Goal: Contribute content: Contribute content

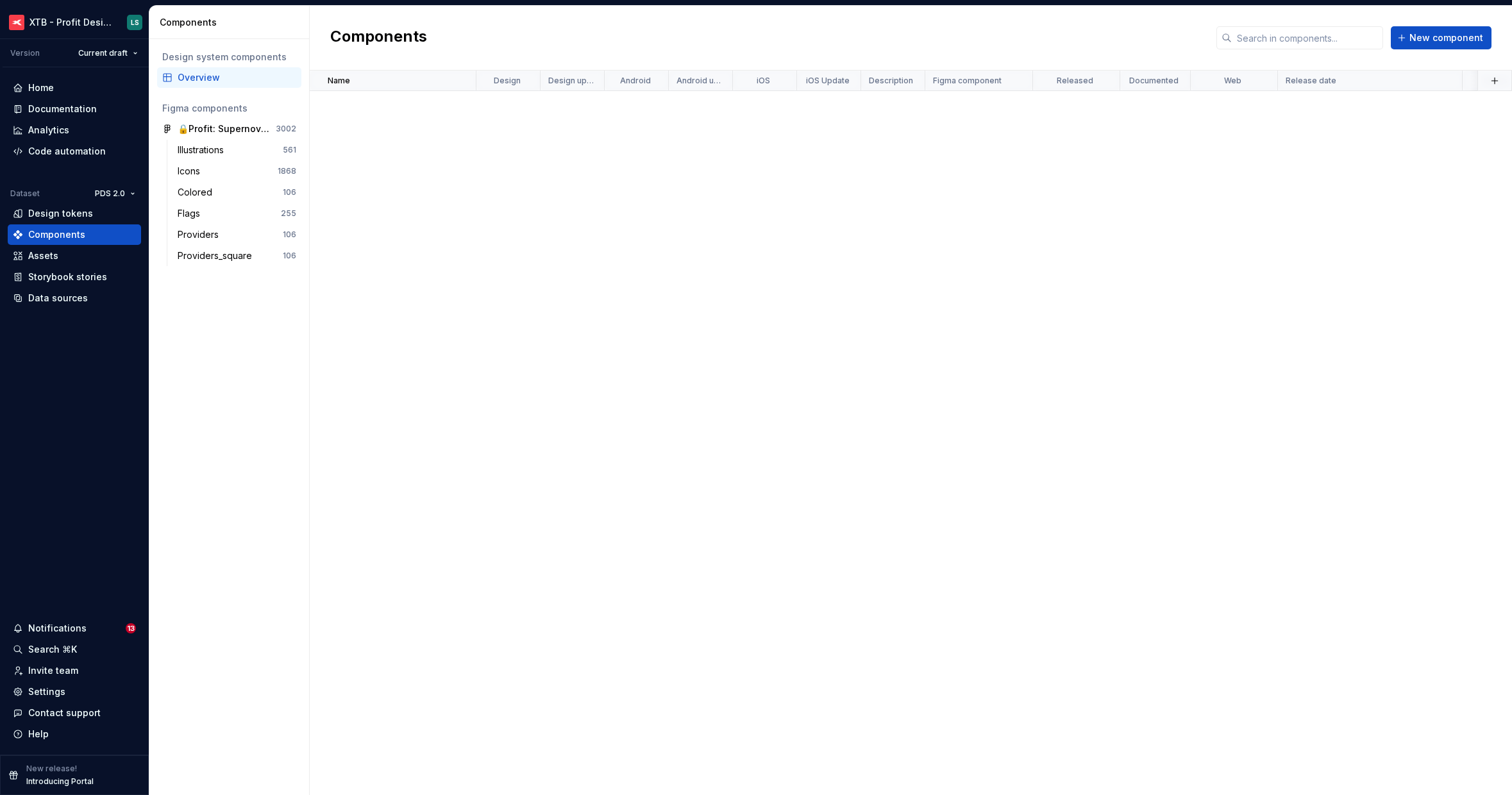
scroll to position [1045, 0]
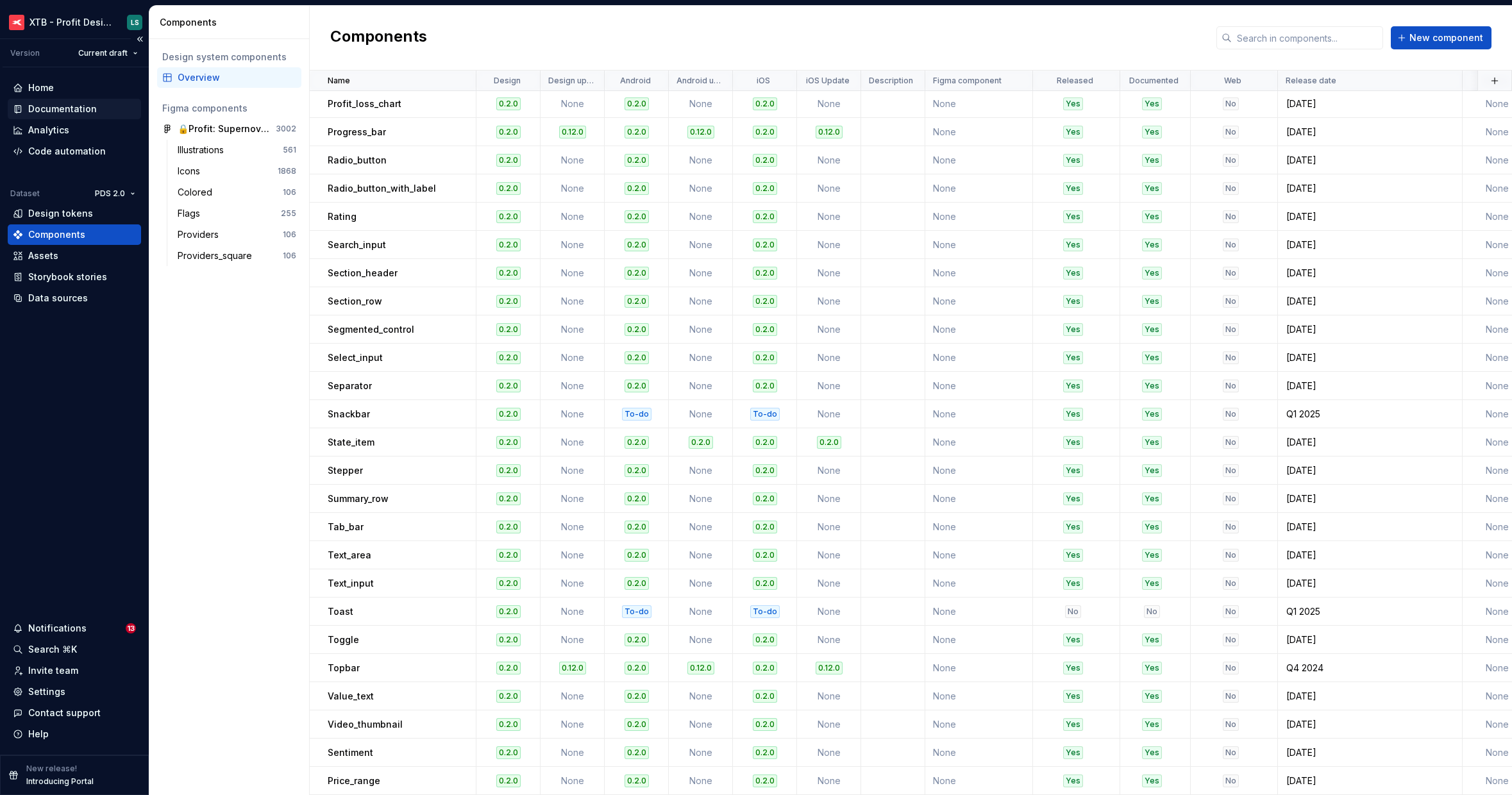
click at [87, 111] on div "Documentation" at bounding box center [62, 109] width 69 height 13
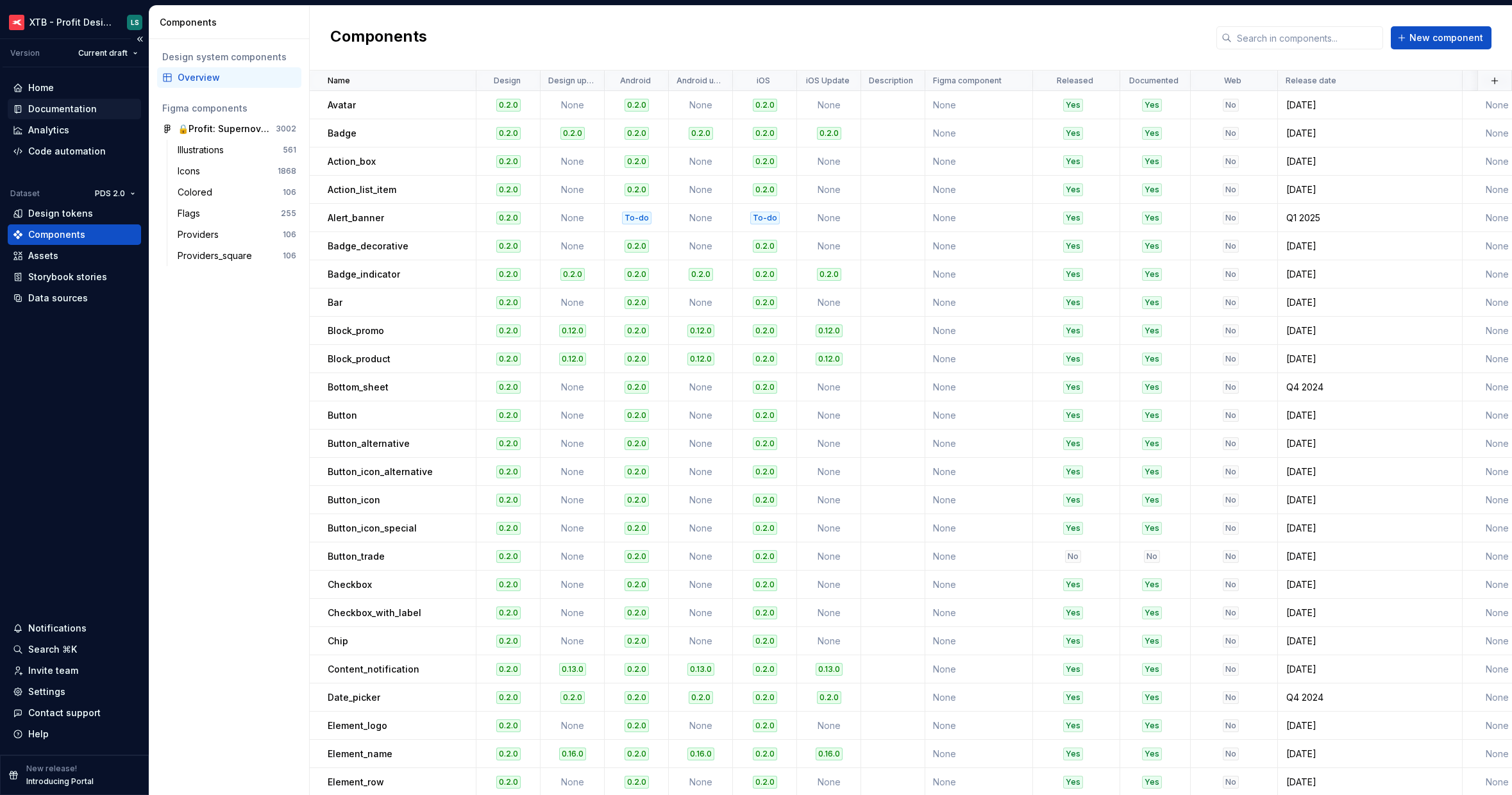
click at [80, 112] on div "Documentation" at bounding box center [62, 109] width 69 height 13
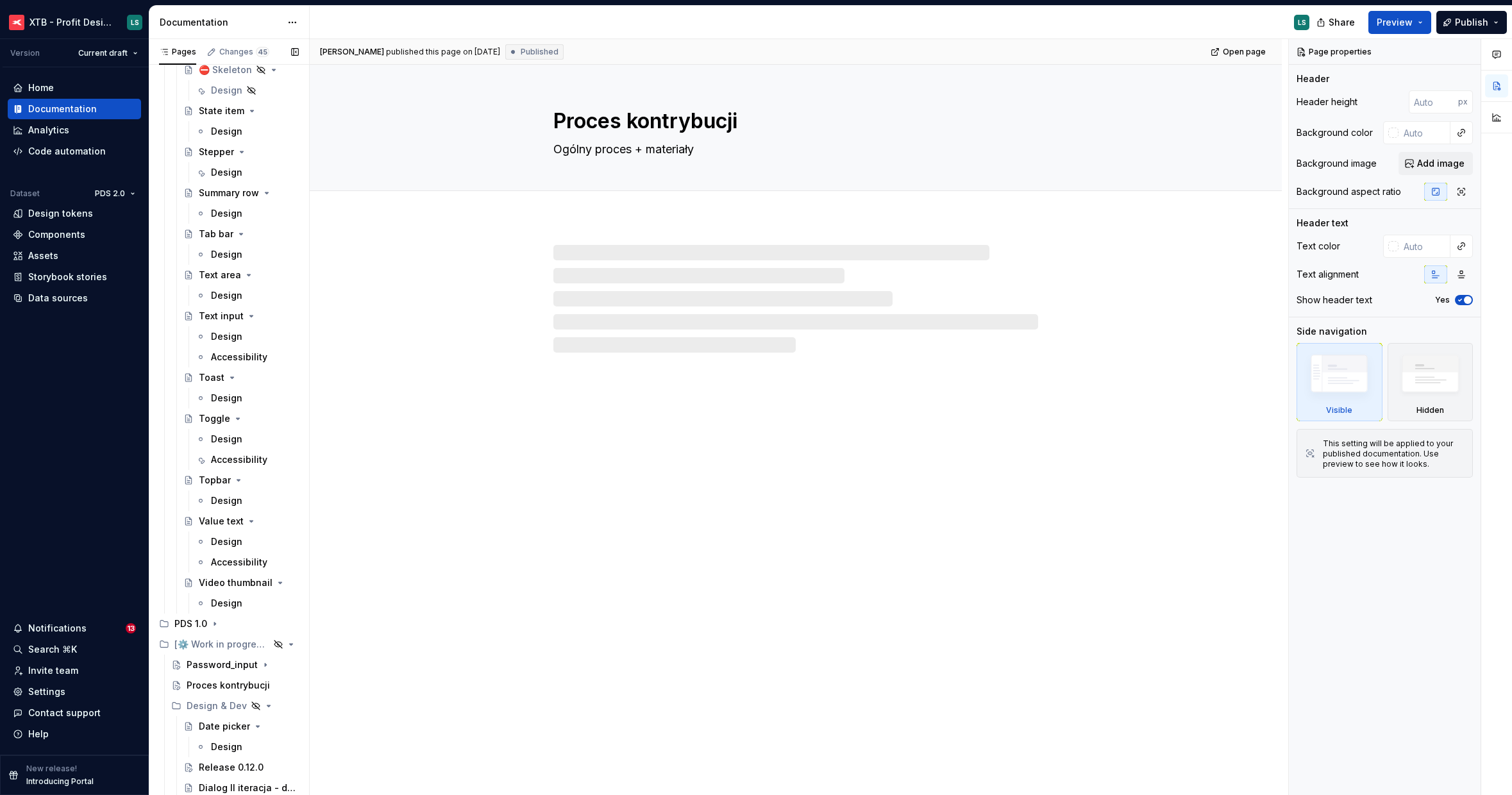
scroll to position [3378, 0]
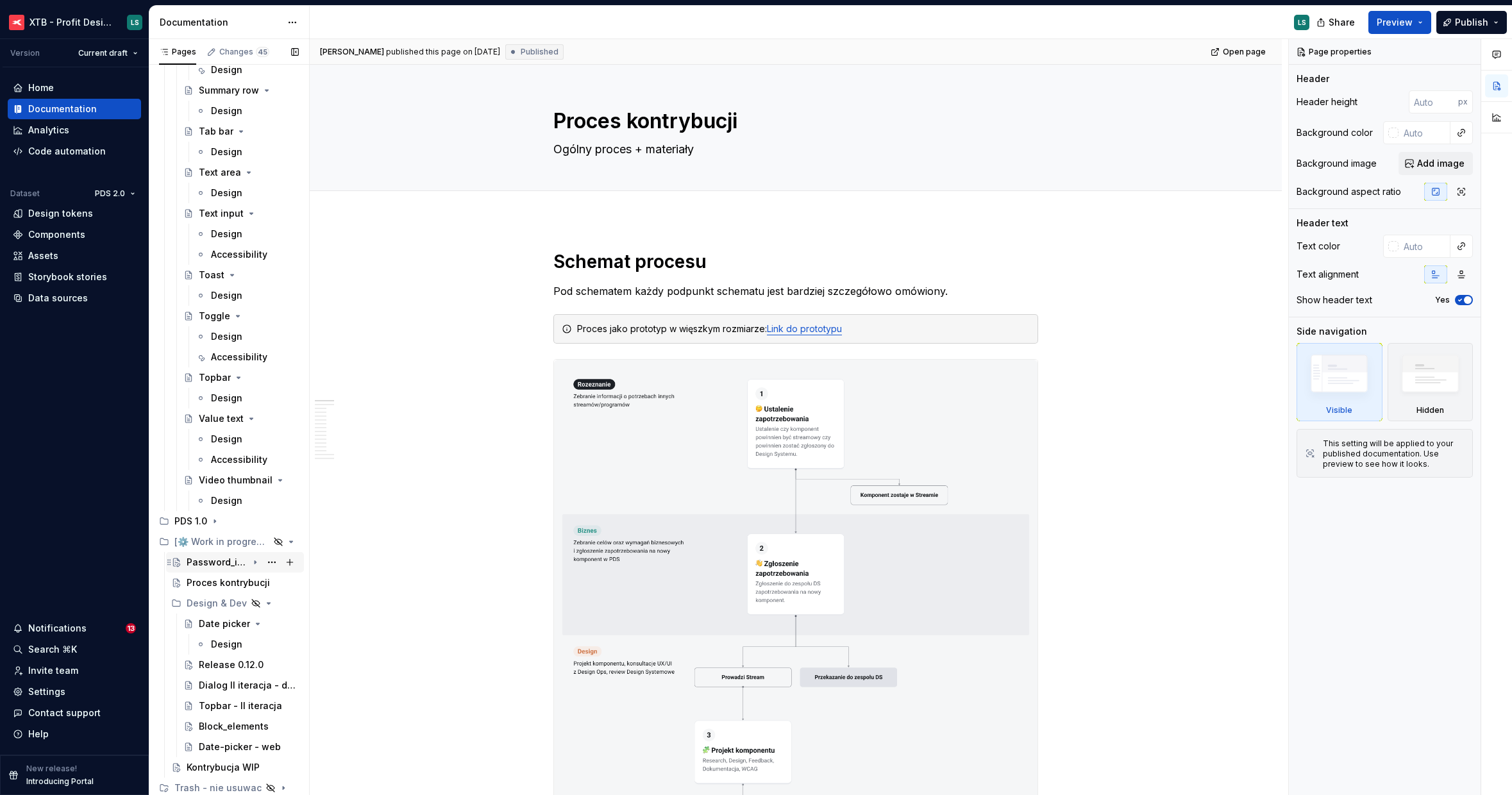
click at [220, 569] on div "Password_input" at bounding box center [243, 562] width 112 height 18
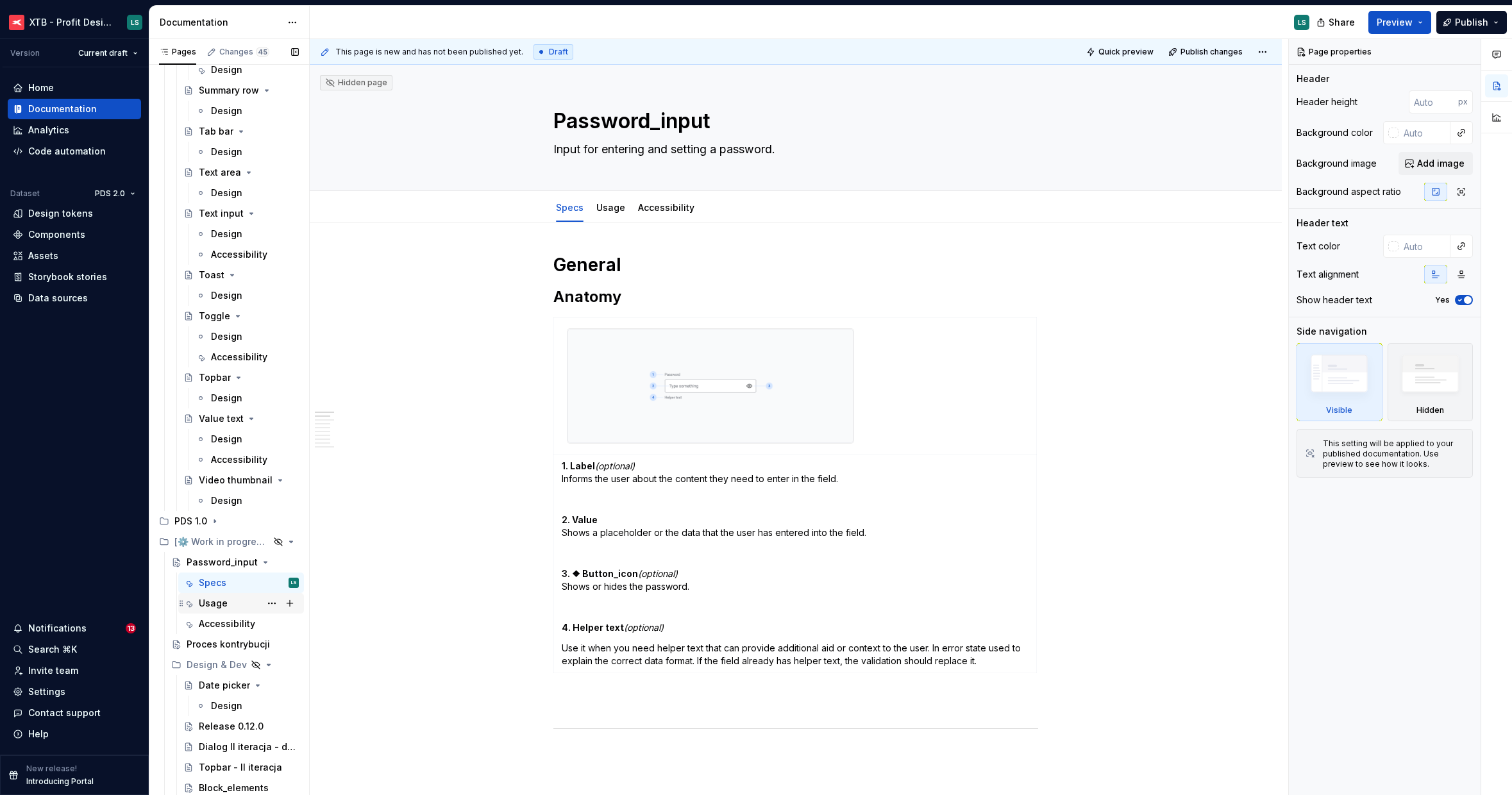
click at [221, 609] on div "Usage" at bounding box center [214, 603] width 29 height 13
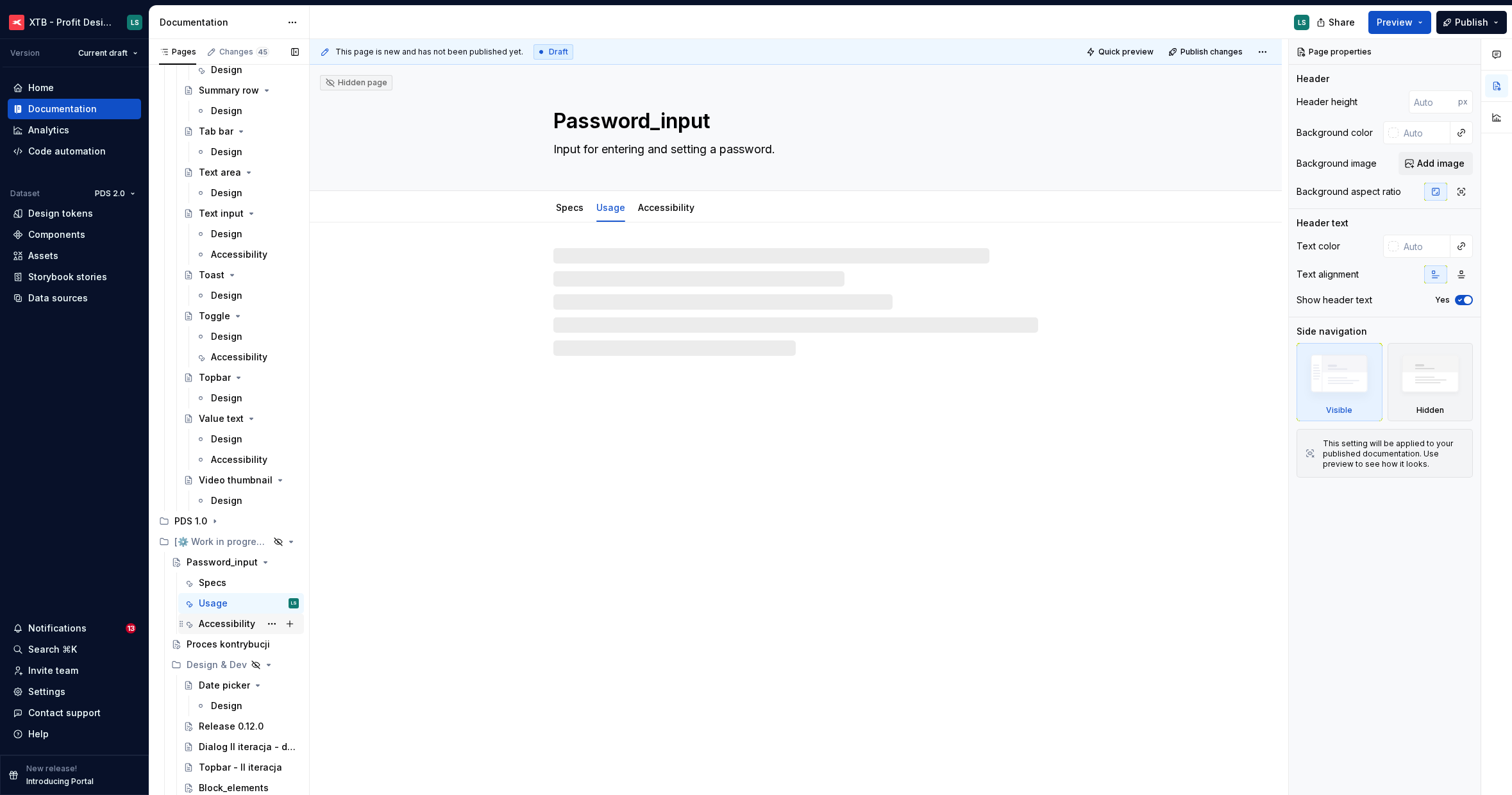
click at [220, 622] on div "Accessibility" at bounding box center [227, 623] width 56 height 13
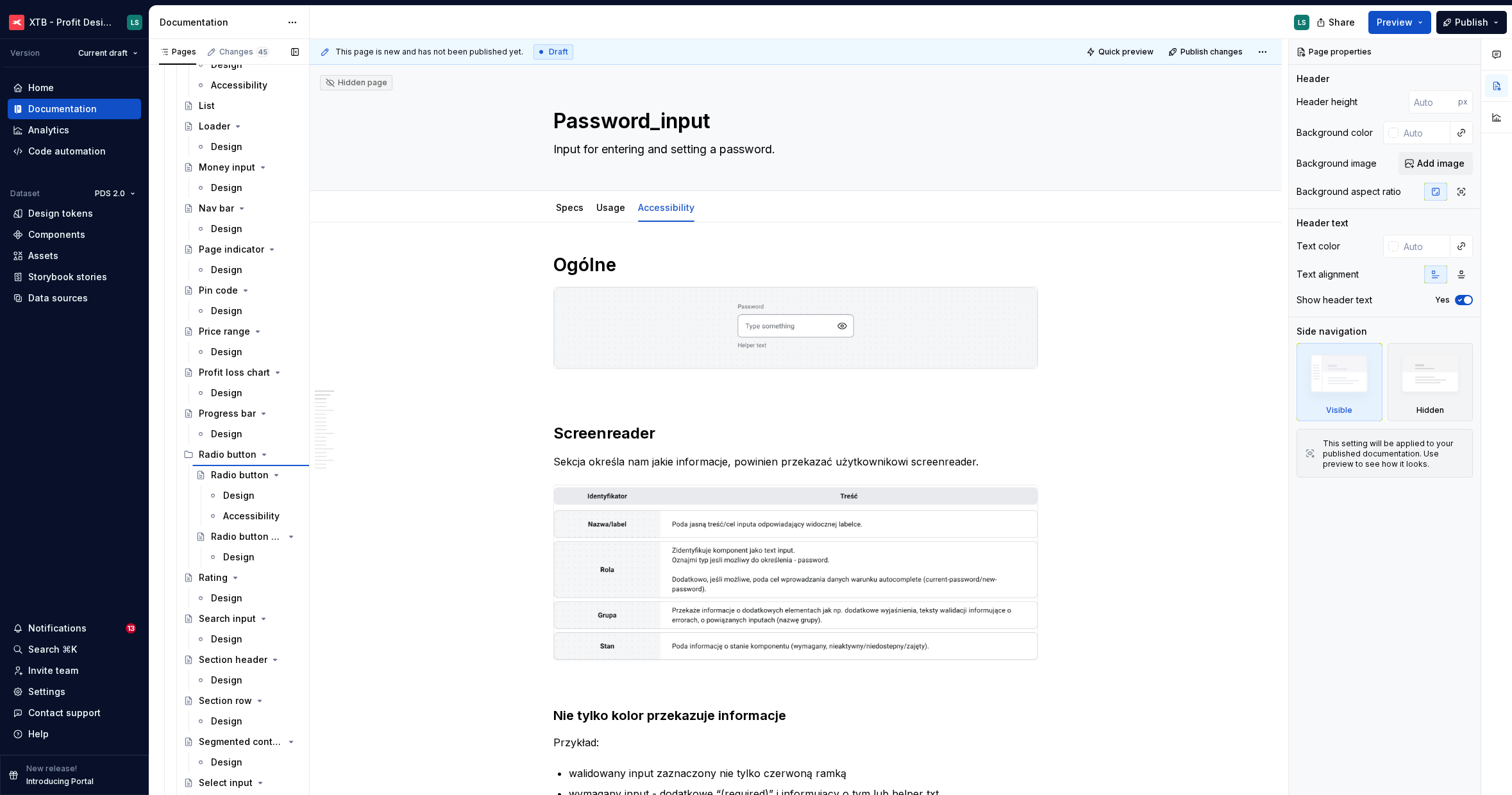
scroll to position [2375, 0]
drag, startPoint x: 236, startPoint y: 561, endPoint x: 272, endPoint y: 380, distance: 184.5
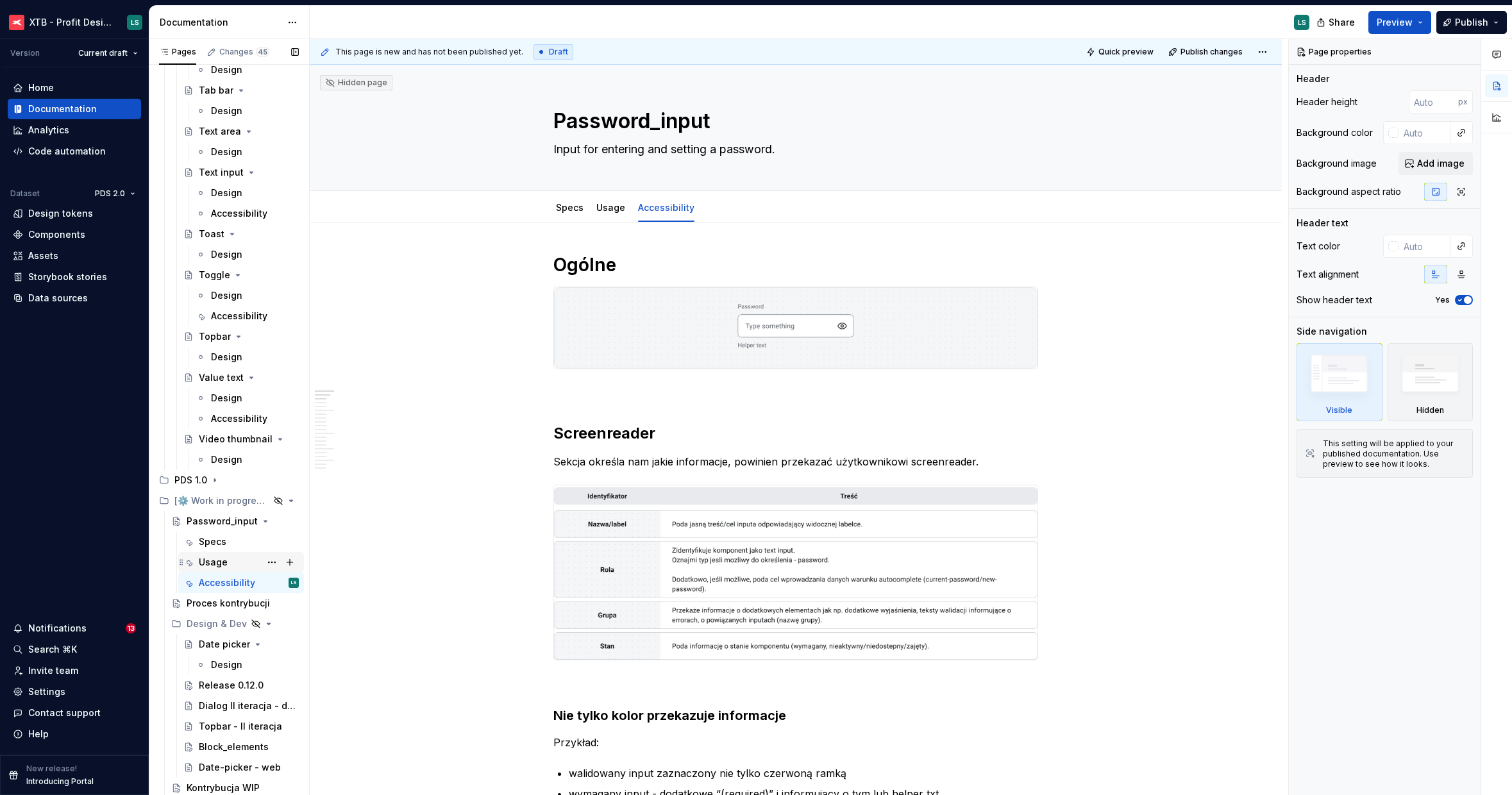
scroll to position [3440, 0]
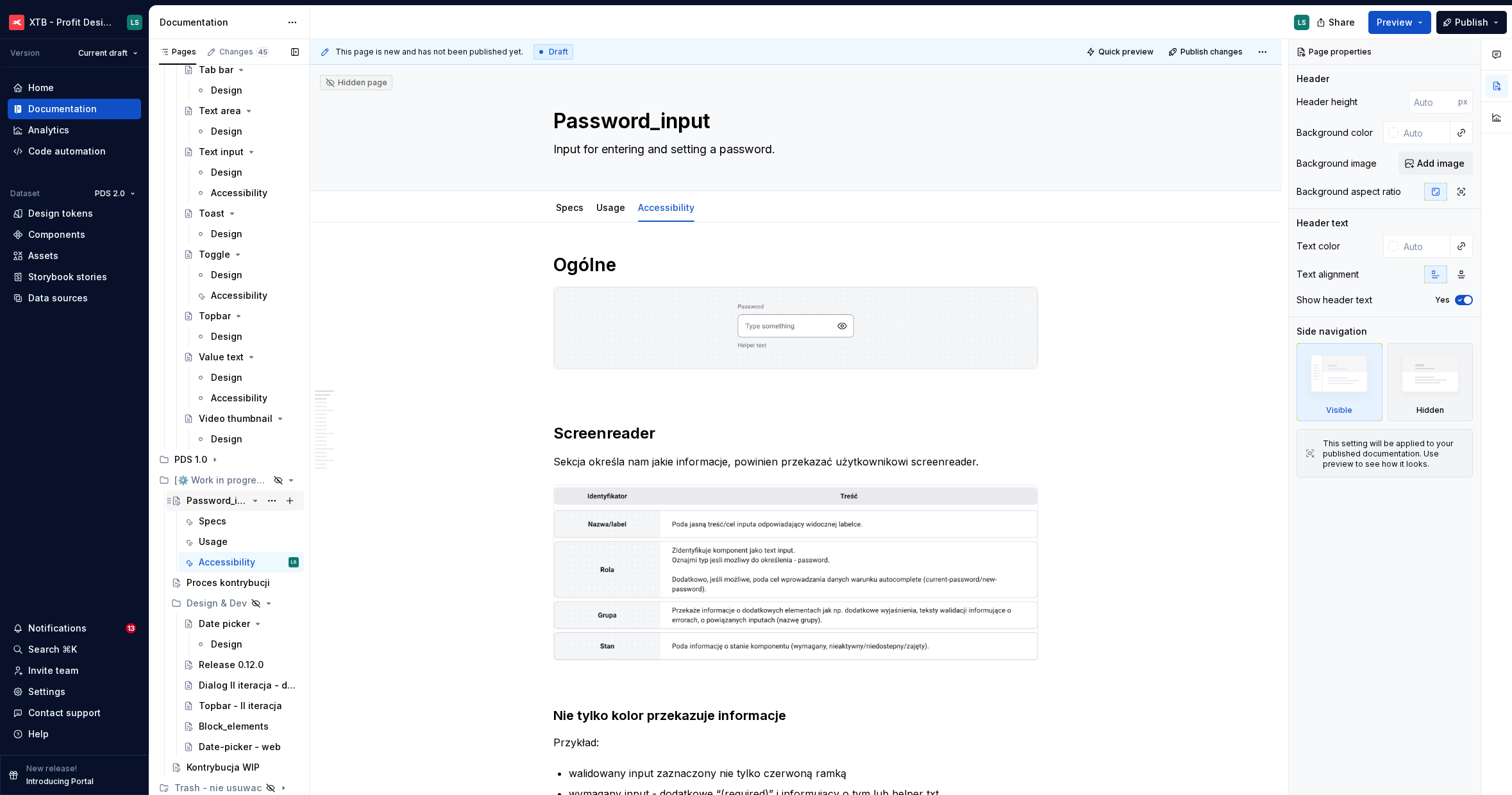
click at [250, 503] on icon "Page tree" at bounding box center [255, 500] width 10 height 10
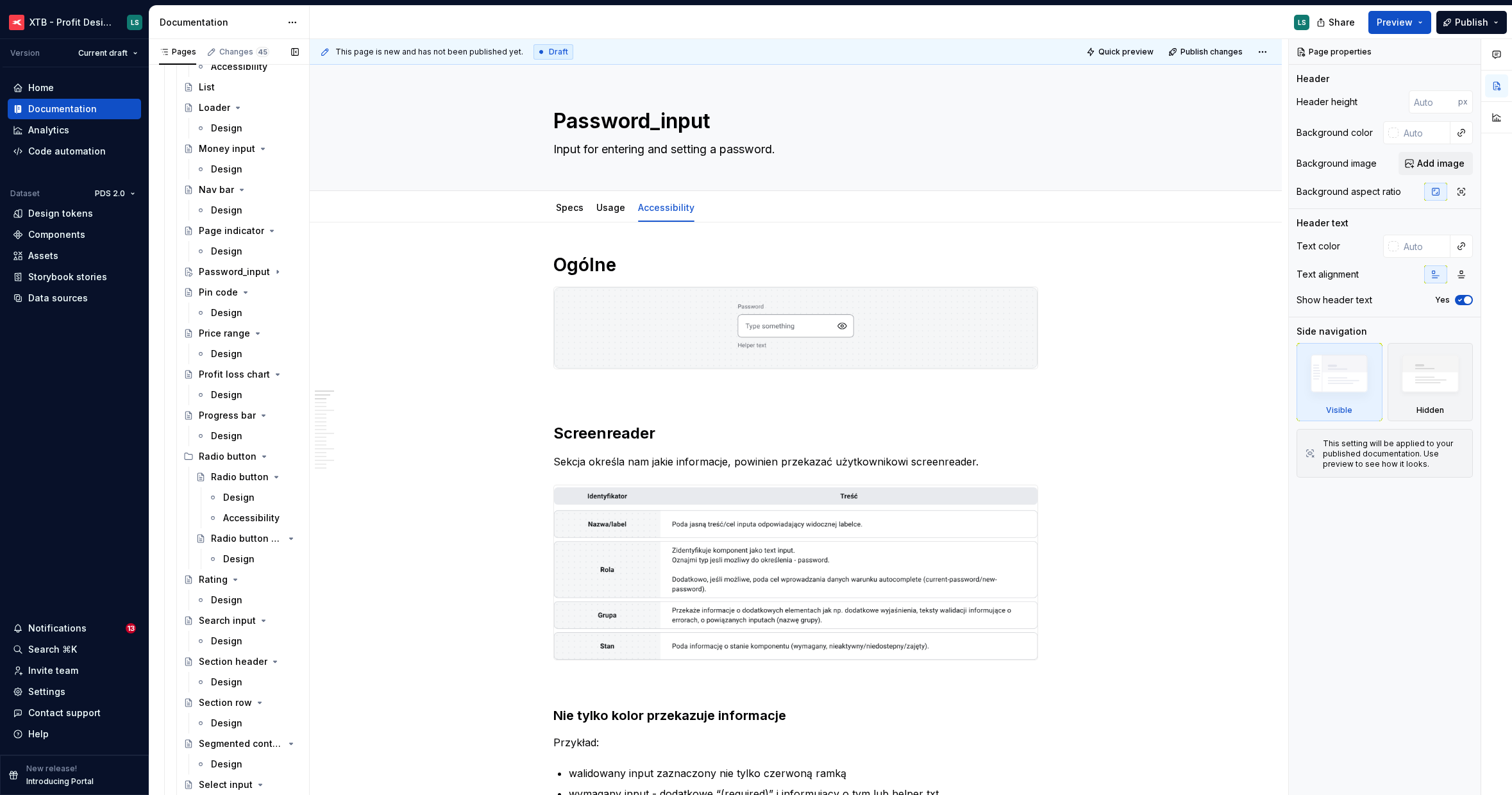
scroll to position [2376, 0]
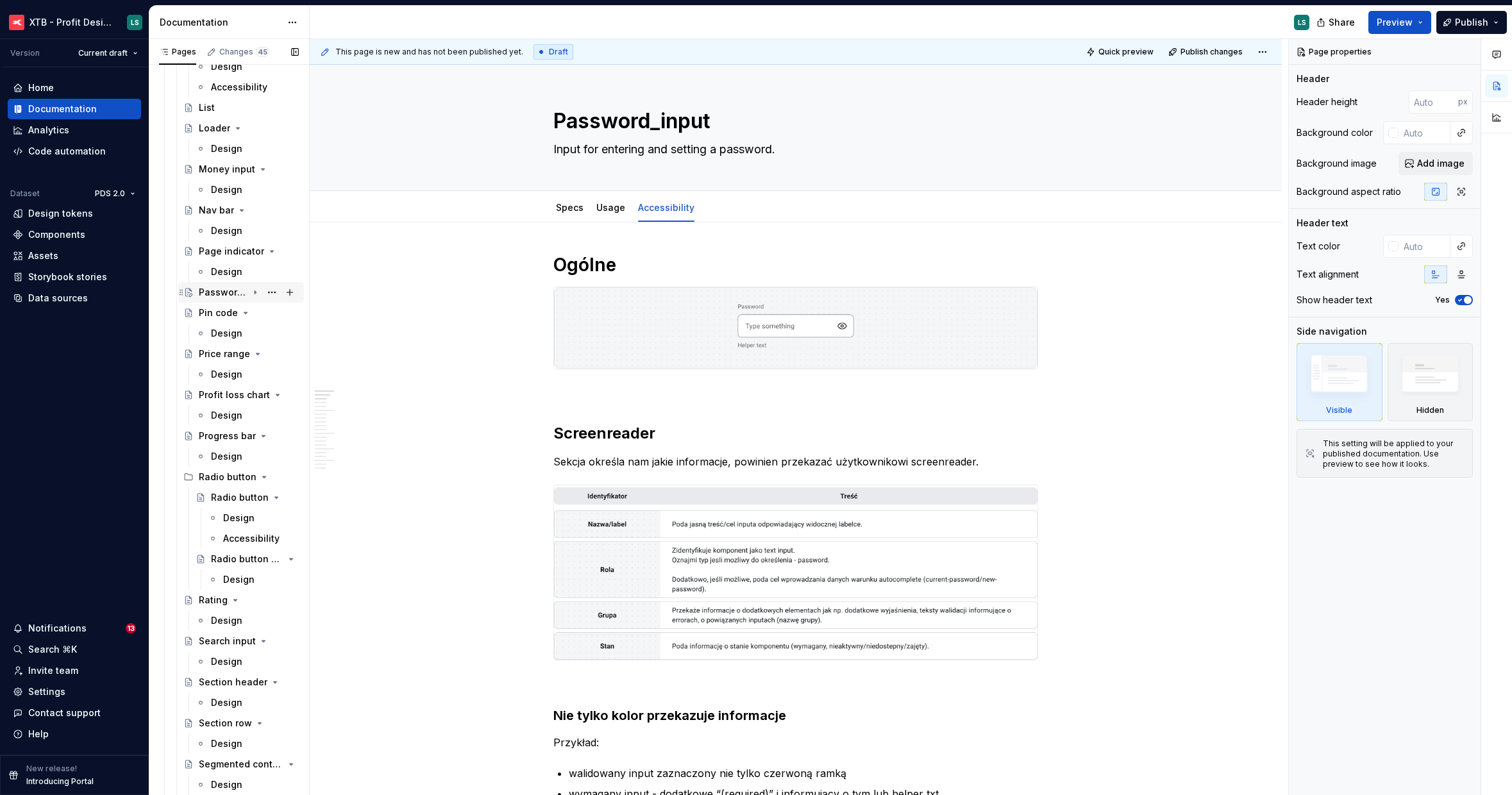
click at [220, 289] on div "Password_input" at bounding box center [223, 292] width 49 height 13
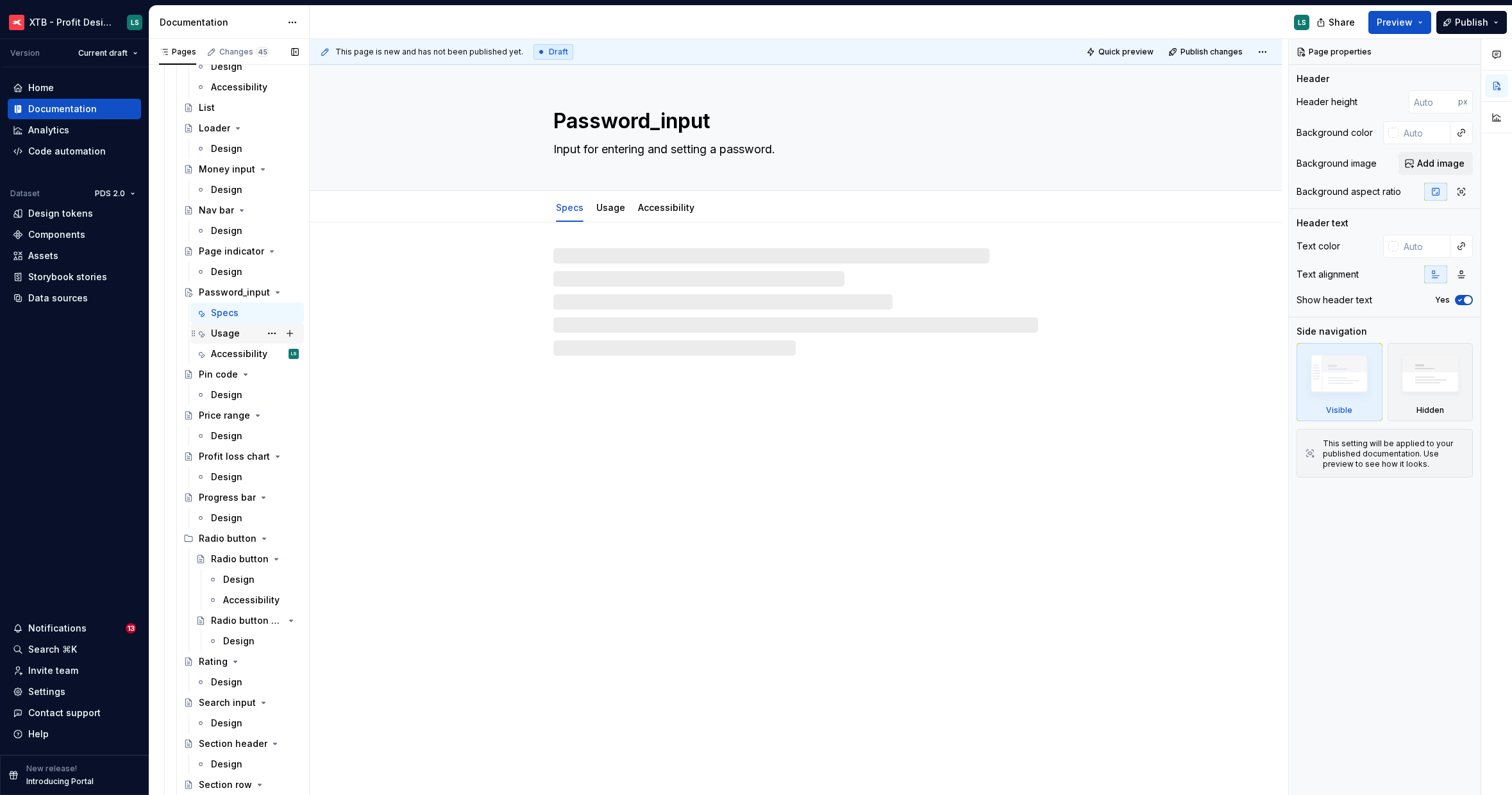
click at [218, 323] on div "Usage" at bounding box center [247, 334] width 113 height 20
click at [241, 313] on div "Specs" at bounding box center [255, 312] width 88 height 18
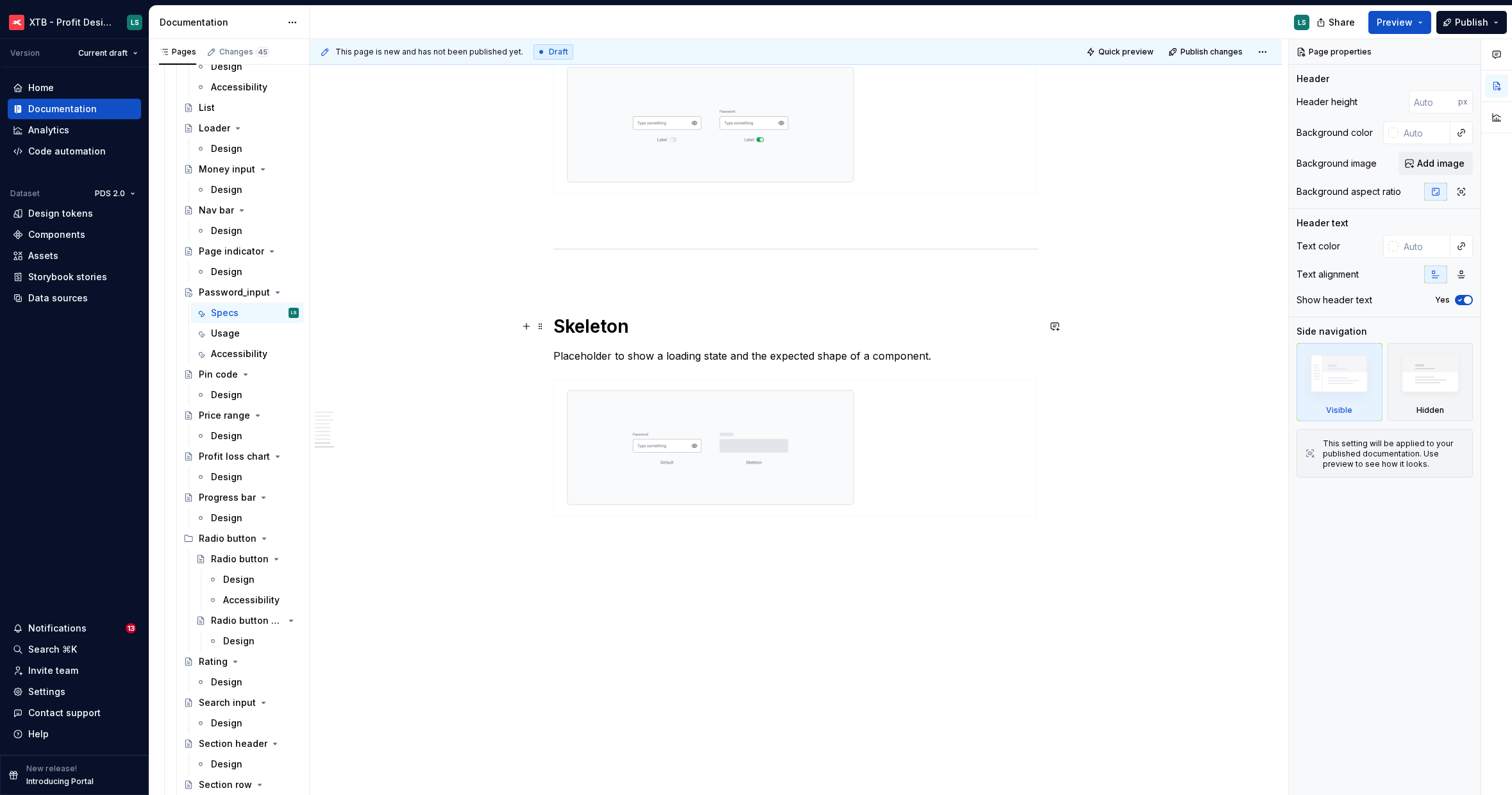
scroll to position [2726, 0]
click at [238, 332] on div "Usage" at bounding box center [255, 333] width 88 height 18
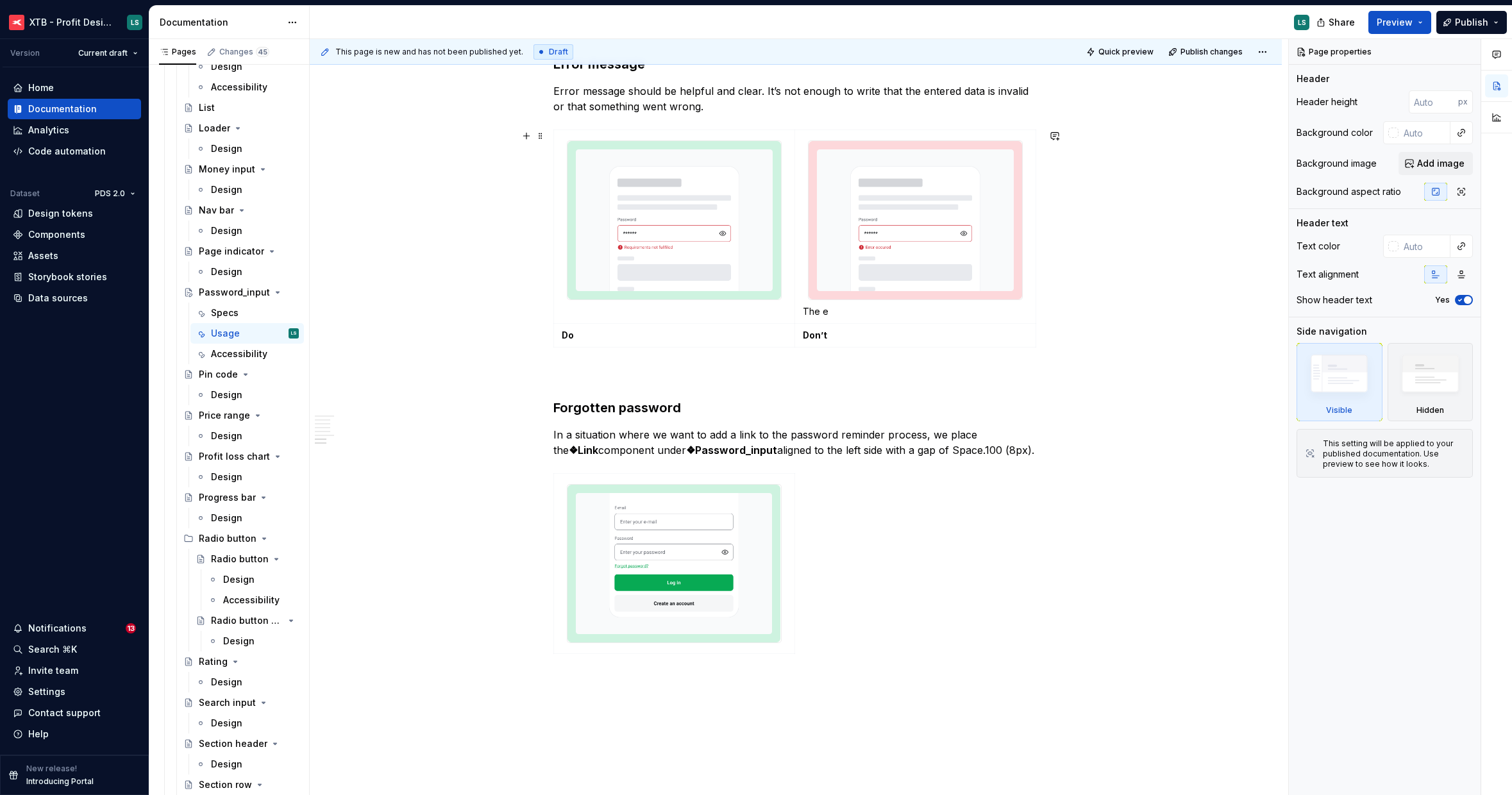
scroll to position [909, 0]
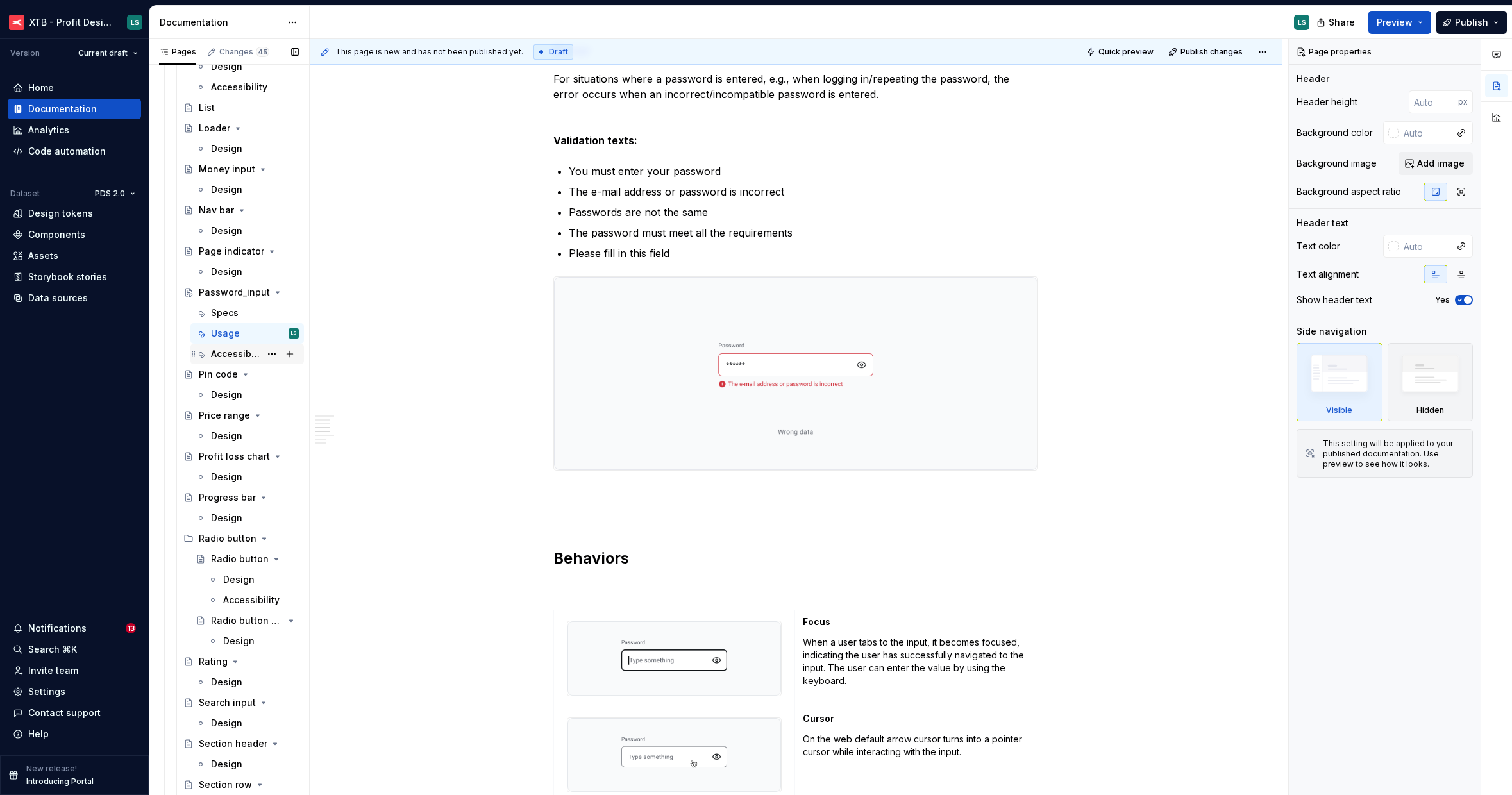
click at [247, 347] on div "Accessibility" at bounding box center [236, 353] width 49 height 13
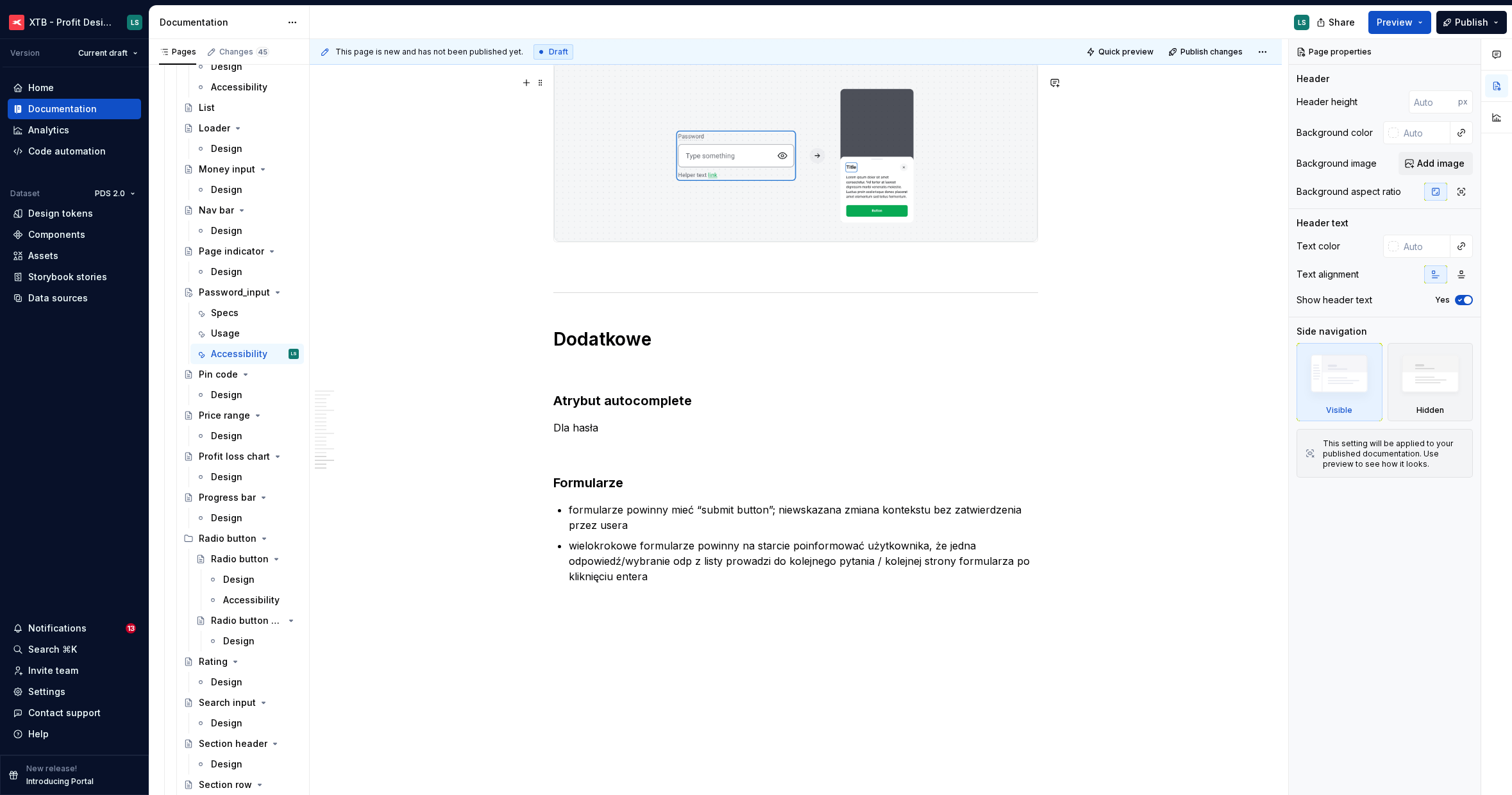
scroll to position [5088, 0]
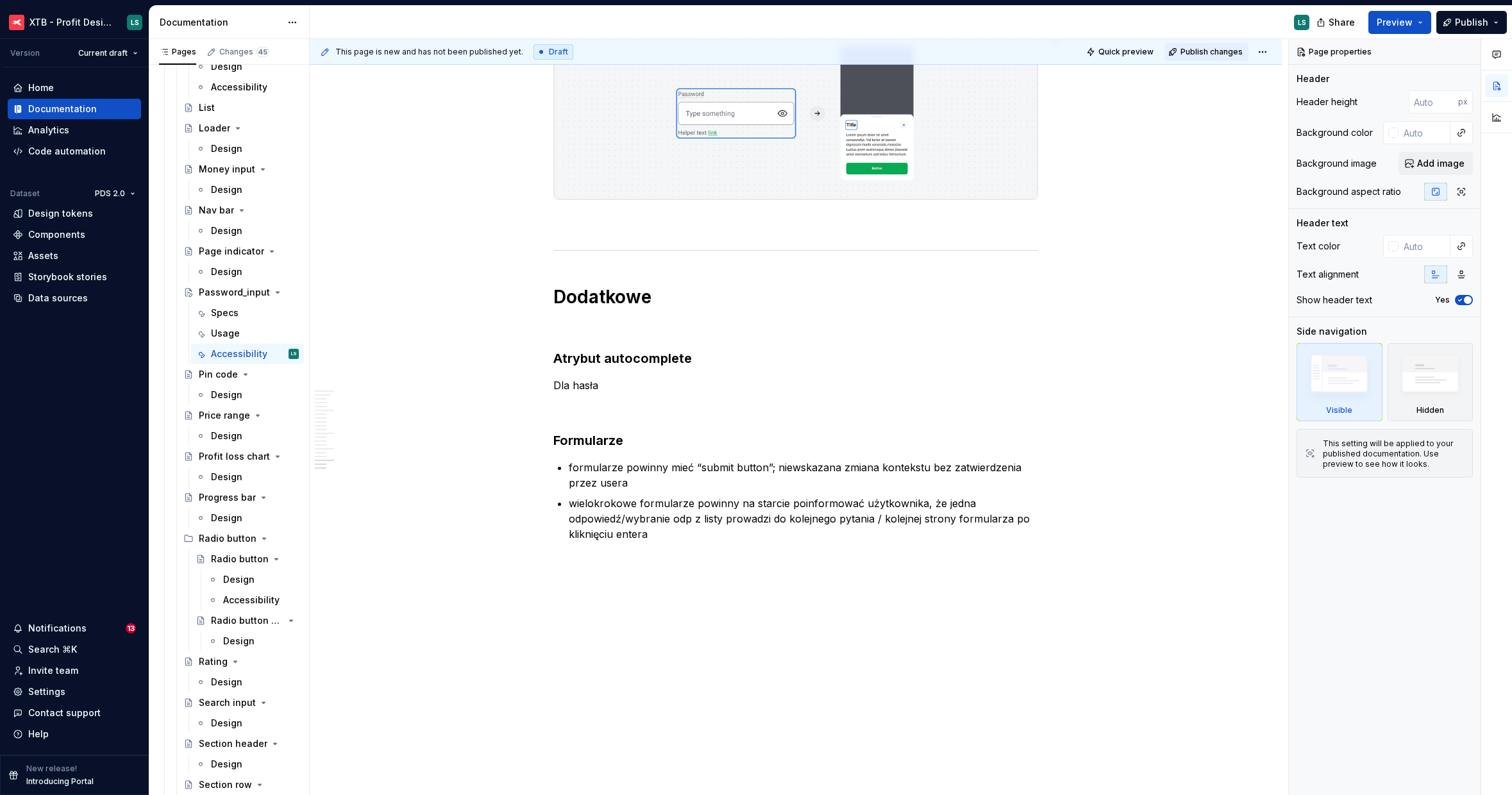
click at [1234, 54] on span "Publish changes" at bounding box center [1211, 52] width 62 height 10
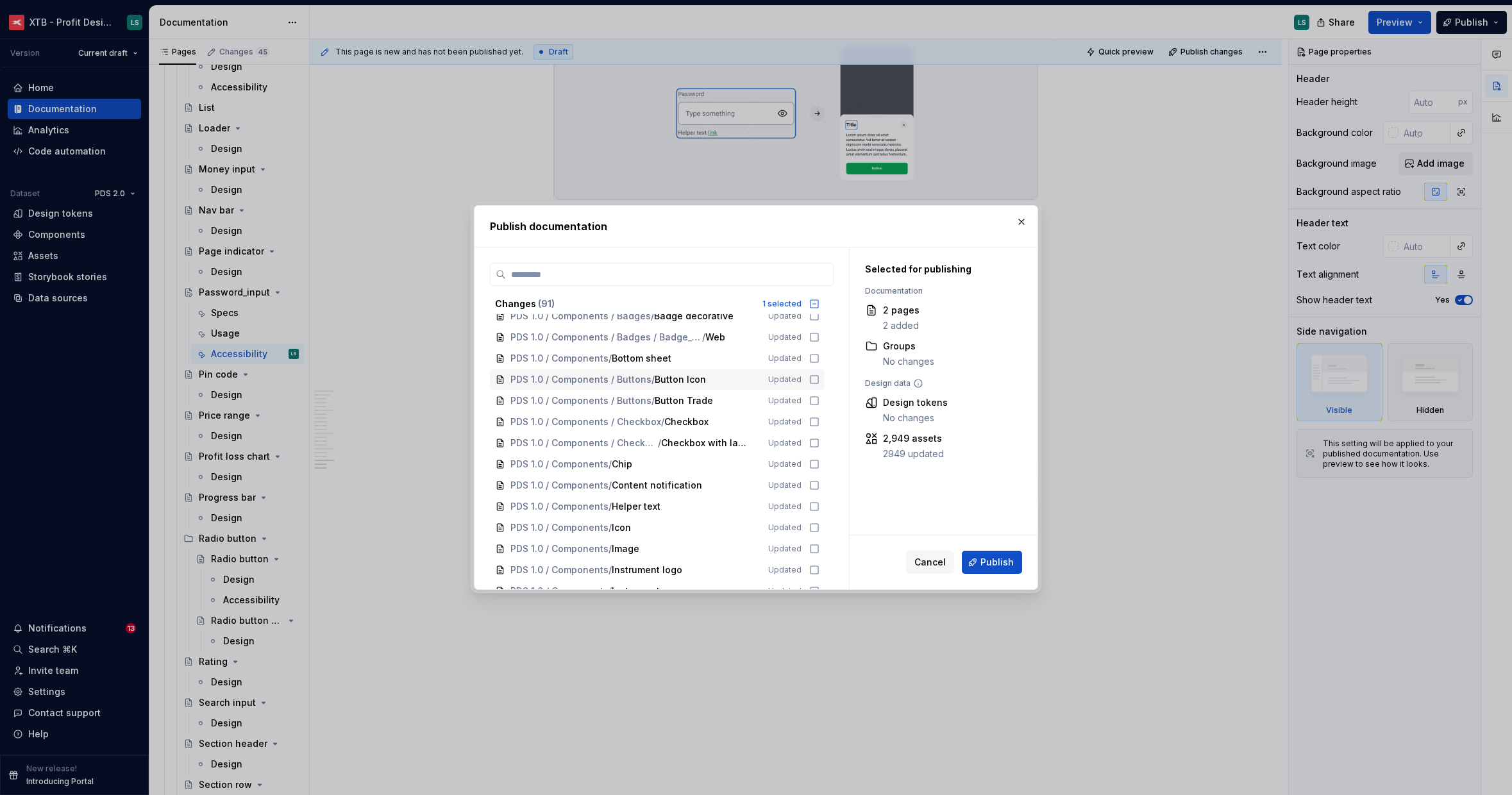
scroll to position [369, 0]
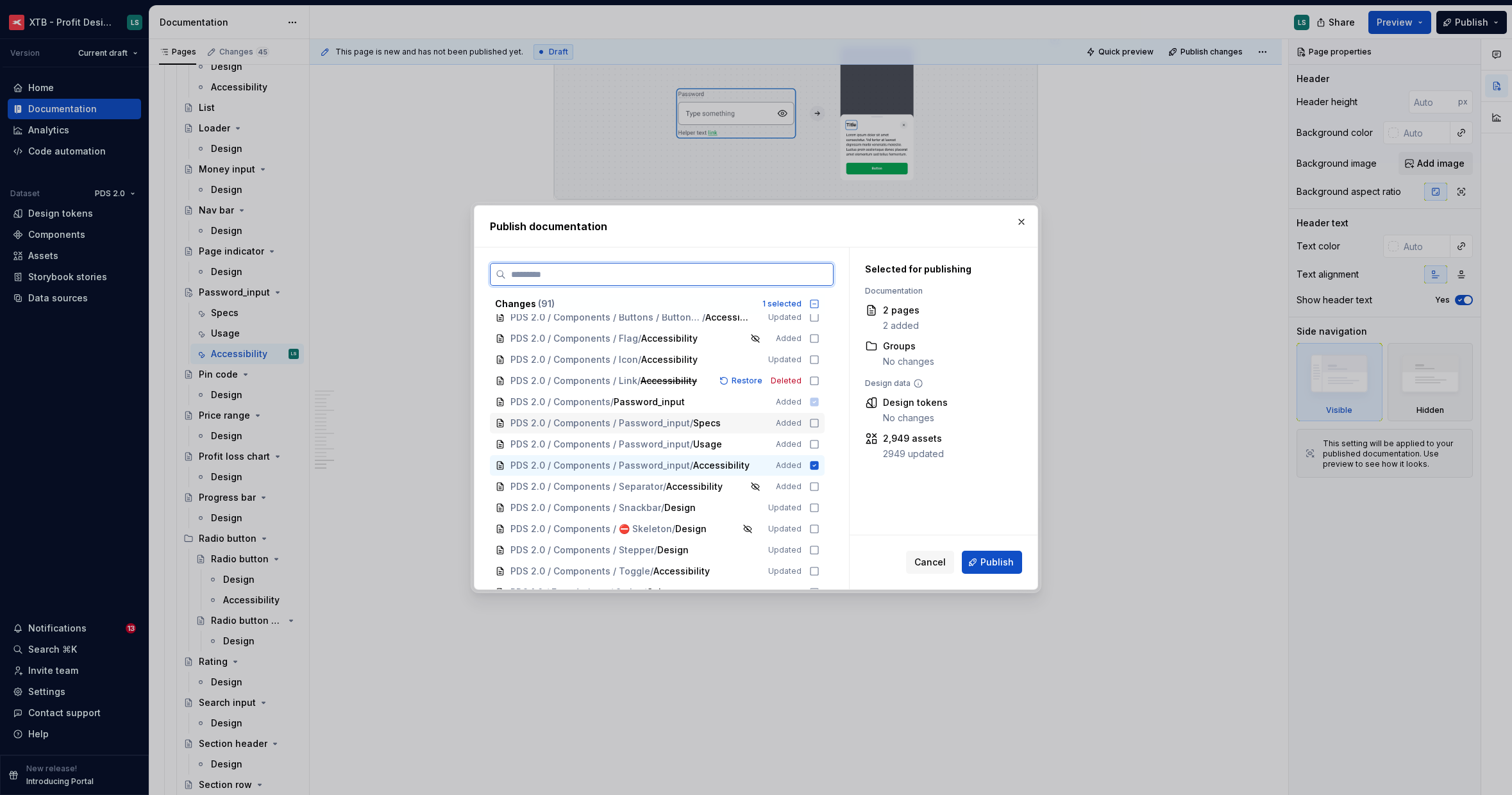
click at [807, 426] on div "PDS 2.0 / Components / Password_input / Specs Added" at bounding box center [657, 423] width 335 height 20
click at [816, 437] on div "PDS 2.0 / Components / Password_input / Usage Added" at bounding box center [657, 444] width 335 height 20
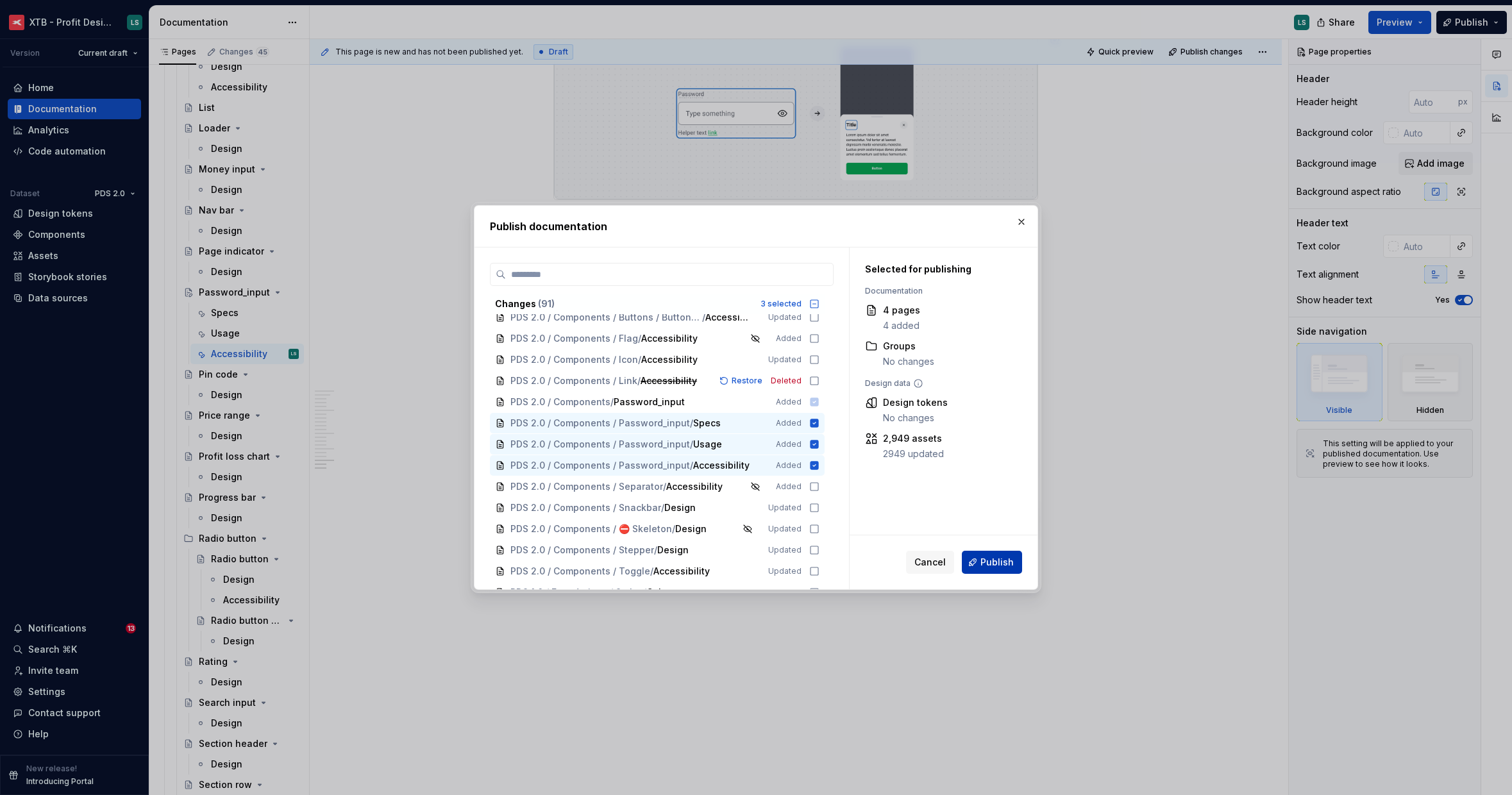
click at [992, 561] on span "Publish" at bounding box center [997, 562] width 33 height 13
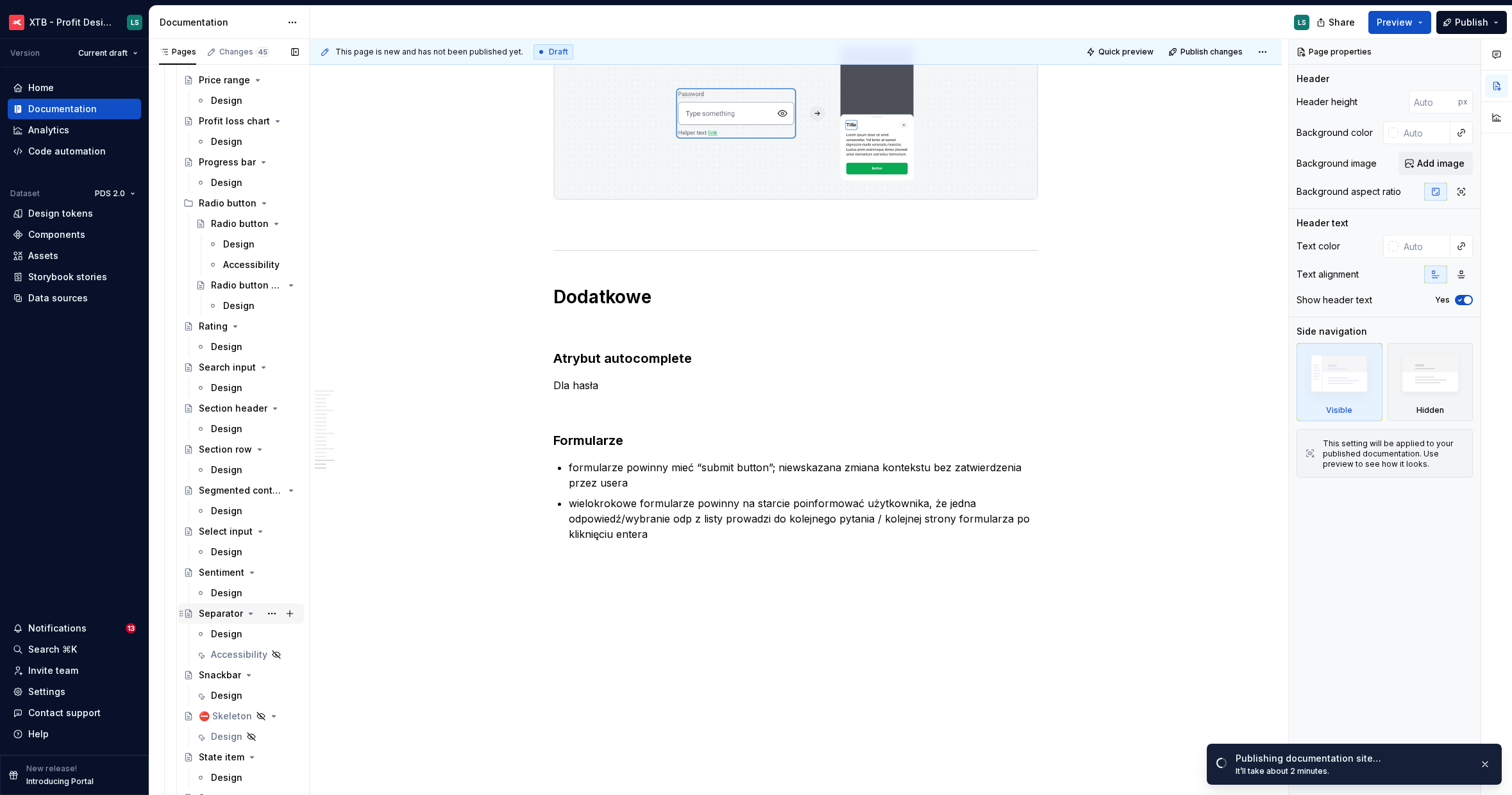
scroll to position [2557, 0]
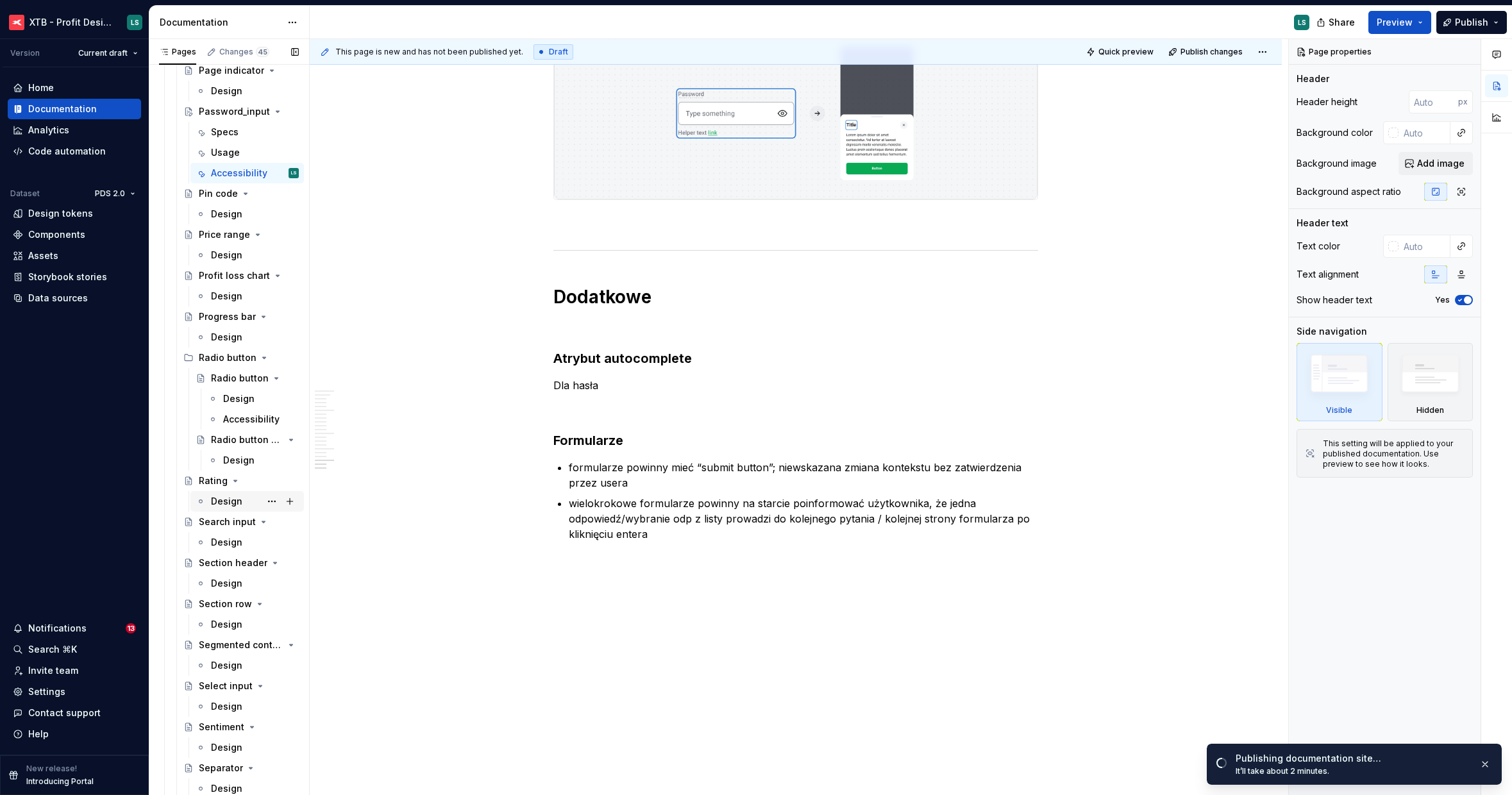
click at [227, 503] on div "Design" at bounding box center [226, 501] width 32 height 13
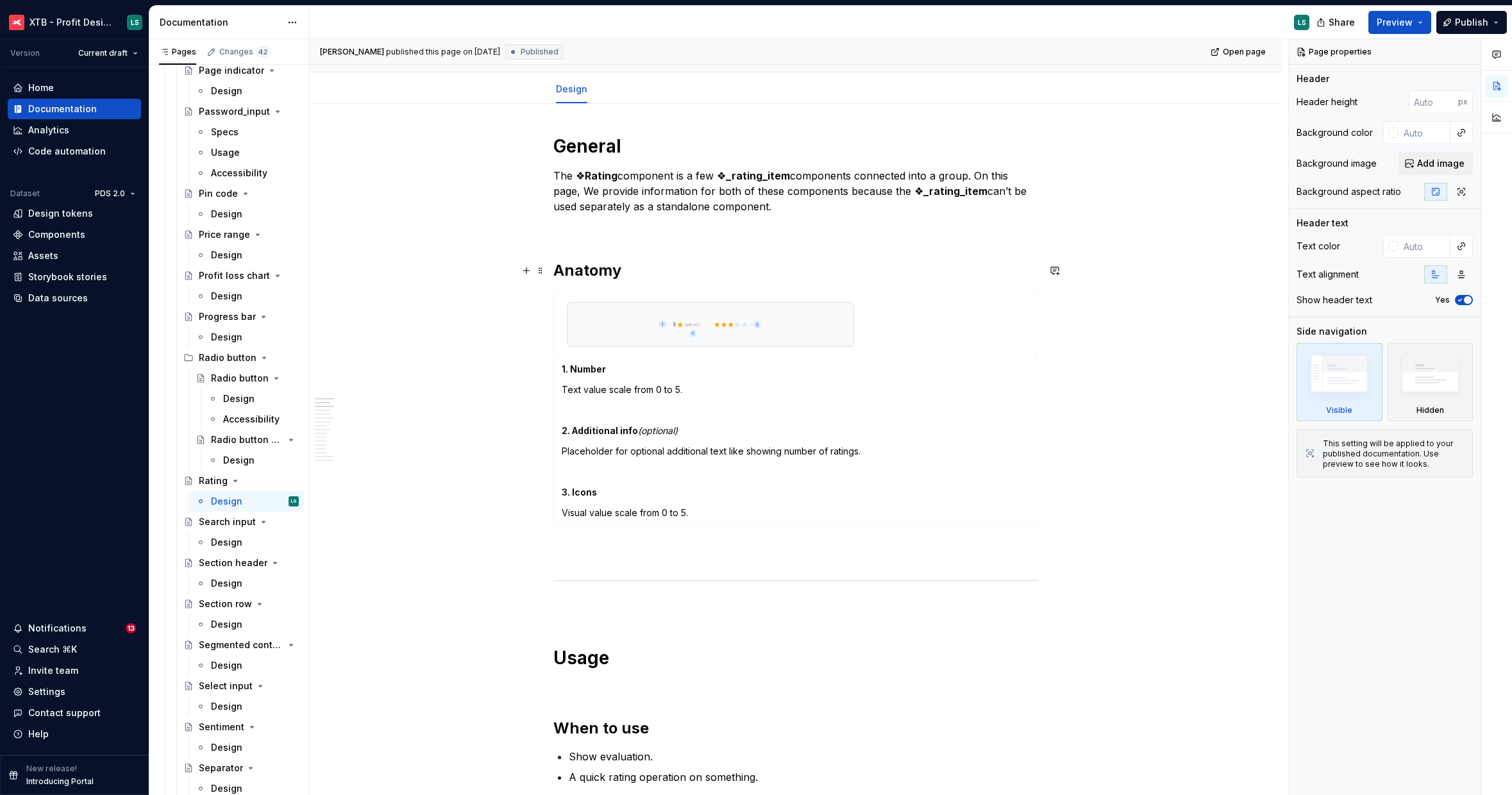
scroll to position [119, 0]
click at [745, 312] on img at bounding box center [711, 323] width 286 height 43
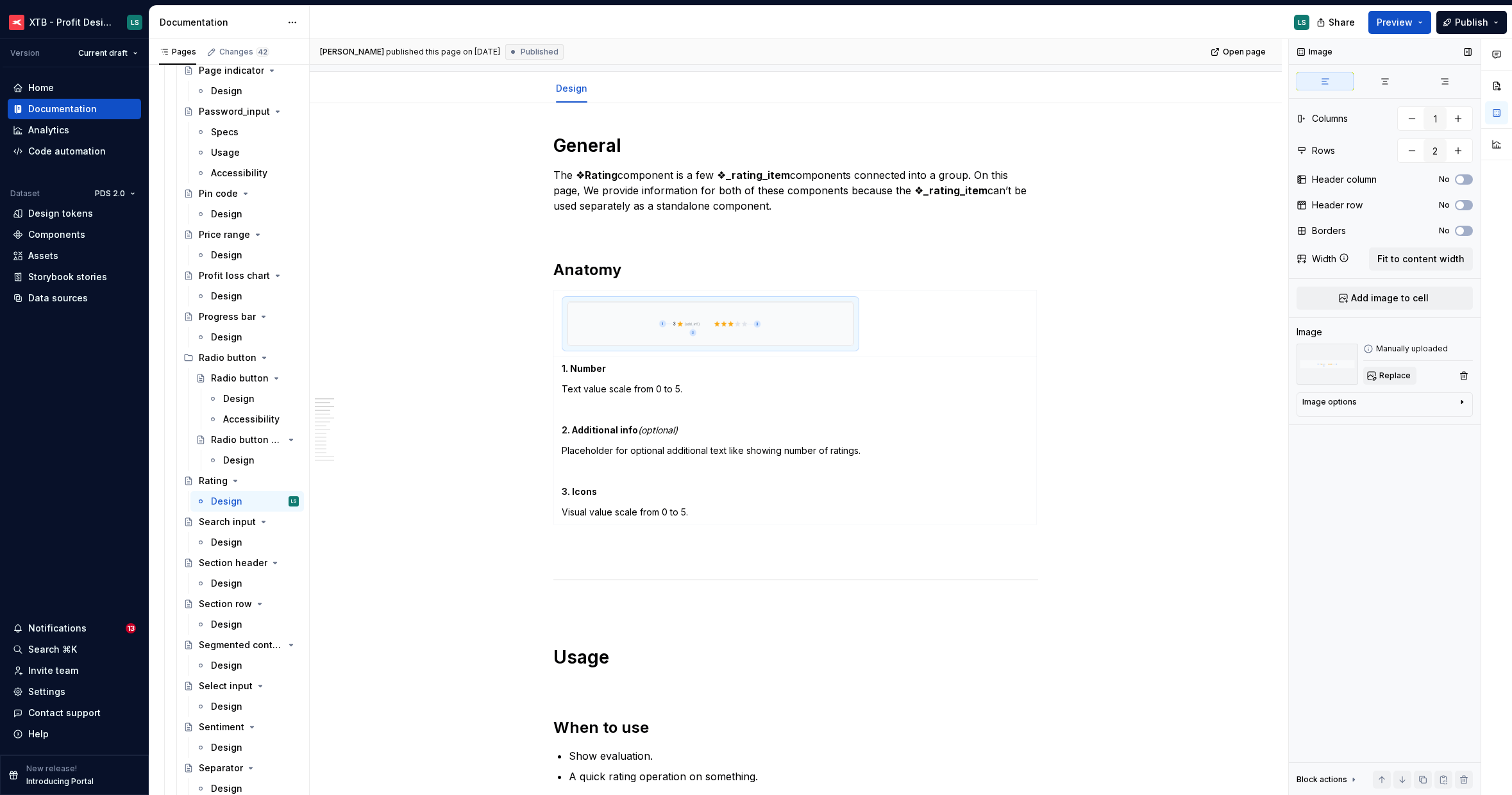
click at [1395, 373] on span "Replace" at bounding box center [1395, 375] width 32 height 10
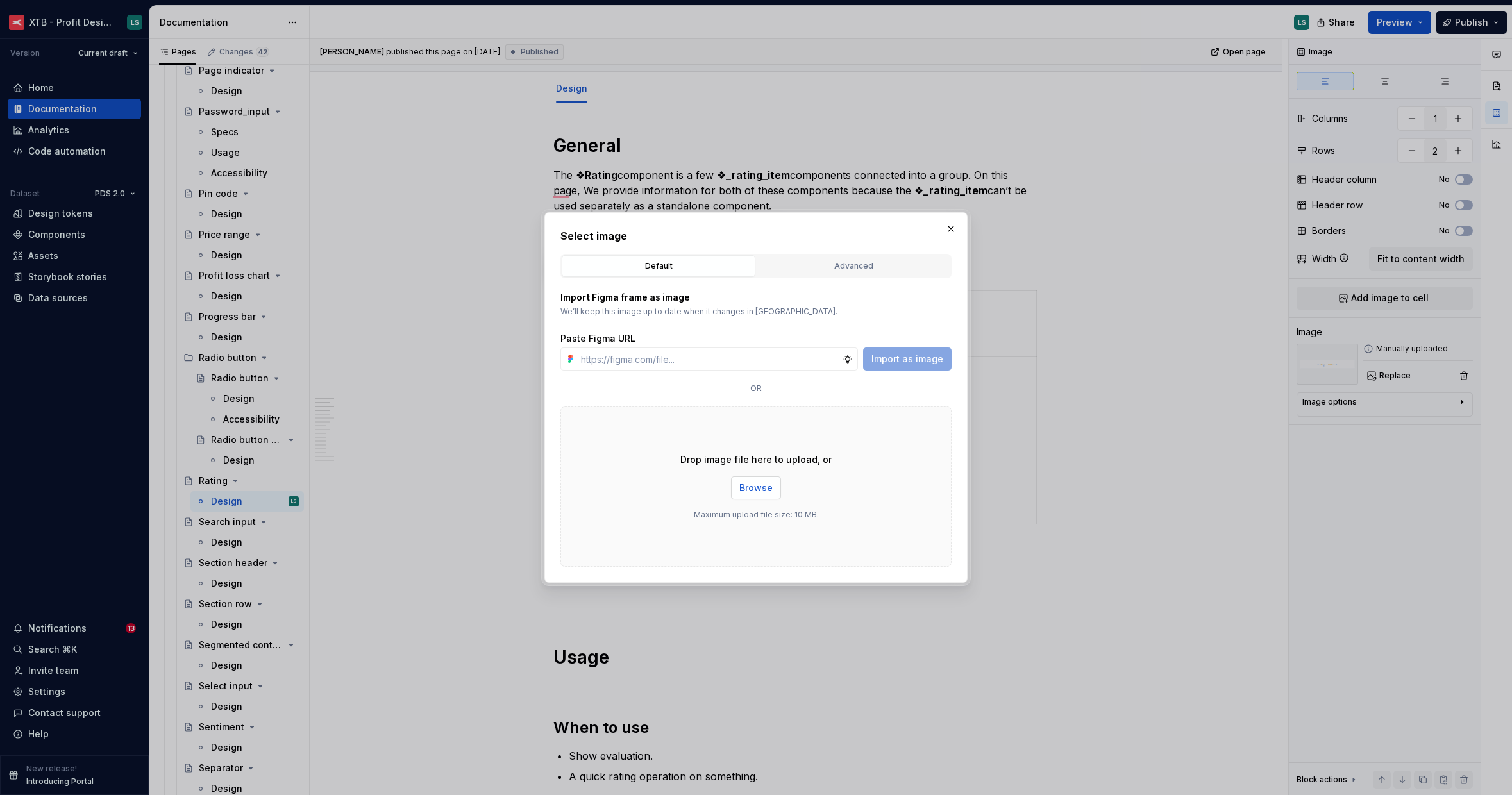
click at [747, 488] on span "Browse" at bounding box center [756, 488] width 33 height 13
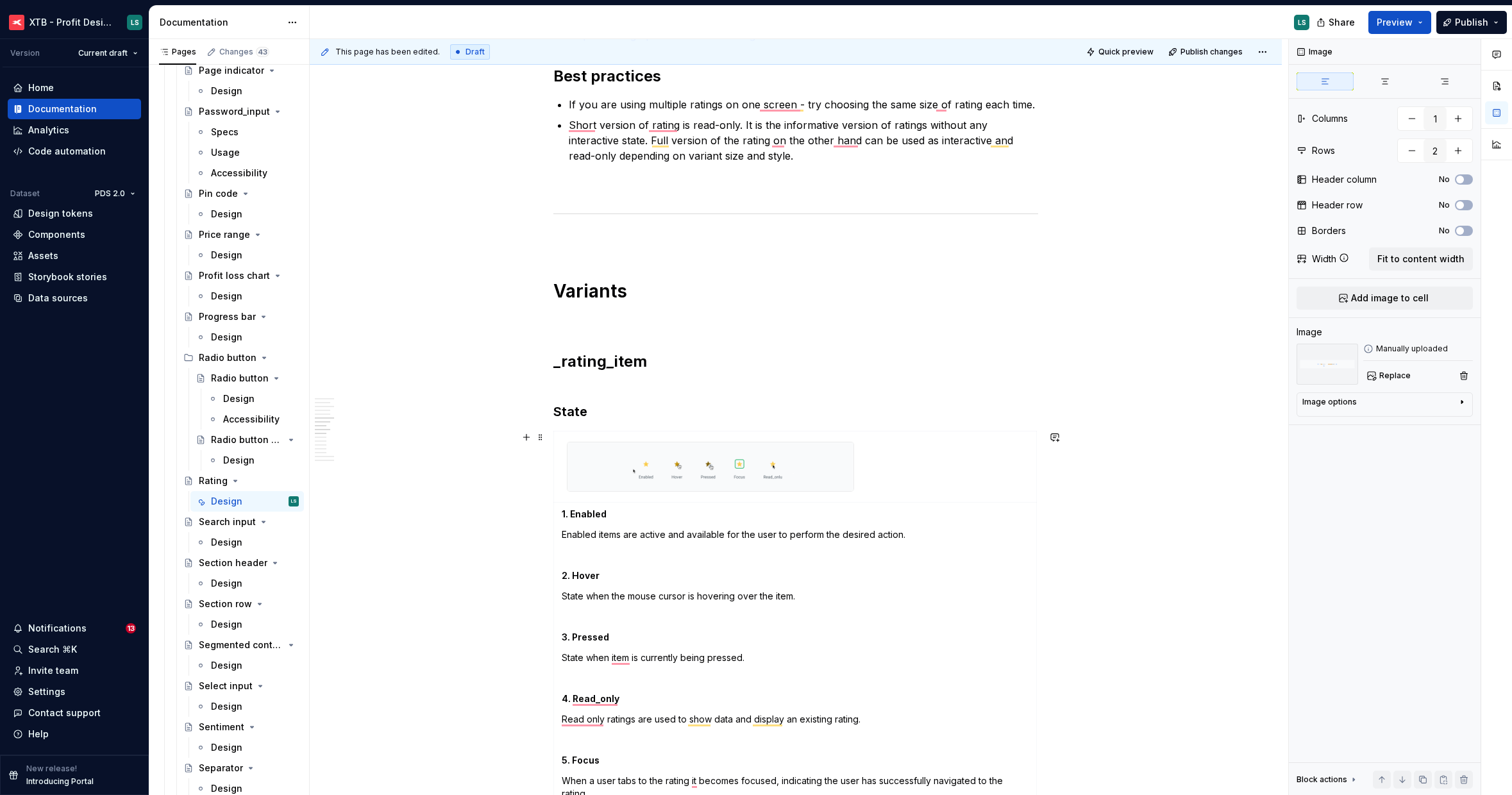
scroll to position [1041, 0]
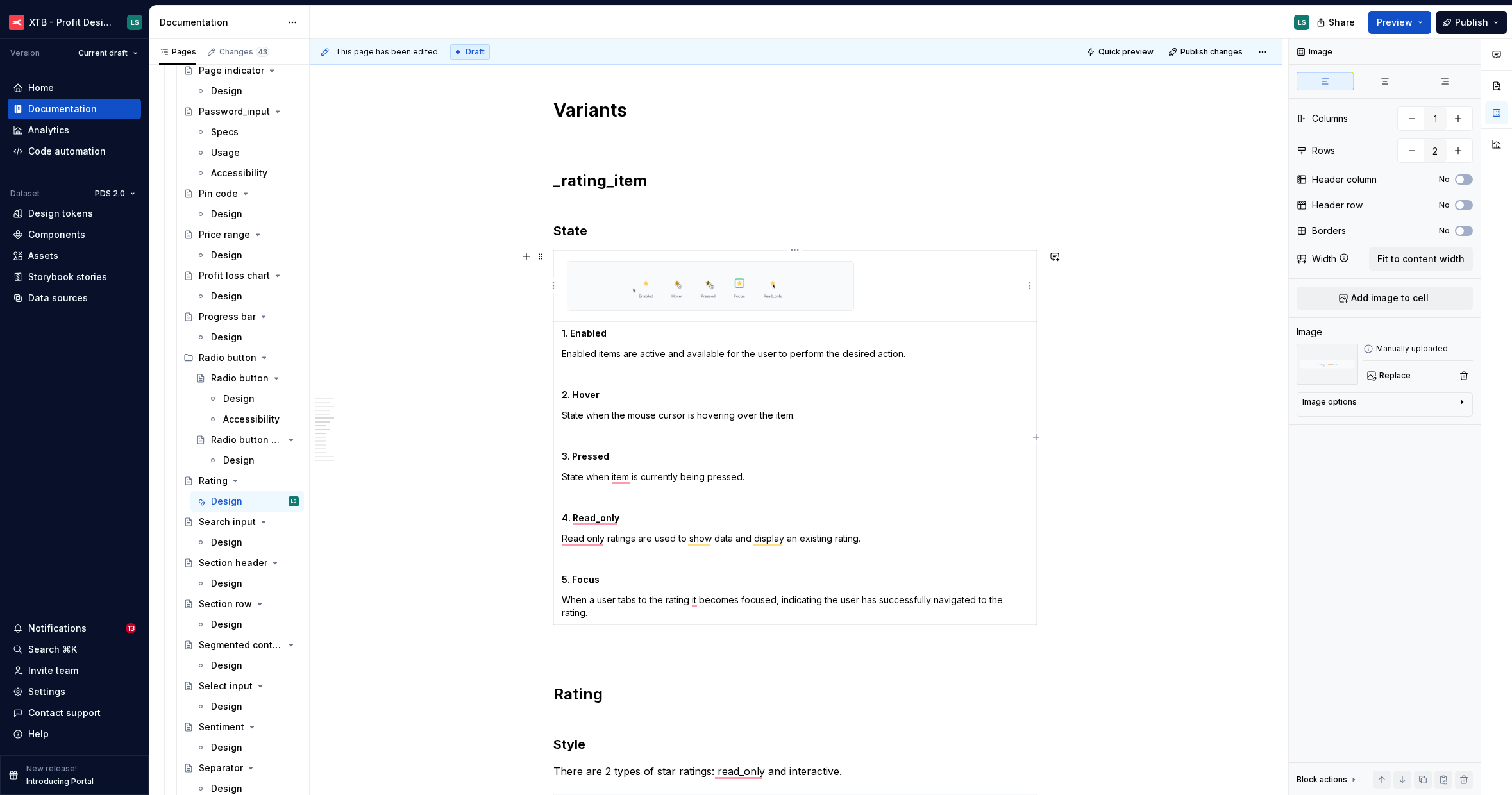
click at [756, 290] on img "To enrich screen reader interactions, please activate Accessibility in Grammarl…" at bounding box center [711, 286] width 286 height 49
click at [1400, 376] on span "Replace" at bounding box center [1395, 375] width 32 height 10
click at [1392, 375] on span "Replace" at bounding box center [1395, 375] width 32 height 10
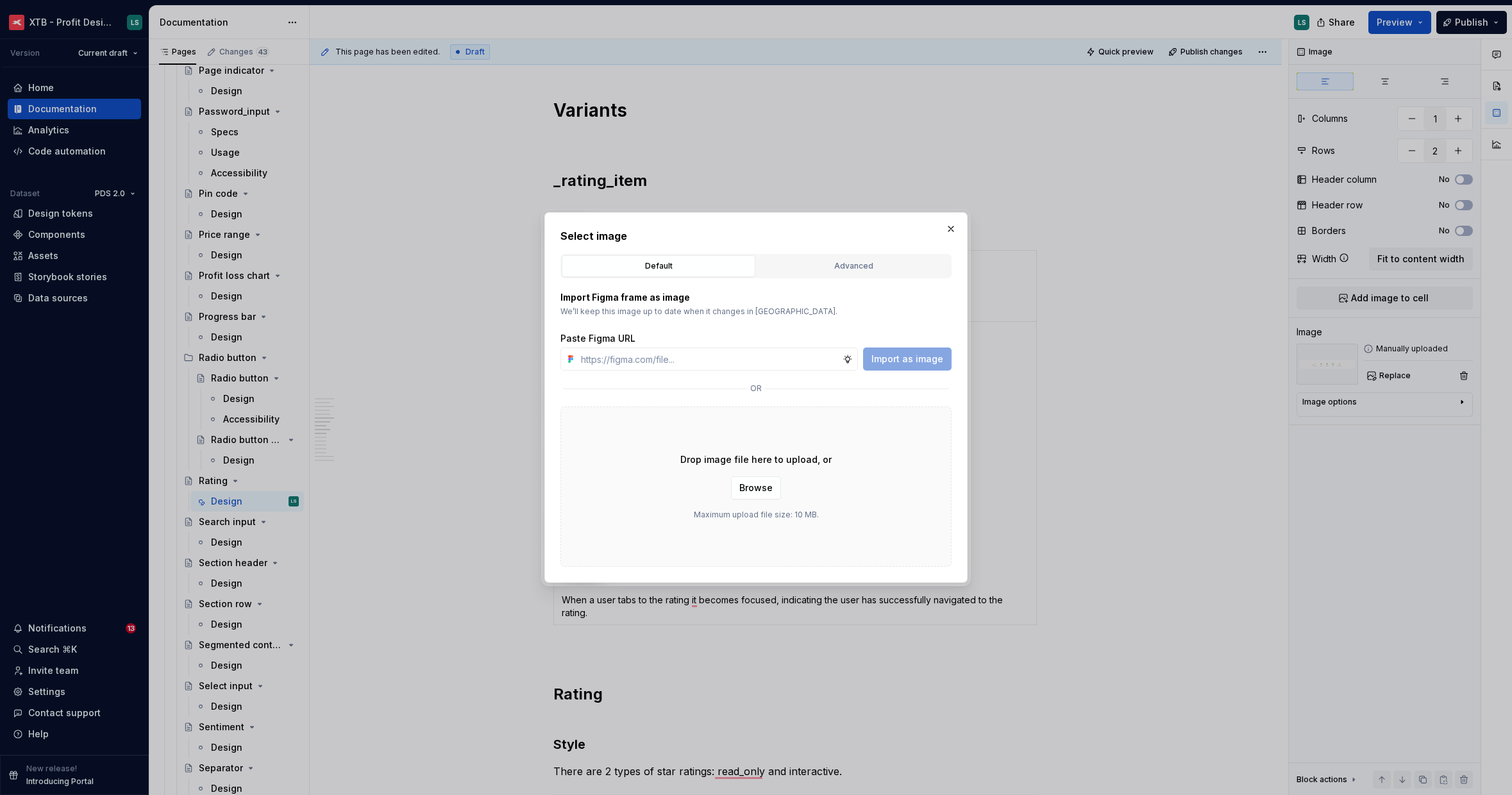
click at [746, 500] on div "Drop image file here to upload, or Browse Maximum upload file size: 10 MB." at bounding box center [756, 487] width 392 height 160
click at [748, 495] on button "Browse" at bounding box center [756, 488] width 50 height 23
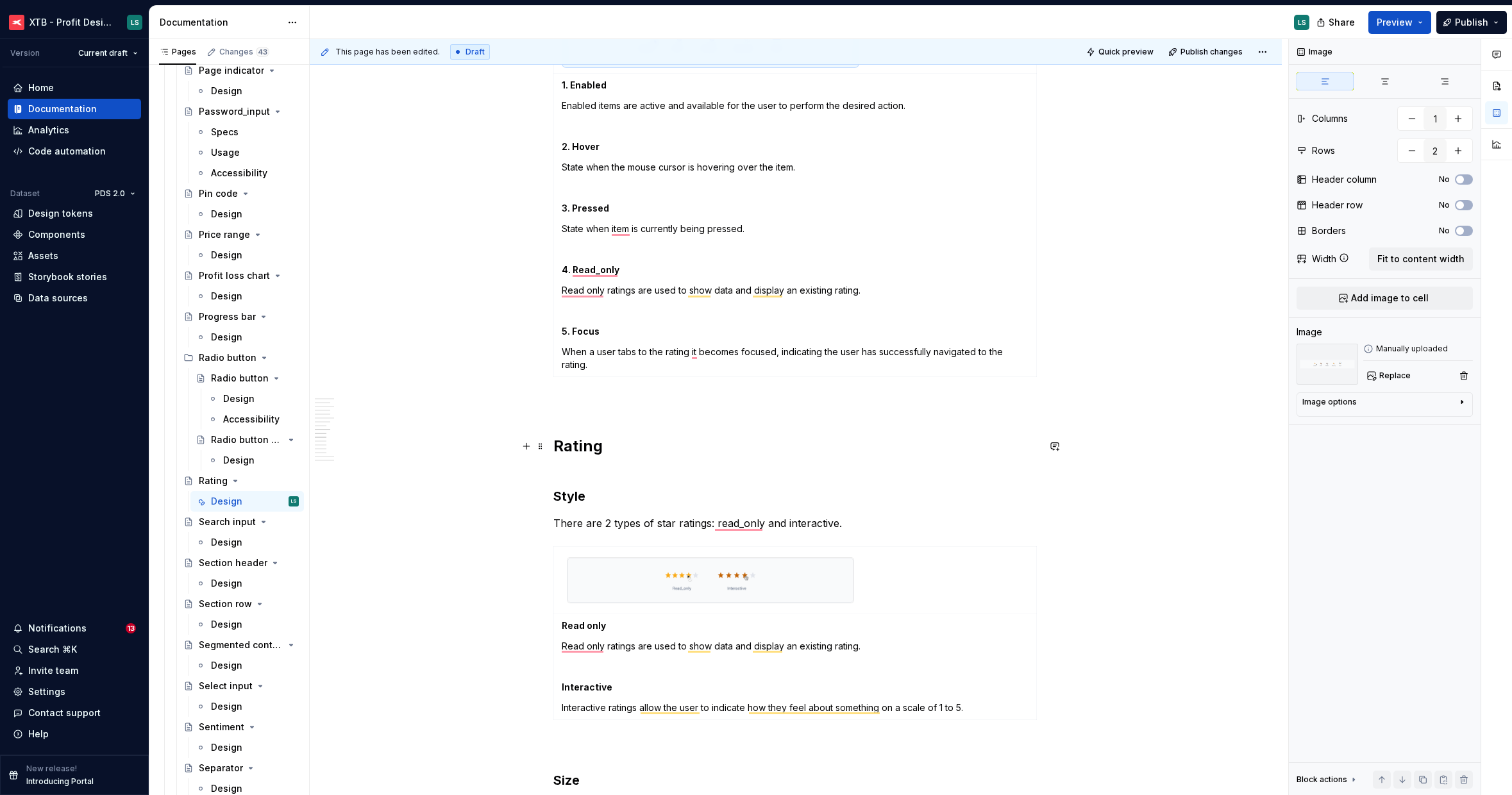
scroll to position [1285, 0]
click at [723, 575] on img "To enrich screen reader interactions, please activate Accessibility in Grammarl…" at bounding box center [711, 580] width 286 height 45
click at [1384, 375] on span "Replace" at bounding box center [1395, 375] width 32 height 10
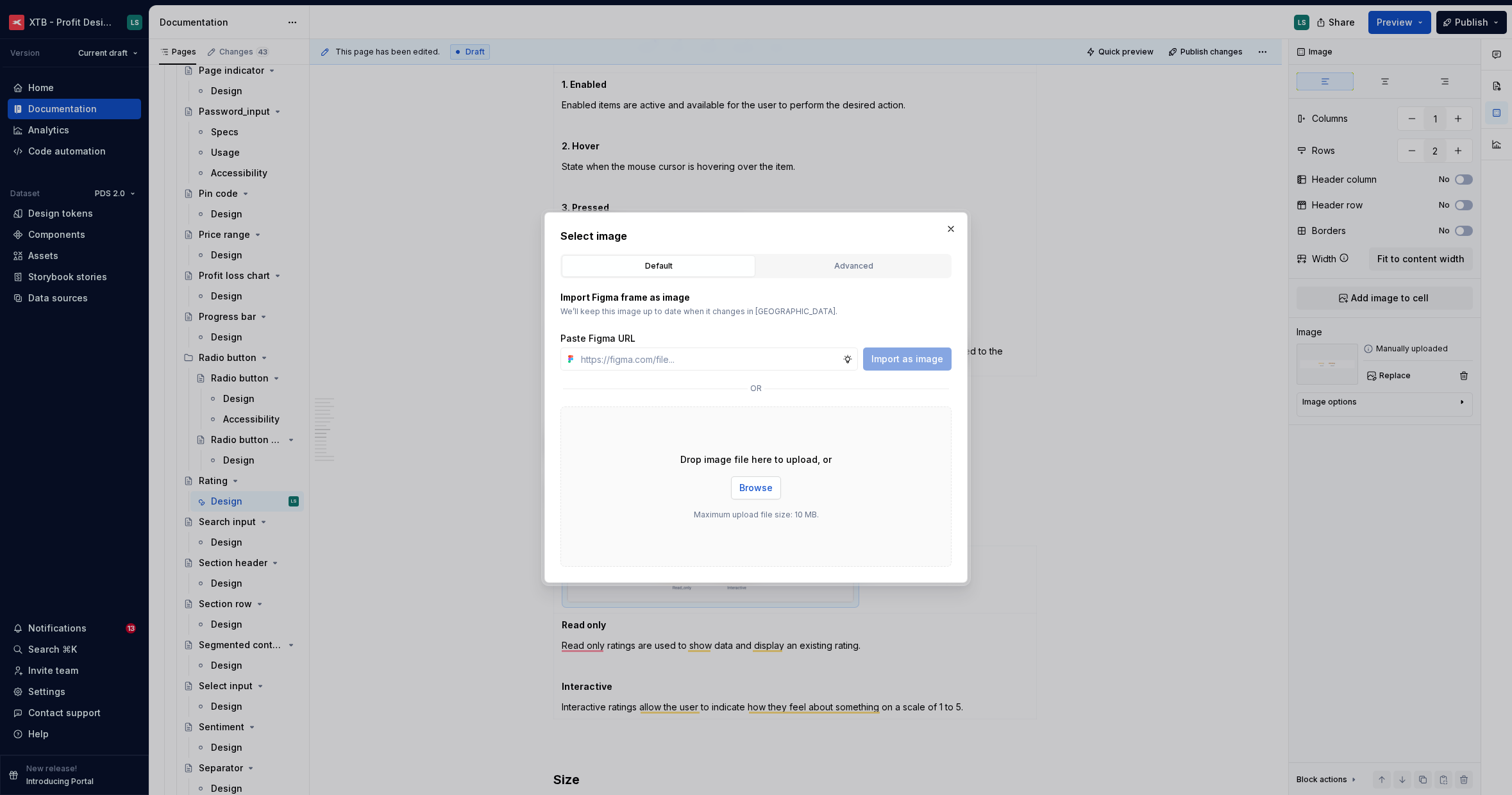
click at [740, 490] on span "Browse" at bounding box center [756, 488] width 33 height 13
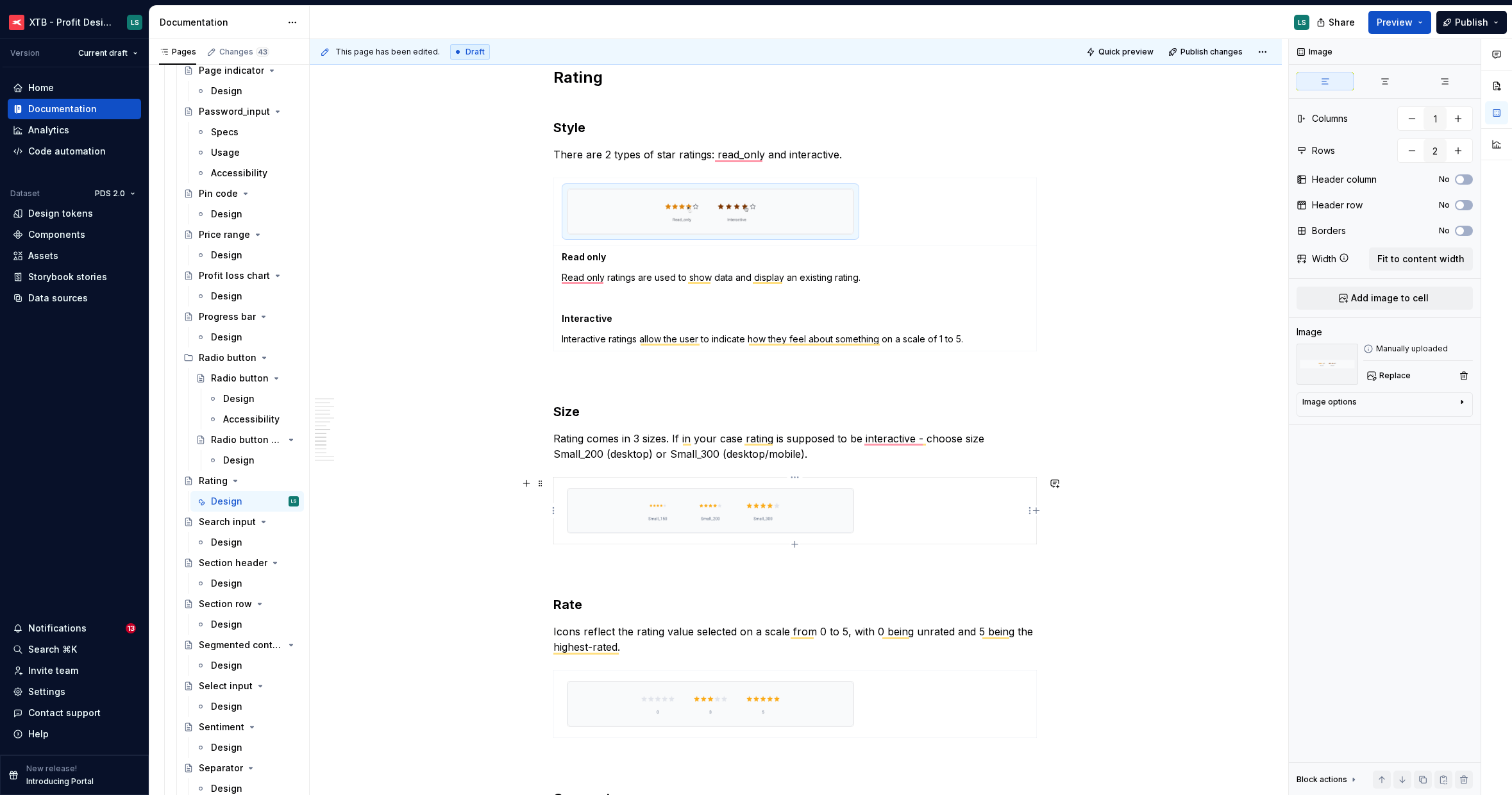
scroll to position [0, 0]
type textarea "*"
type input "1"
click at [701, 519] on img "To enrich screen reader interactions, please activate Accessibility in Grammarl…" at bounding box center [711, 511] width 286 height 45
click at [1389, 373] on span "Replace" at bounding box center [1395, 375] width 32 height 10
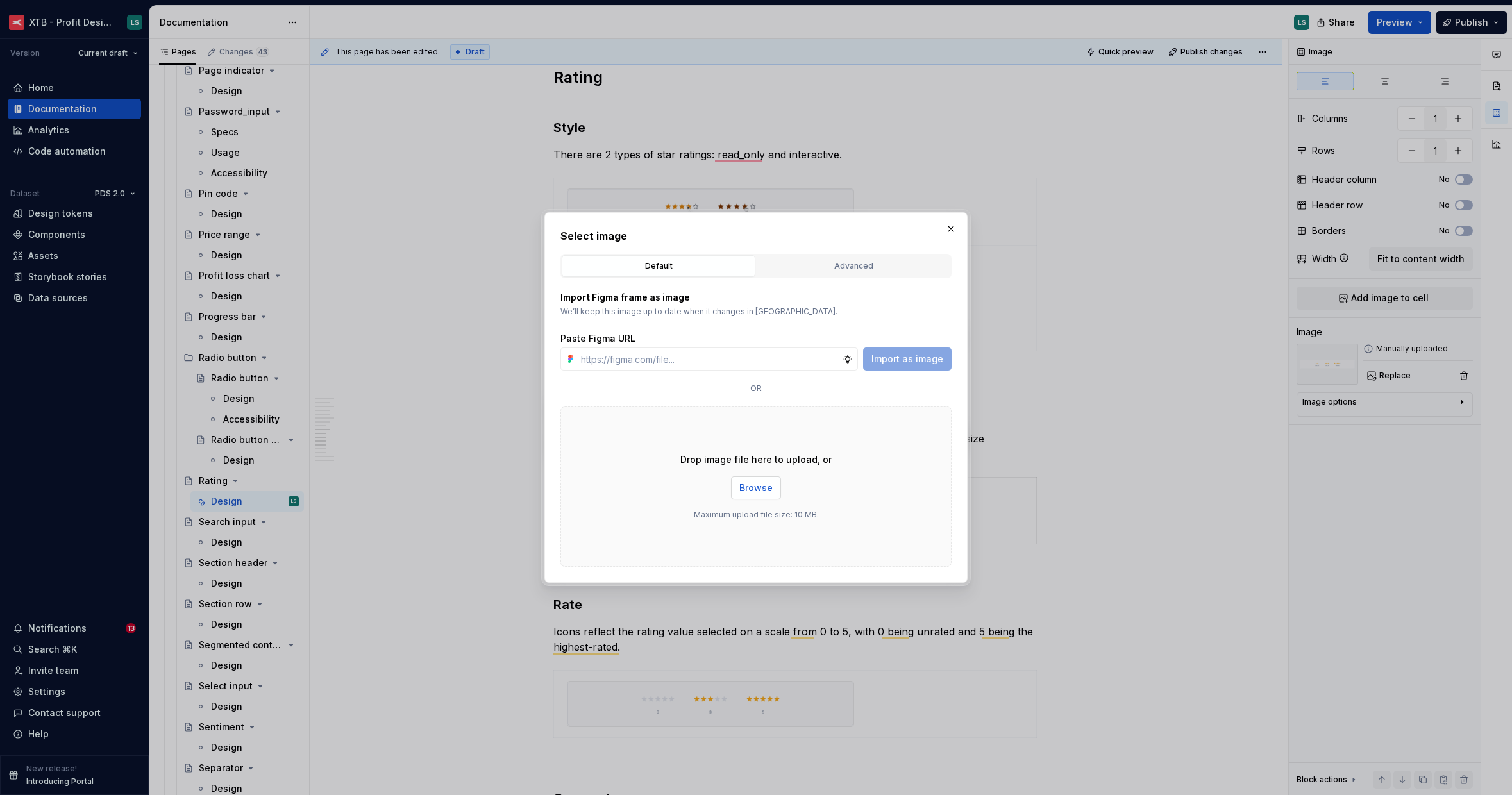
click at [749, 485] on span "Browse" at bounding box center [756, 488] width 33 height 13
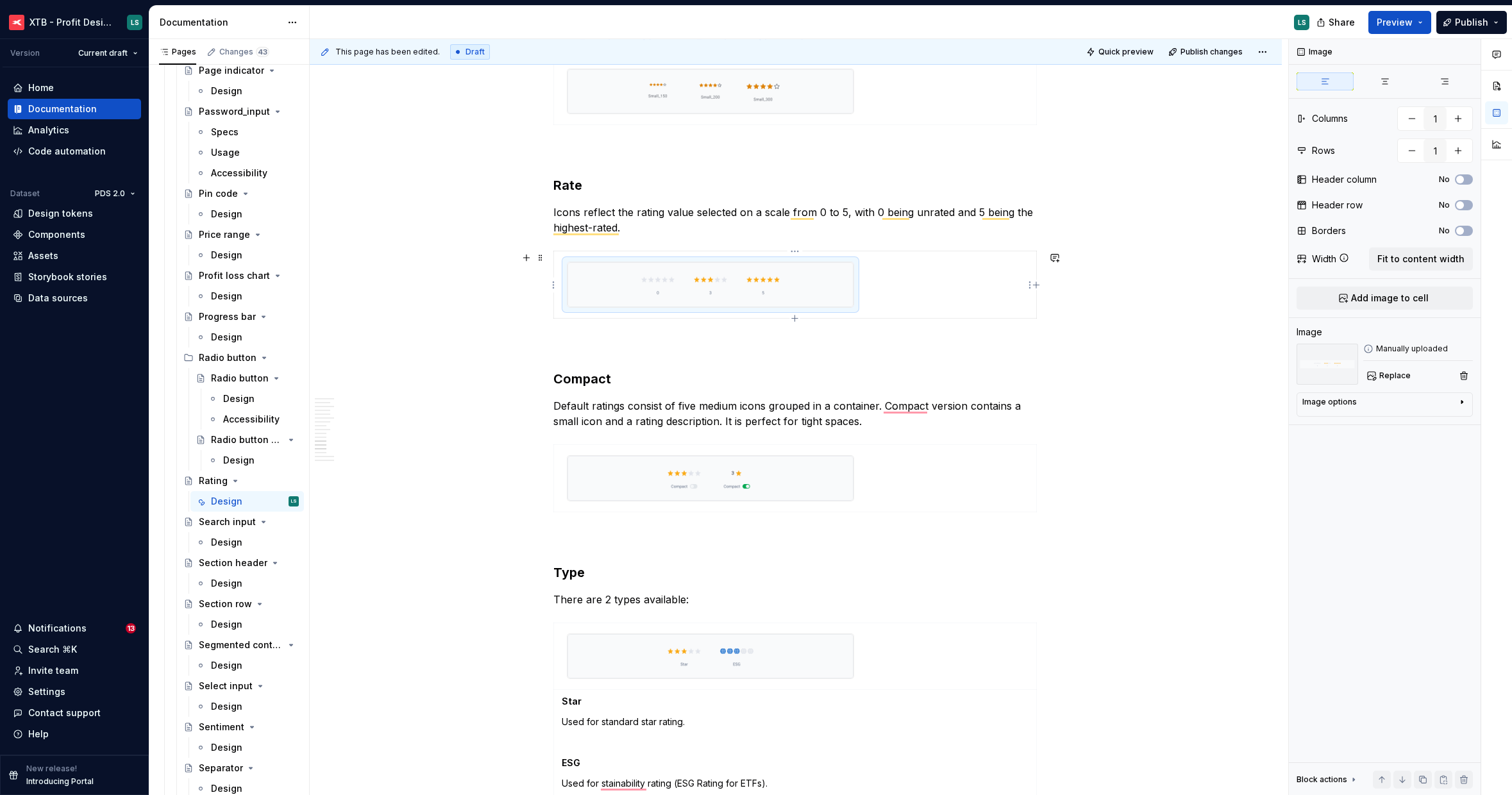
click at [818, 295] on img "To enrich screen reader interactions, please activate Accessibility in Grammarl…" at bounding box center [711, 284] width 286 height 45
click at [1387, 380] on button "Replace" at bounding box center [1390, 375] width 54 height 18
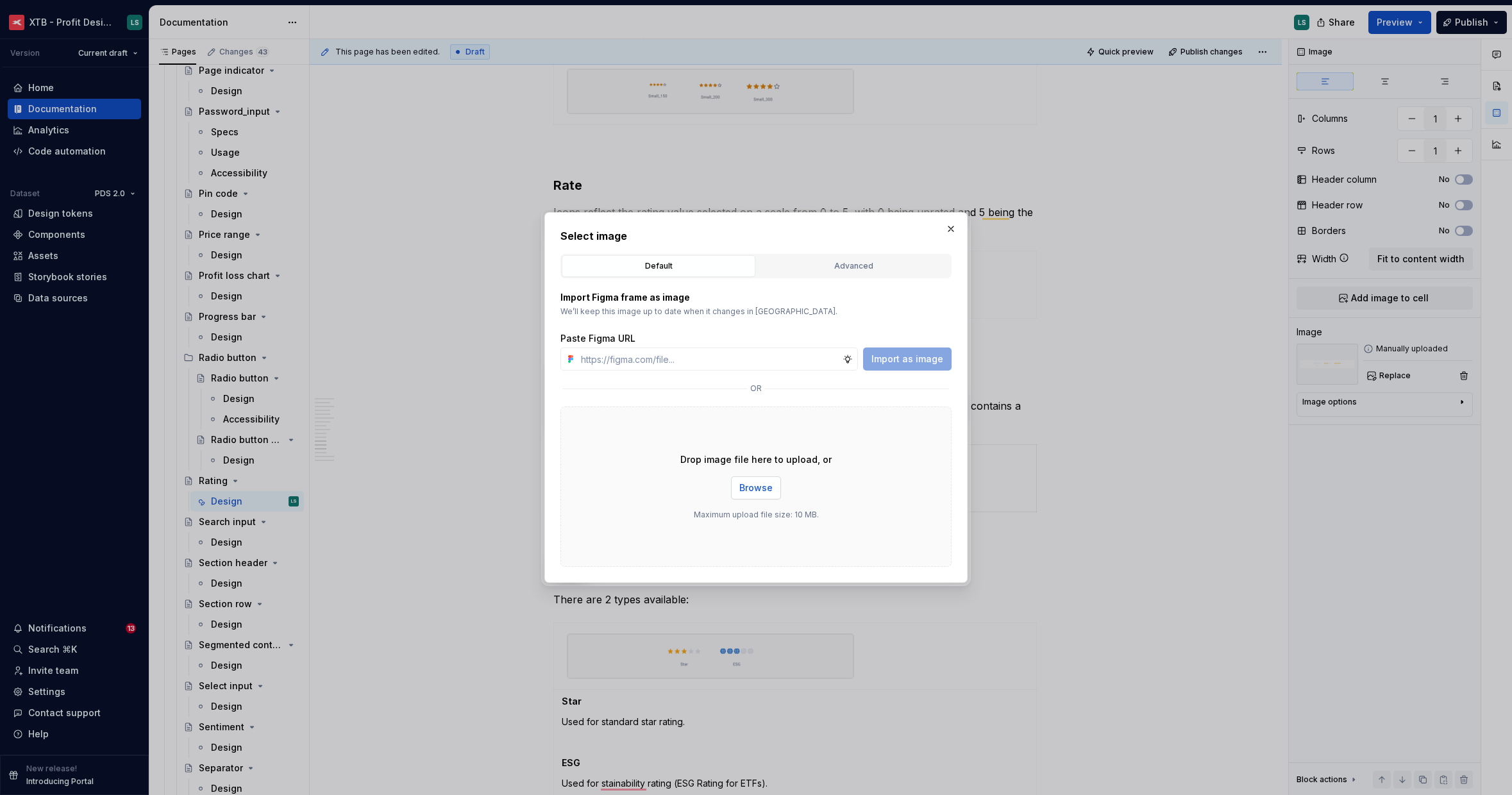
click at [754, 492] on span "Browse" at bounding box center [756, 488] width 33 height 13
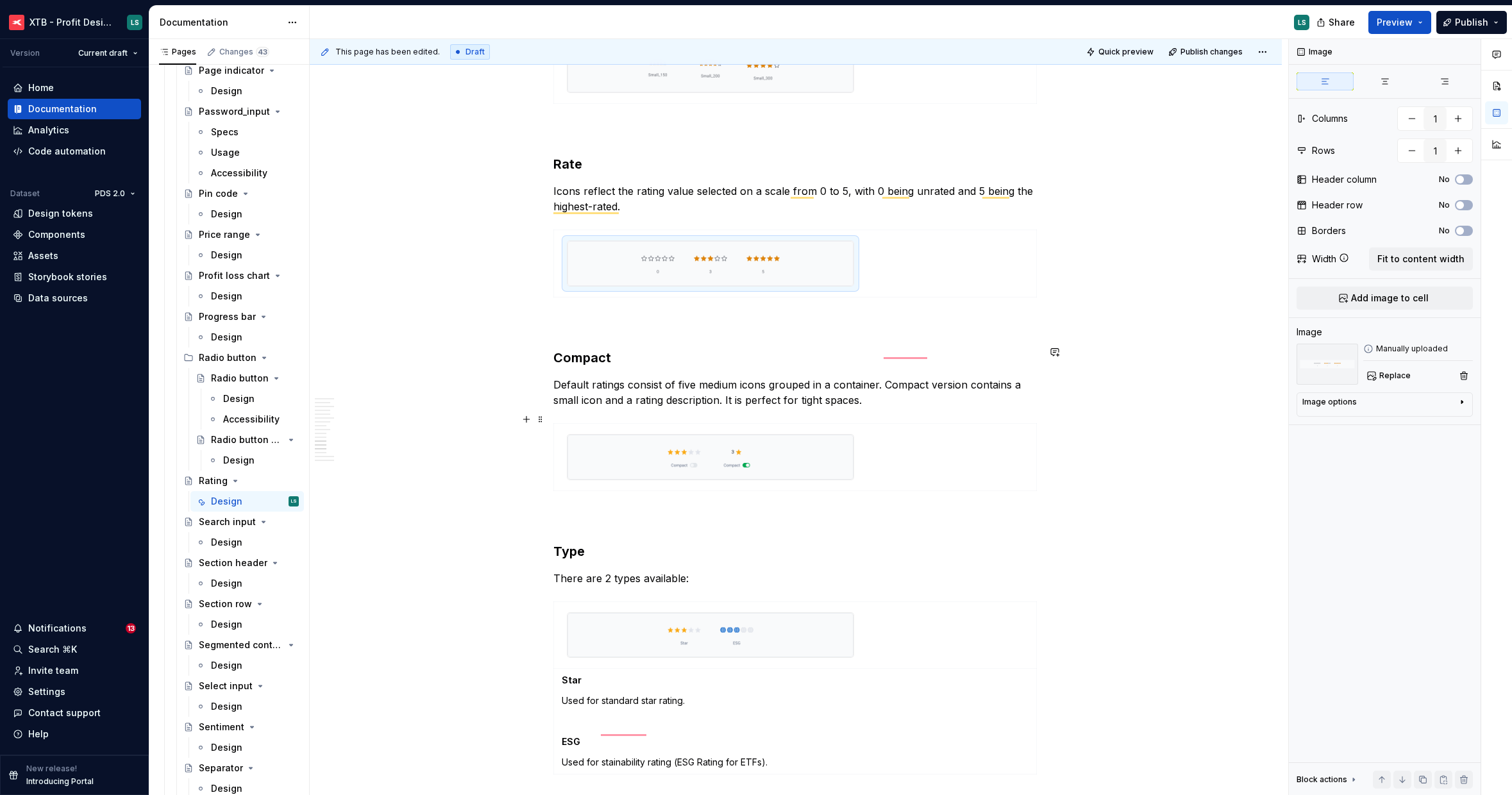
scroll to position [2073, 0]
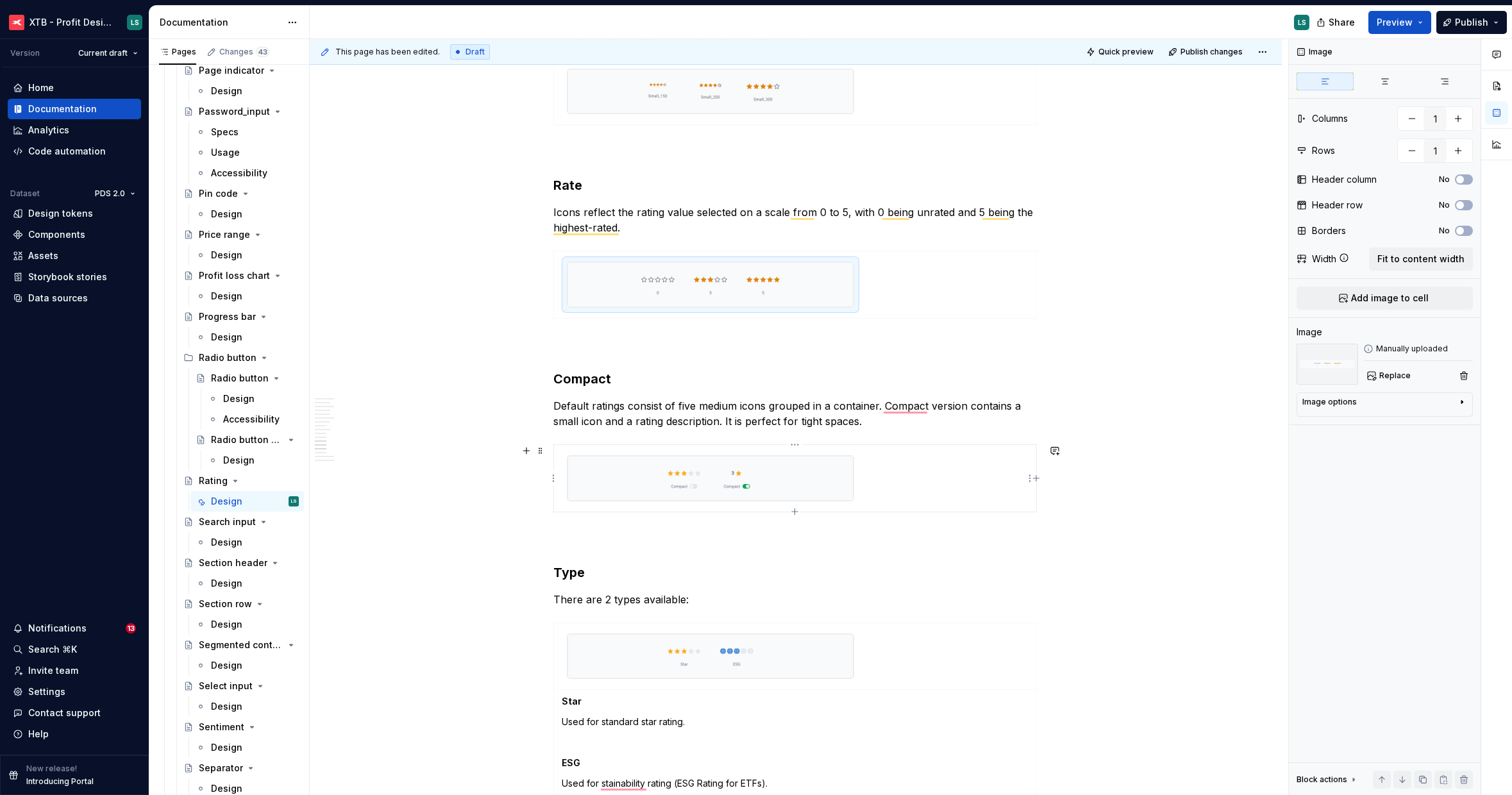
click at [812, 469] on img "To enrich screen reader interactions, please activate Accessibility in Grammarl…" at bounding box center [711, 478] width 286 height 45
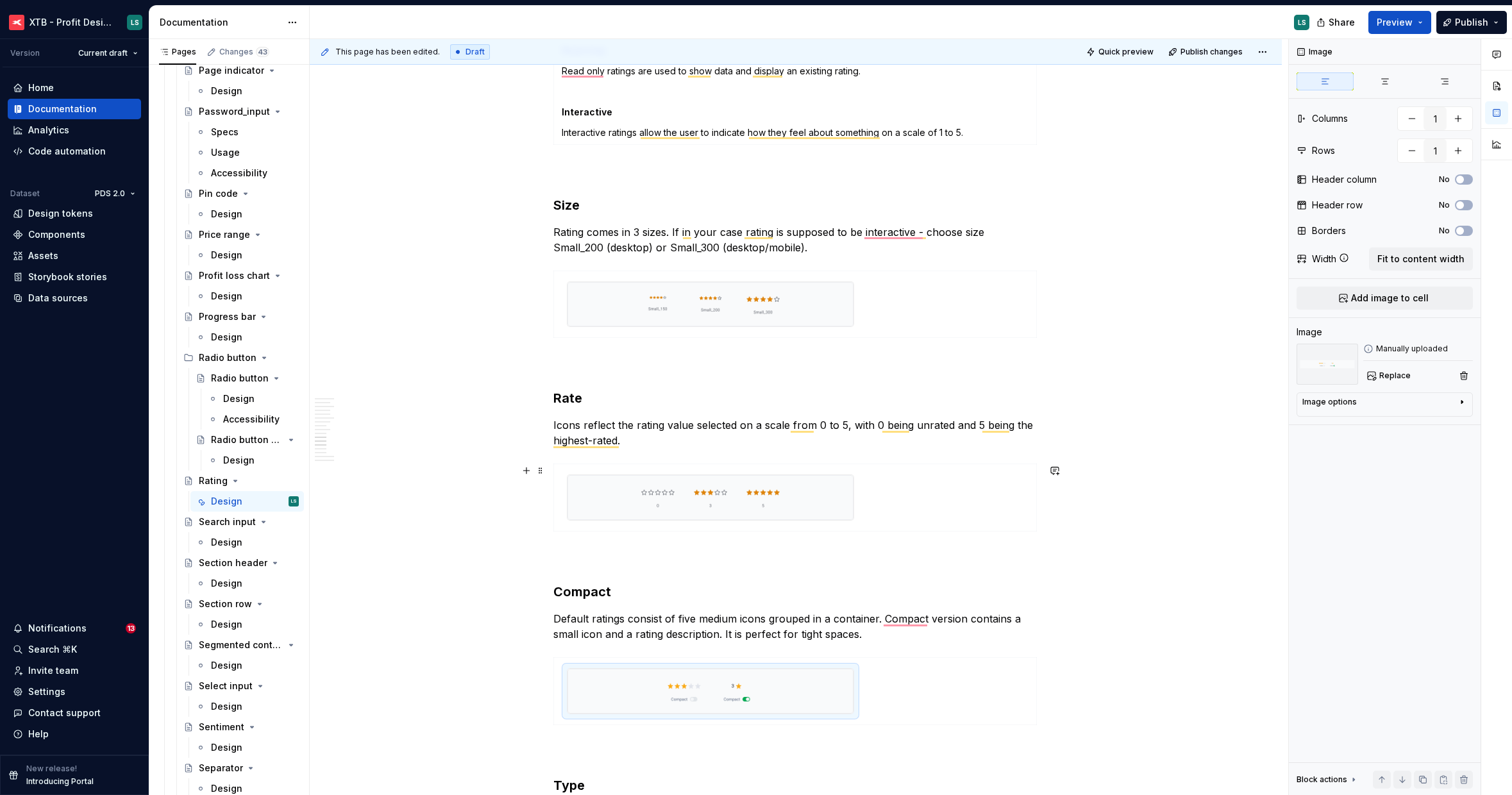
scroll to position [1681, 0]
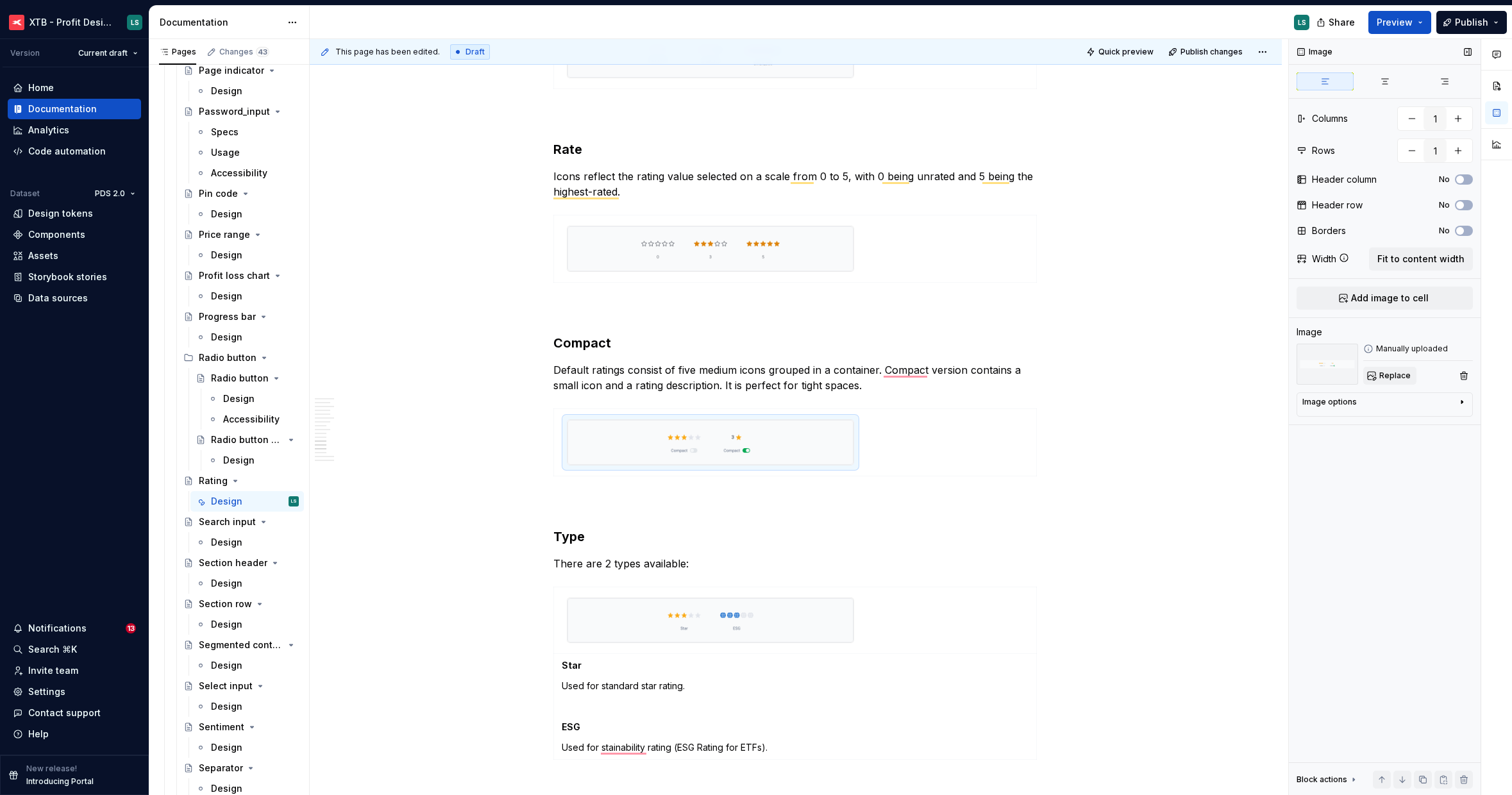
click at [1395, 368] on button "Replace" at bounding box center [1390, 375] width 54 height 18
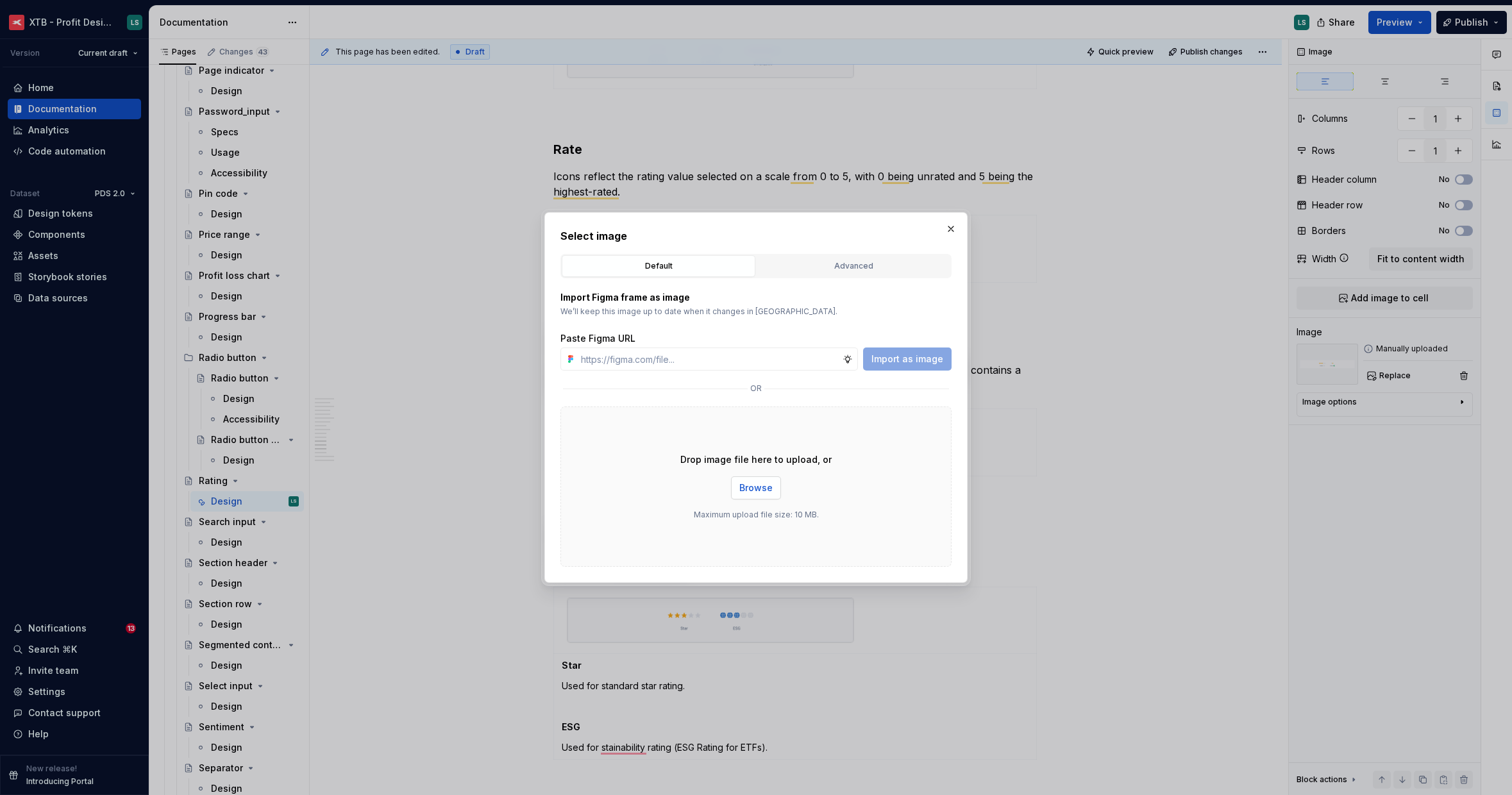
click at [769, 484] on span "Browse" at bounding box center [756, 488] width 33 height 13
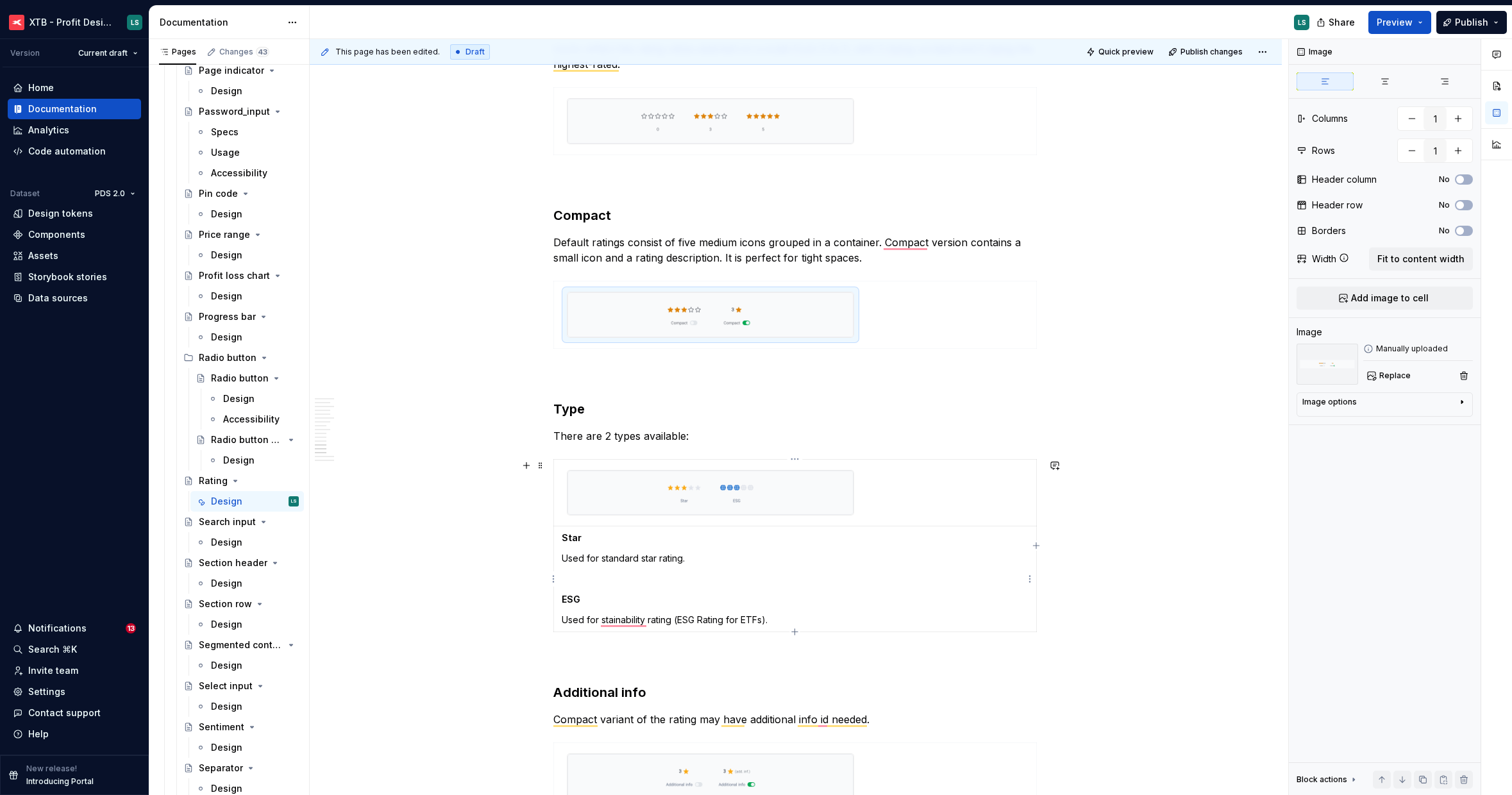
type textarea "*"
type input "2"
click at [789, 488] on img "To enrich screen reader interactions, please activate Accessibility in Grammarl…" at bounding box center [711, 493] width 286 height 45
click at [1391, 375] on span "Replace" at bounding box center [1395, 375] width 32 height 10
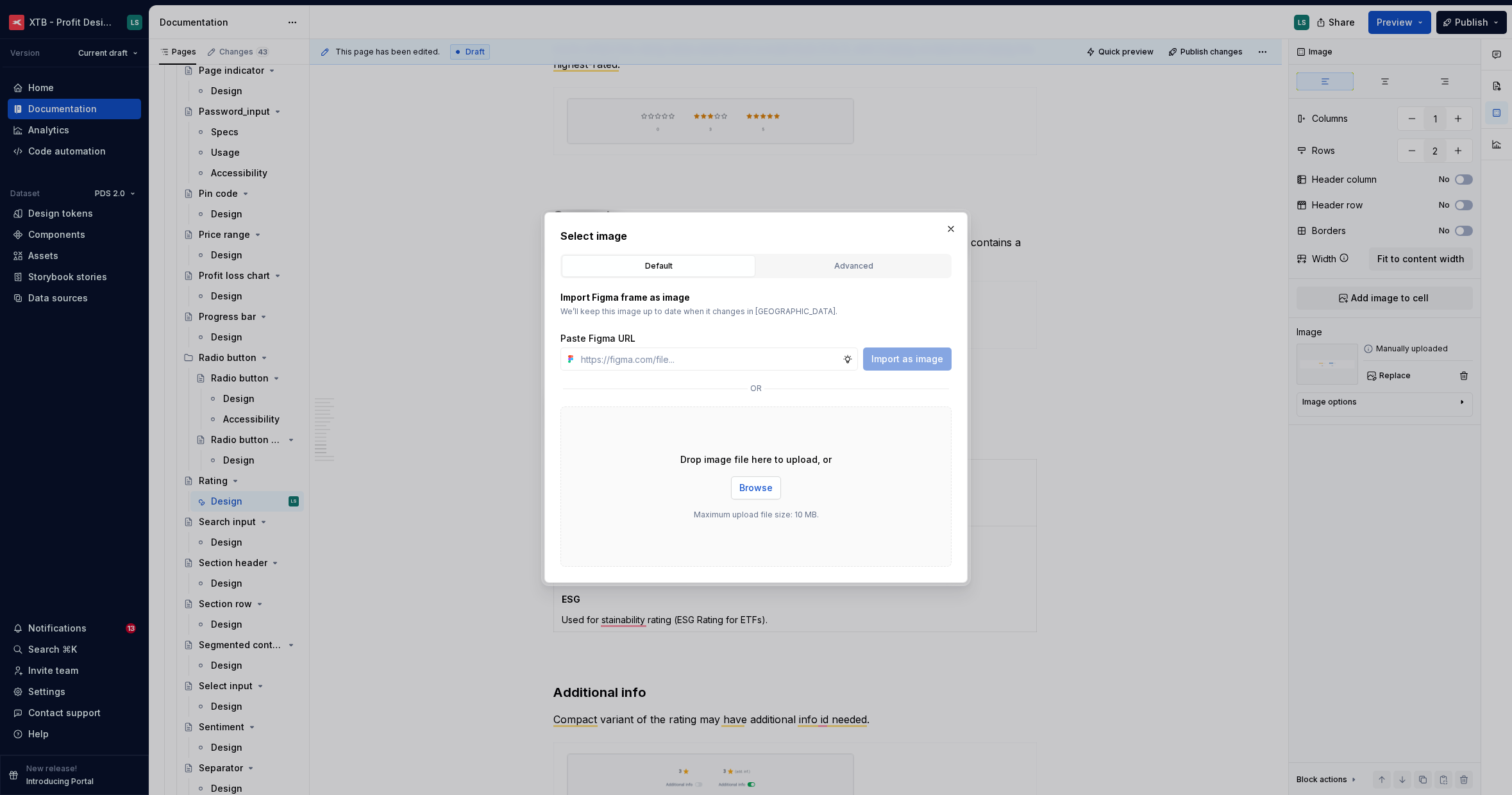
click at [751, 489] on span "Browse" at bounding box center [756, 488] width 33 height 13
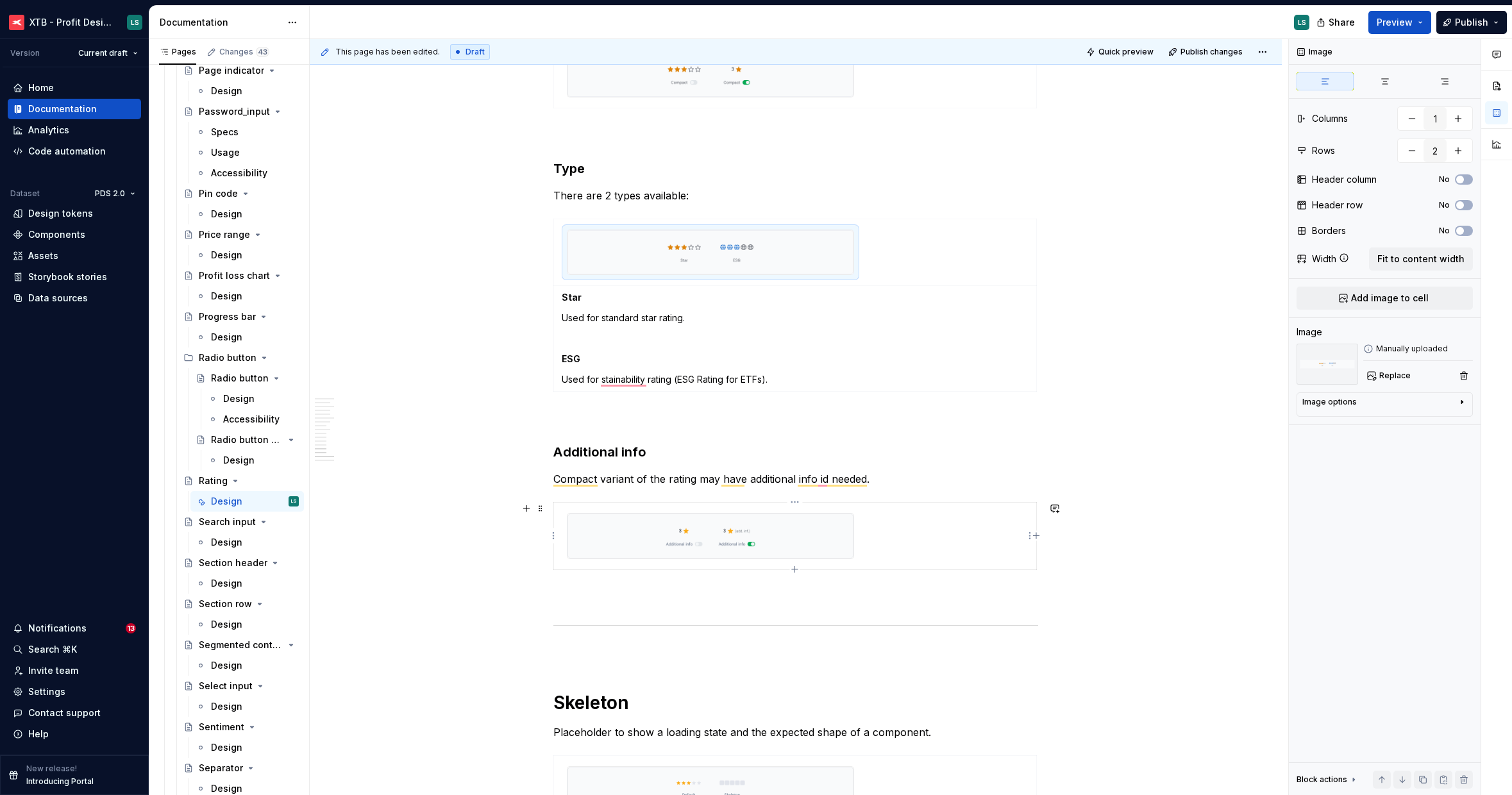
type textarea "*"
type input "1"
click at [823, 518] on img "To enrich screen reader interactions, please activate Accessibility in Grammarl…" at bounding box center [711, 535] width 286 height 45
click at [1400, 380] on button "Replace" at bounding box center [1390, 375] width 54 height 18
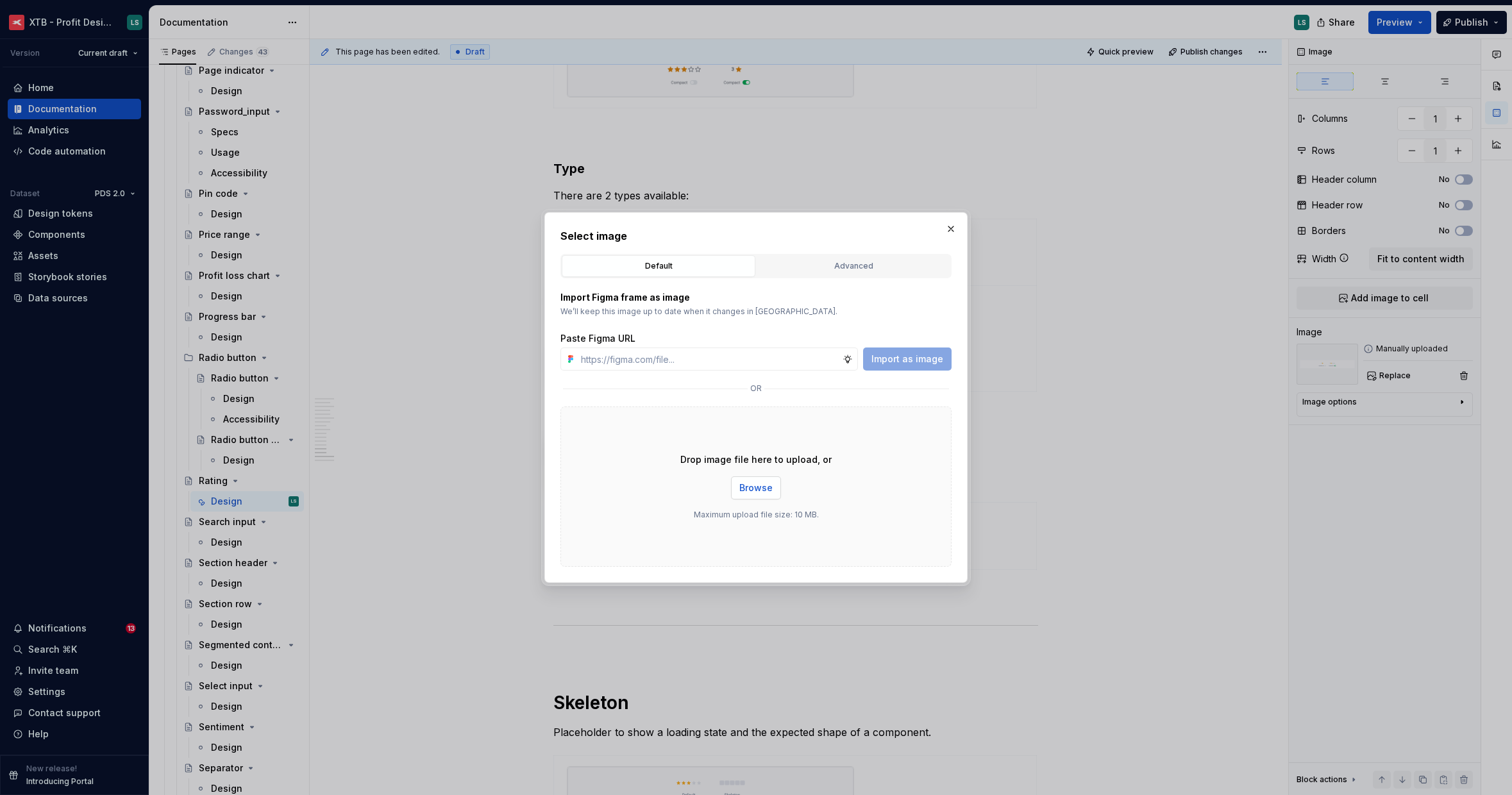
click at [750, 478] on button "Browse" at bounding box center [756, 488] width 50 height 23
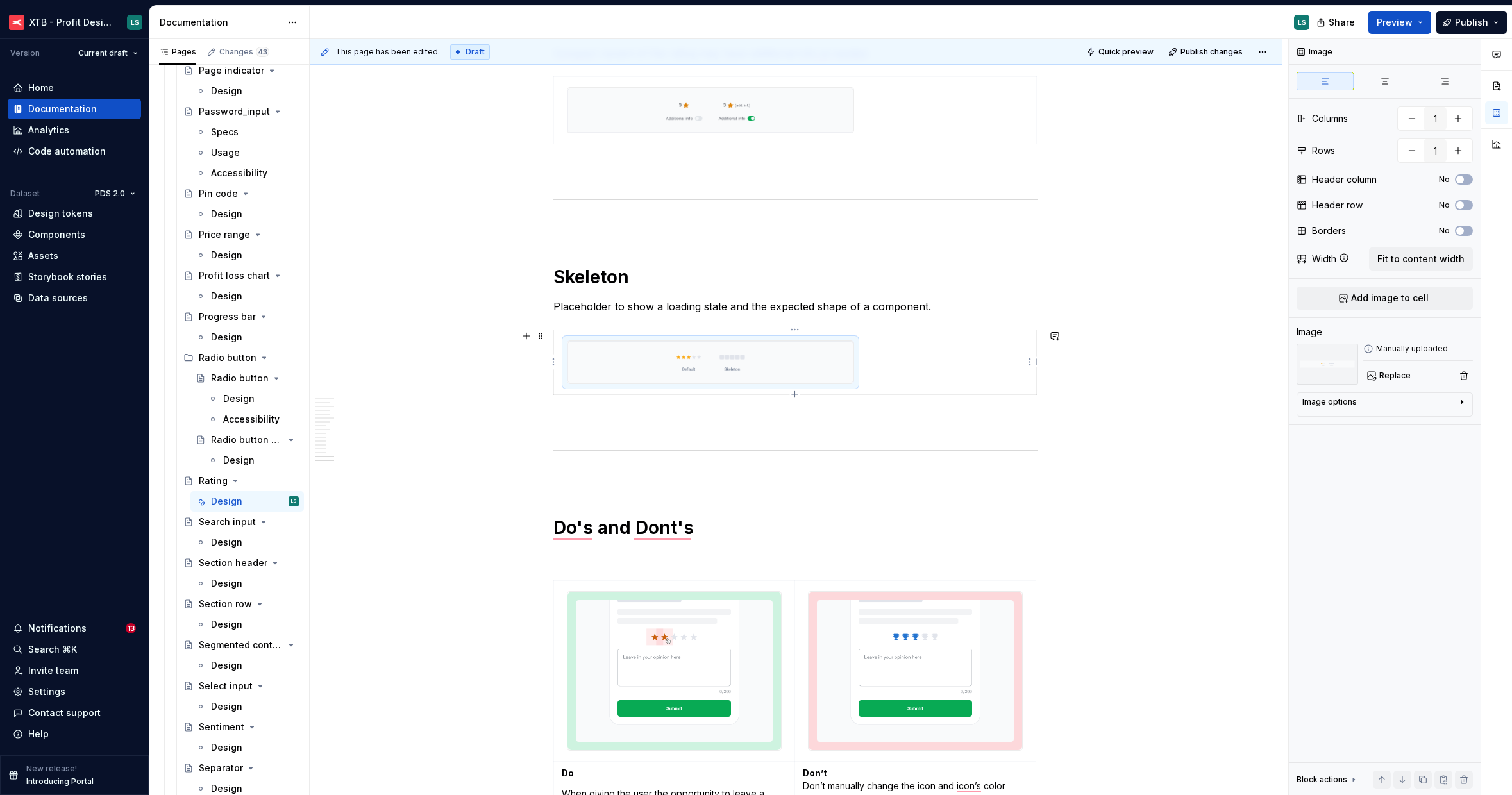
click at [760, 364] on img "To enrich screen reader interactions, please activate Accessibility in Grammarl…" at bounding box center [711, 363] width 286 height 43
click at [1356, 376] on img at bounding box center [1327, 364] width 61 height 41
click at [1376, 374] on button "Replace" at bounding box center [1390, 375] width 54 height 18
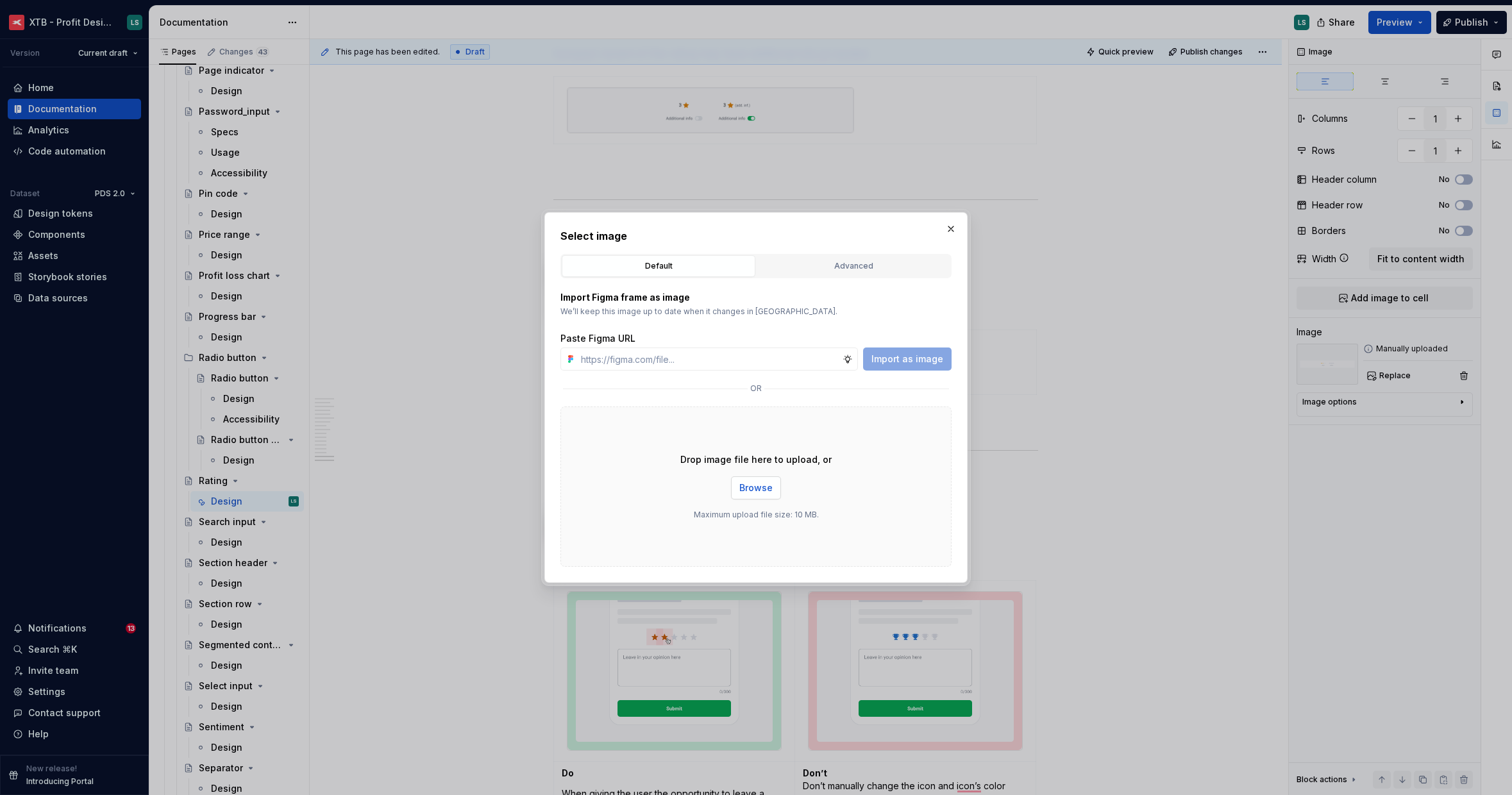
click at [770, 483] on span "Browse" at bounding box center [756, 488] width 33 height 13
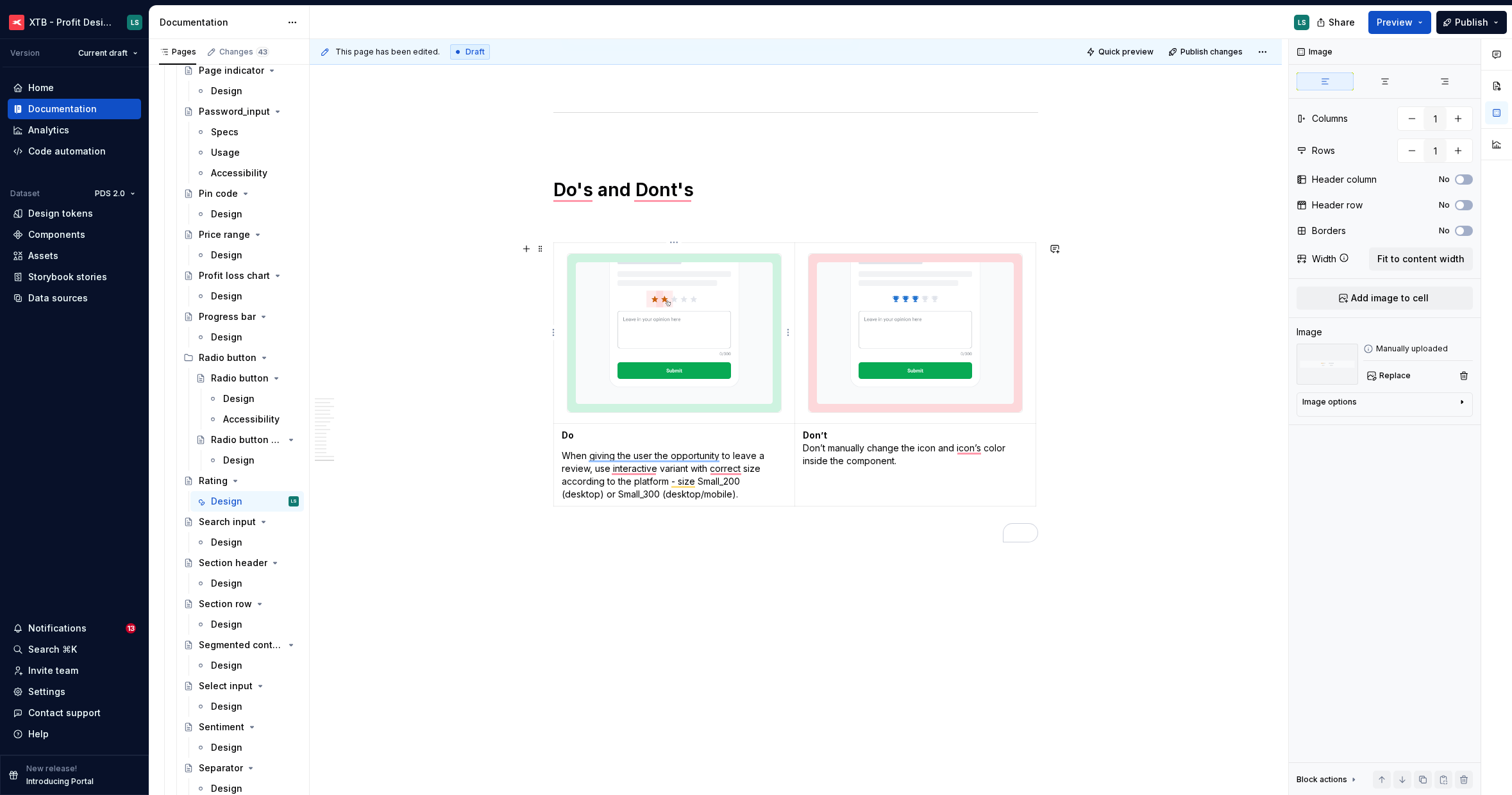
type textarea "*"
type input "2"
click at [693, 369] on img "To enrich screen reader interactions, please activate Accessibility in Grammarl…" at bounding box center [674, 333] width 214 height 158
click at [1381, 370] on span "Replace" at bounding box center [1395, 375] width 32 height 10
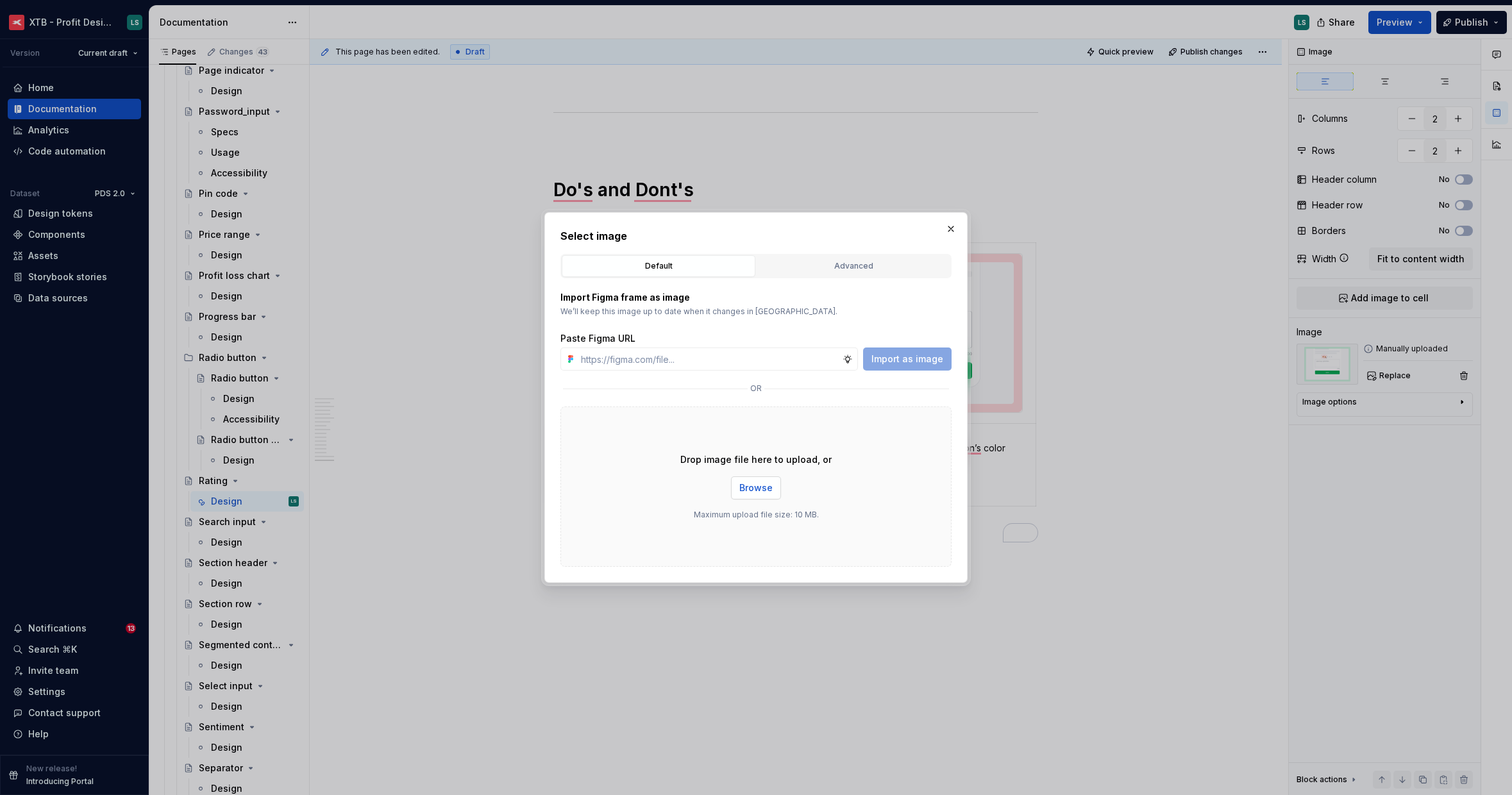
click at [765, 477] on button "Browse" at bounding box center [756, 488] width 50 height 23
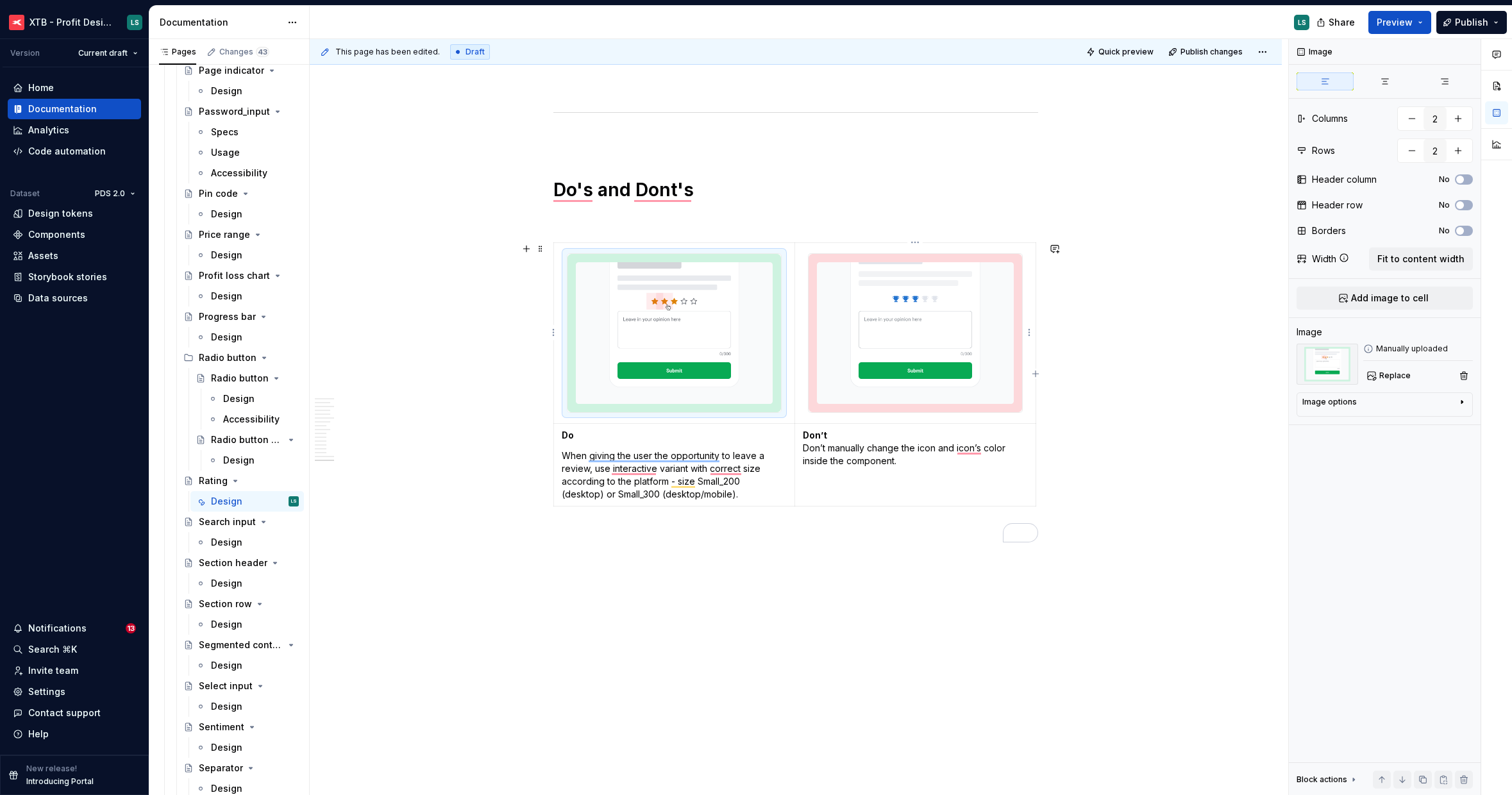
click at [927, 401] on img "To enrich screen reader interactions, please activate Accessibility in Grammarl…" at bounding box center [915, 333] width 214 height 158
click at [1367, 375] on button "Replace" at bounding box center [1390, 375] width 54 height 18
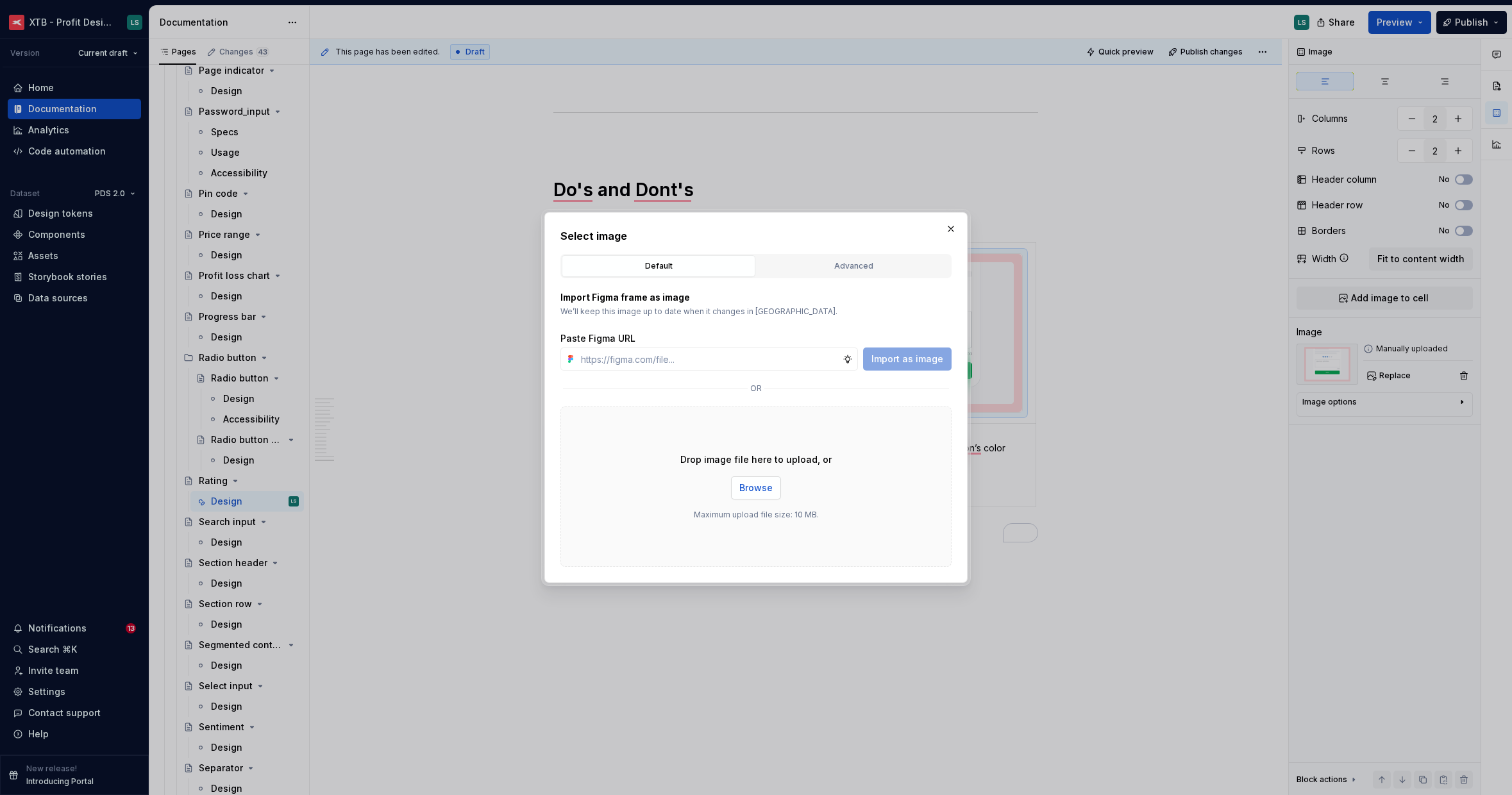
click at [735, 494] on button "Browse" at bounding box center [756, 488] width 50 height 23
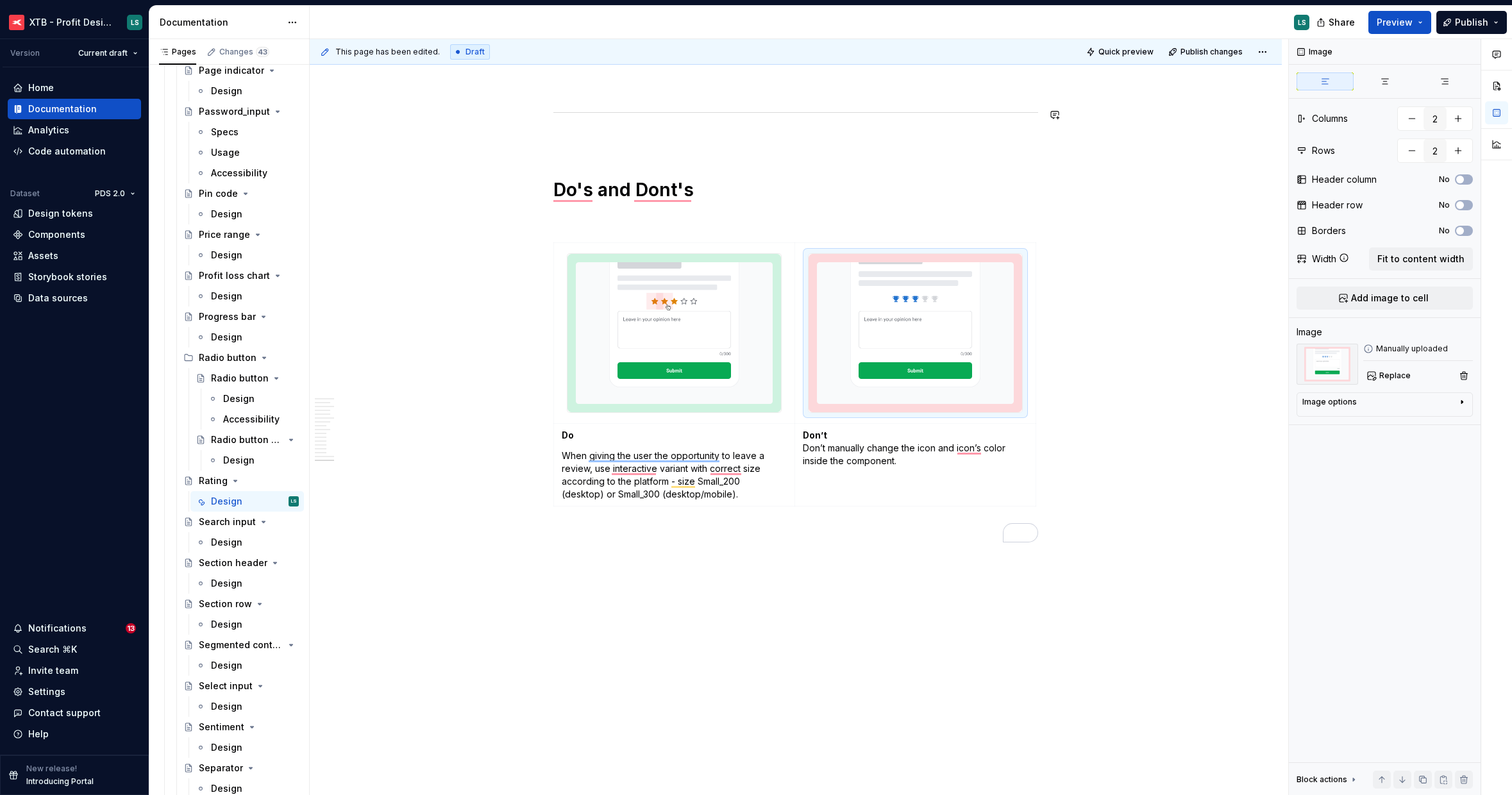
type textarea "*"
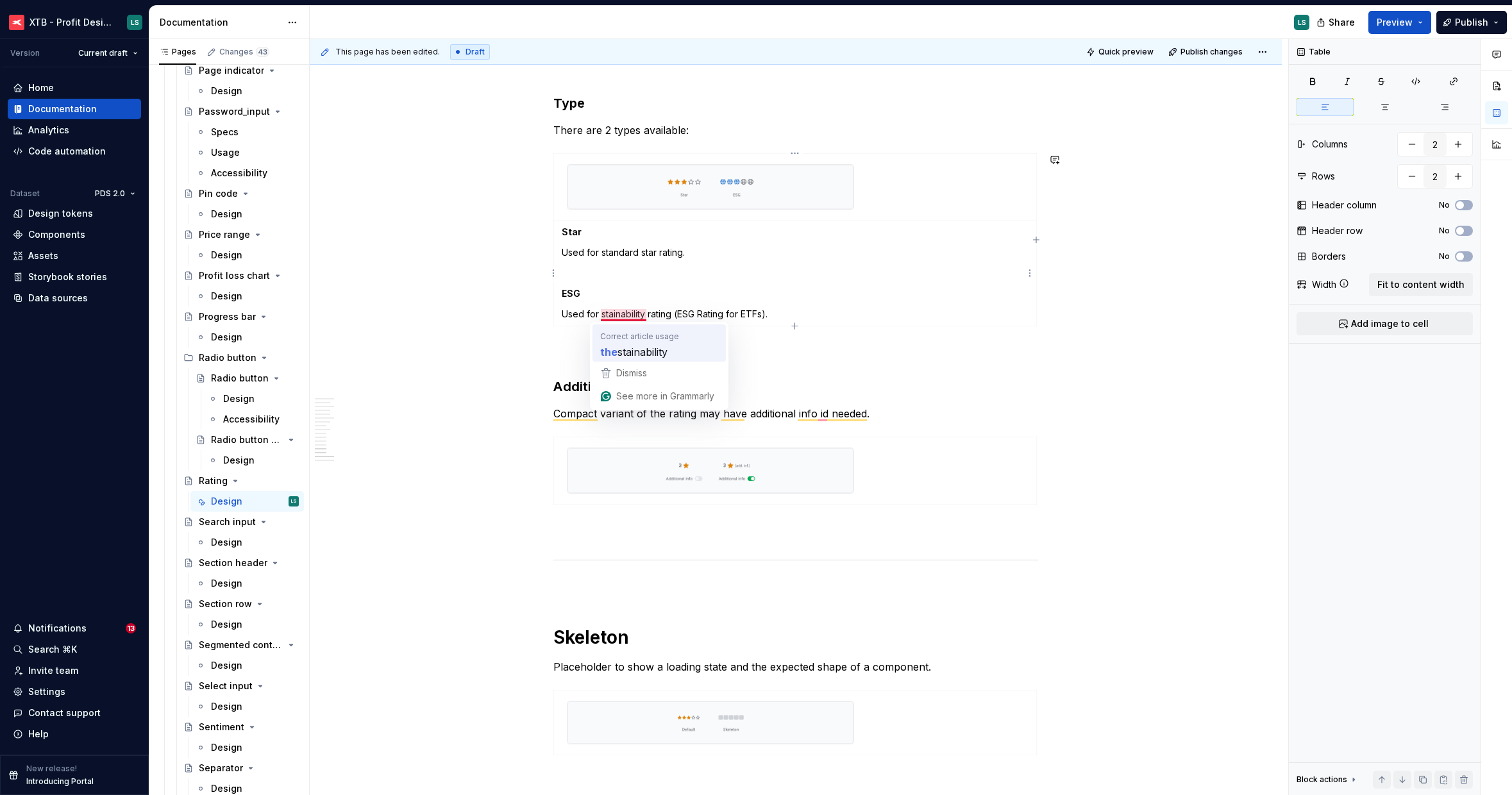
type input "1"
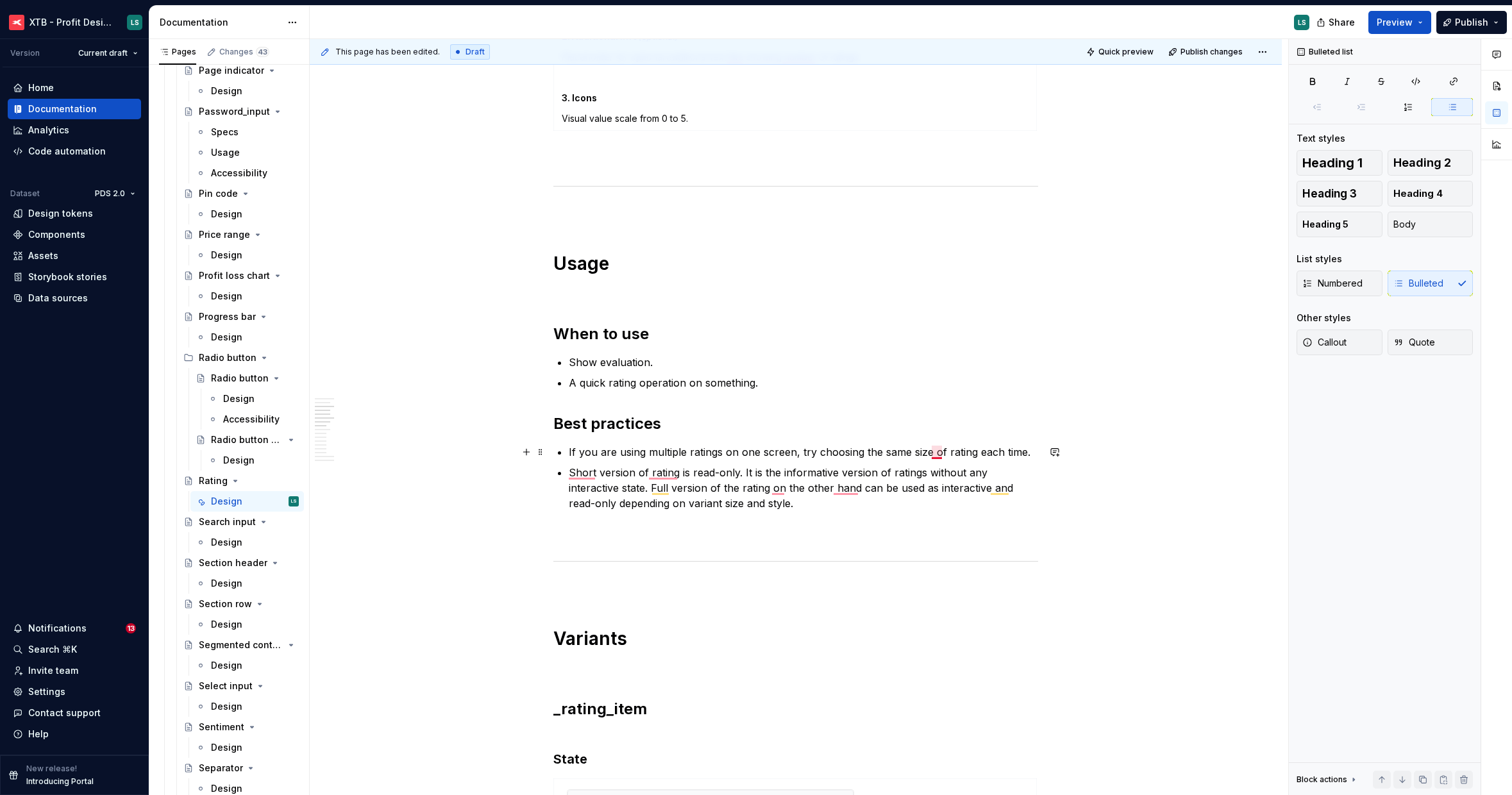
click at [935, 450] on p "If you are using multiple ratings on one screen, try choosing the same size of …" at bounding box center [803, 452] width 469 height 15
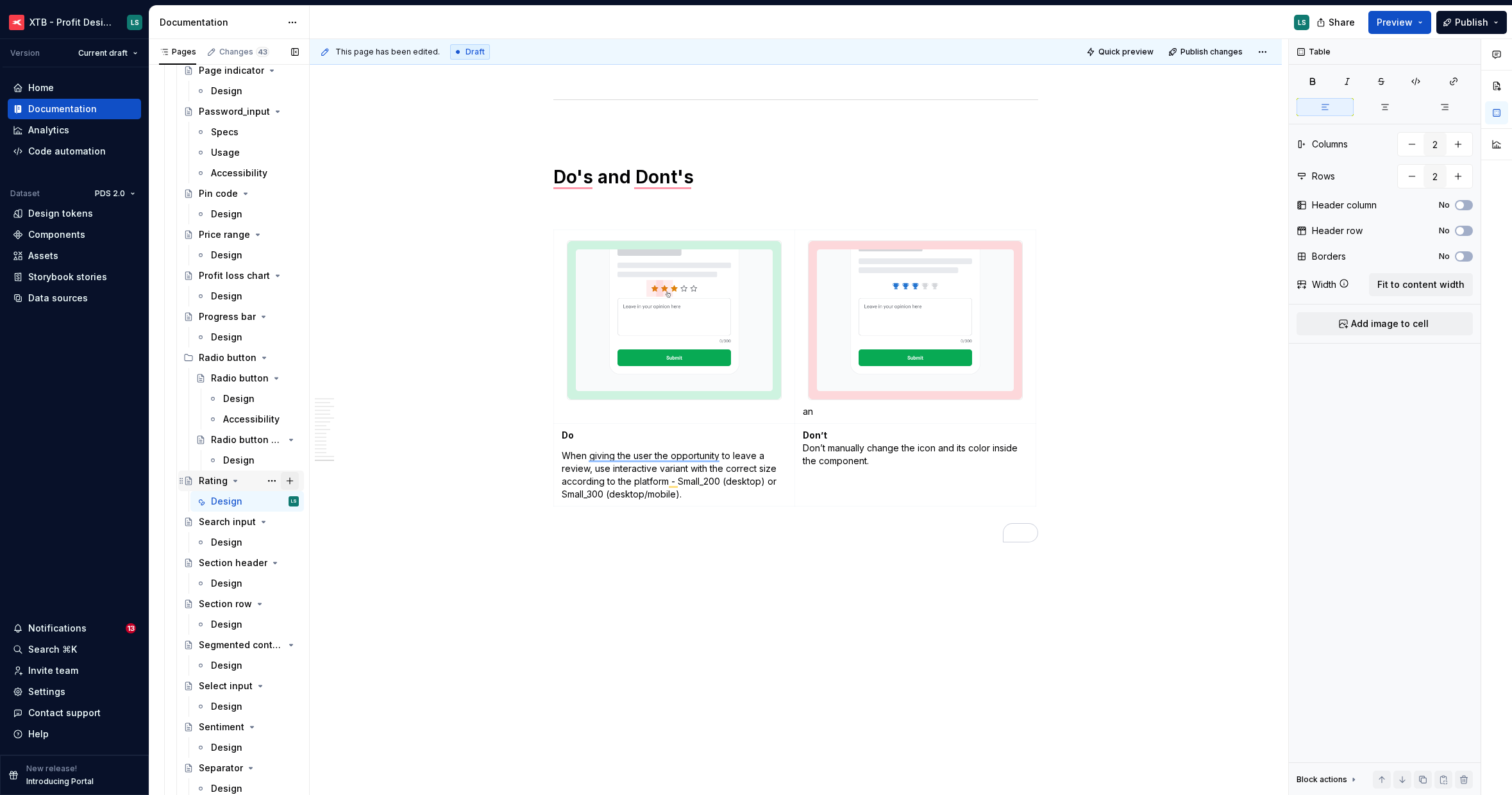
click at [281, 481] on button "Page tree" at bounding box center [289, 480] width 18 height 18
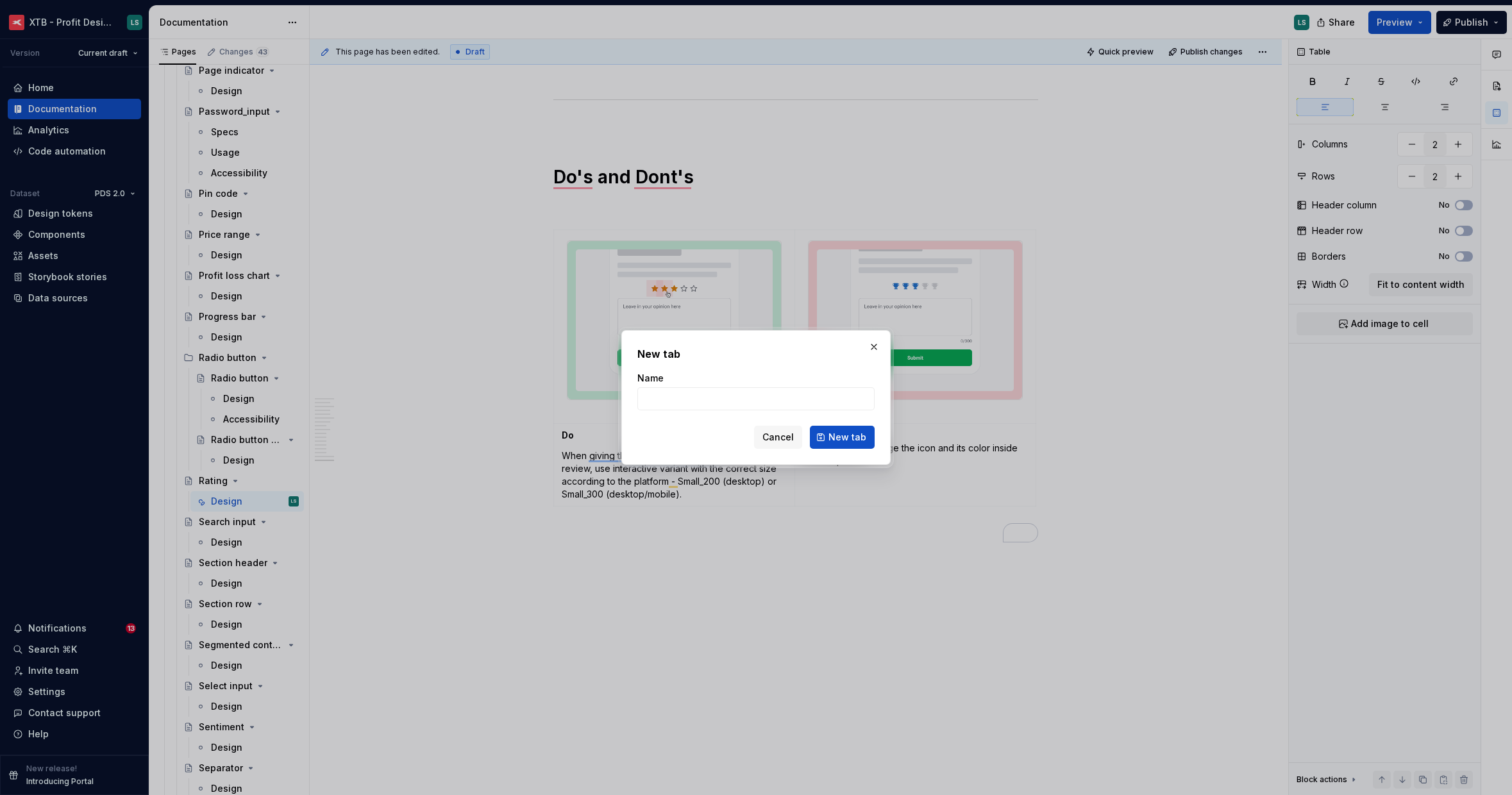
type textarea "*"
type input "a11y"
click at [861, 434] on span "New tab" at bounding box center [847, 437] width 37 height 13
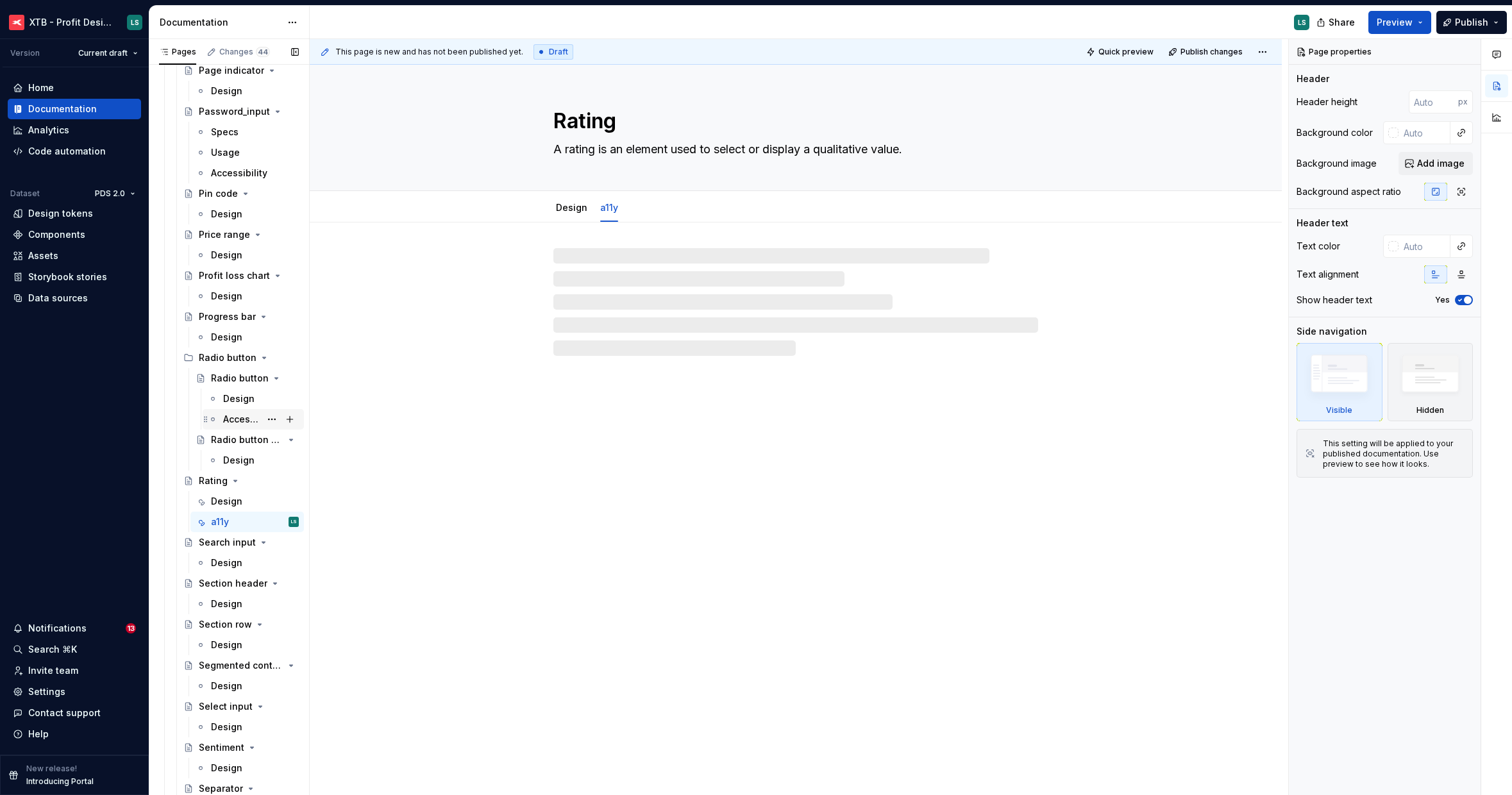
click at [245, 423] on div "Accessibility" at bounding box center [242, 419] width 37 height 13
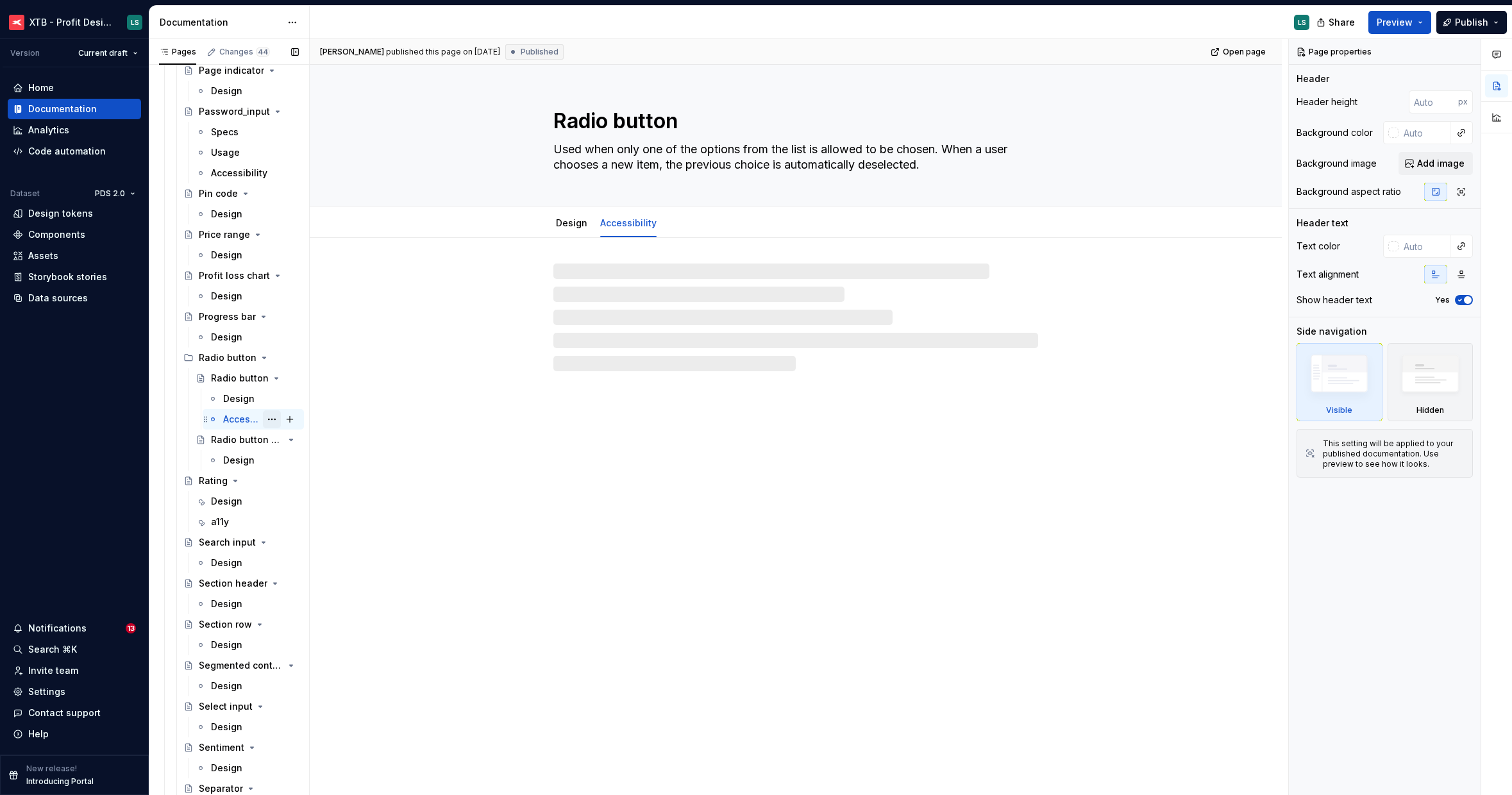
click at [266, 417] on button "Page tree" at bounding box center [272, 419] width 18 height 18
click at [301, 442] on div "Rename tab" at bounding box center [342, 442] width 126 height 13
click at [269, 523] on button "Page tree" at bounding box center [272, 522] width 18 height 18
type textarea "*"
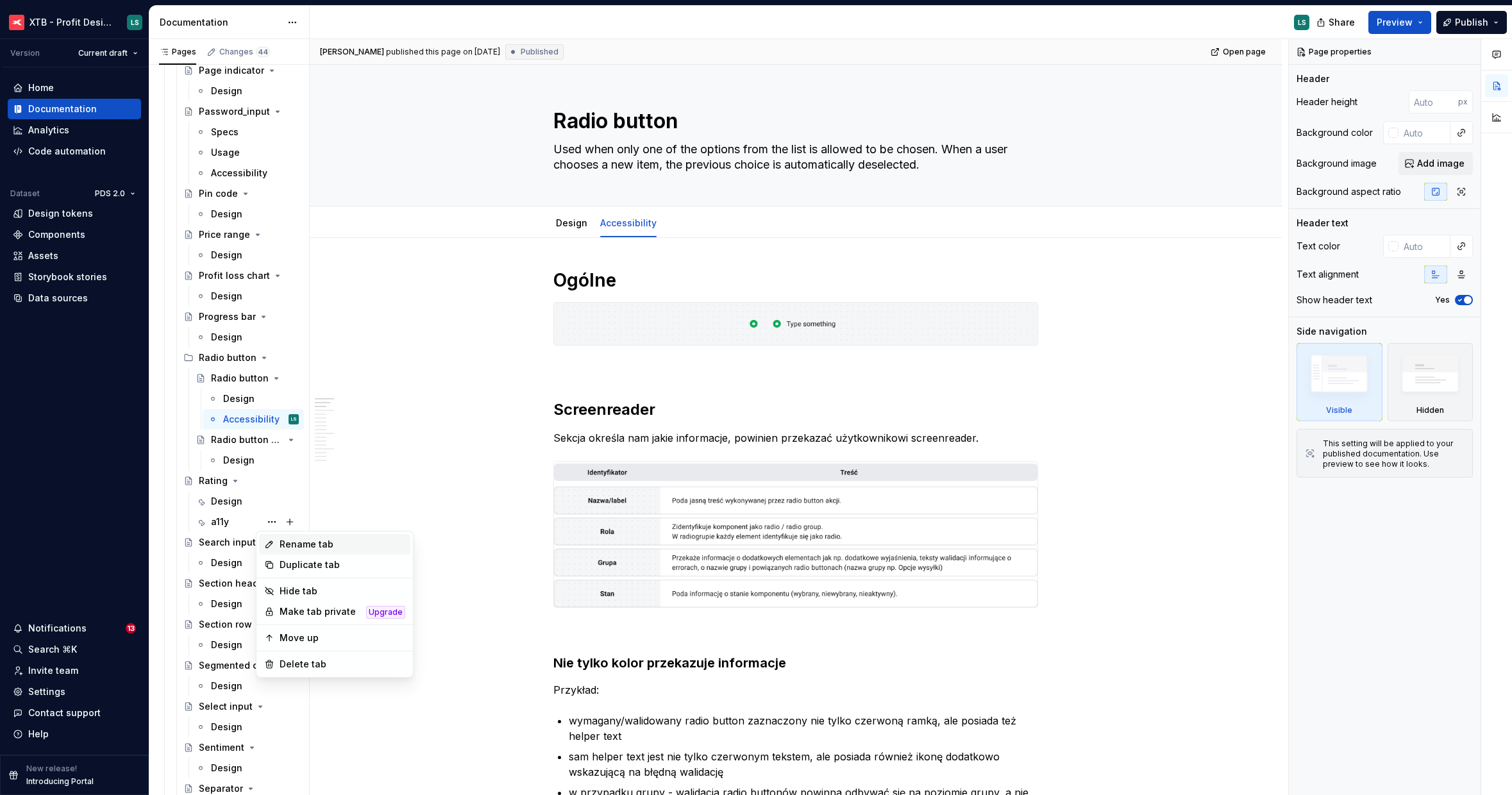
click at [288, 546] on div "Rename tab" at bounding box center [342, 544] width 126 height 13
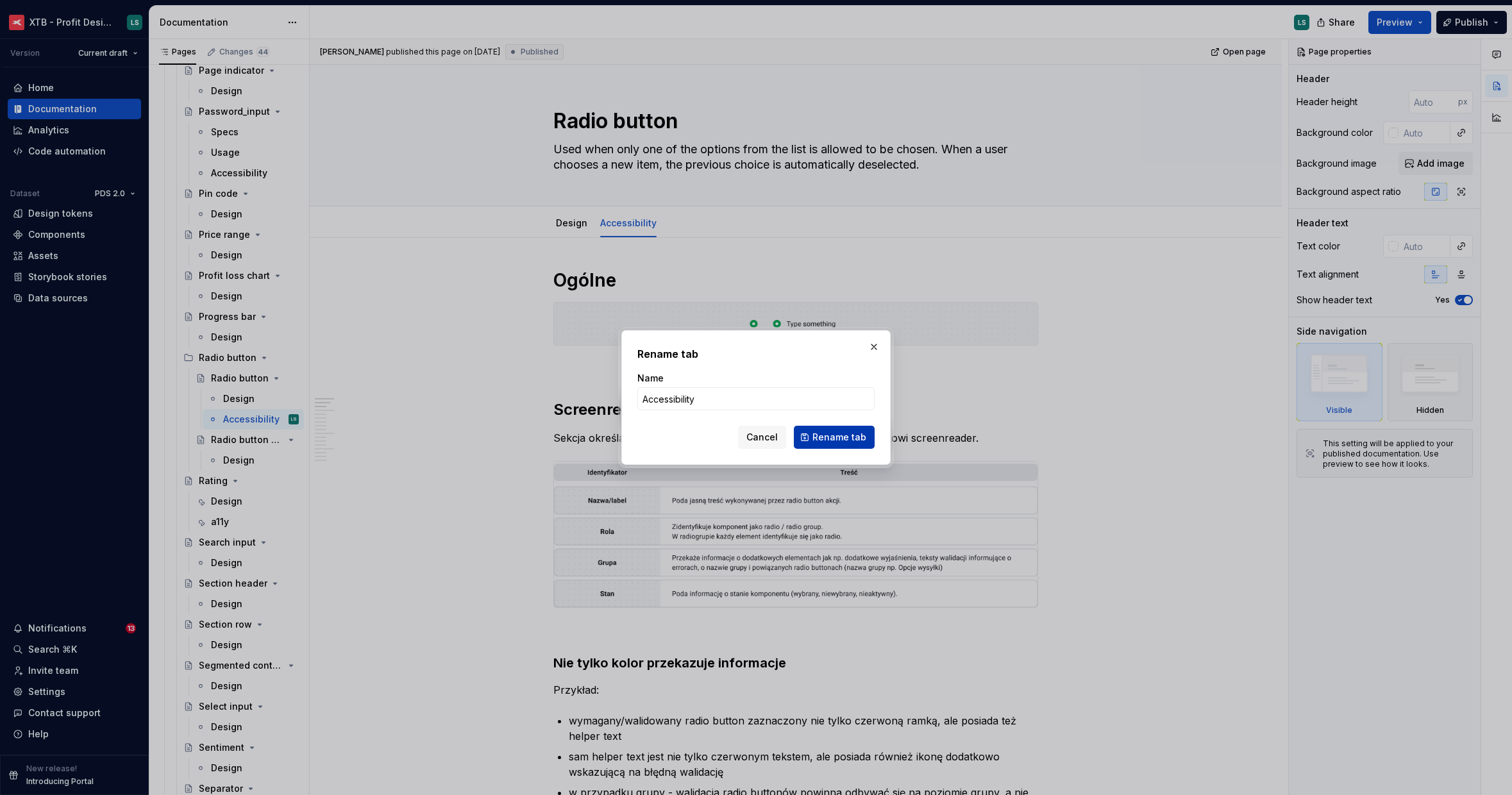
type input "Accessibility"
click at [813, 436] on button "Rename tab" at bounding box center [834, 437] width 81 height 23
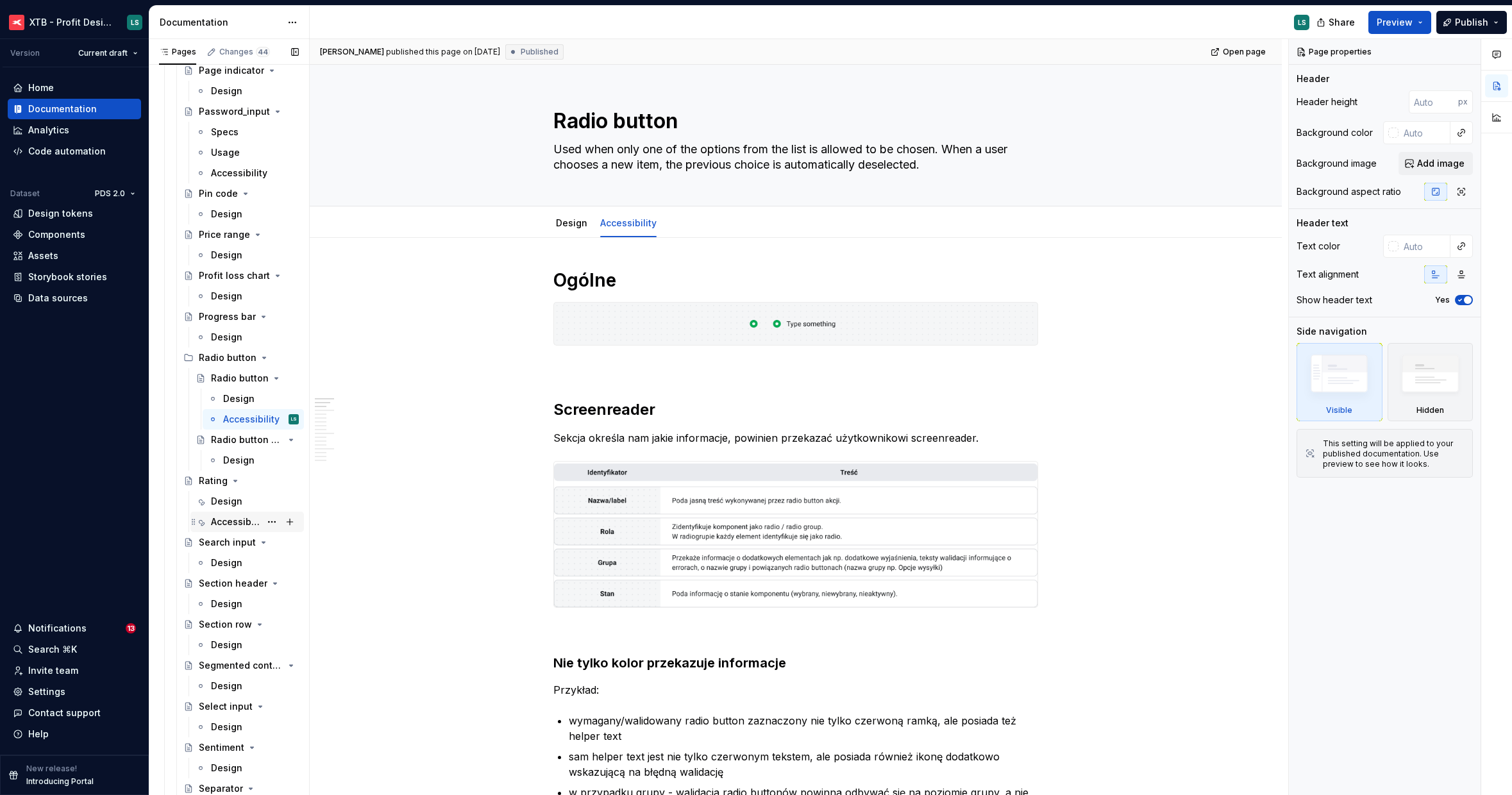
click at [234, 522] on div "Accessibility" at bounding box center [236, 522] width 49 height 13
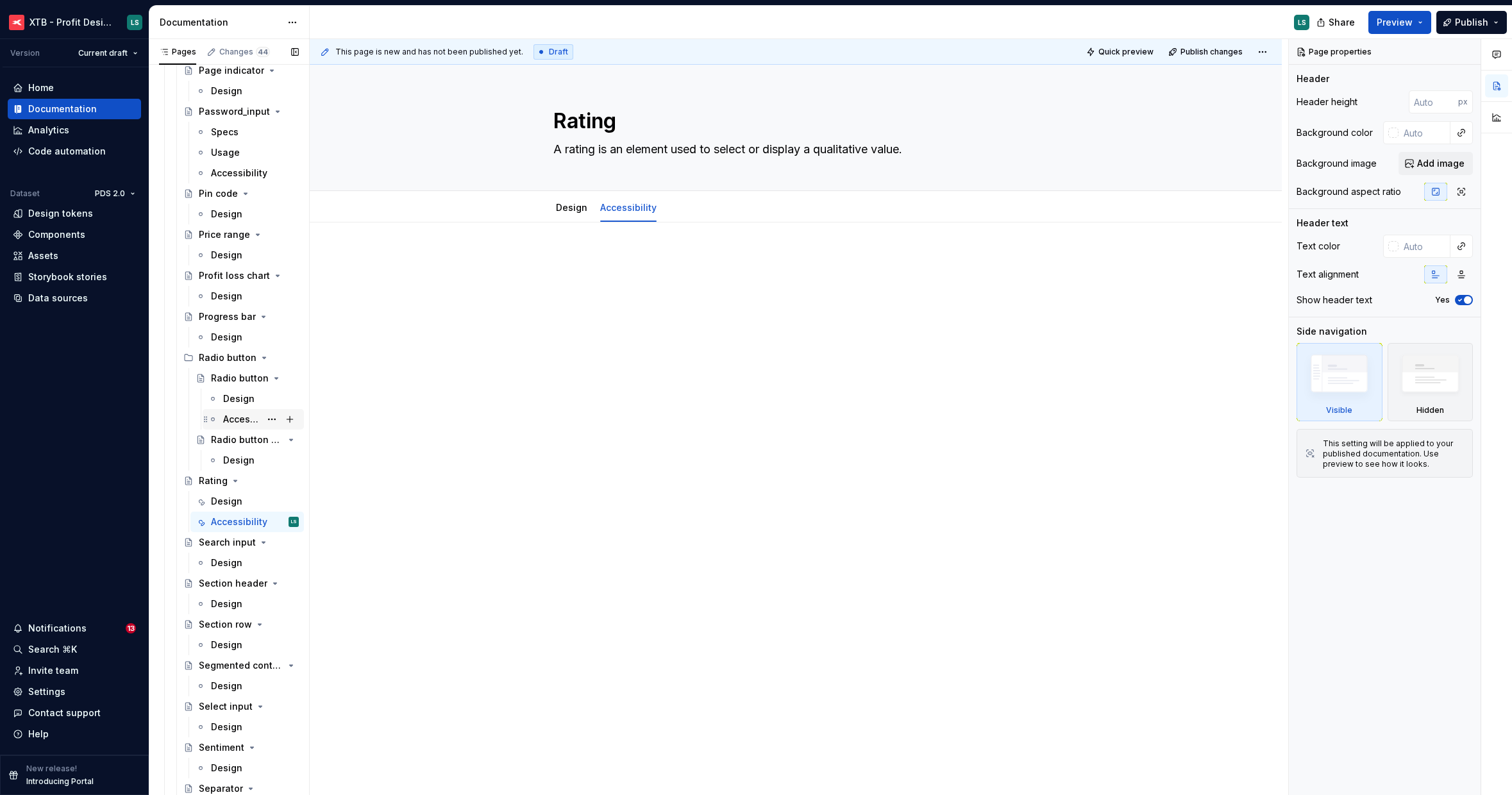
click at [239, 415] on div "Accessibility" at bounding box center [242, 419] width 37 height 13
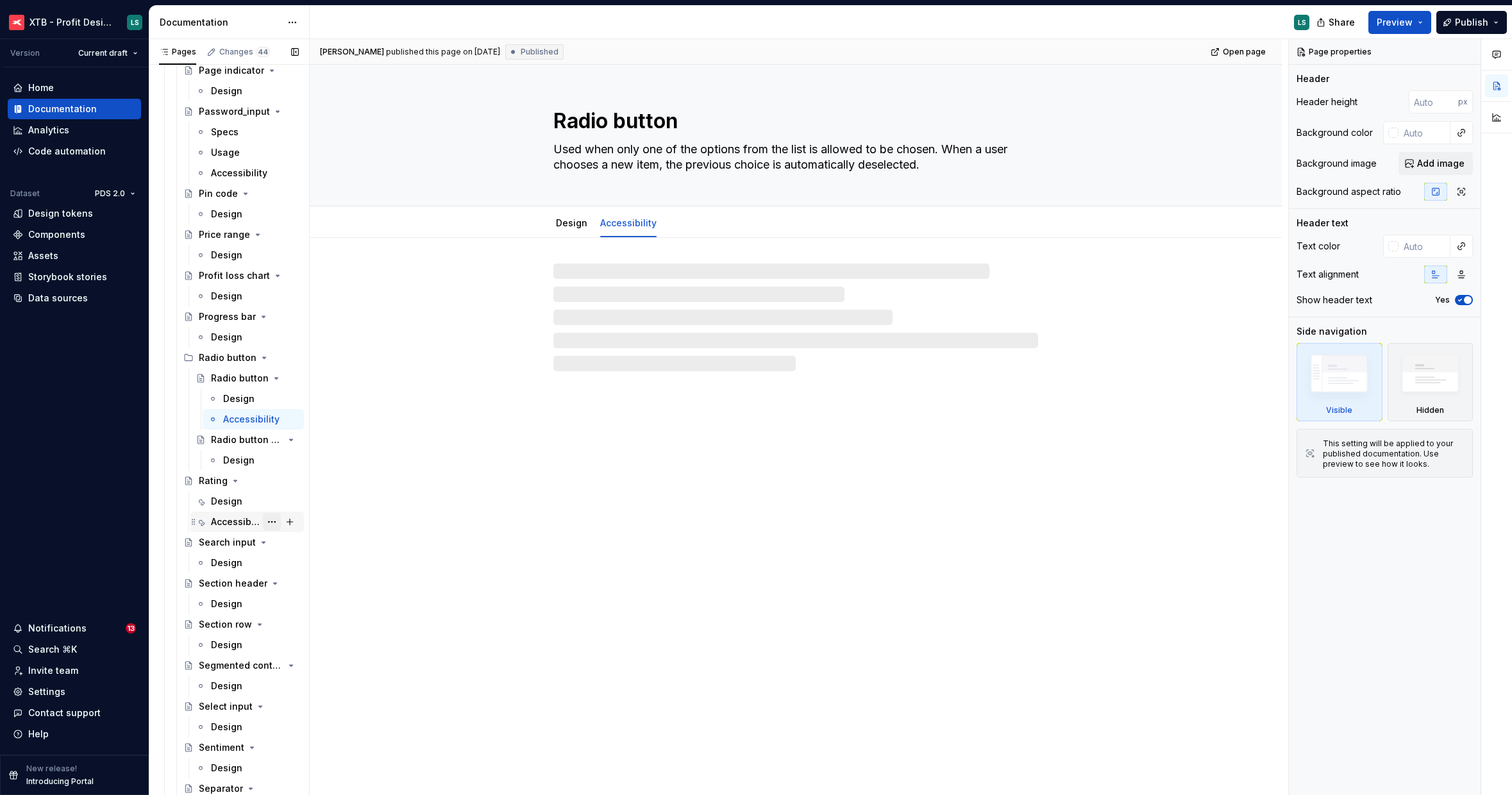
click at [266, 521] on button "Page tree" at bounding box center [272, 522] width 18 height 18
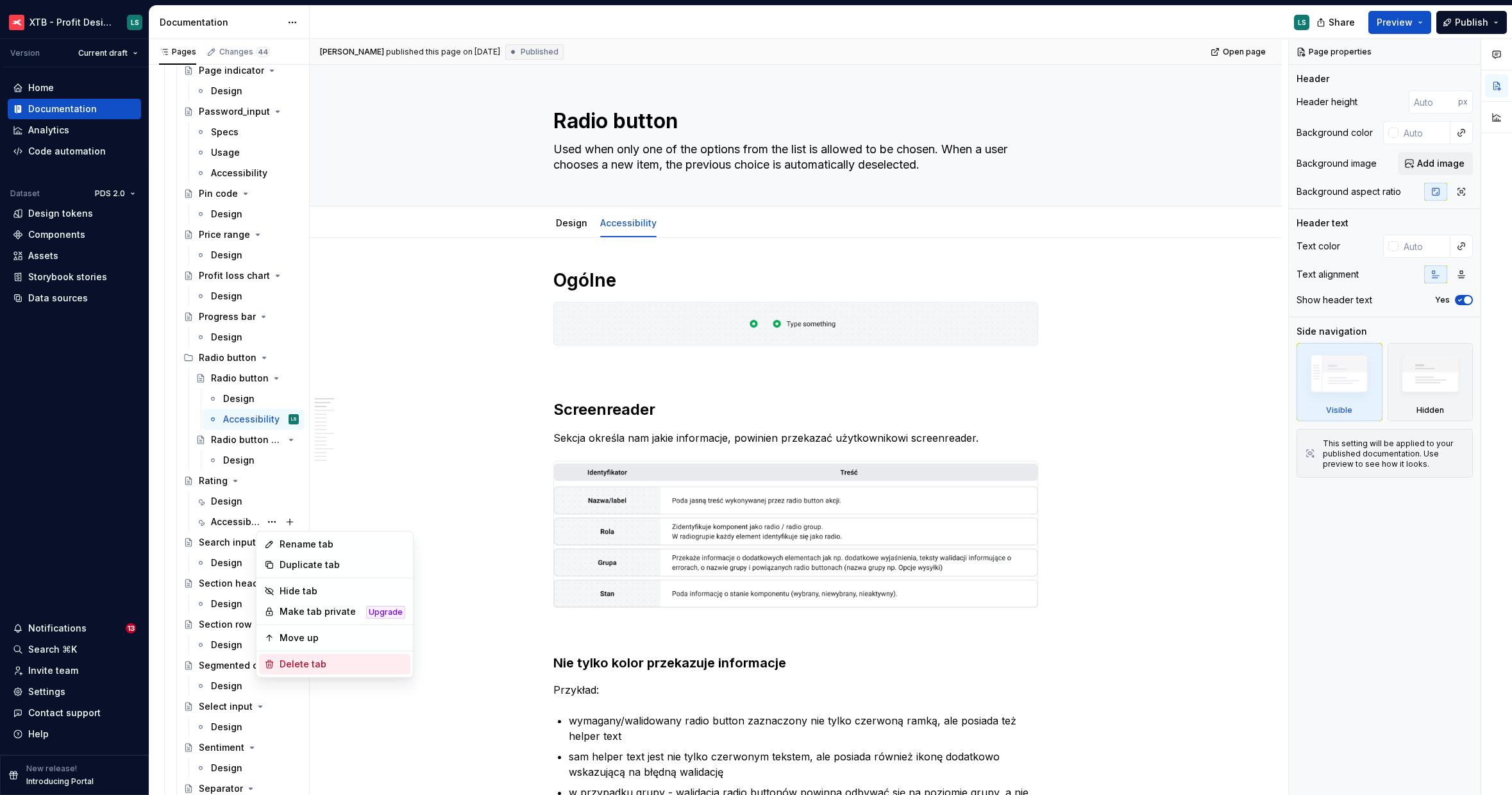
click at [328, 664] on div "Delete tab" at bounding box center [342, 664] width 126 height 13
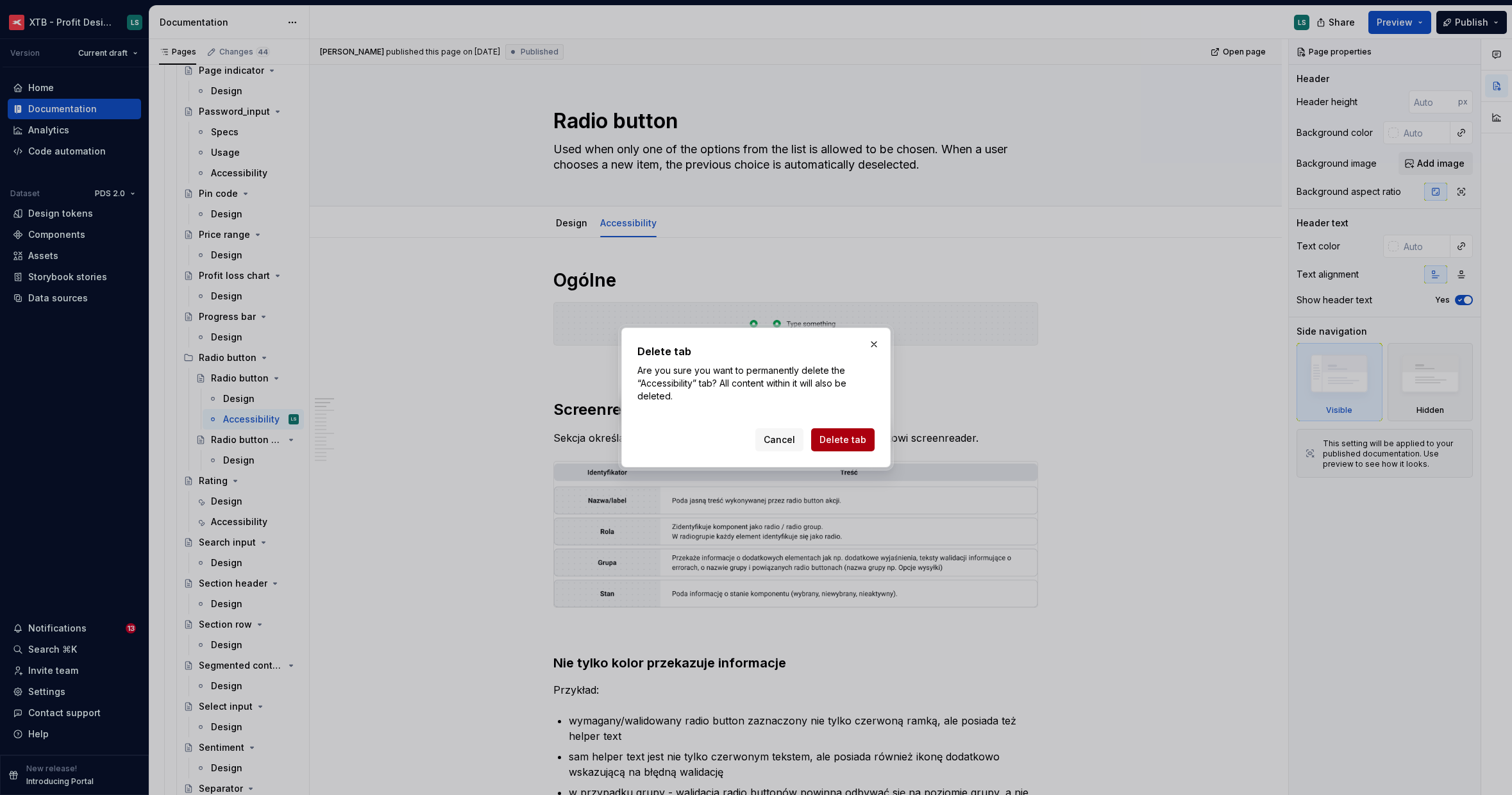
click at [845, 441] on span "Delete tab" at bounding box center [843, 439] width 47 height 13
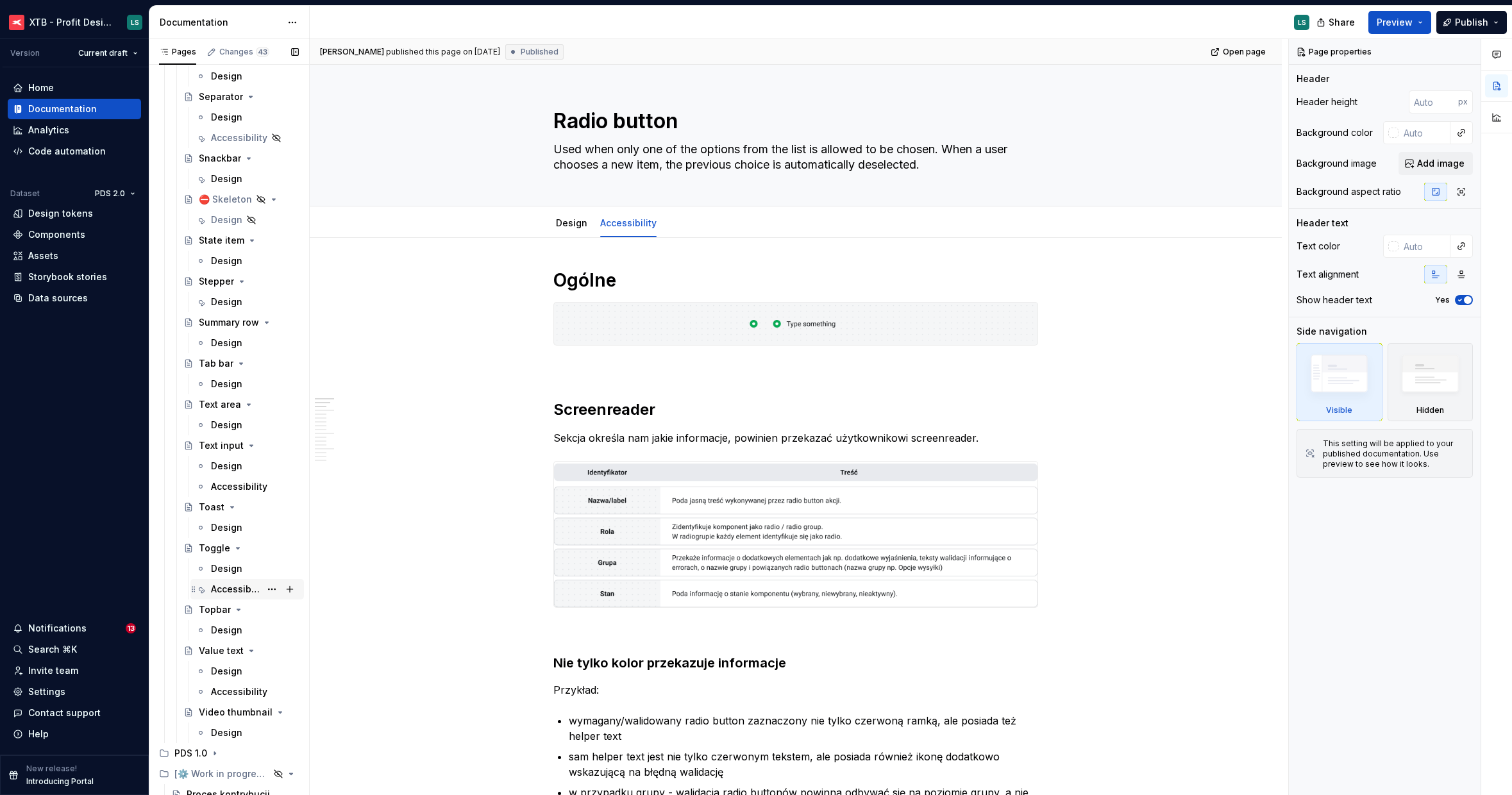
drag, startPoint x: 273, startPoint y: 589, endPoint x: 249, endPoint y: 586, distance: 24.2
click at [249, 586] on div "Accessibility" at bounding box center [255, 589] width 88 height 18
type textarea "*"
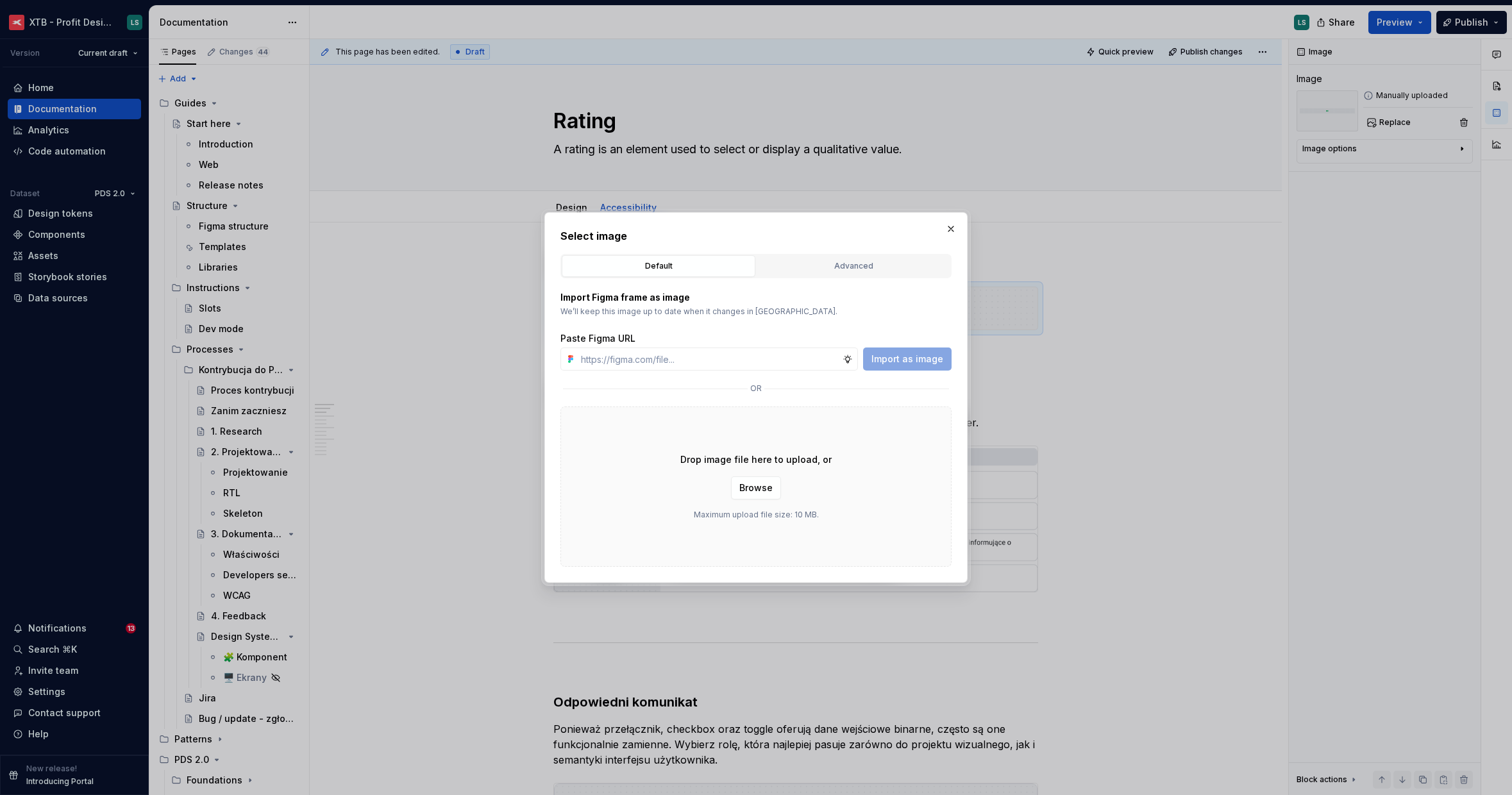
scroll to position [2453, 0]
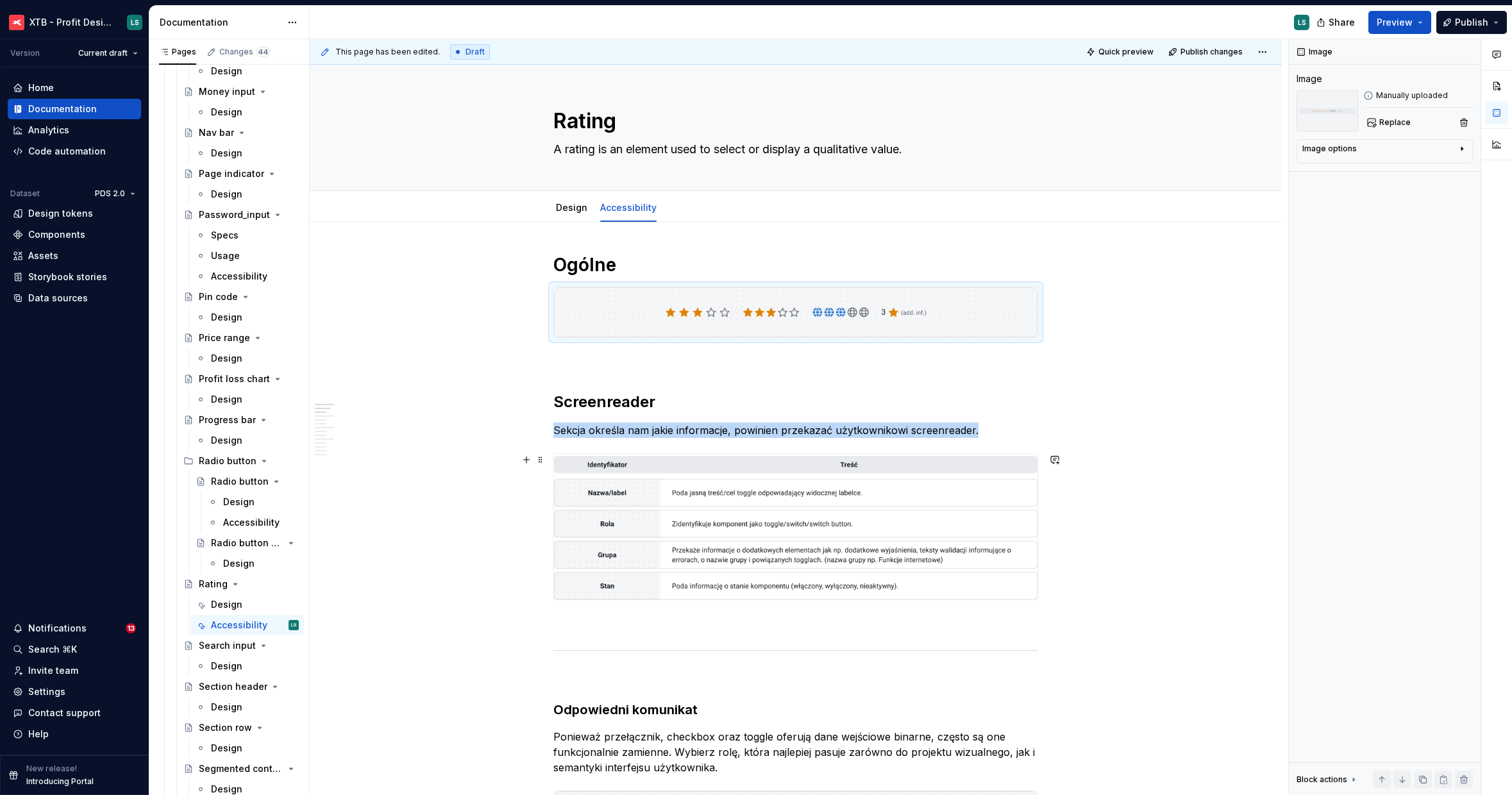
click at [908, 559] on img "To enrich screen reader interactions, please activate Accessibility in Grammarl…" at bounding box center [796, 526] width 484 height 145
click at [1390, 126] on span "Replace" at bounding box center [1395, 123] width 32 height 10
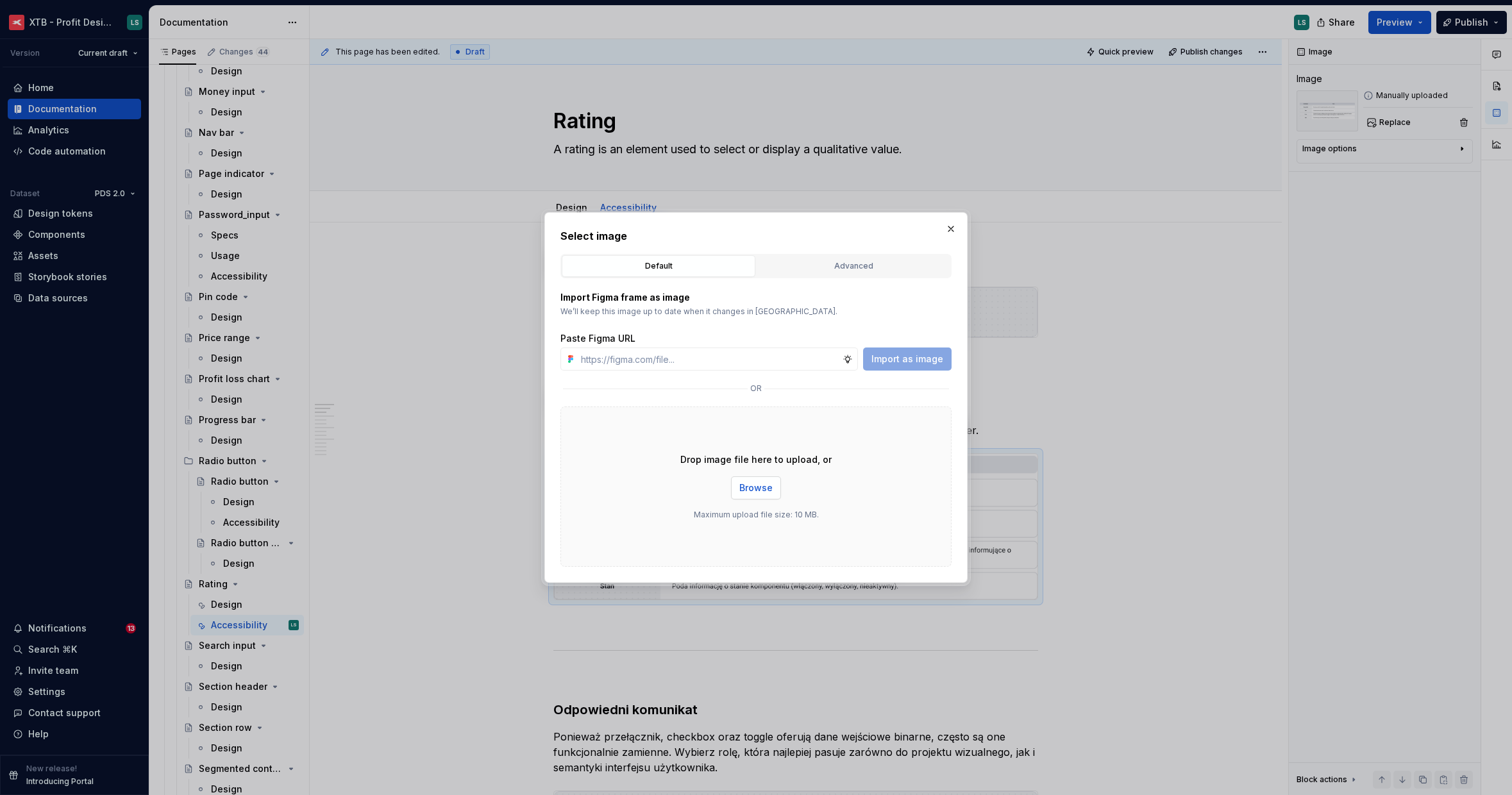
click at [753, 479] on button "Browse" at bounding box center [756, 488] width 50 height 23
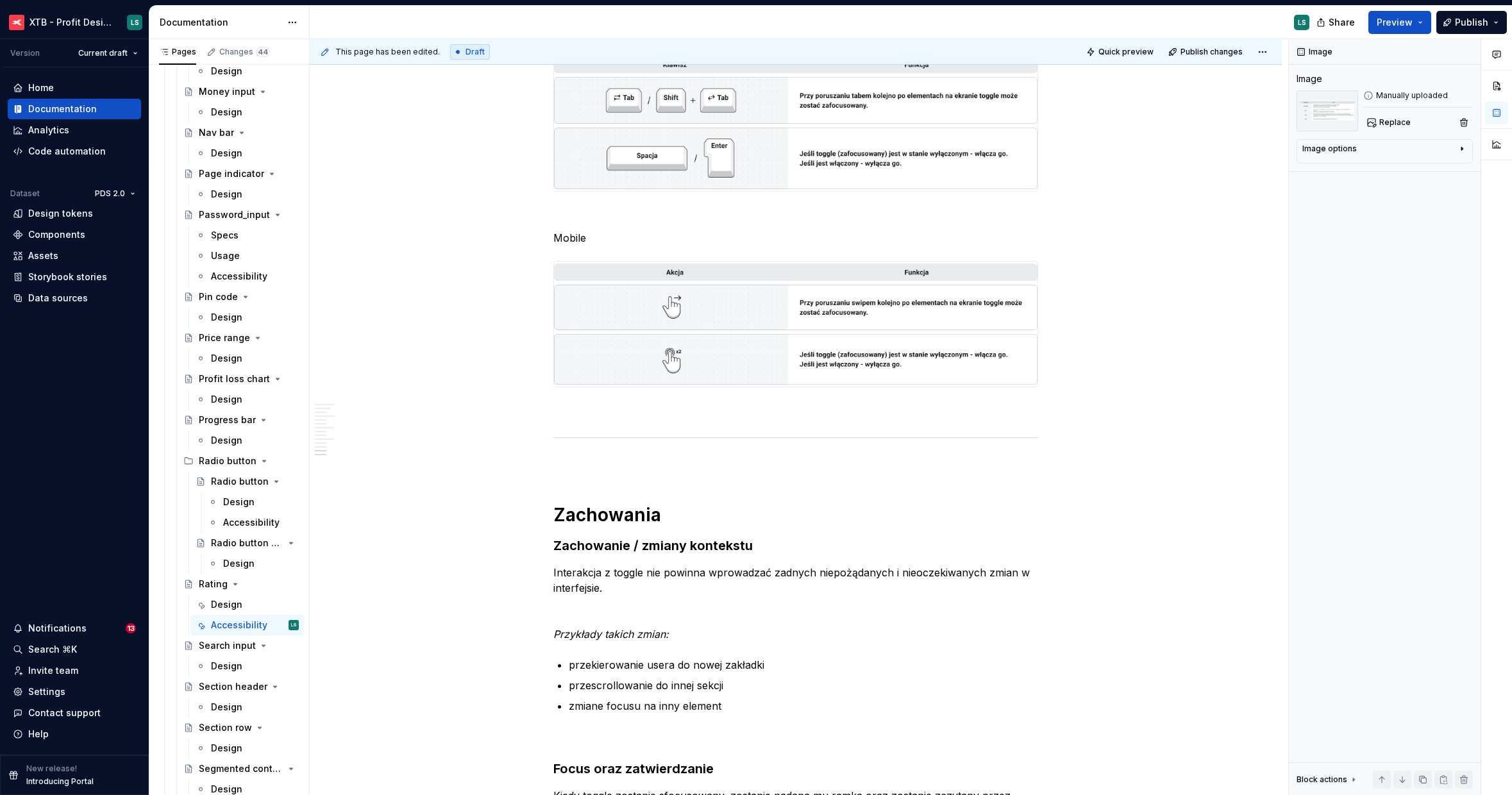
scroll to position [0, 0]
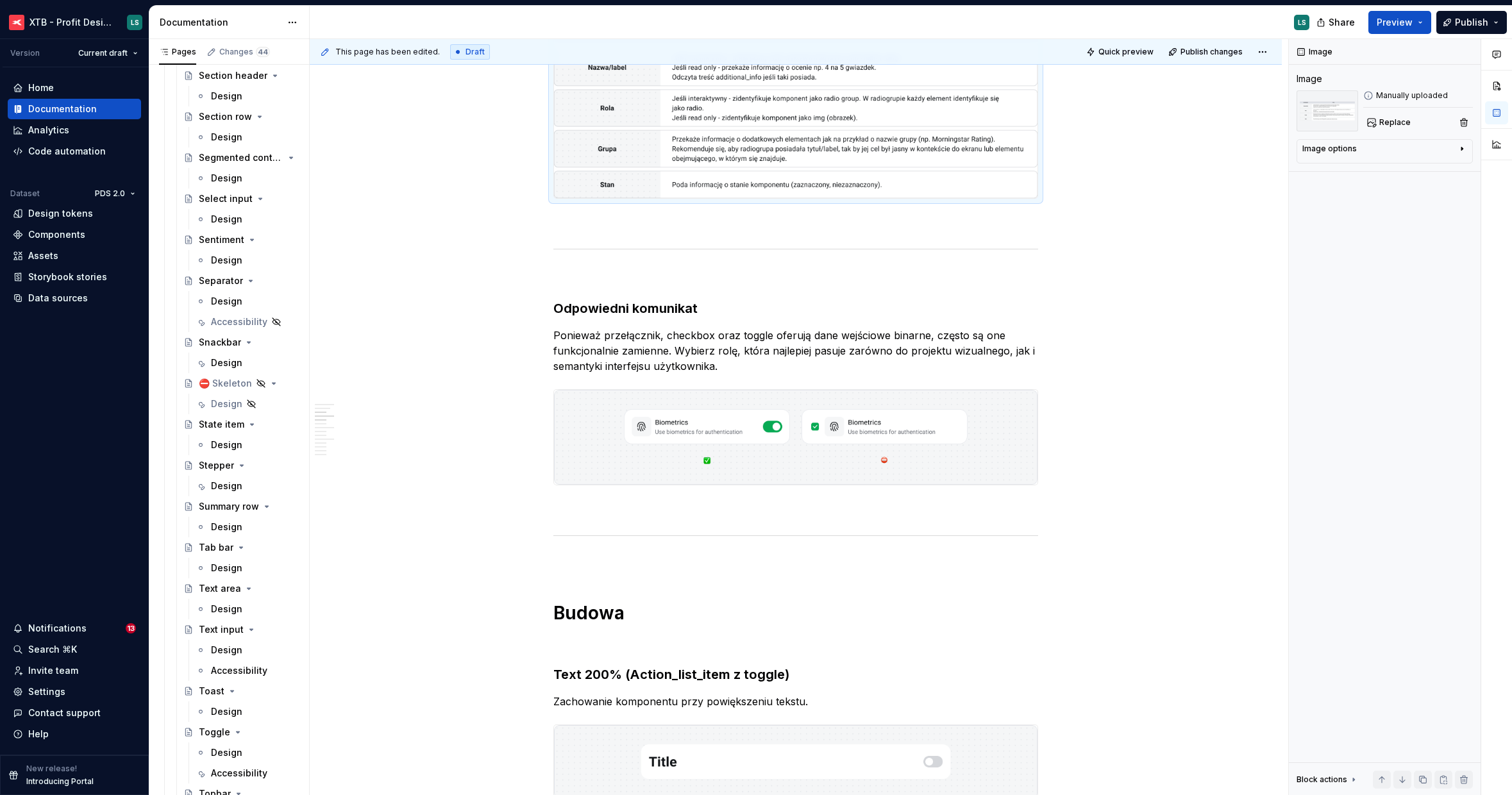
click at [235, 664] on div "Accessibility" at bounding box center [239, 670] width 56 height 13
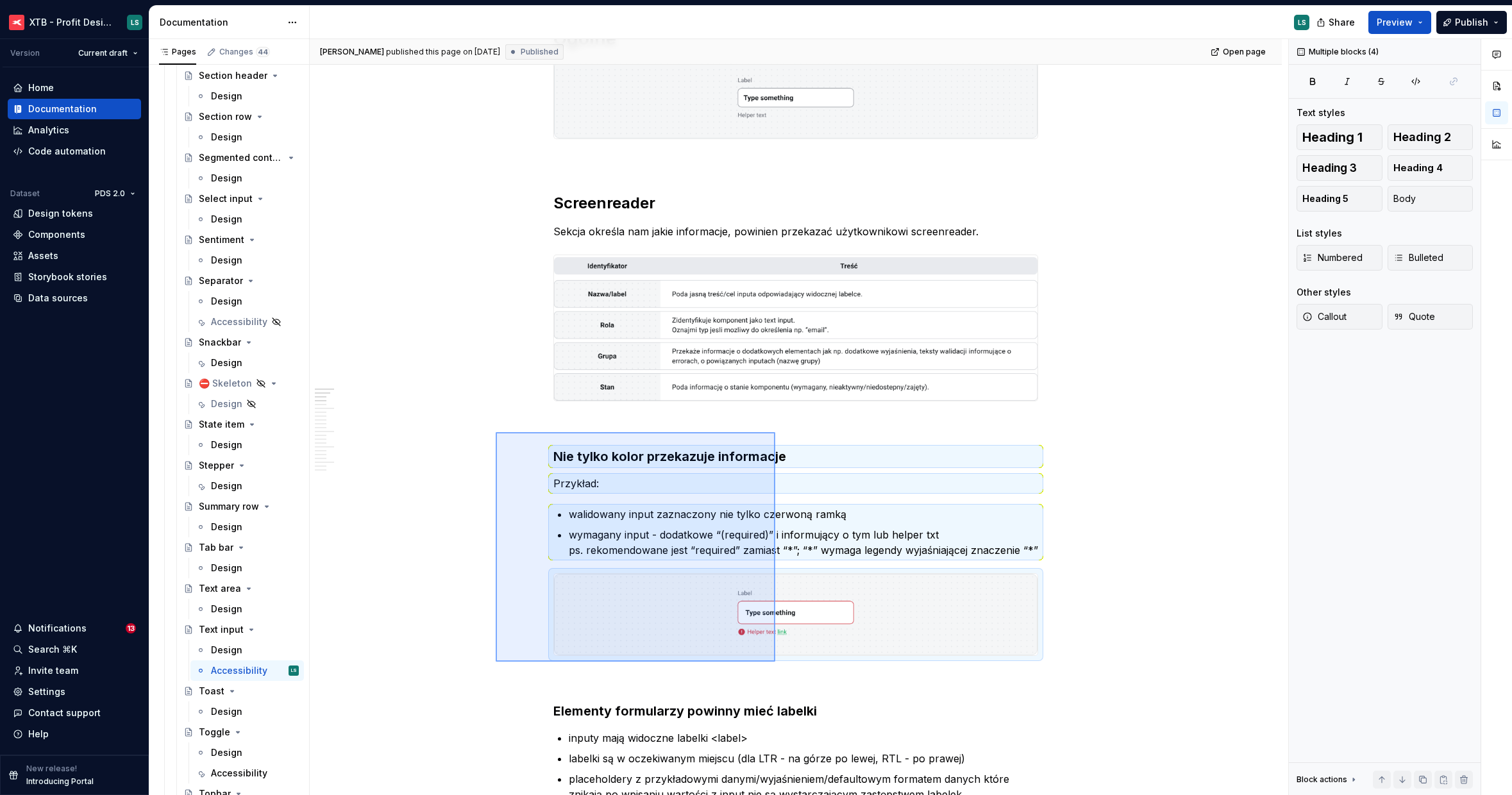
drag, startPoint x: 610, startPoint y: 514, endPoint x: 772, endPoint y: 659, distance: 217.4
click at [776, 662] on div "Urszula Witaszek published this page on August 25, 2025 Published Open page Tex…" at bounding box center [799, 417] width 979 height 757
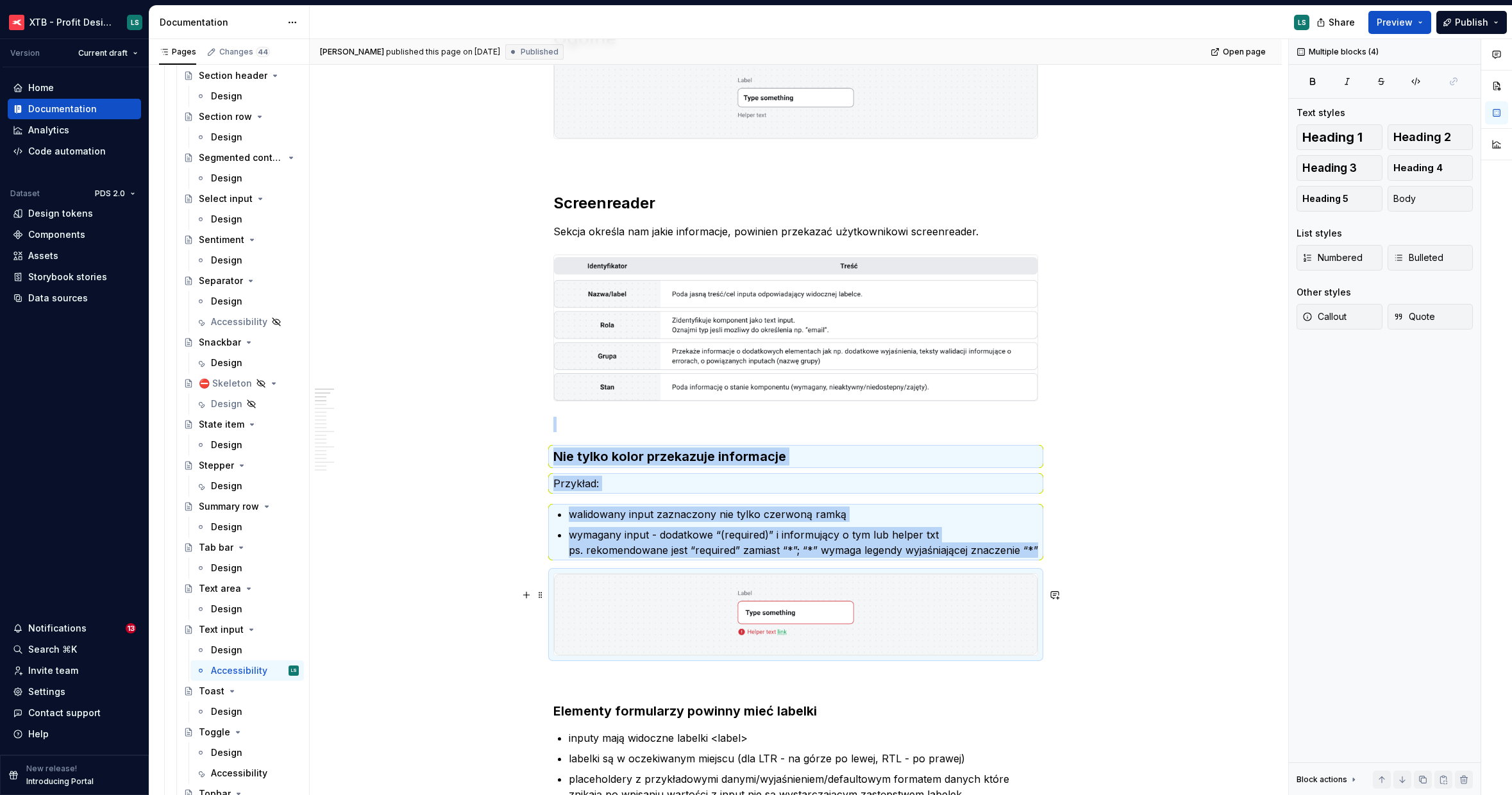
copy div "Nie tylko kolor przekazuje informacje Przykład: walidowany input zaznaczony nie…"
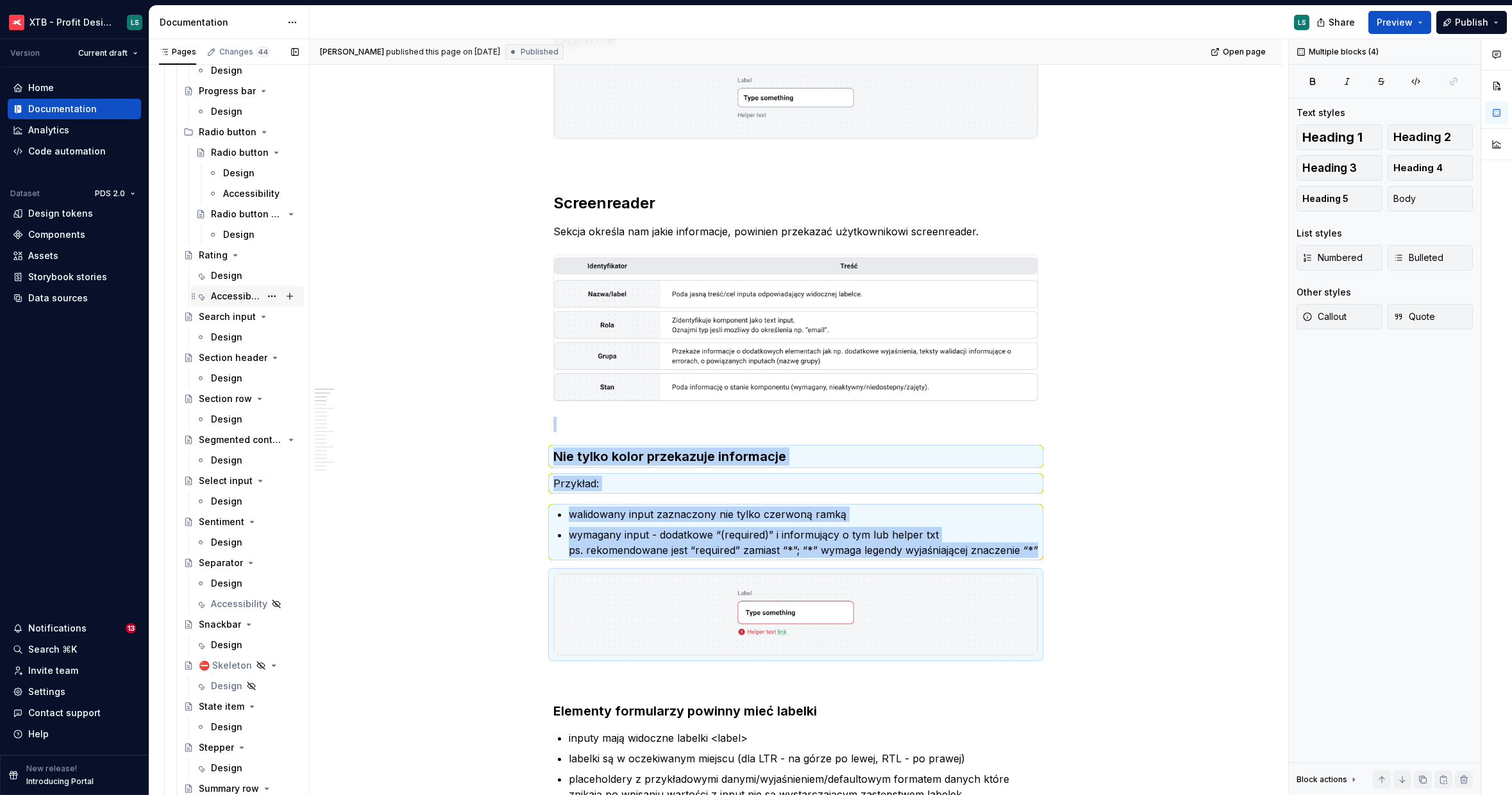
click at [243, 294] on div "Accessibility" at bounding box center [236, 296] width 49 height 13
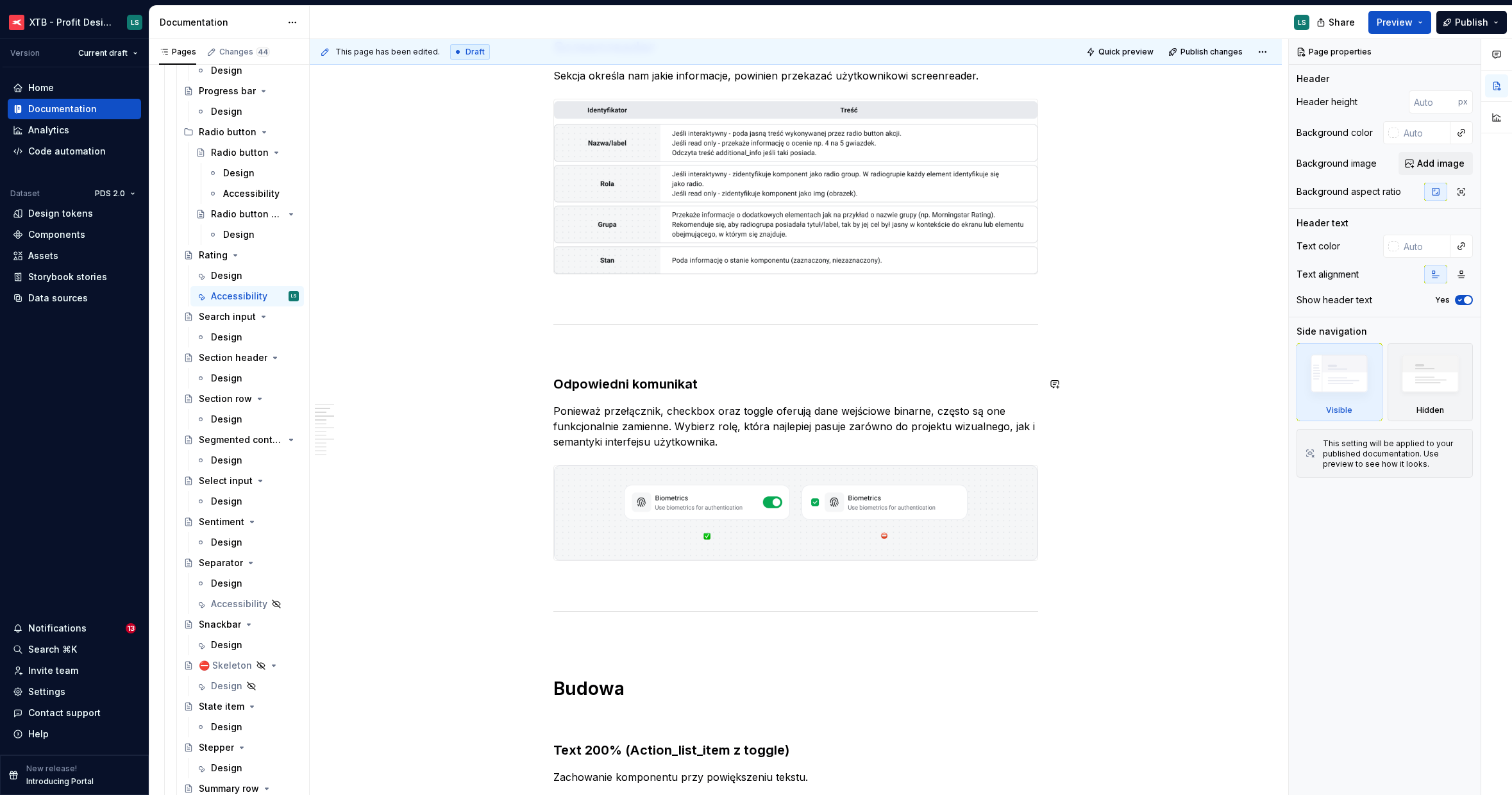
click at [613, 357] on p at bounding box center [796, 352] width 485 height 15
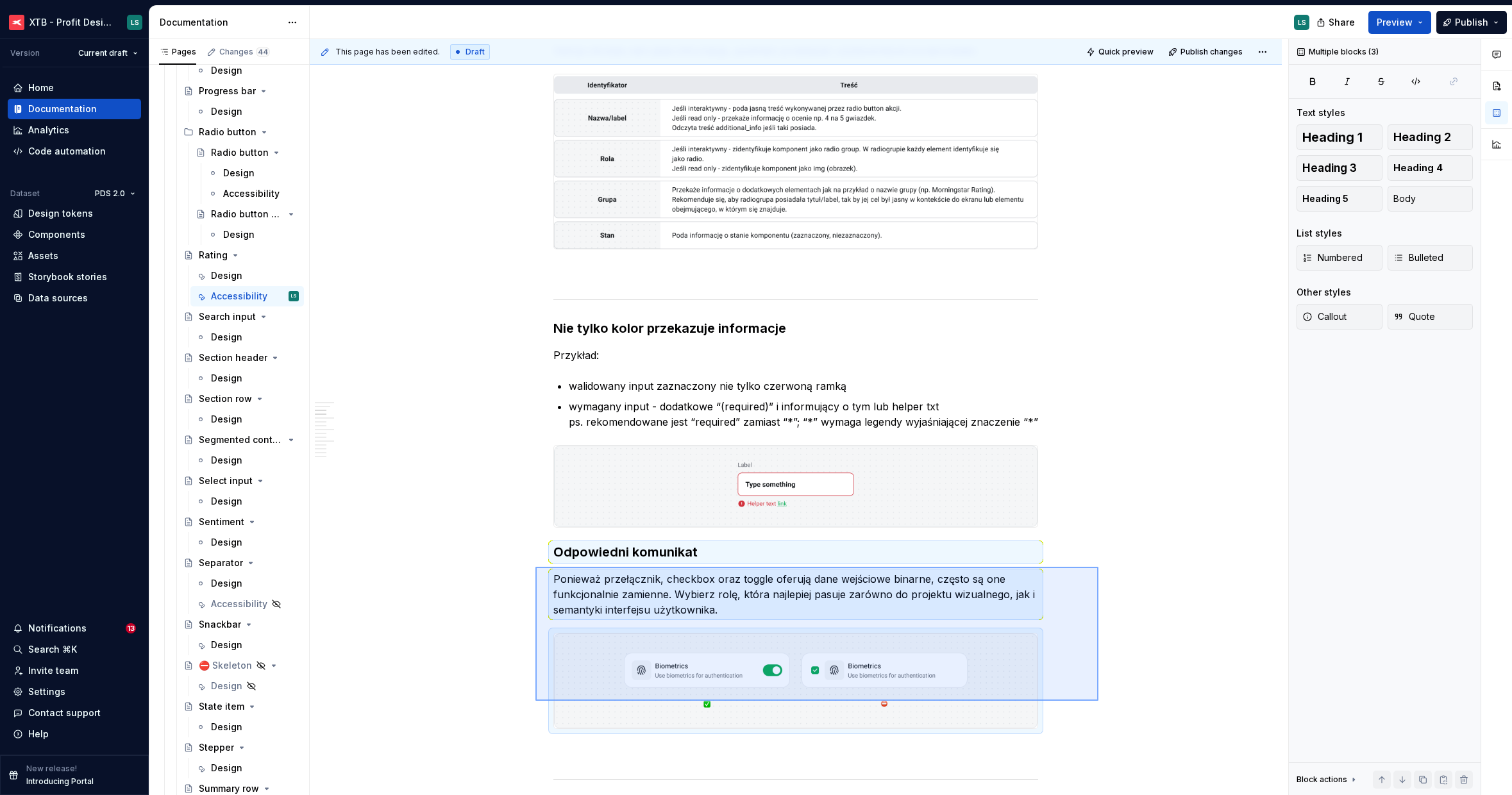
drag, startPoint x: 986, startPoint y: 685, endPoint x: 533, endPoint y: 563, distance: 469.1
click at [533, 563] on div "This page has been edited. Draft Quick preview Publish changes Rating A rating …" at bounding box center [799, 417] width 979 height 757
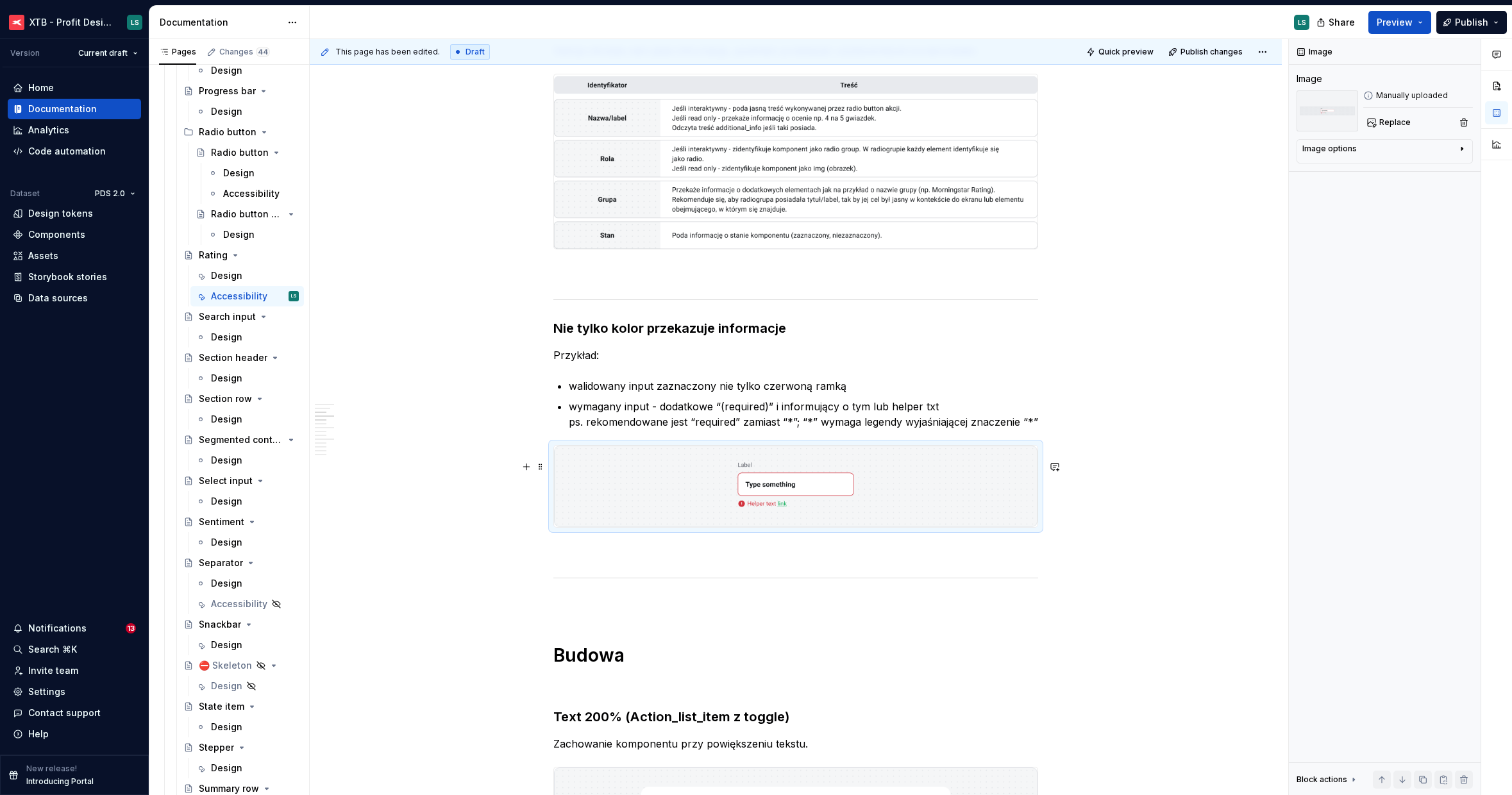
click at [844, 507] on img "To enrich screen reader interactions, please activate Accessibility in Grammarl…" at bounding box center [796, 487] width 484 height 82
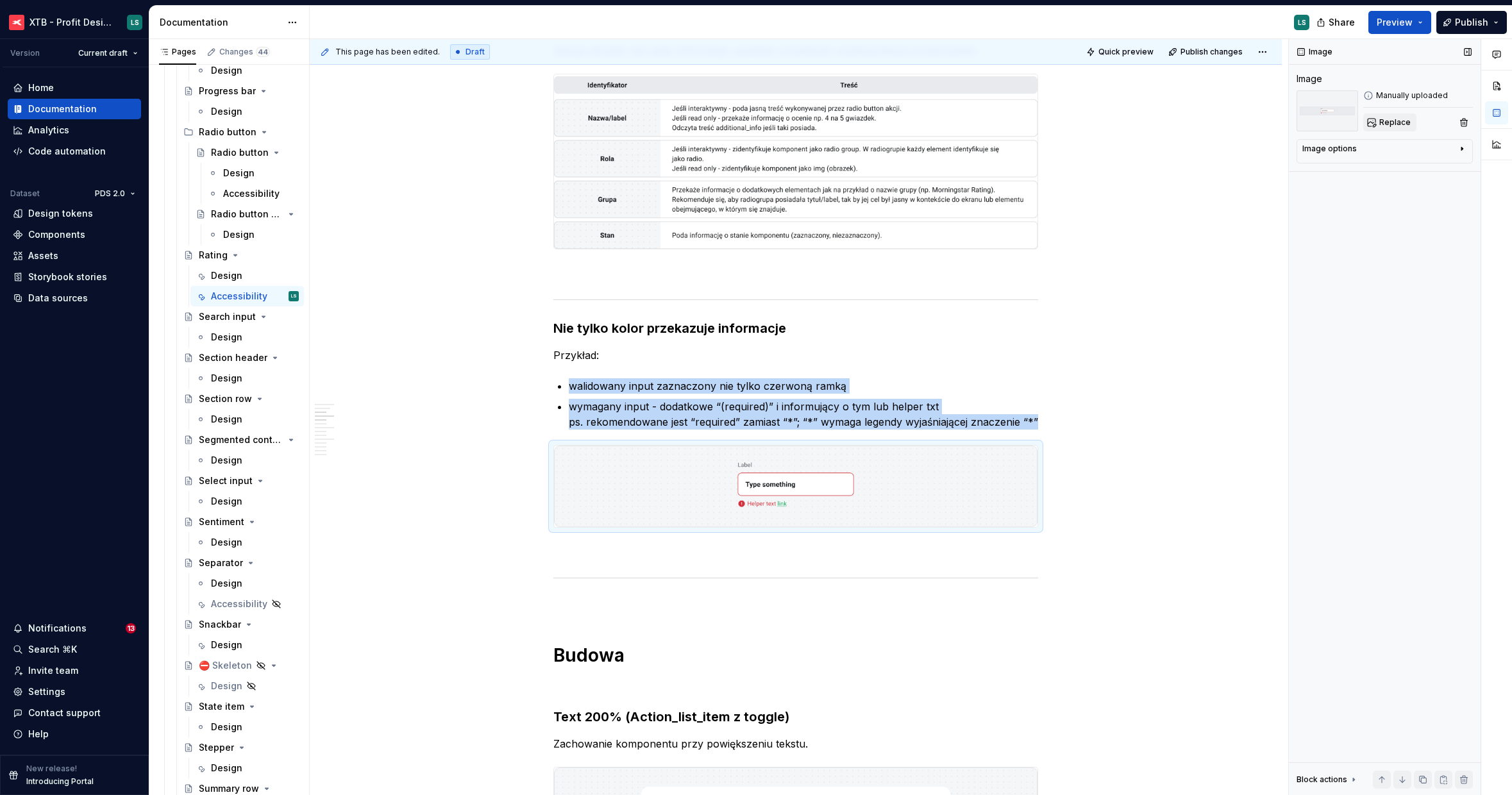
click at [1398, 128] on button "Replace" at bounding box center [1390, 122] width 54 height 18
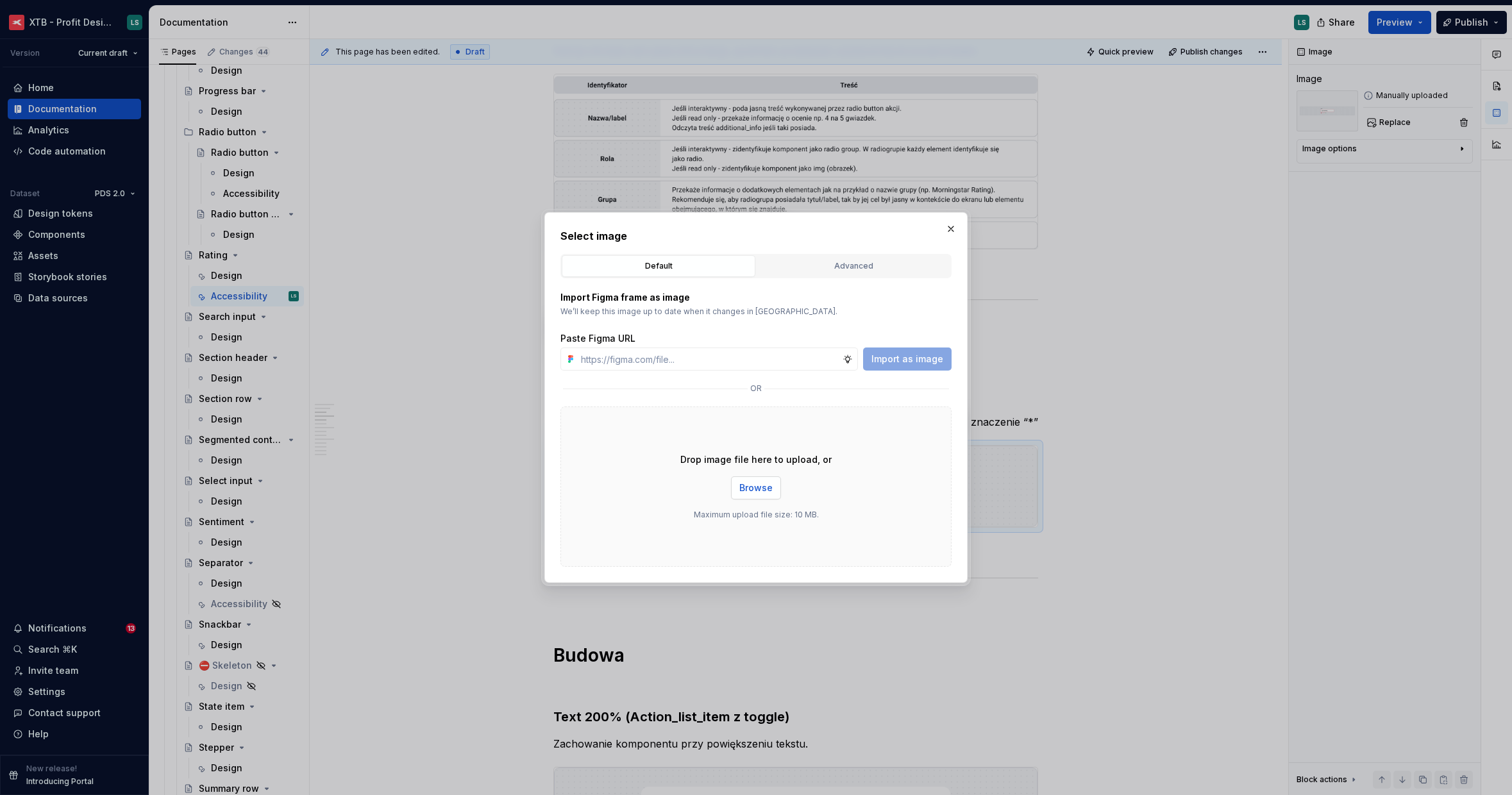
click at [750, 474] on div "Drop image file here to upload, or Browse Maximum upload file size: 10 MB." at bounding box center [756, 487] width 392 height 160
click at [754, 479] on button "Browse" at bounding box center [756, 488] width 50 height 23
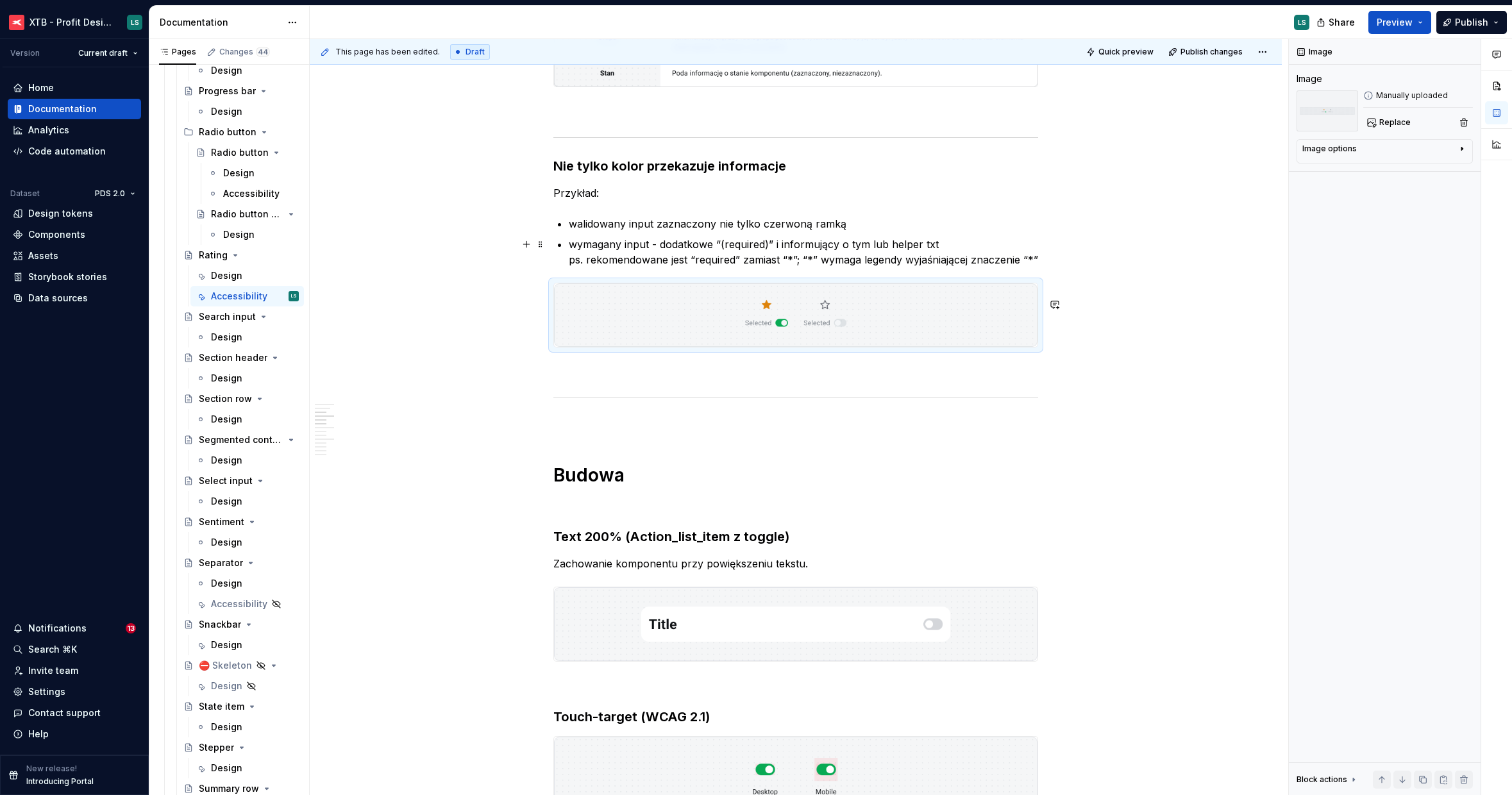
click at [663, 260] on p "wymagany input - dodatkowe “(required)” i informujący o tym lub helper txt ps. …" at bounding box center [803, 252] width 469 height 31
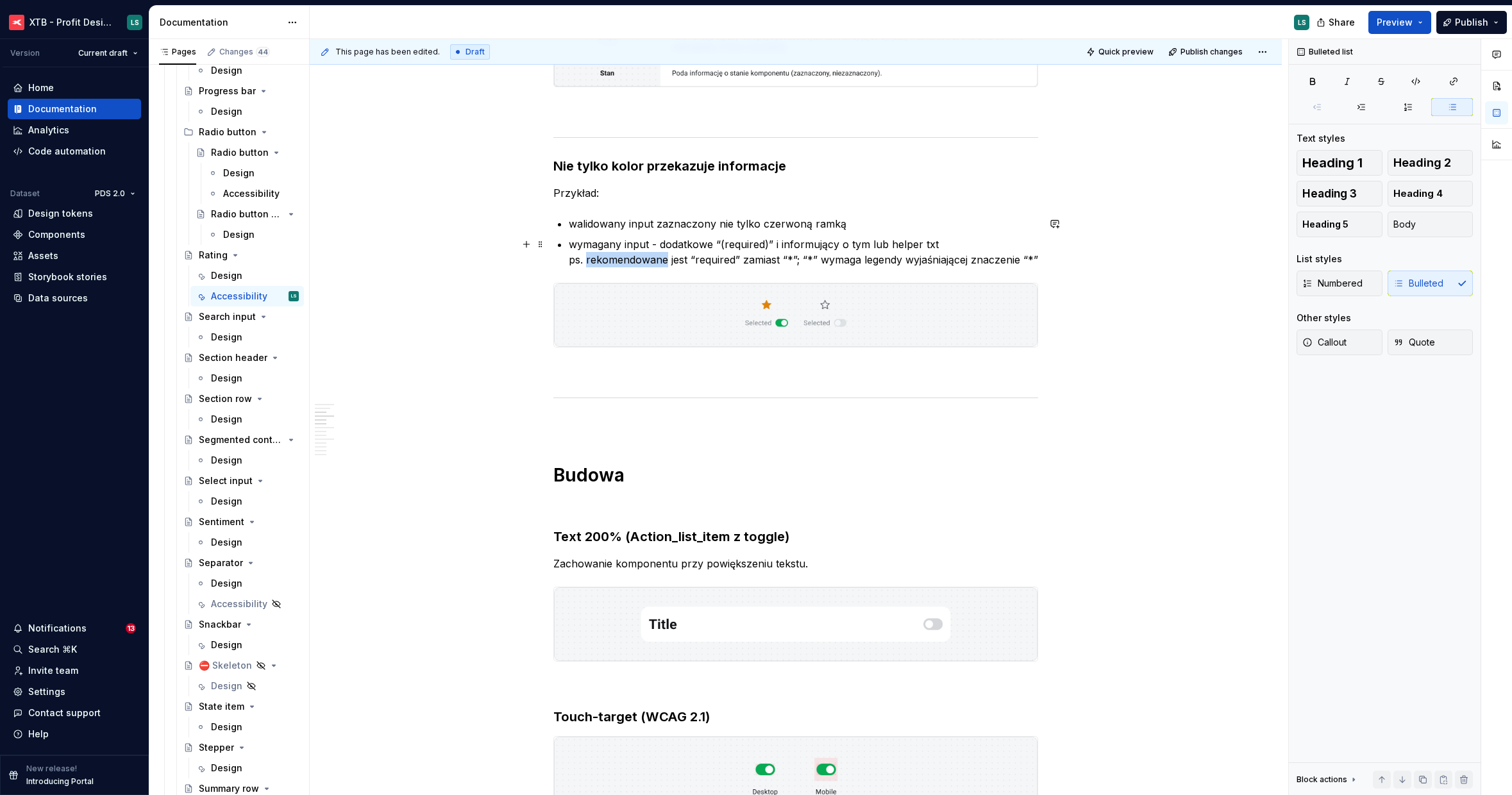
click at [663, 260] on p "wymagany input - dodatkowe “(required)” i informujący o tym lub helper txt ps. …" at bounding box center [803, 252] width 469 height 31
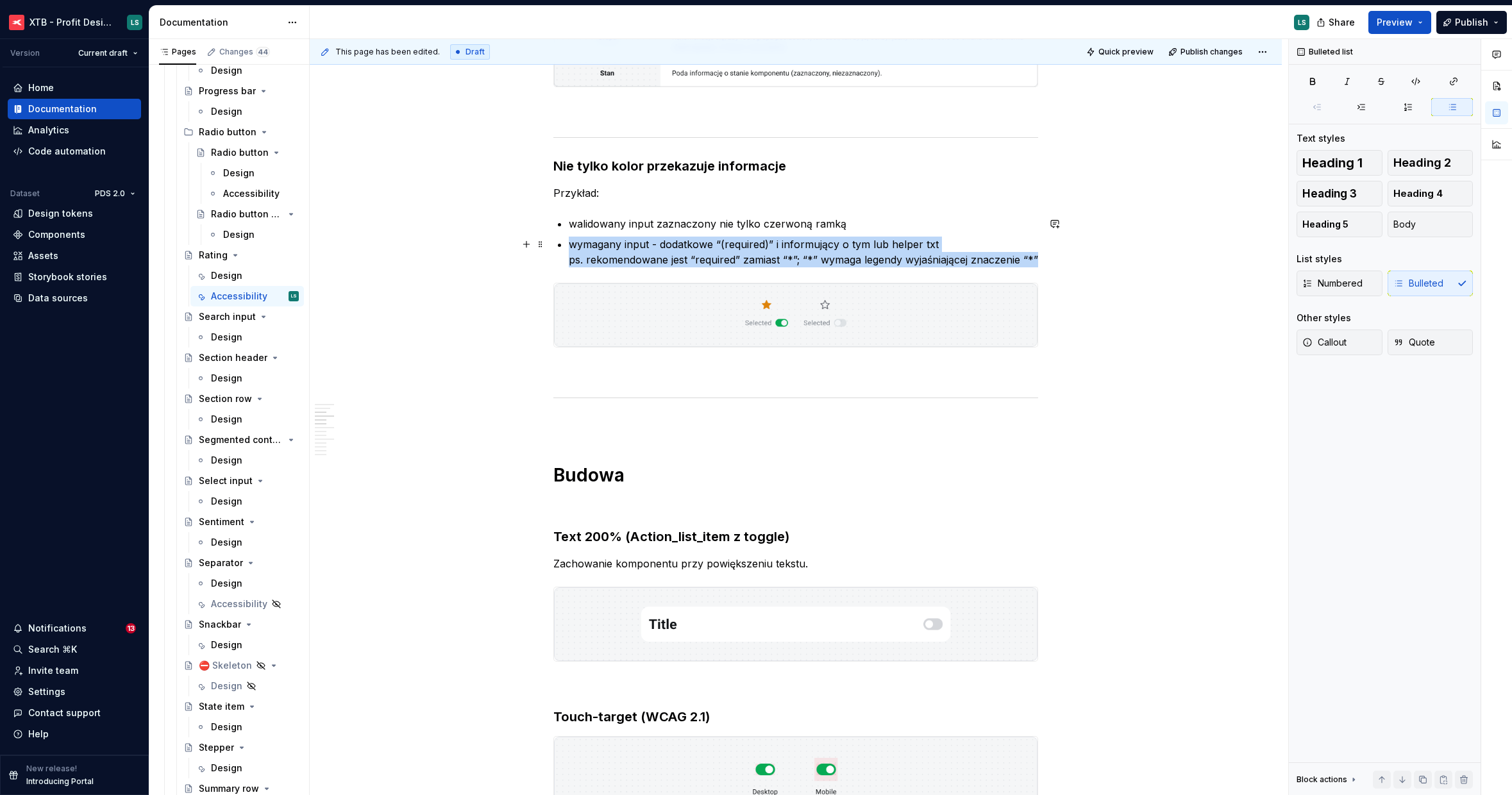
click at [663, 260] on p "wymagany input - dodatkowe “(required)” i informujący o tym lub helper txt ps. …" at bounding box center [803, 252] width 469 height 31
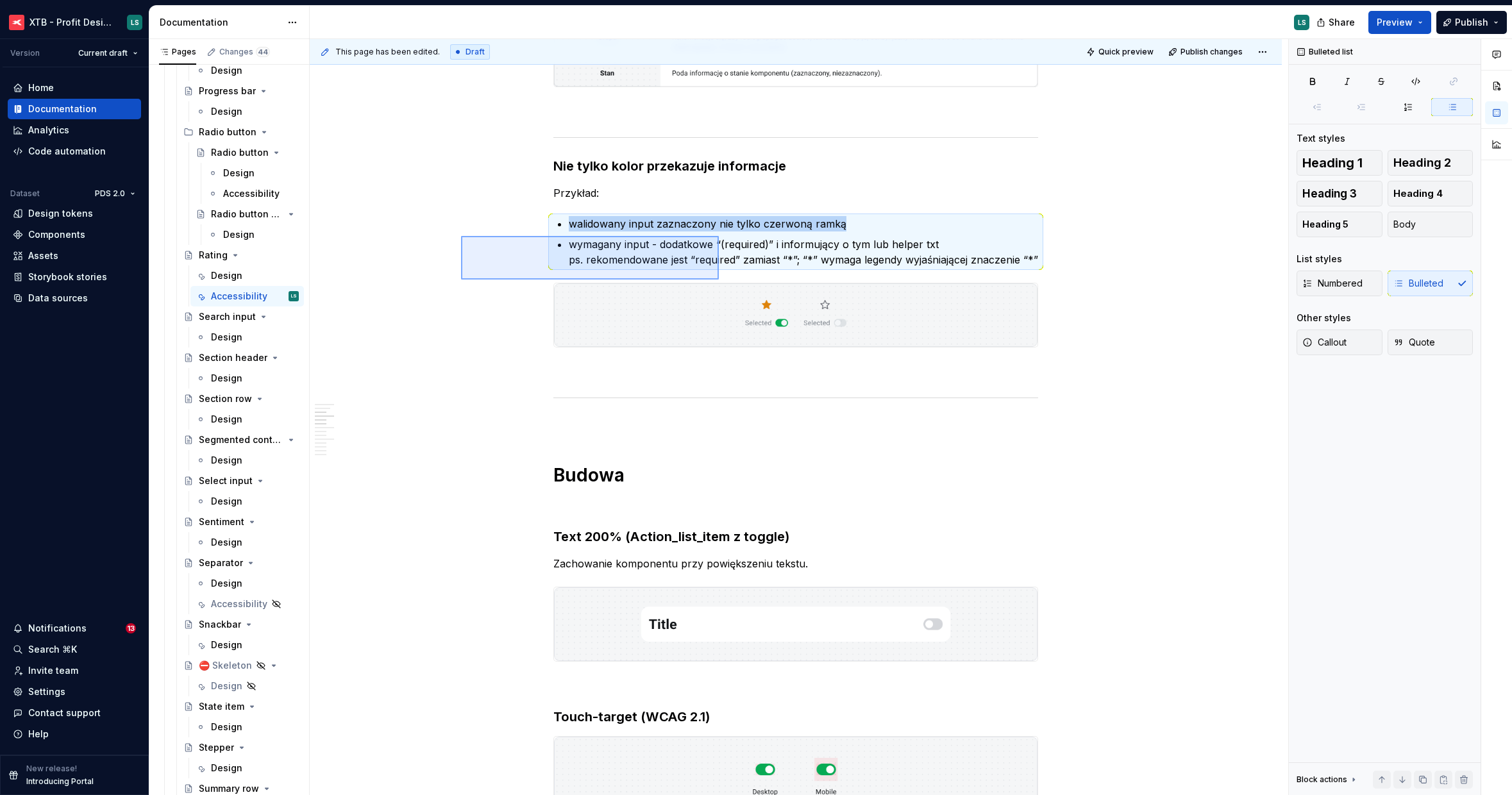
drag, startPoint x: 498, startPoint y: 269, endPoint x: 719, endPoint y: 237, distance: 223.3
click at [719, 237] on div "This page has been edited. Draft Quick preview Publish changes Rating A rating …" at bounding box center [799, 417] width 979 height 757
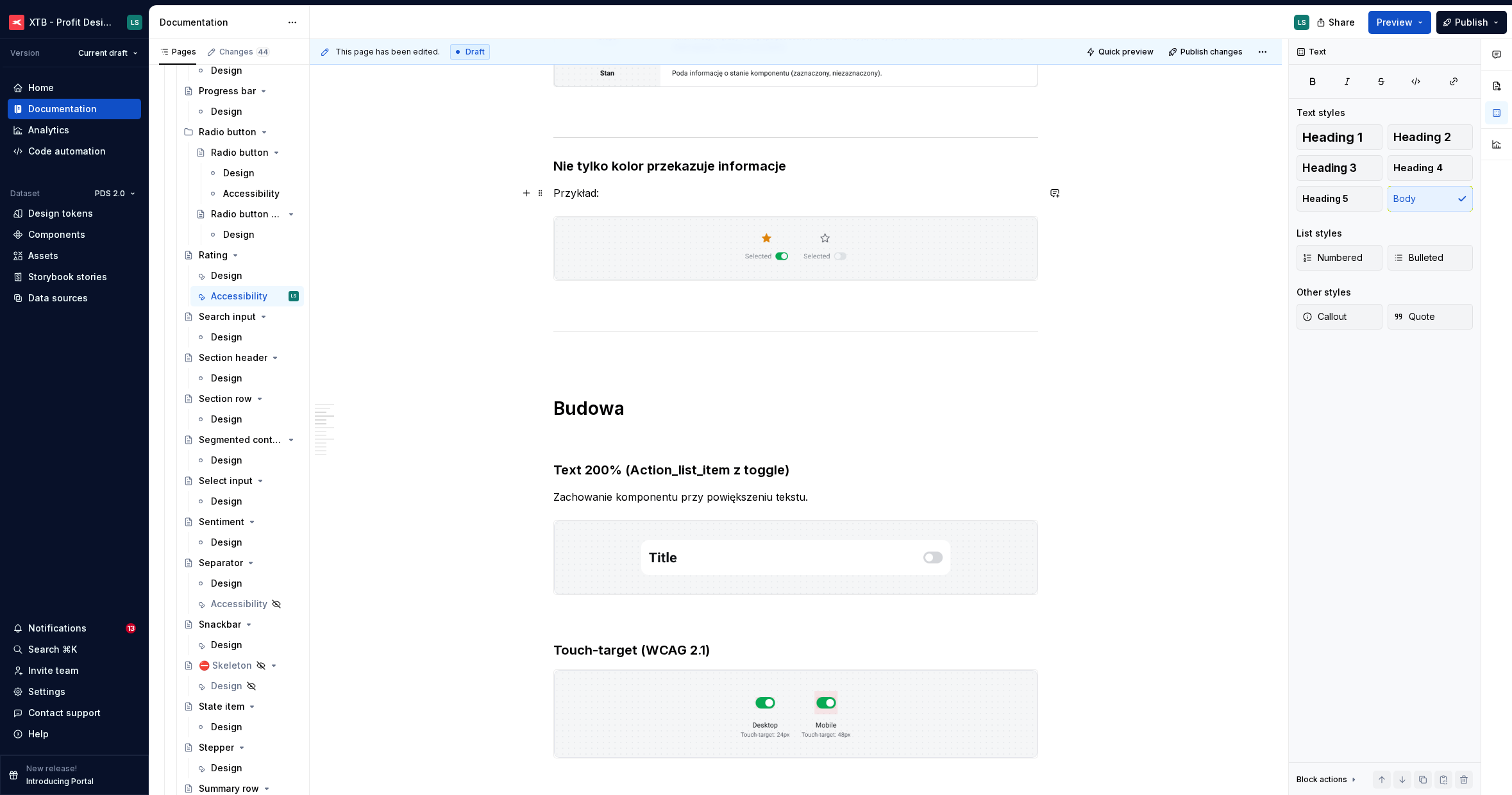
click at [573, 191] on p "Przykład:" at bounding box center [796, 193] width 485 height 15
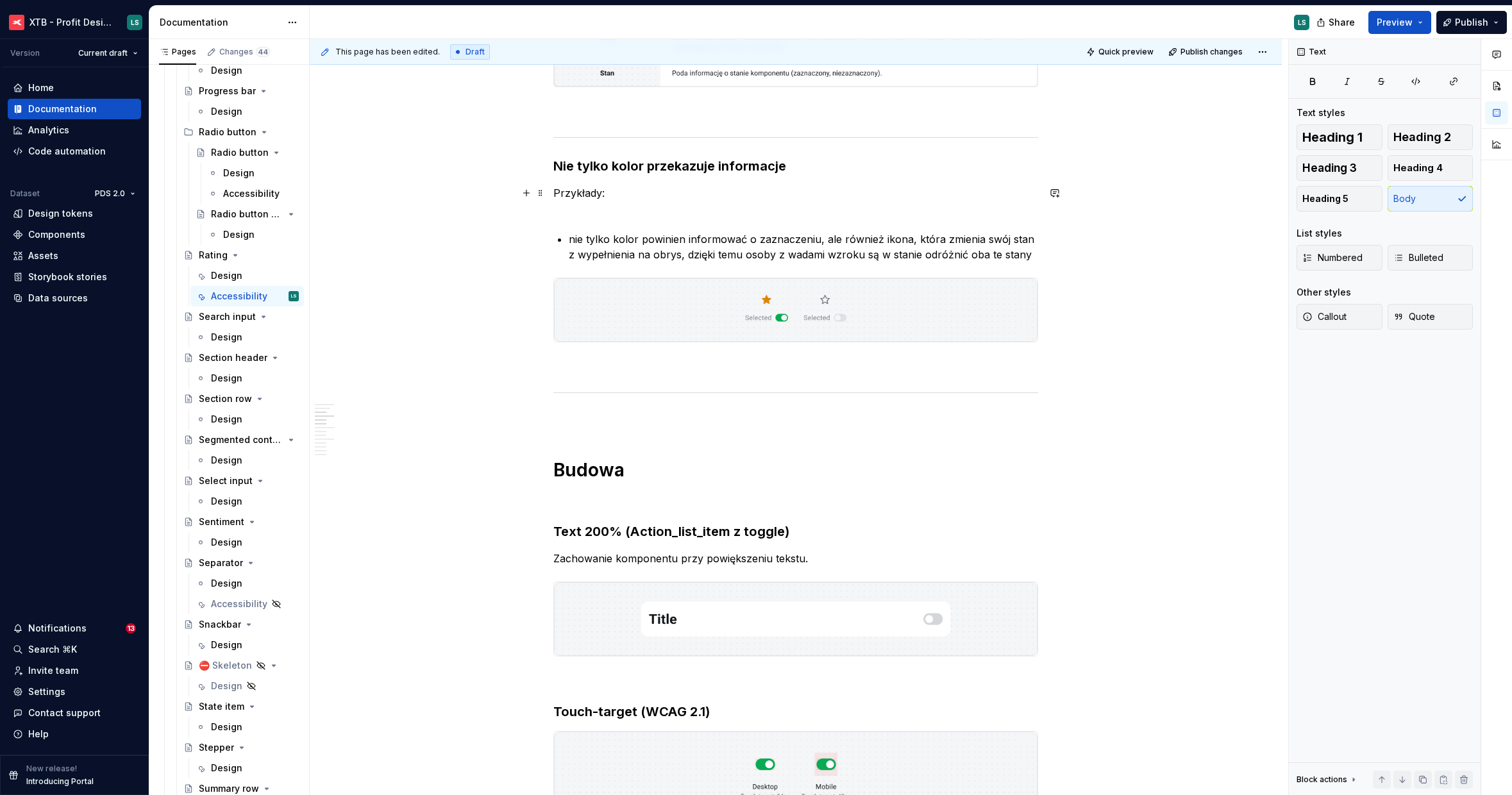
click at [657, 214] on p "Przykłady:" at bounding box center [796, 201] width 485 height 31
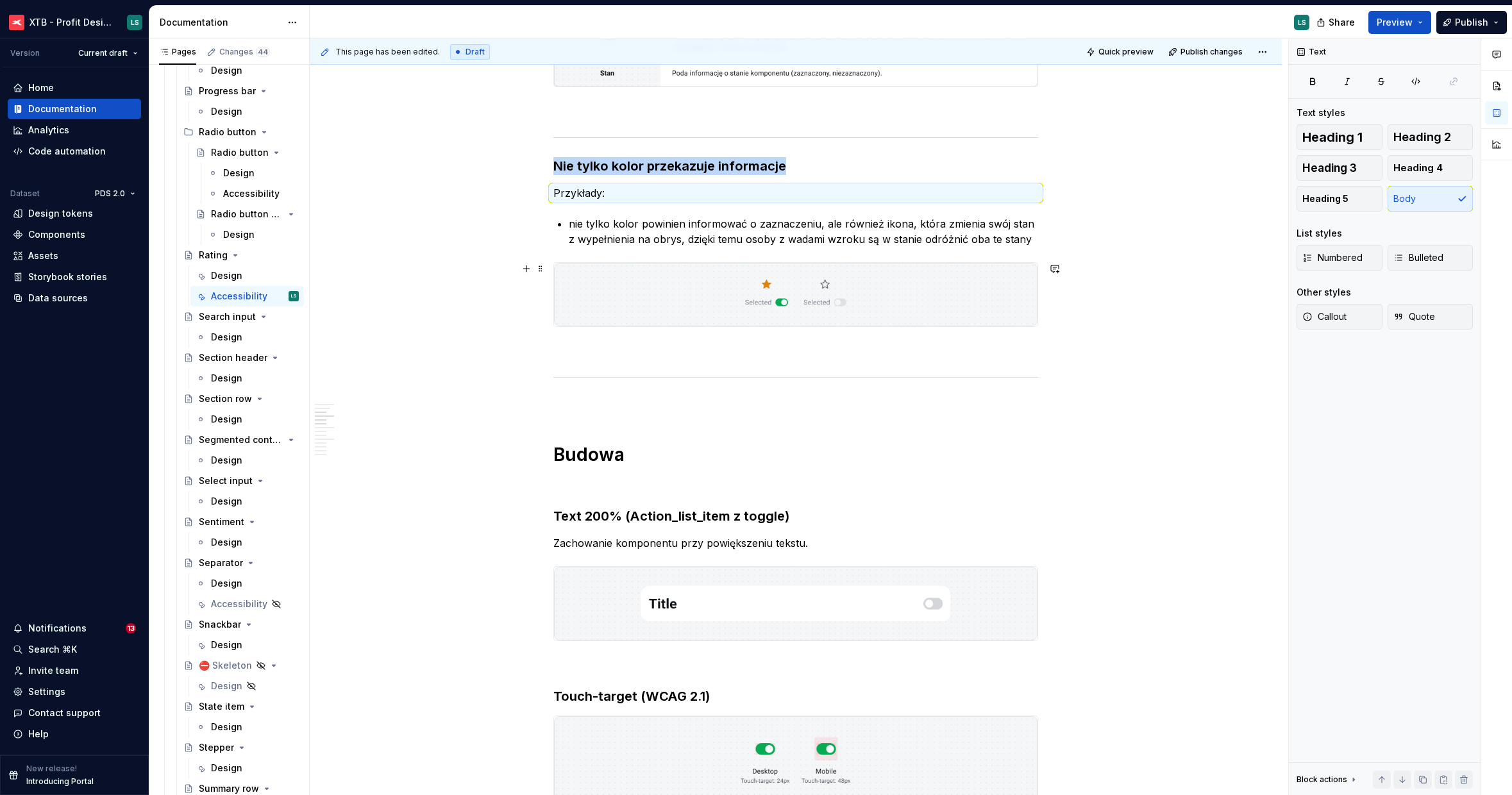
type textarea "*"
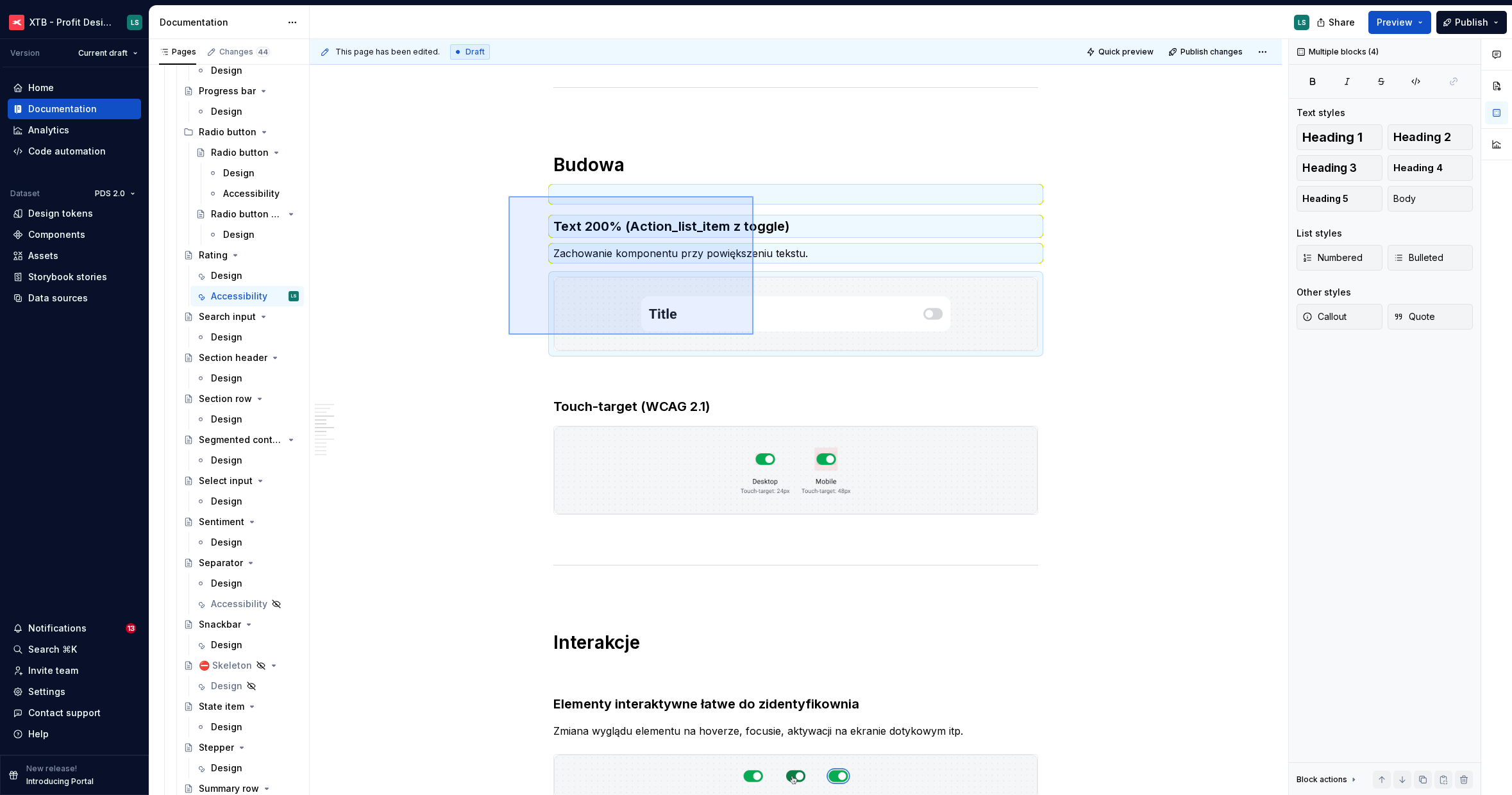
drag, startPoint x: 529, startPoint y: 213, endPoint x: 753, endPoint y: 335, distance: 255.1
click at [753, 335] on div "This page has been edited. Draft Quick preview Publish changes Rating A rating …" at bounding box center [799, 417] width 979 height 757
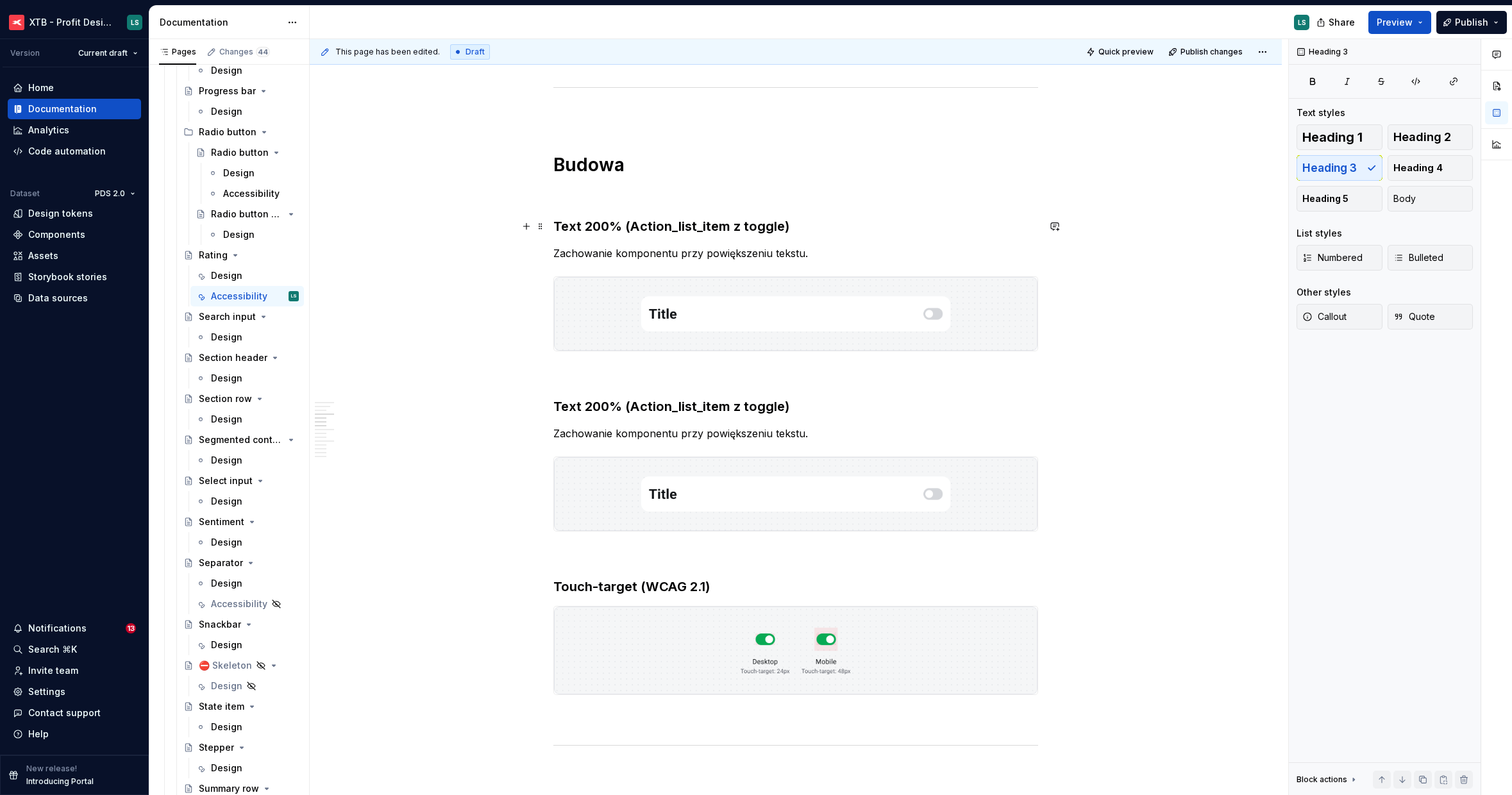
click at [646, 226] on h3 "Text 200% (Action_list_item z toggle)" at bounding box center [796, 226] width 485 height 18
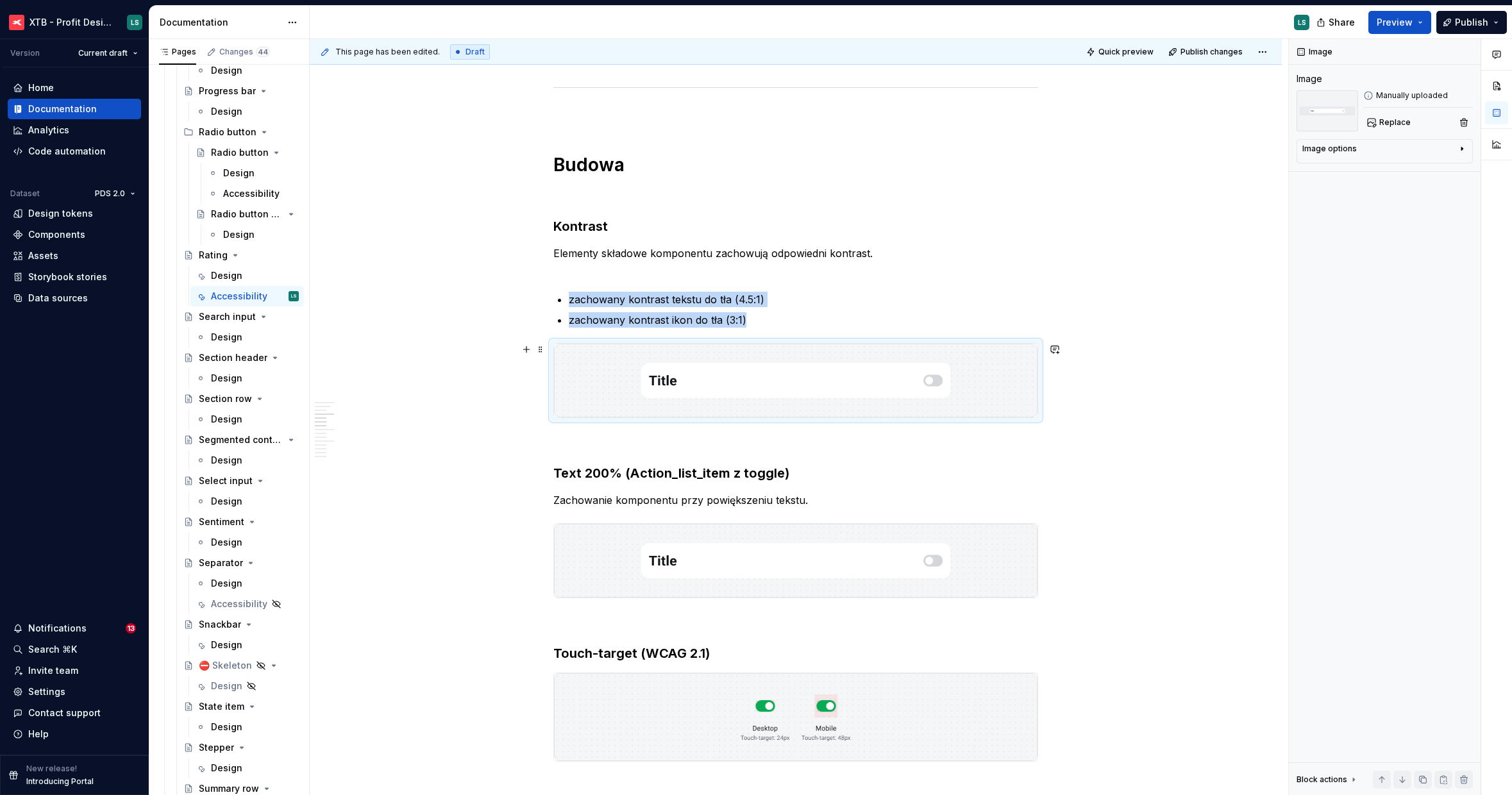
click at [770, 365] on img "To enrich screen reader interactions, please activate Accessibility in Grammarl…" at bounding box center [796, 380] width 484 height 74
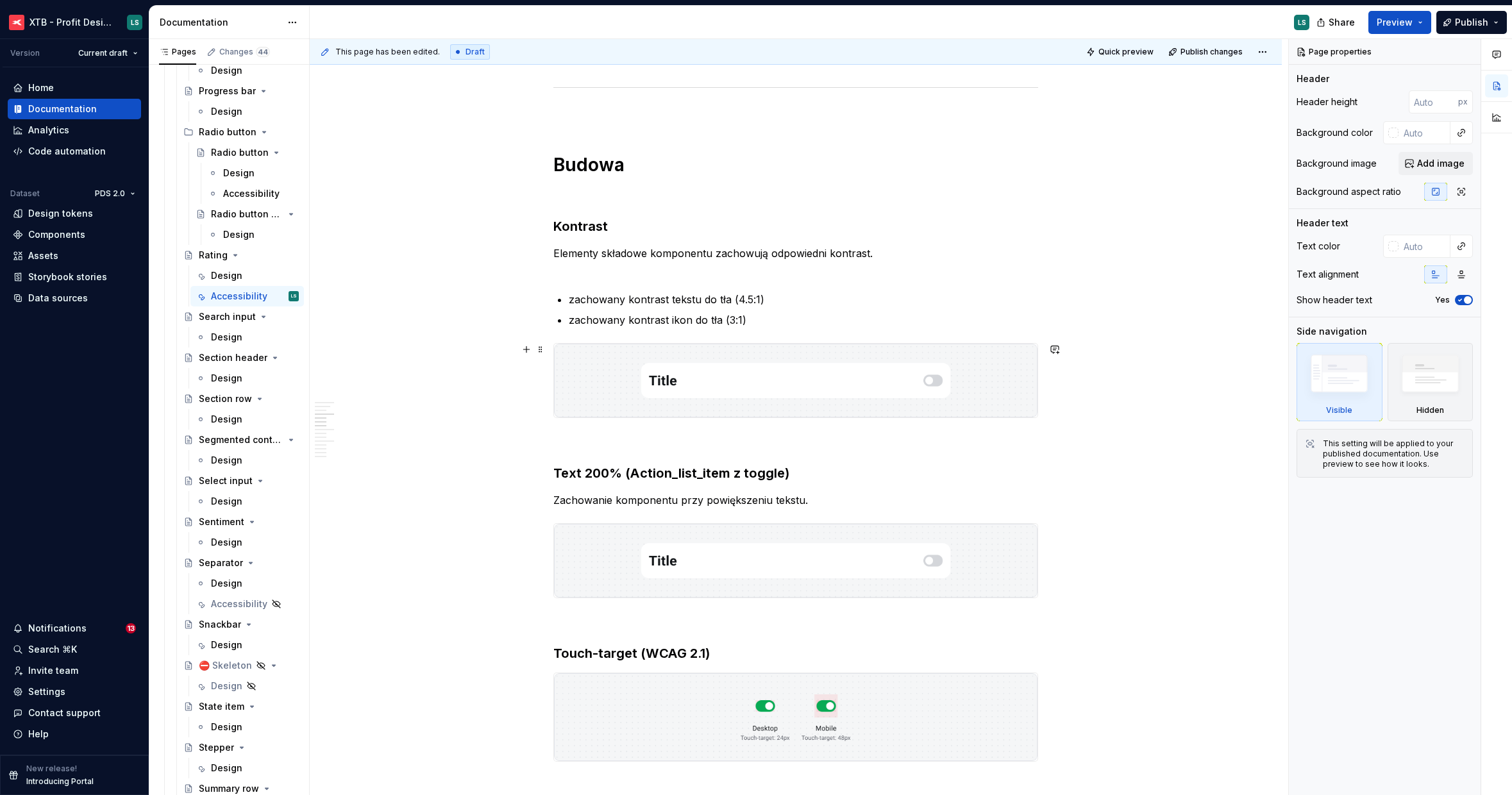
click at [909, 404] on img "To enrich screen reader interactions, please activate Accessibility in Grammarl…" at bounding box center [796, 380] width 484 height 74
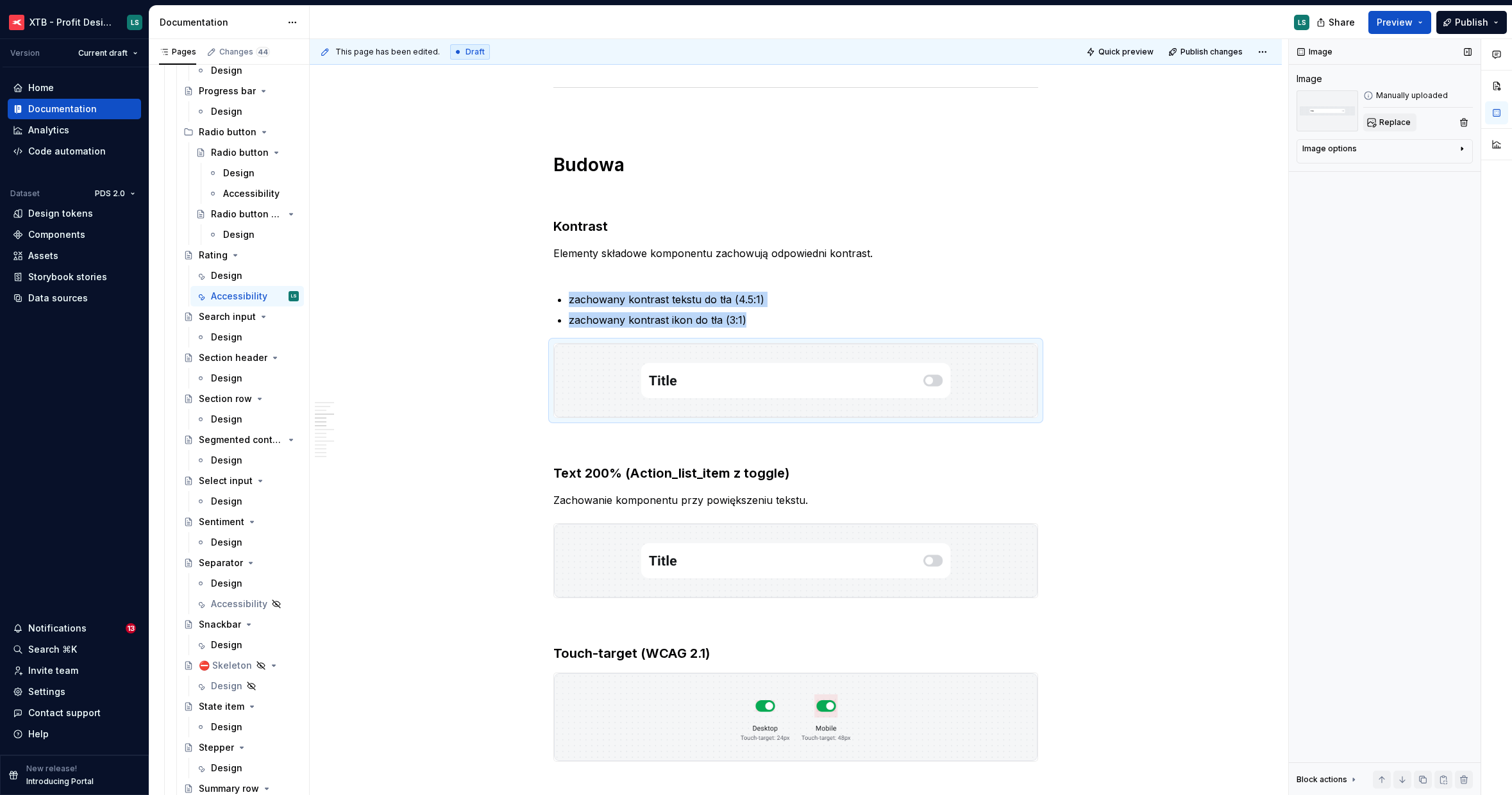
click at [1392, 122] on span "Replace" at bounding box center [1395, 123] width 32 height 10
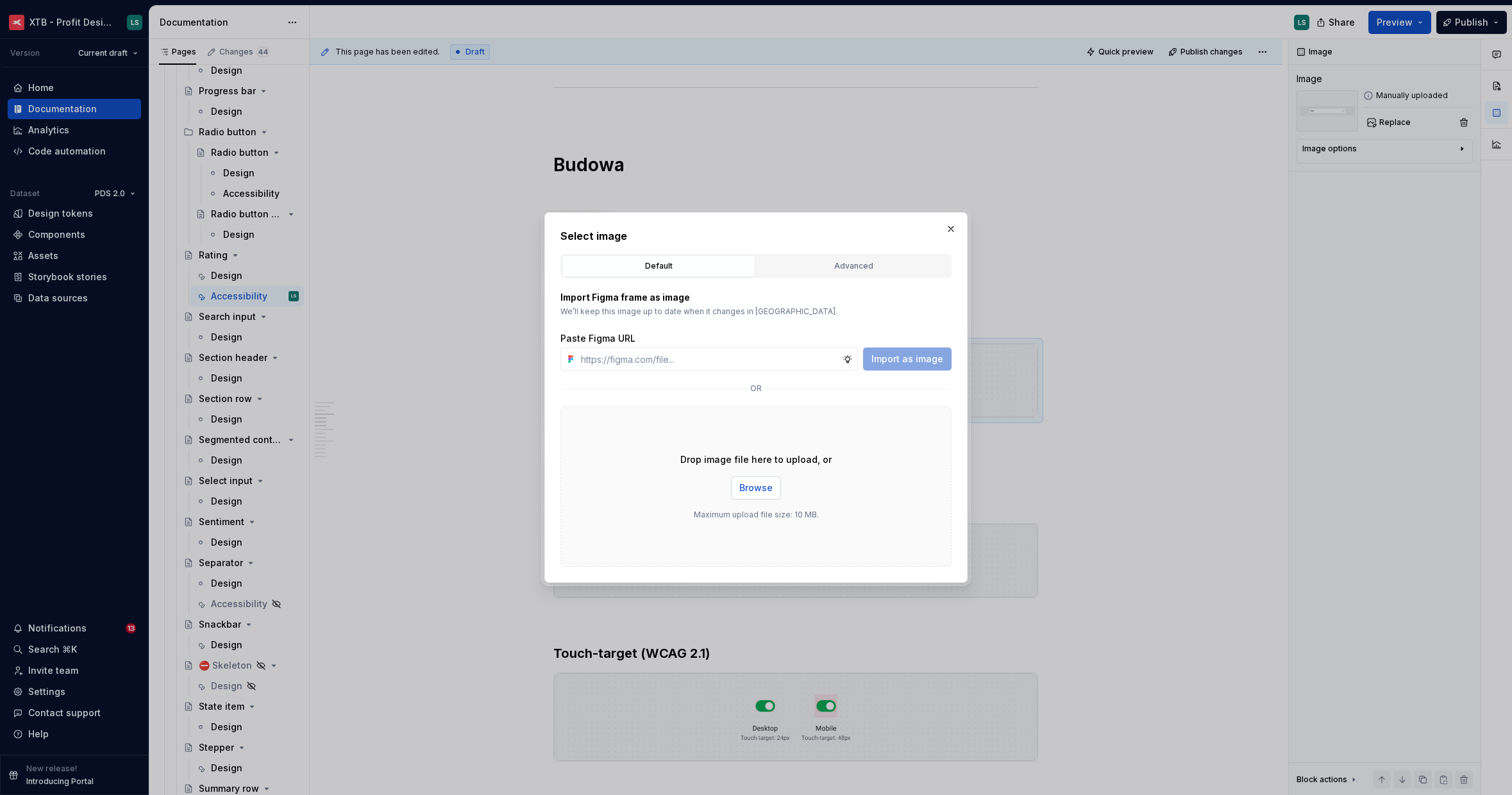
click at [748, 482] on span "Browse" at bounding box center [756, 488] width 33 height 13
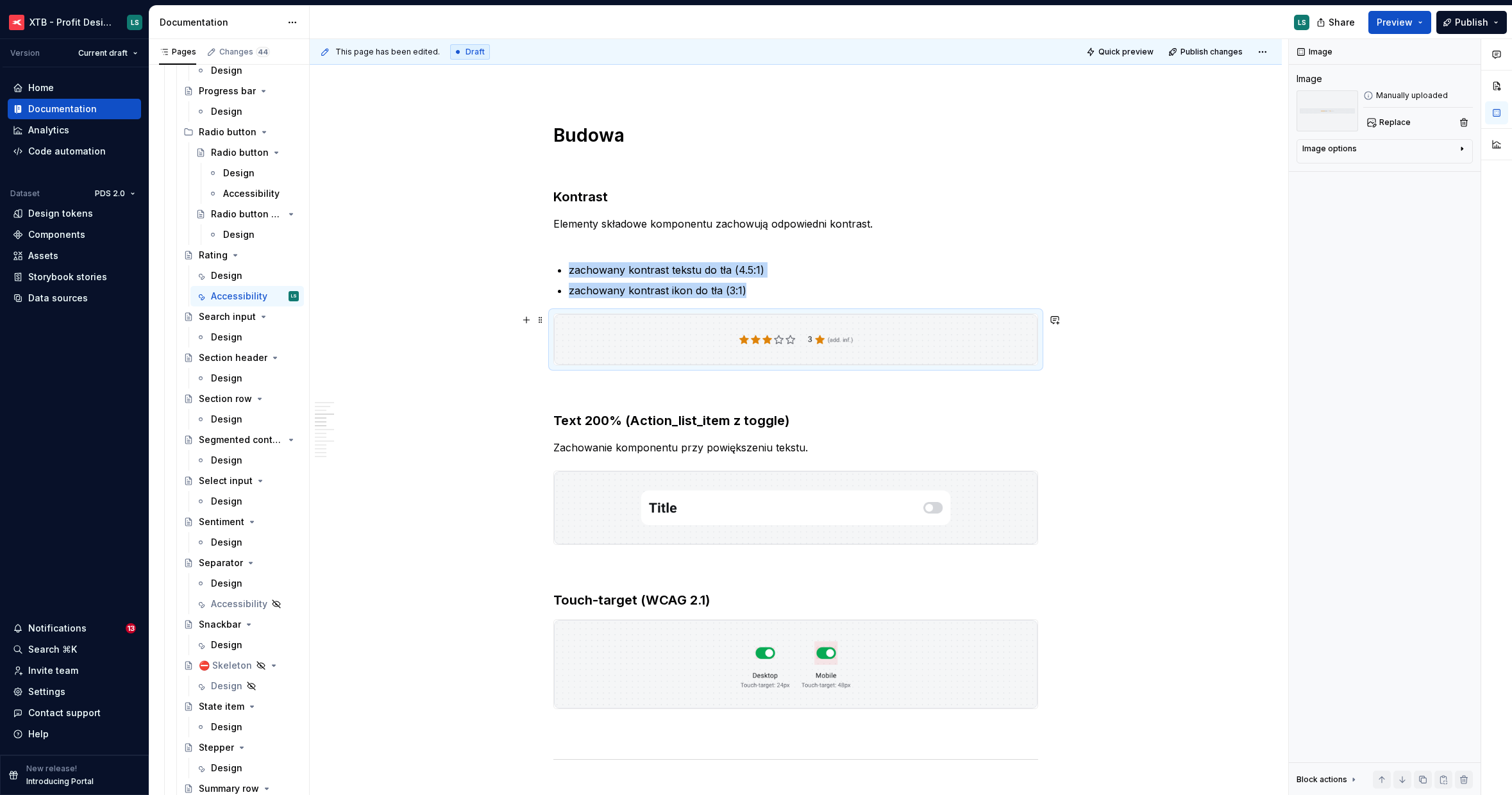
scroll to position [920, 0]
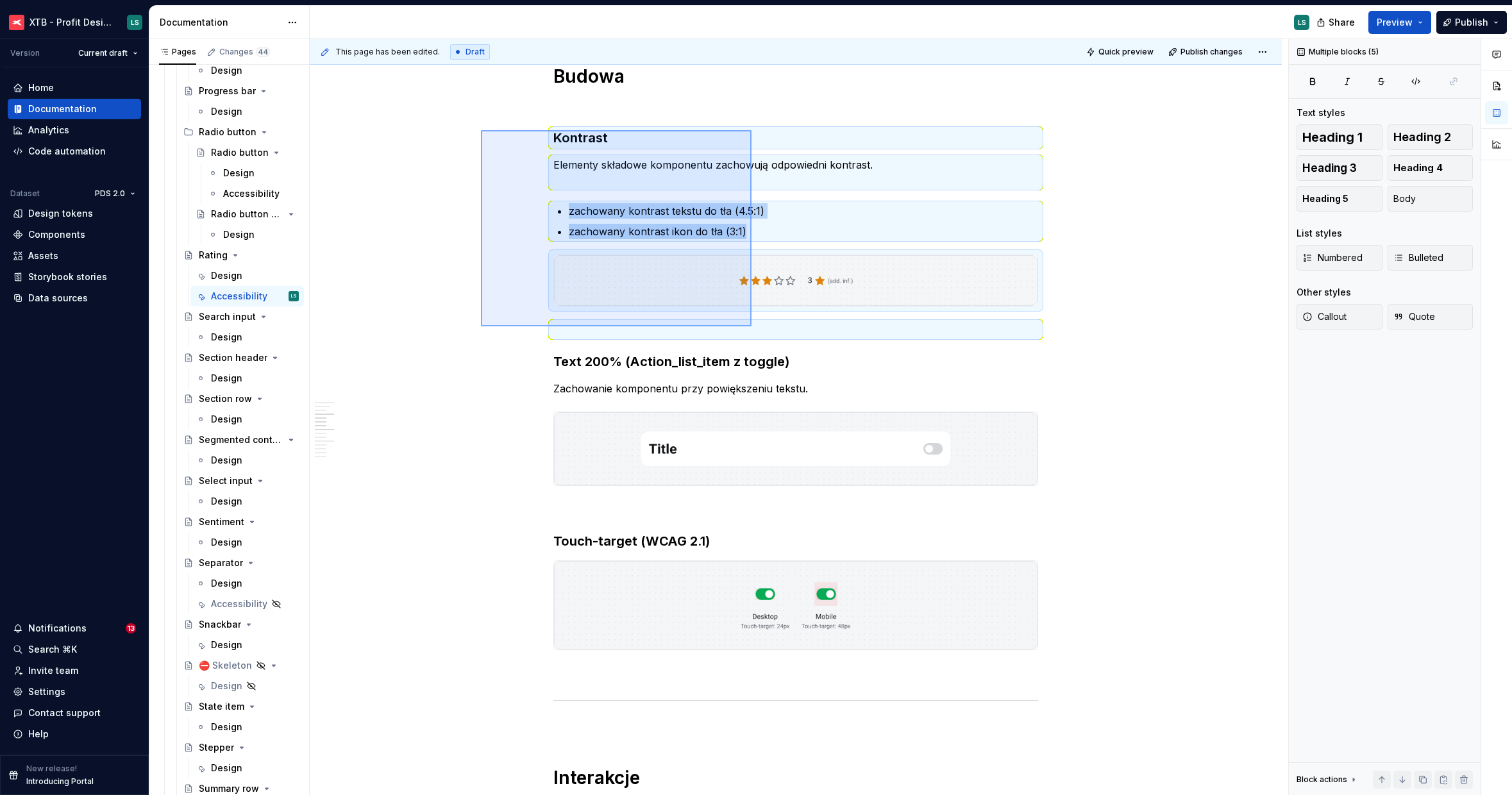
drag, startPoint x: 495, startPoint y: 312, endPoint x: 752, endPoint y: 130, distance: 314.9
click at [752, 130] on div "This page has been edited. Draft Quick preview Publish changes Rating A rating …" at bounding box center [799, 417] width 979 height 757
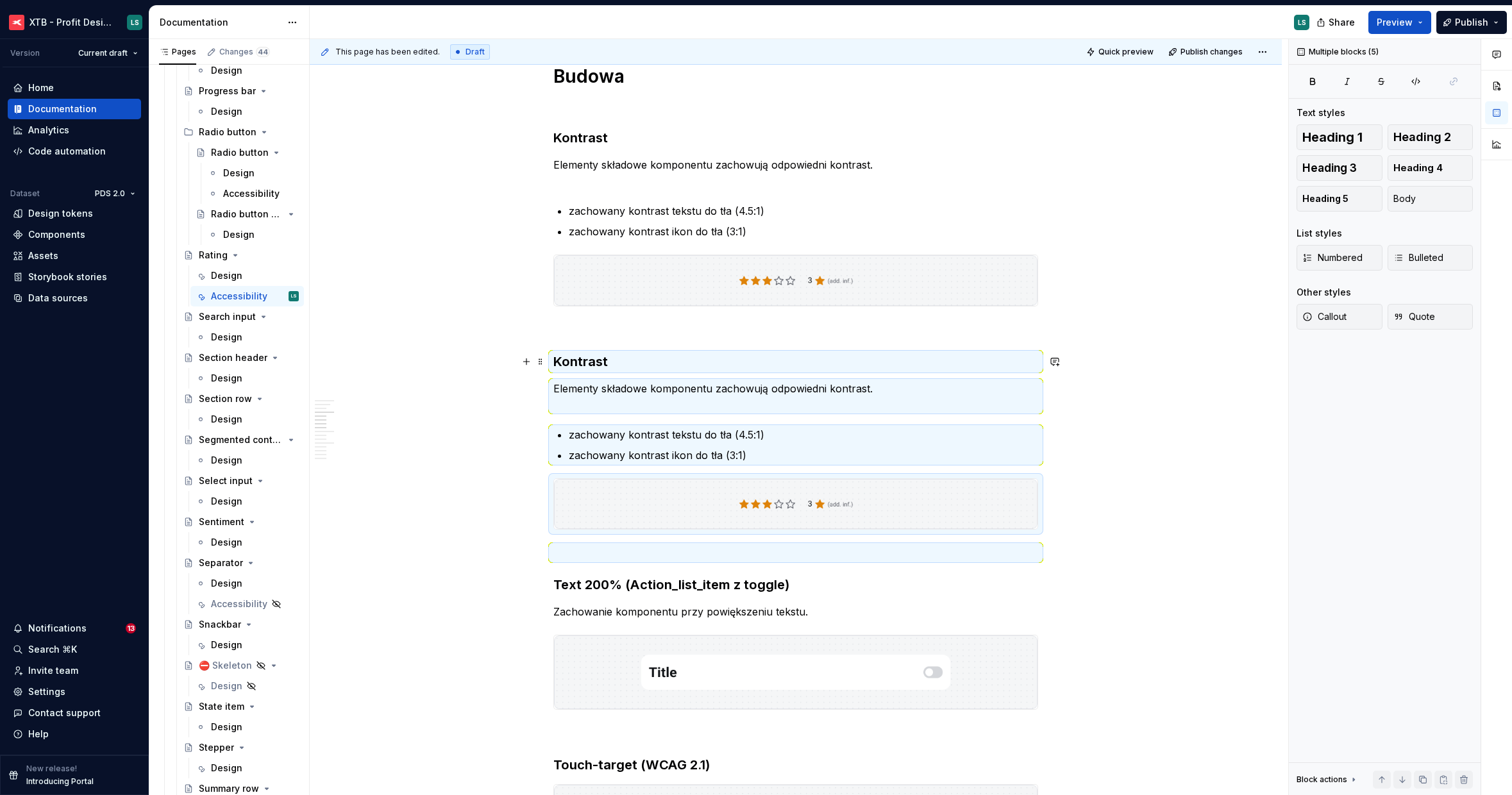
click at [604, 362] on h3 "Kontrast" at bounding box center [796, 361] width 485 height 18
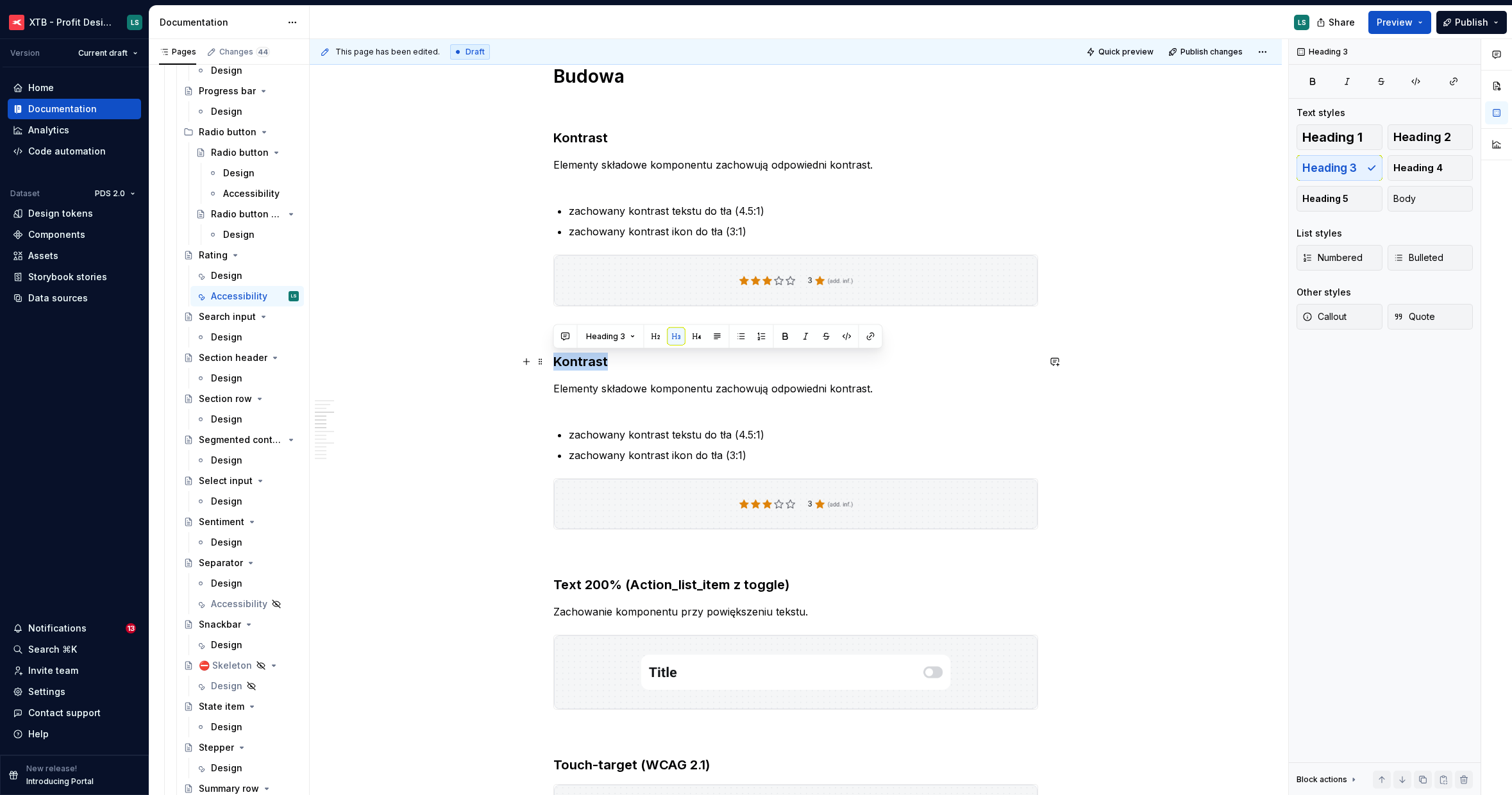
click at [604, 362] on h3 "Kontrast" at bounding box center [796, 361] width 485 height 18
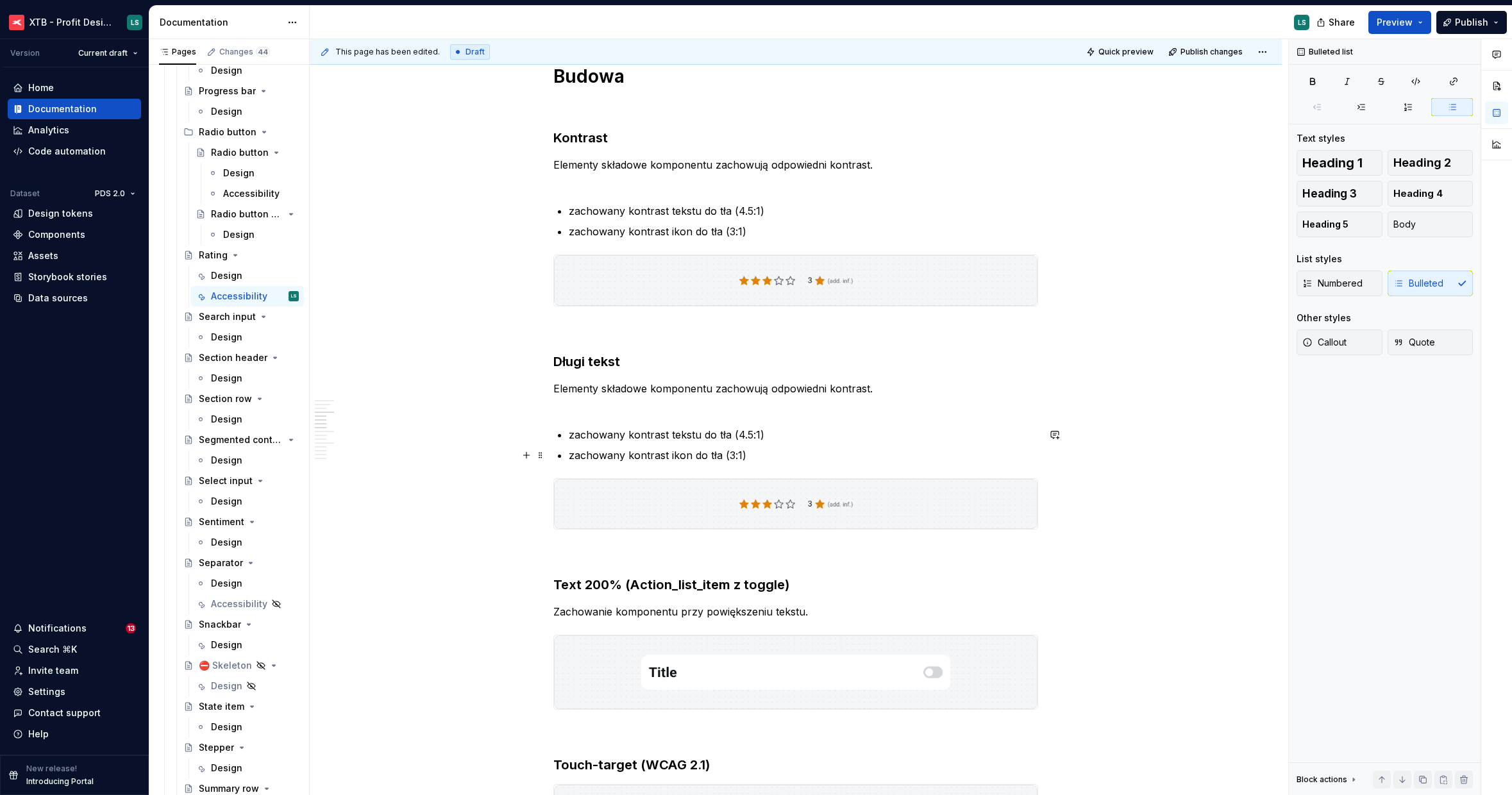
drag, startPoint x: 801, startPoint y: 456, endPoint x: 810, endPoint y: 457, distance: 9.1
click at [801, 456] on p "zachowany kontrast ikon do tła (3:1)" at bounding box center [803, 455] width 469 height 15
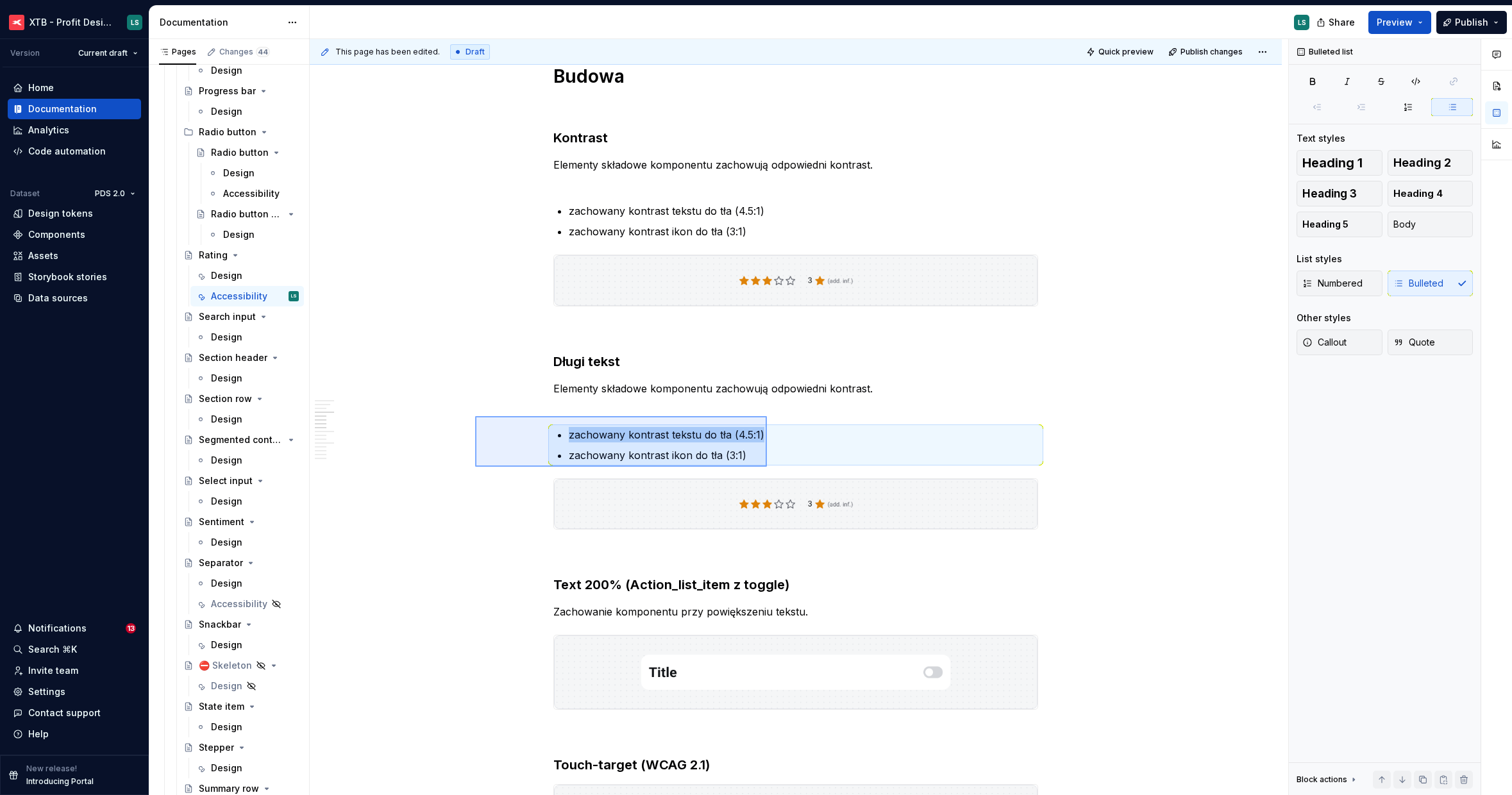
drag, startPoint x: 523, startPoint y: 454, endPoint x: 767, endPoint y: 416, distance: 246.9
click at [767, 416] on div "This page has been edited. Draft Quick preview Publish changes Rating A rating …" at bounding box center [799, 417] width 979 height 757
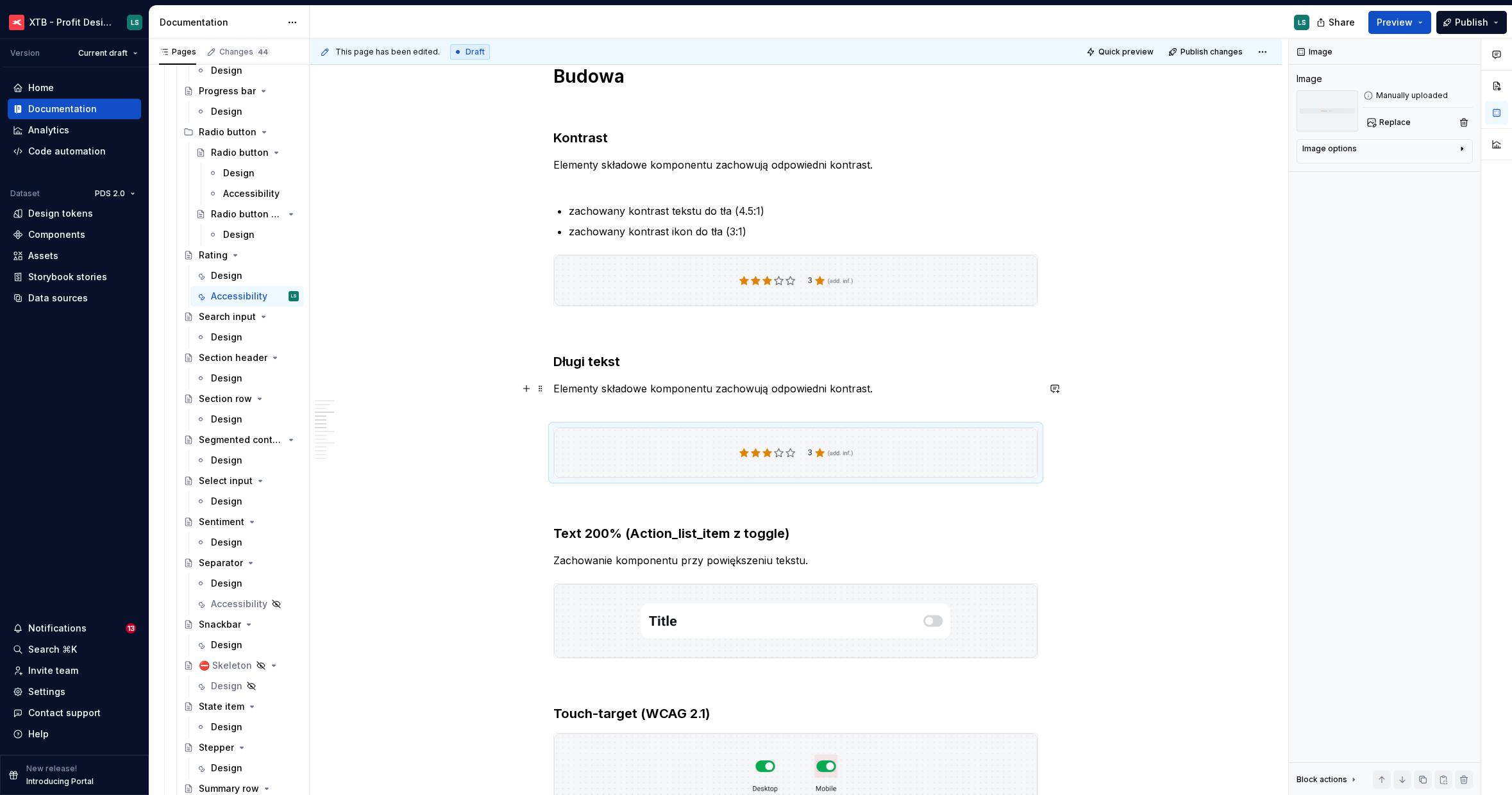
click at [680, 390] on p "Elementy składowe komponentu zachowują odpowiedni kontrast." at bounding box center [796, 396] width 485 height 31
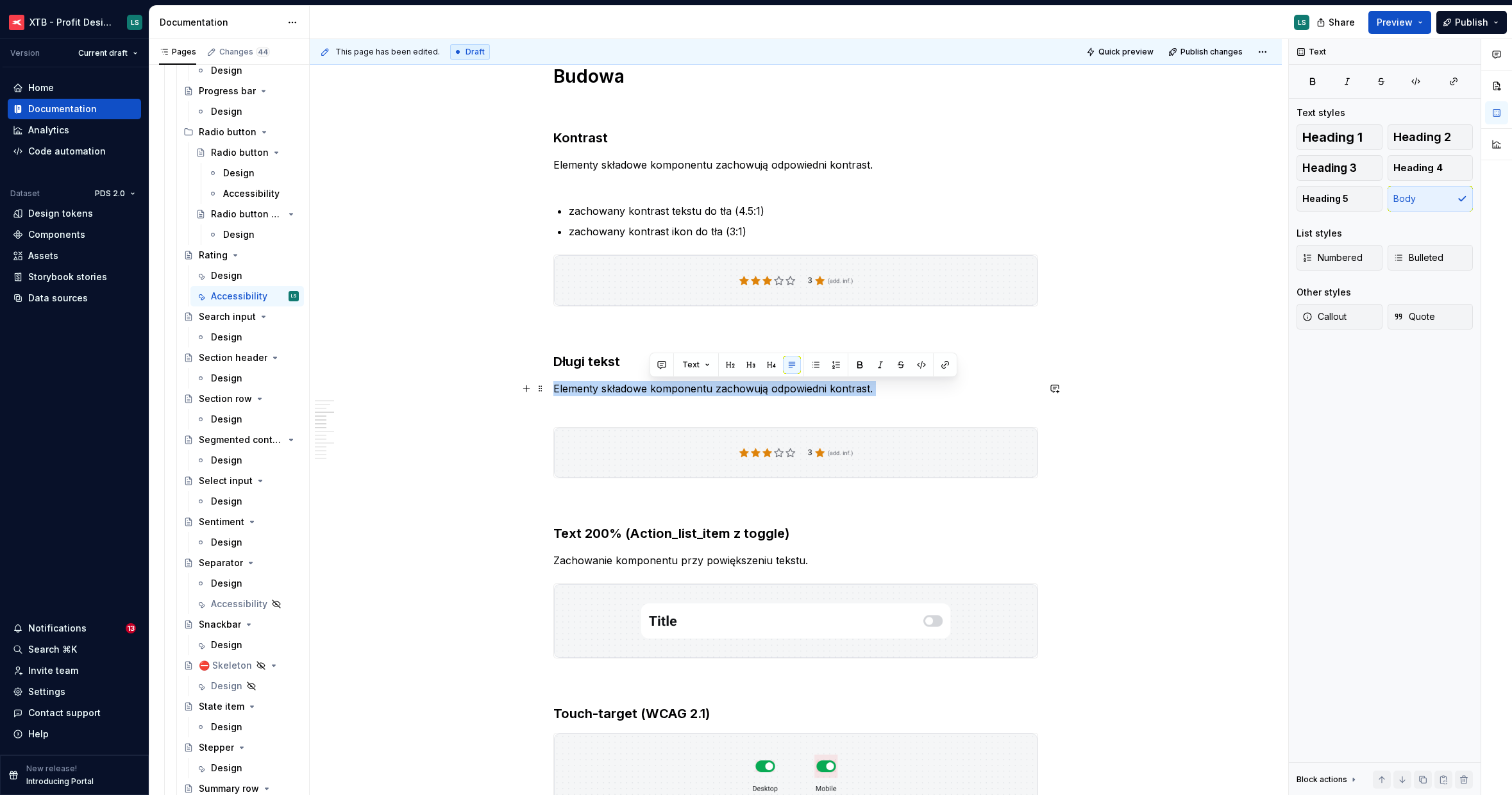
click at [680, 390] on p "Elementy składowe komponentu zachowują odpowiedni kontrast." at bounding box center [796, 396] width 485 height 31
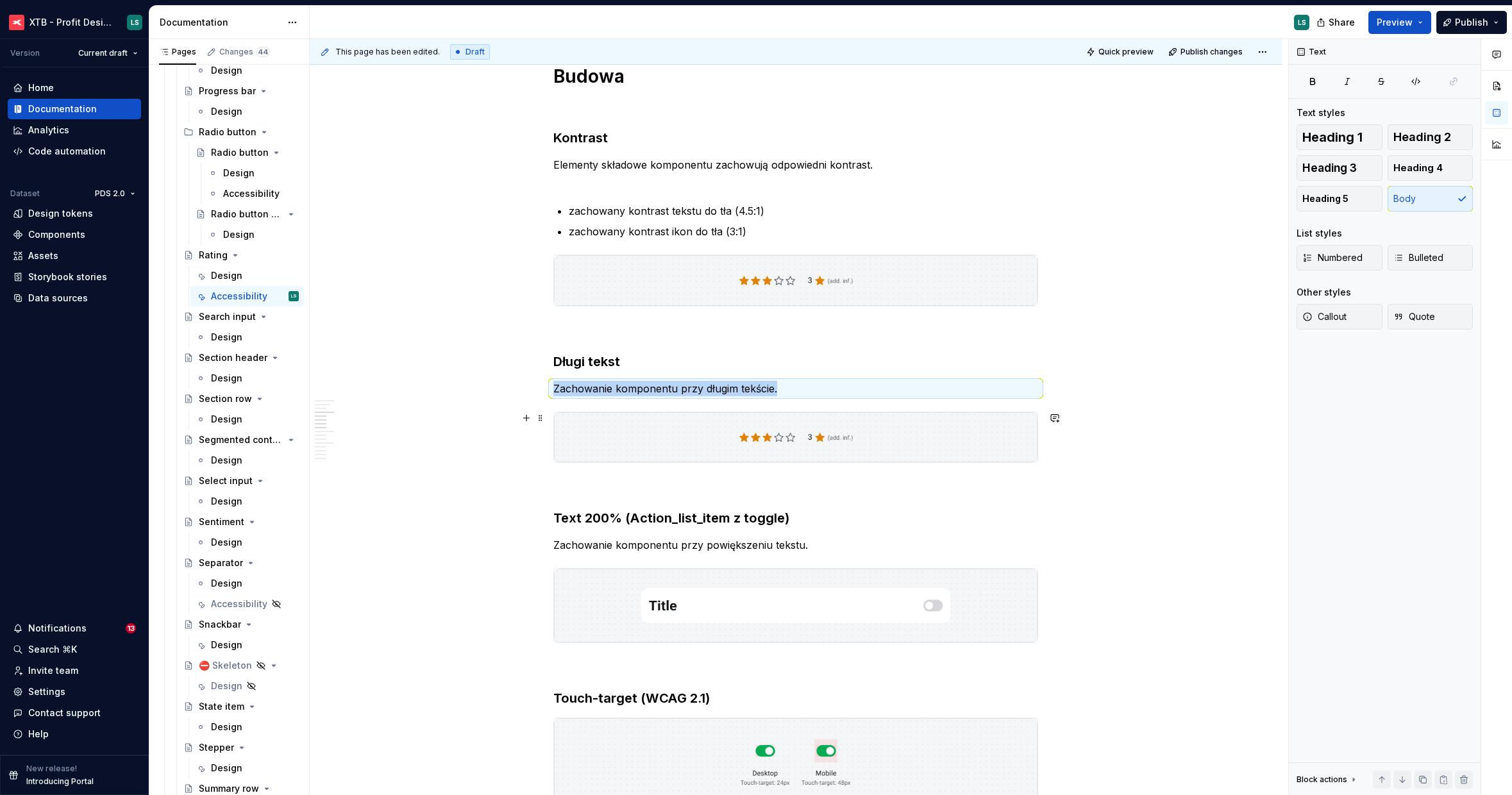
click at [883, 461] on img "To enrich screen reader interactions, please activate Accessibility in Grammarl…" at bounding box center [796, 437] width 484 height 50
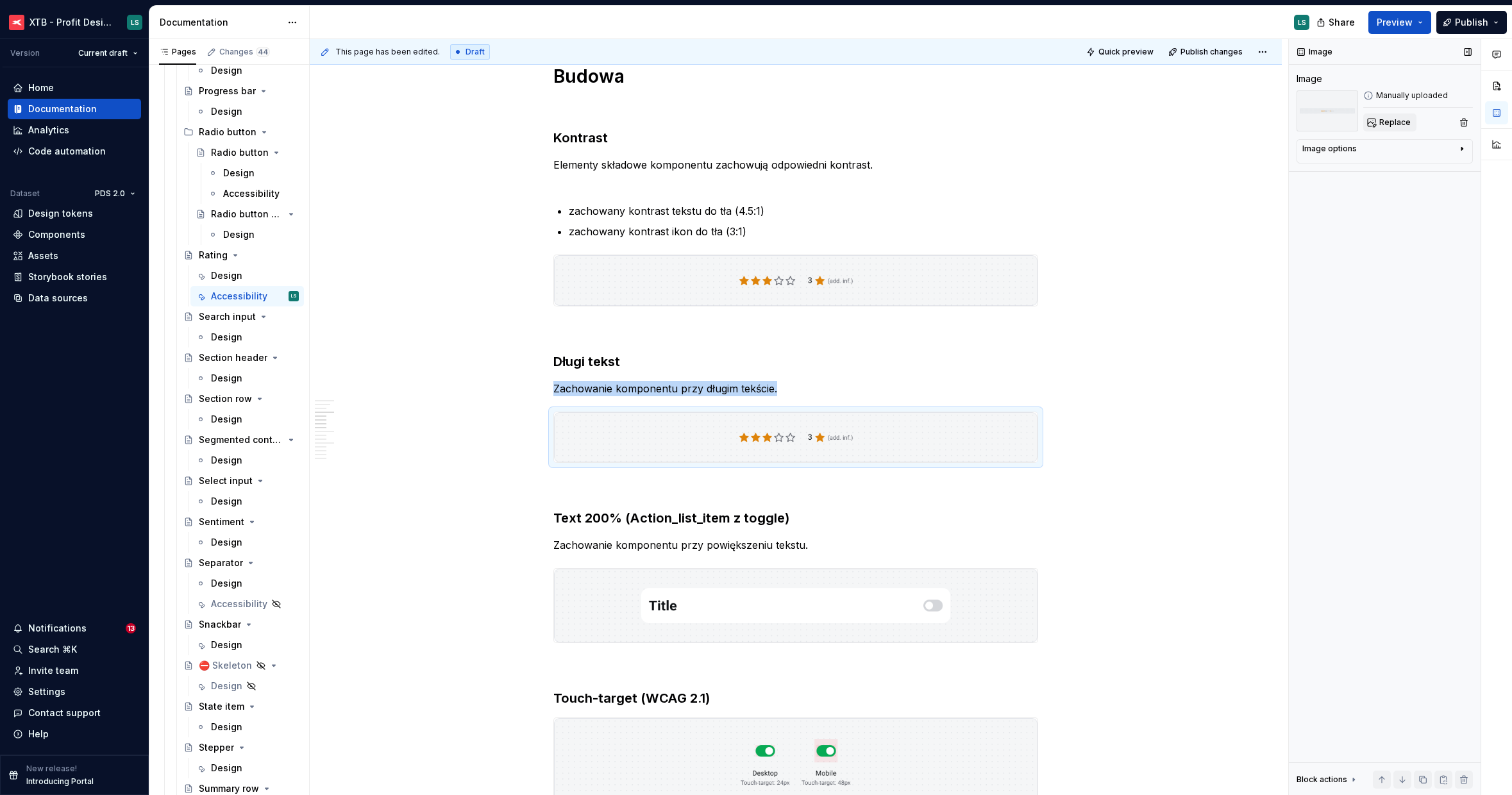
click at [1382, 123] on span "Replace" at bounding box center [1395, 123] width 32 height 10
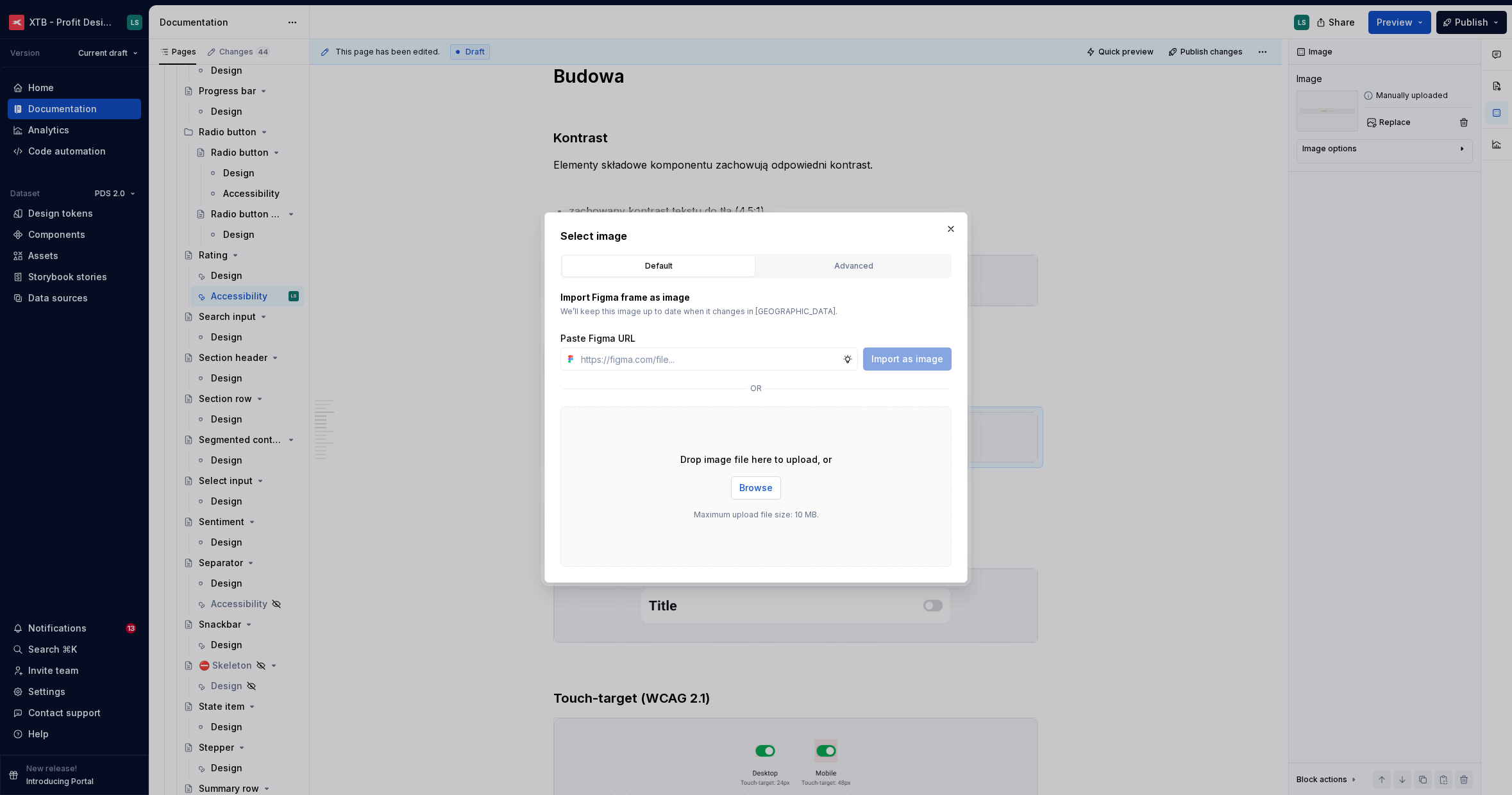
click at [780, 488] on div "Drop image file here to upload, or Browse Maximum upload file size: 10 MB." at bounding box center [756, 487] width 392 height 160
click at [762, 482] on span "Browse" at bounding box center [756, 488] width 33 height 13
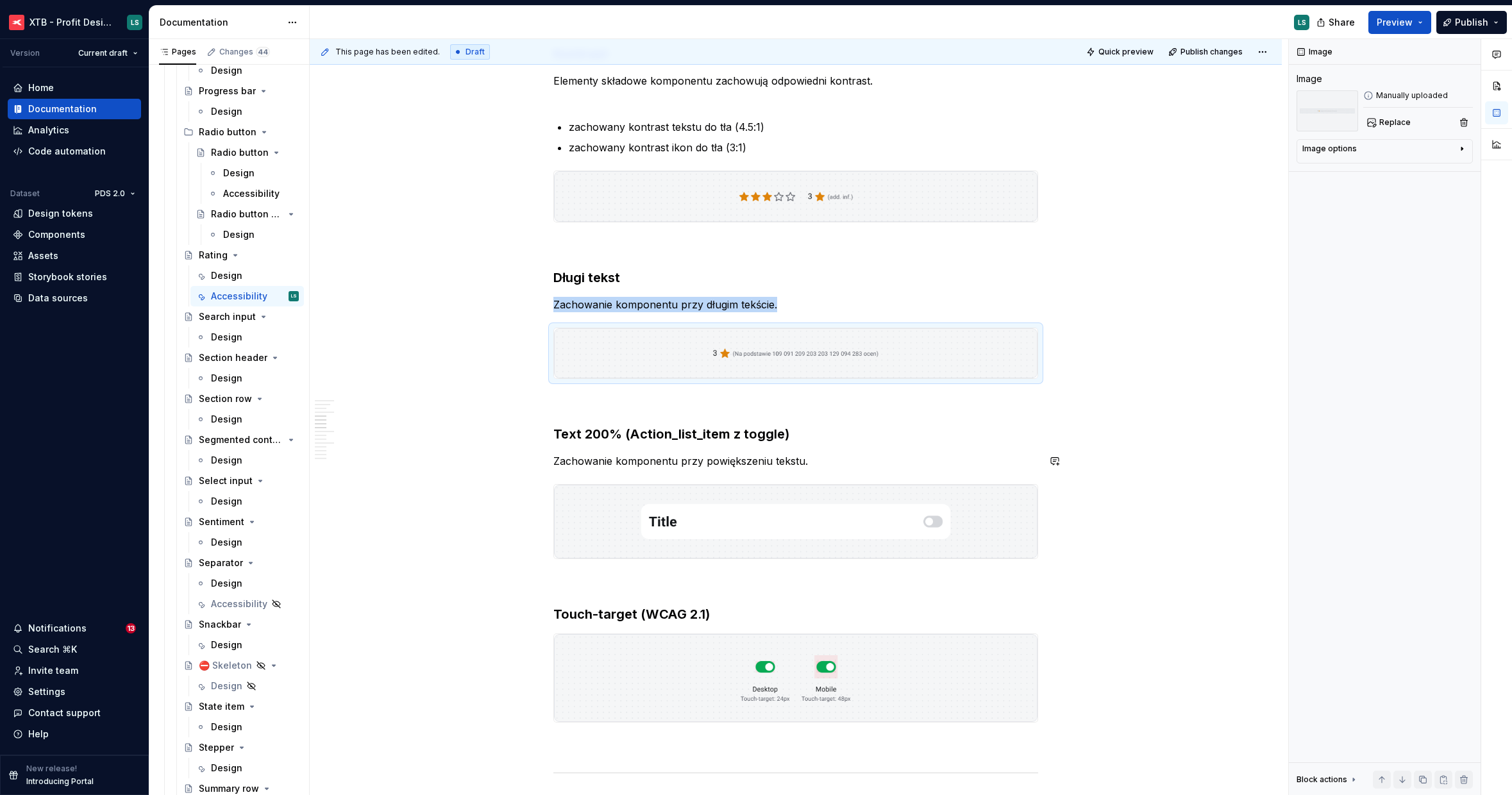
scroll to position [1008, 0]
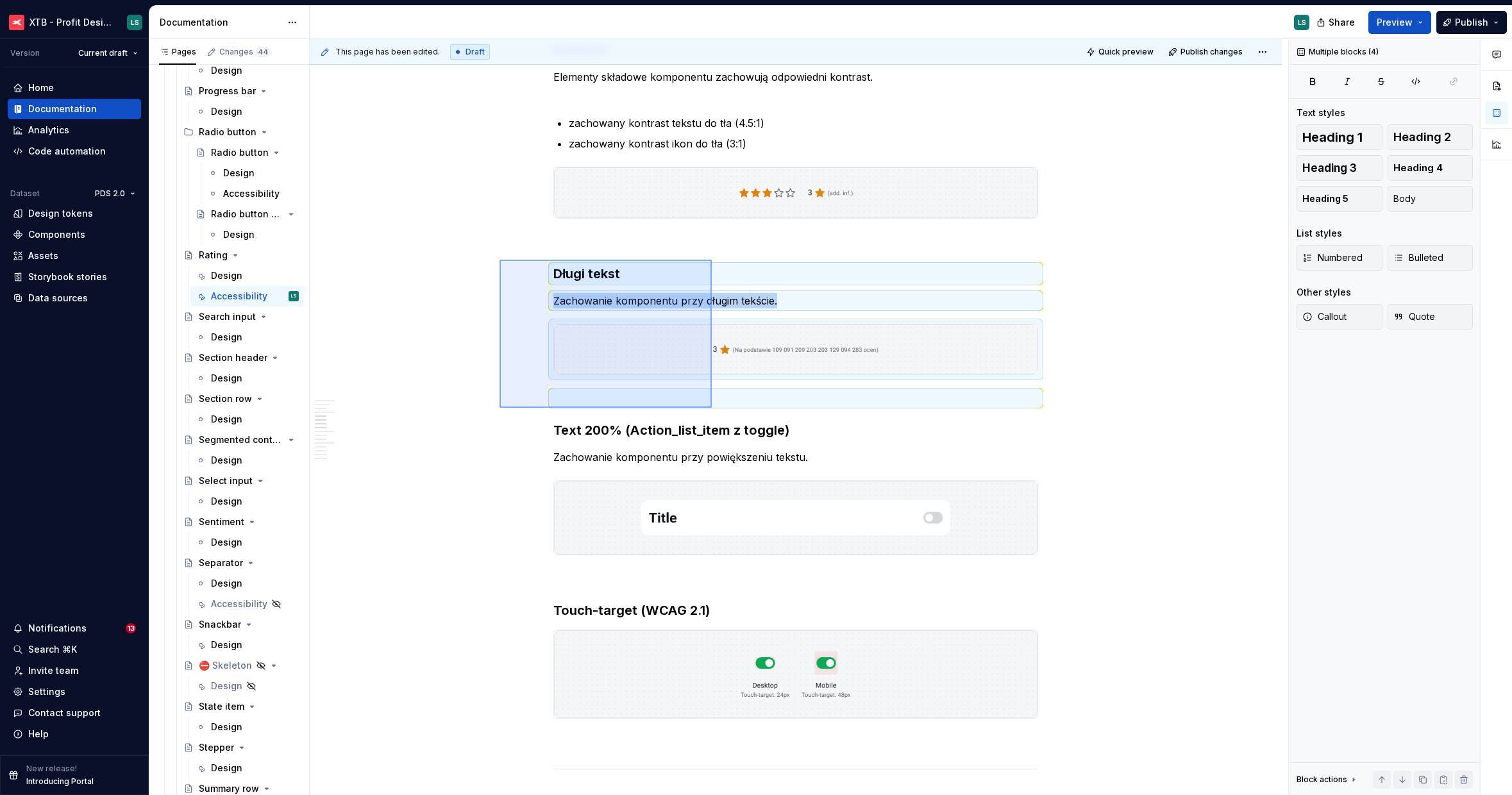
drag, startPoint x: 522, startPoint y: 287, endPoint x: 712, endPoint y: 408, distance: 225.3
click at [712, 408] on div "This page has been edited. Draft Quick preview Publish changes Rating A rating …" at bounding box center [799, 417] width 979 height 757
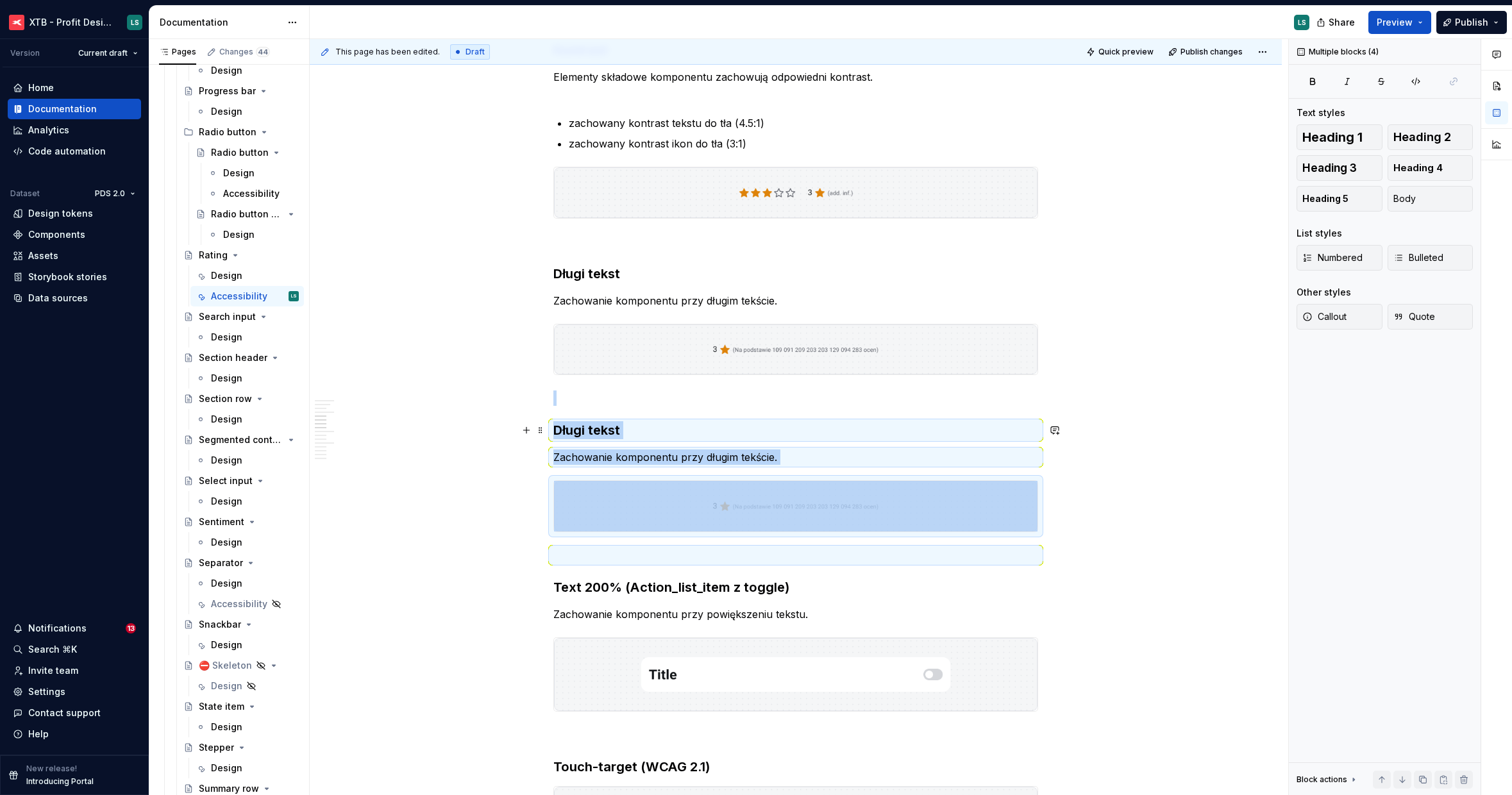
click at [593, 435] on h3 "Długi tekst" at bounding box center [796, 430] width 485 height 18
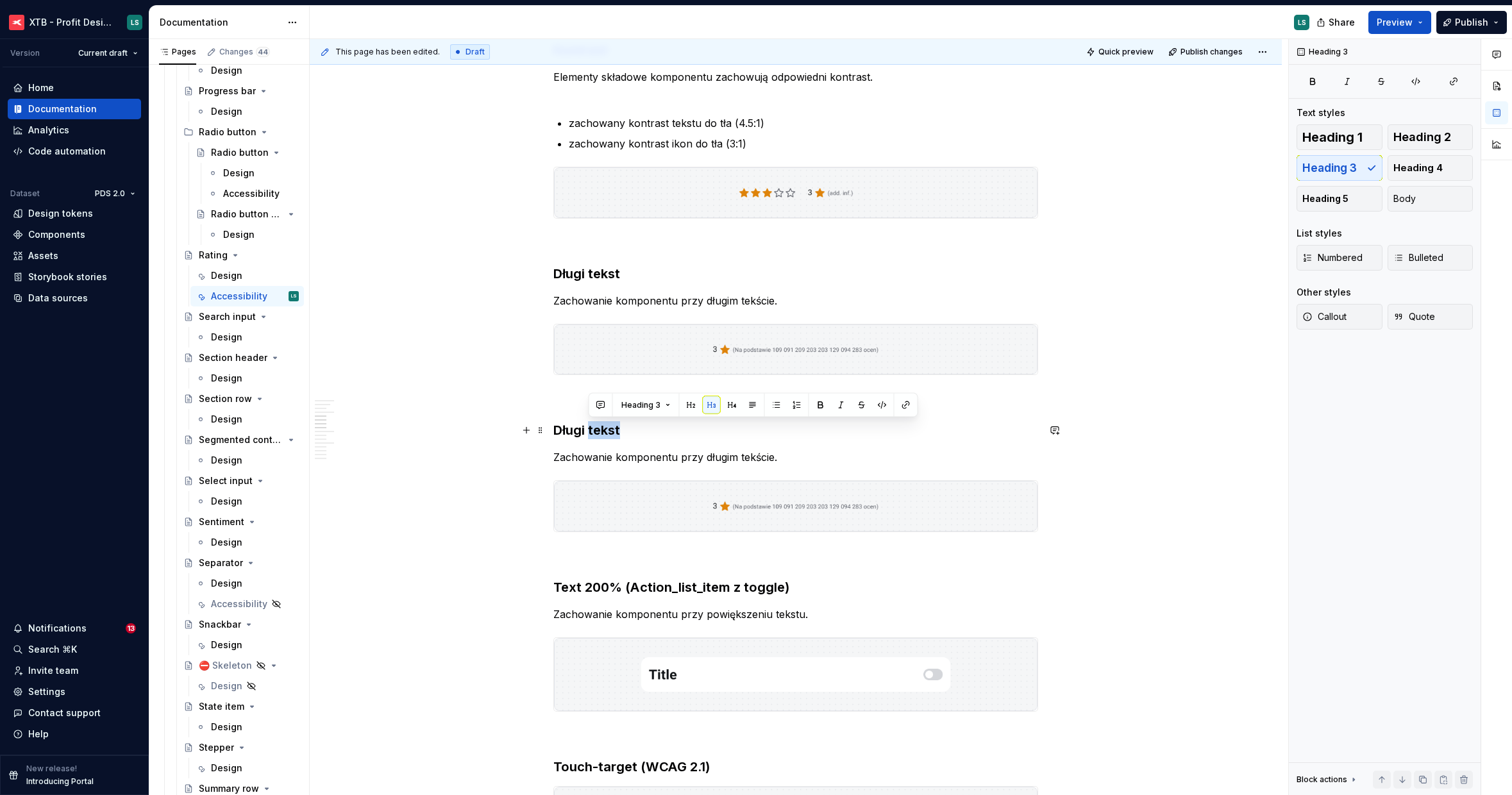
click at [593, 435] on h3 "Długi tekst" at bounding box center [796, 430] width 485 height 18
click at [624, 463] on p "Zachowanie komponentu przy długim tekście." at bounding box center [796, 457] width 485 height 15
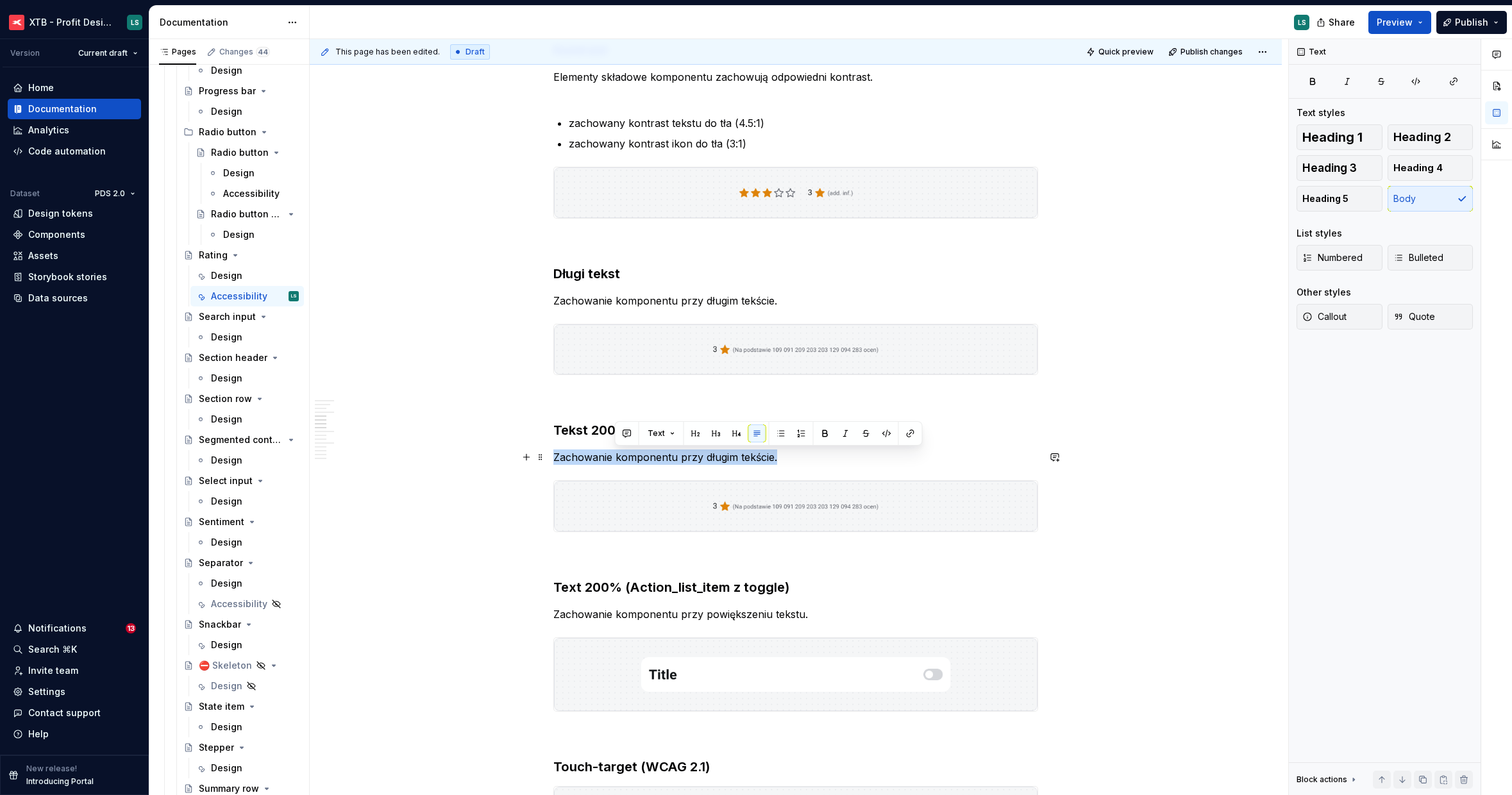
click at [624, 463] on p "Zachowanie komponentu przy długim tekście." at bounding box center [796, 457] width 485 height 15
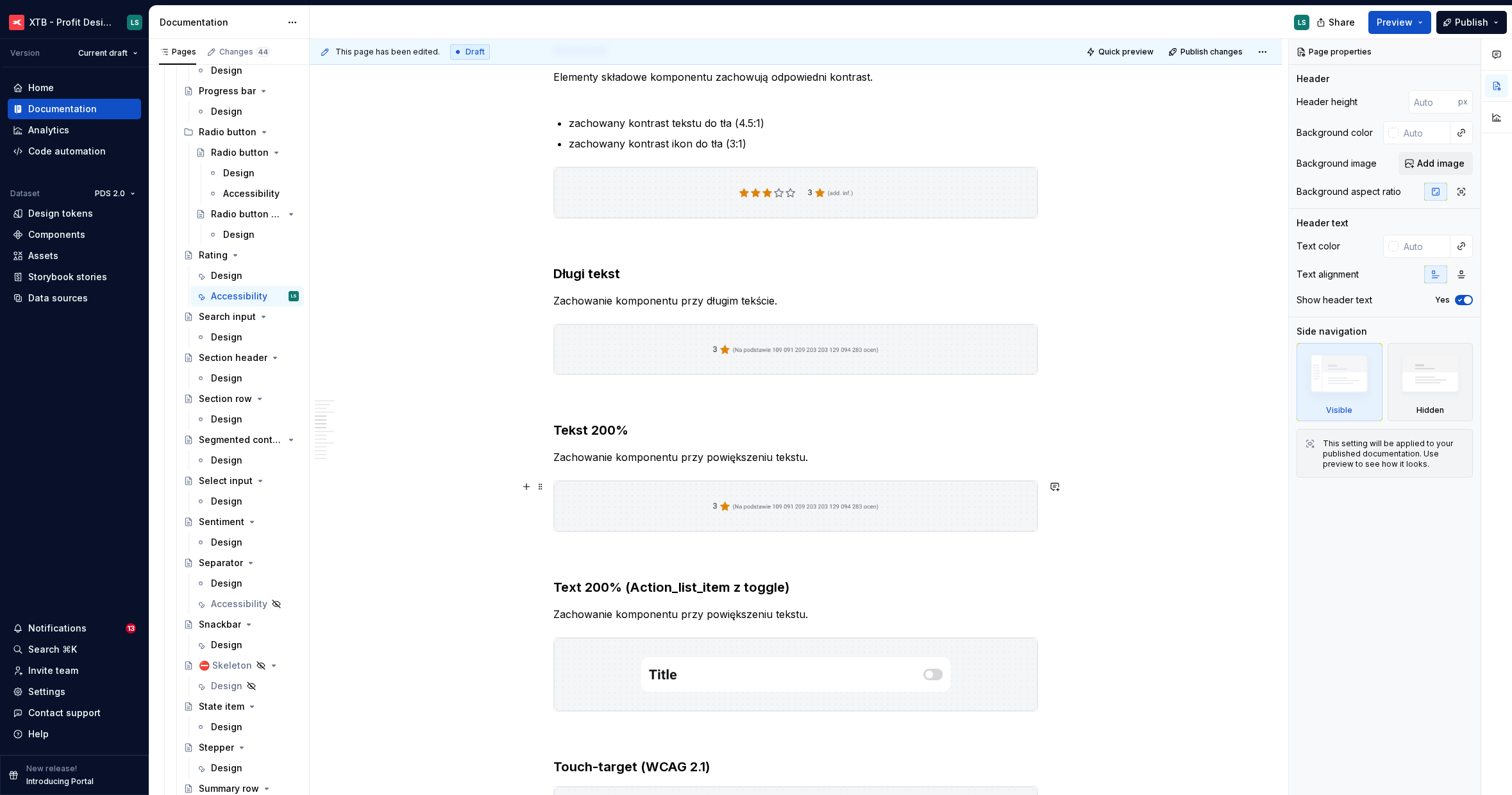
click at [689, 506] on img "To enrich screen reader interactions, please activate Accessibility in Grammarl…" at bounding box center [796, 506] width 484 height 50
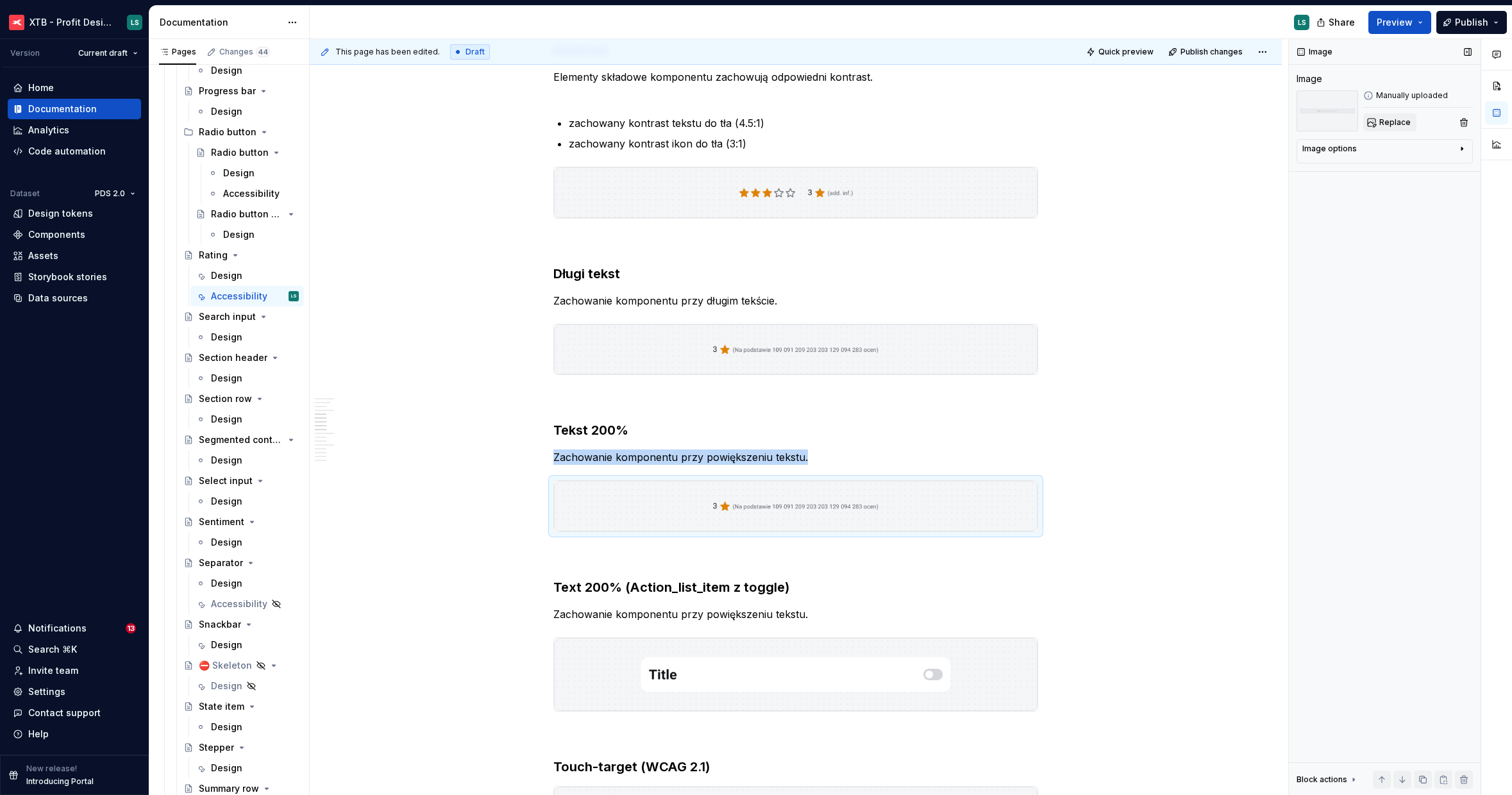
click at [1374, 131] on button "Replace" at bounding box center [1390, 122] width 54 height 18
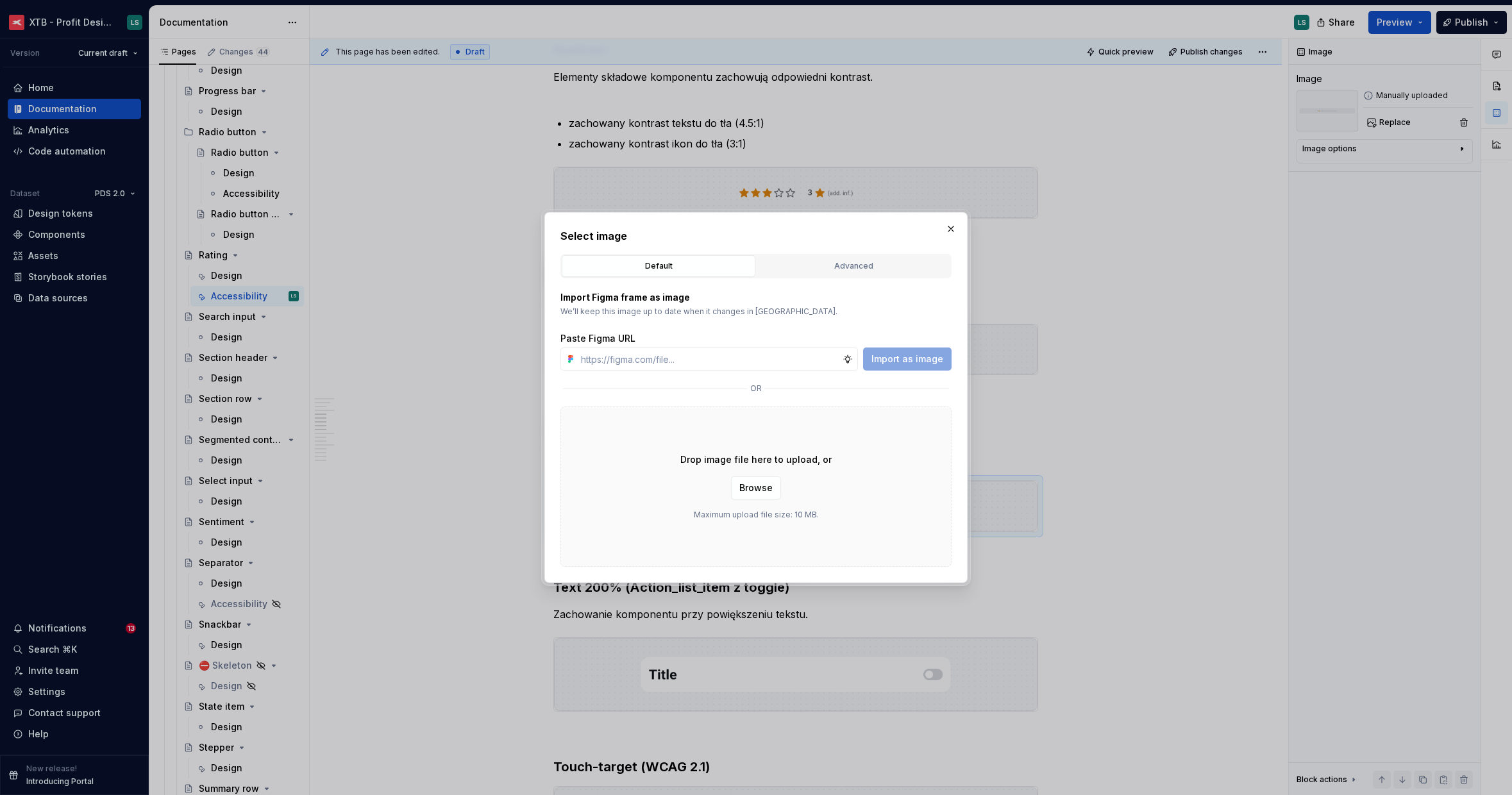
click at [744, 473] on div "Drop image file here to upload, or Browse Maximum upload file size: 10 MB." at bounding box center [756, 487] width 392 height 160
click at [743, 482] on span "Browse" at bounding box center [756, 488] width 33 height 13
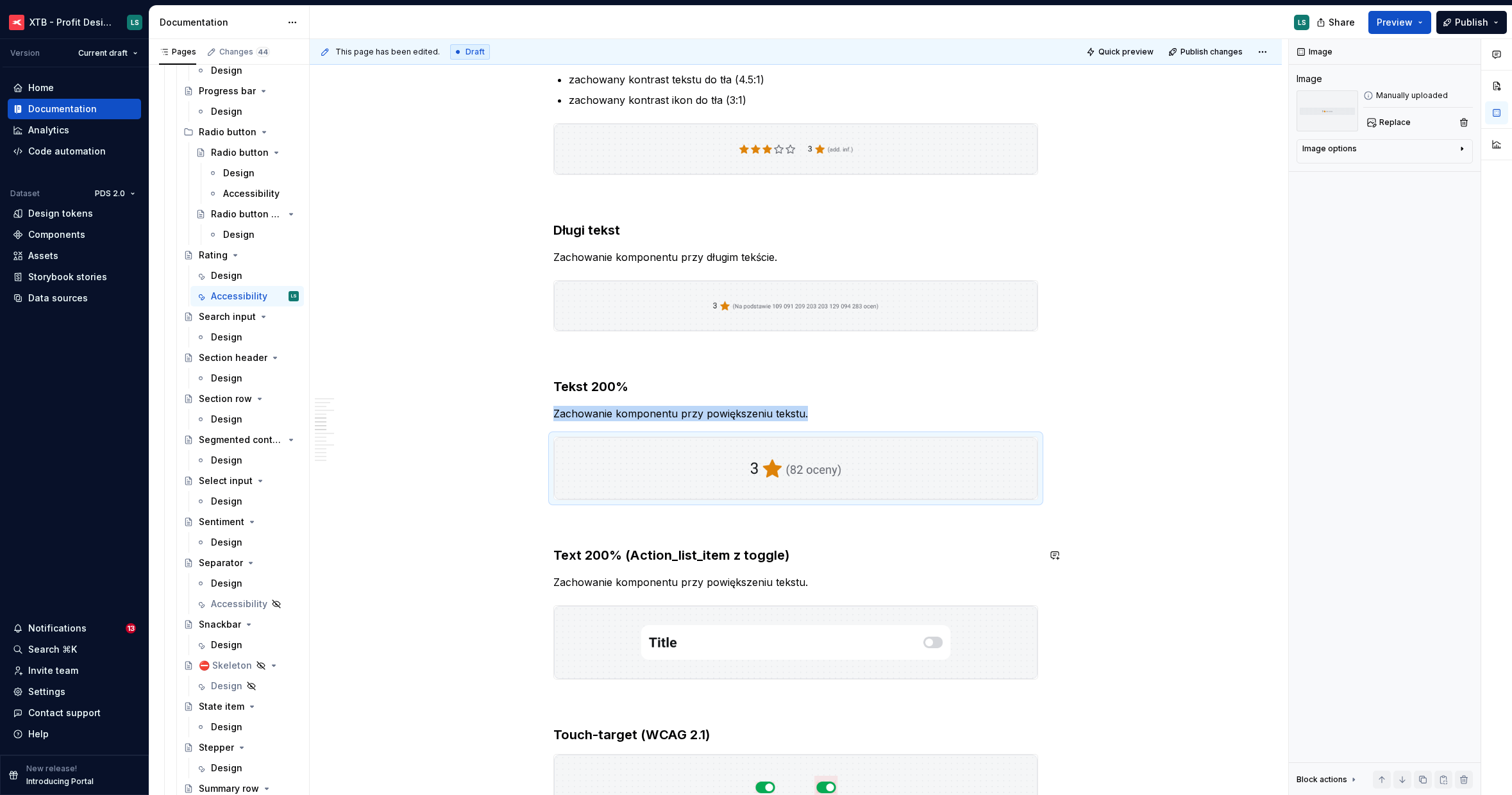
scroll to position [1112, 0]
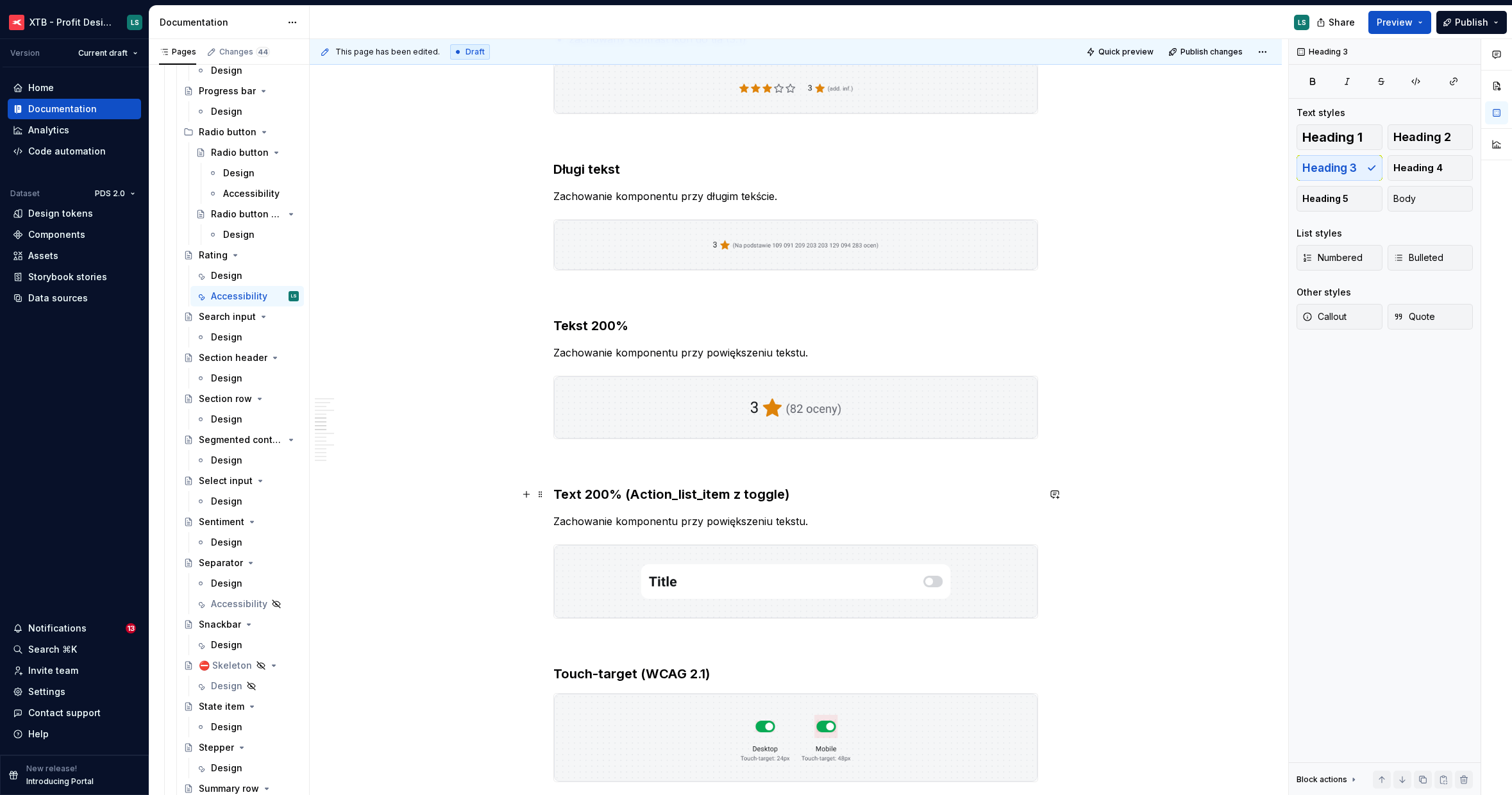
click at [629, 496] on h3 "Text 200% (Action_list_item z toggle)" at bounding box center [796, 494] width 485 height 18
click at [636, 516] on p "Zachowanie komponentu przy powiększeniu tekstu." at bounding box center [796, 521] width 485 height 15
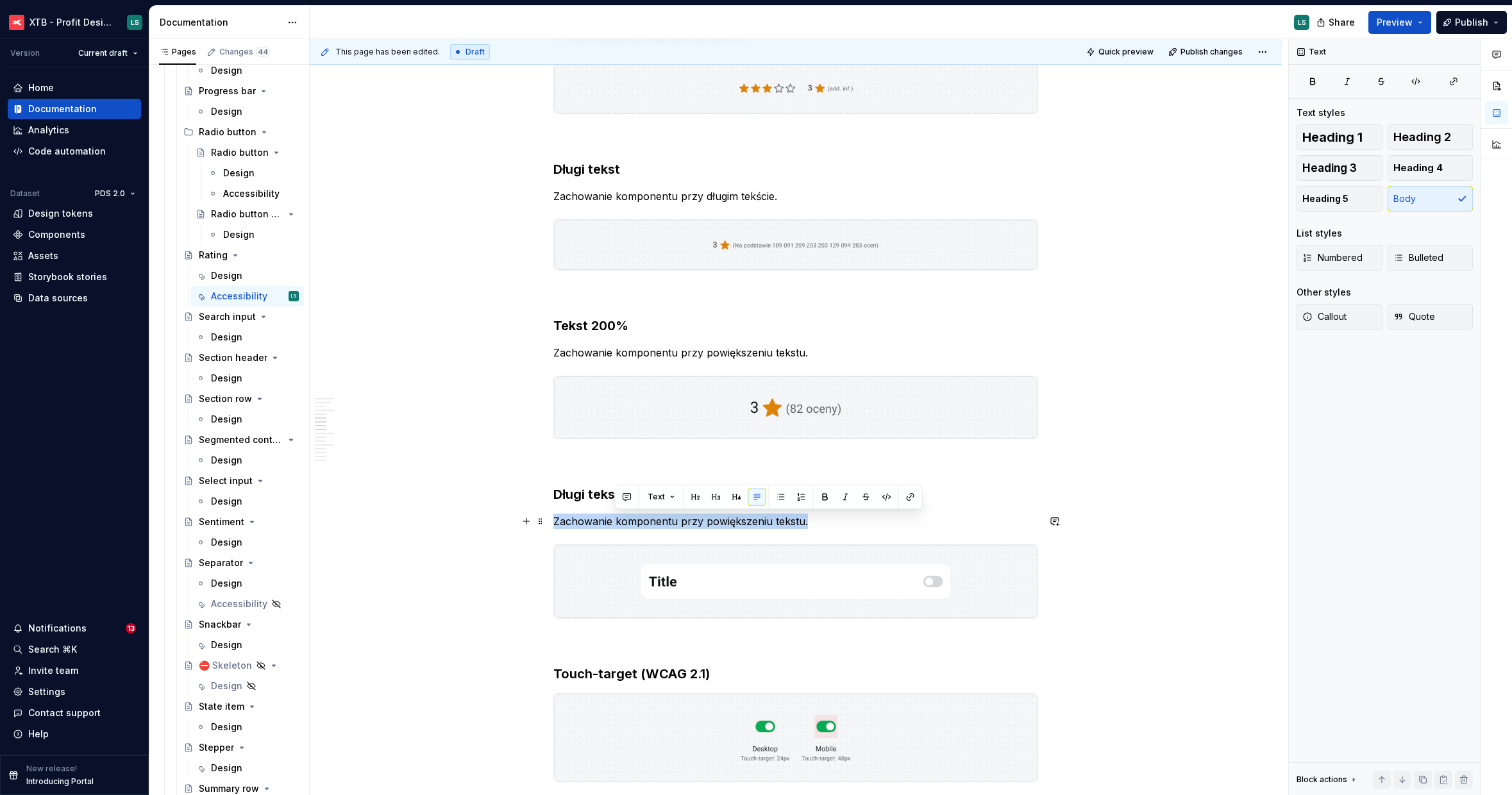
click at [636, 516] on p "Zachowanie komponentu przy powiększeniu tekstu." at bounding box center [796, 521] width 485 height 15
click at [597, 570] on img "To enrich screen reader interactions, please activate Accessibility in Grammarl…" at bounding box center [796, 581] width 484 height 74
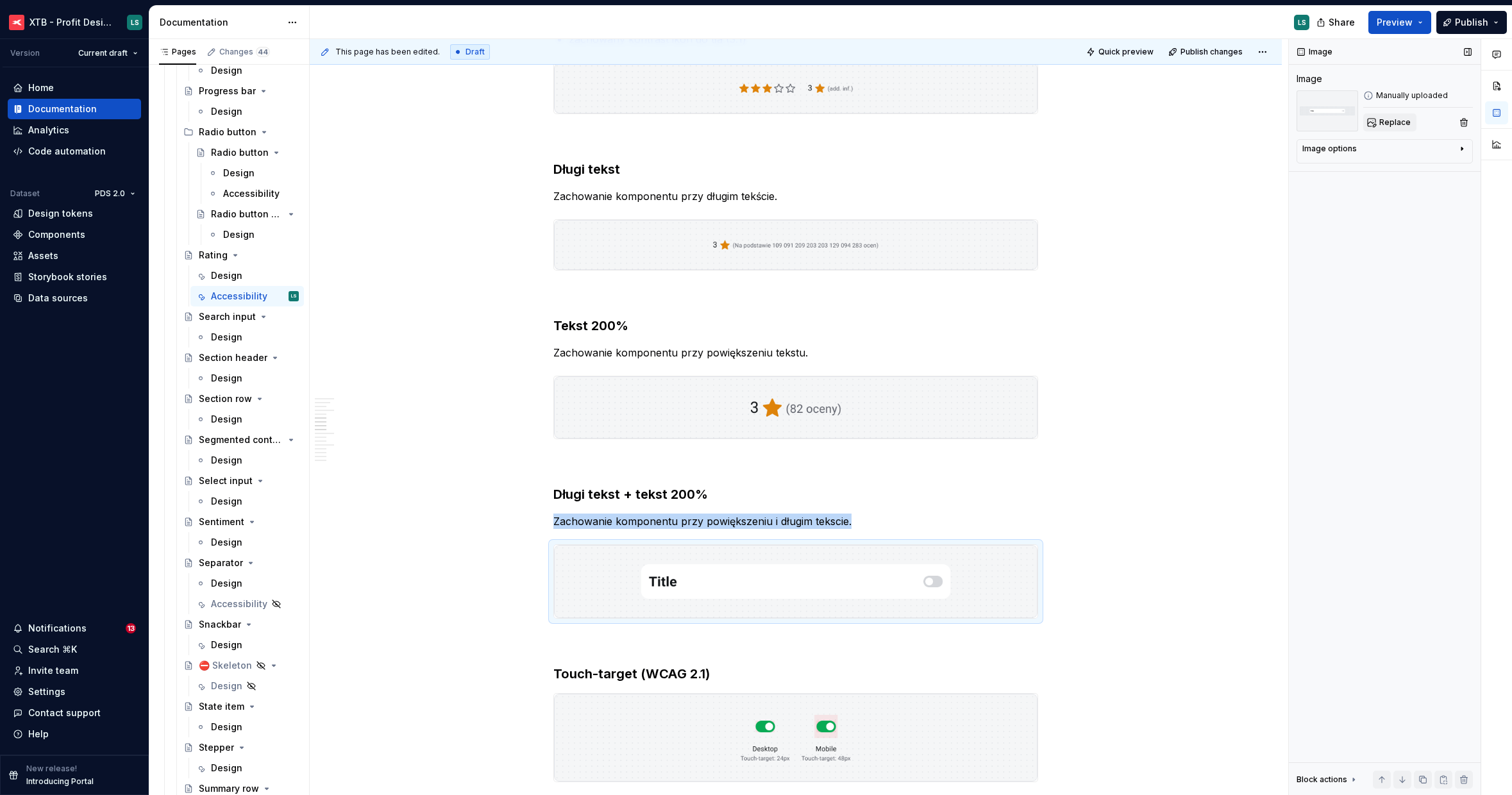
click at [1382, 119] on span "Replace" at bounding box center [1395, 123] width 32 height 10
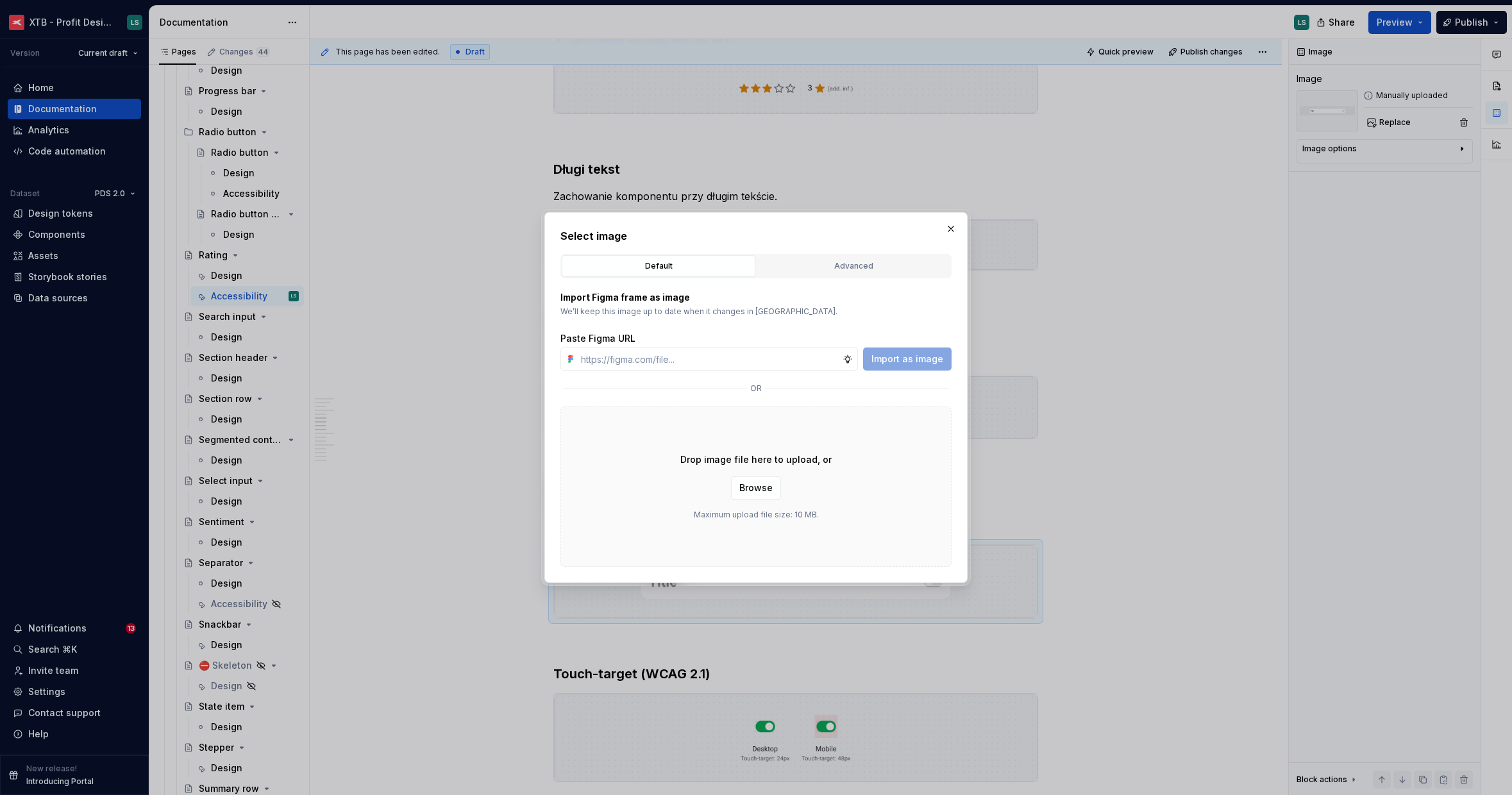
click at [773, 460] on p "Drop image file here to upload, or" at bounding box center [756, 460] width 152 height 13
click at [755, 483] on span "Browse" at bounding box center [756, 488] width 33 height 13
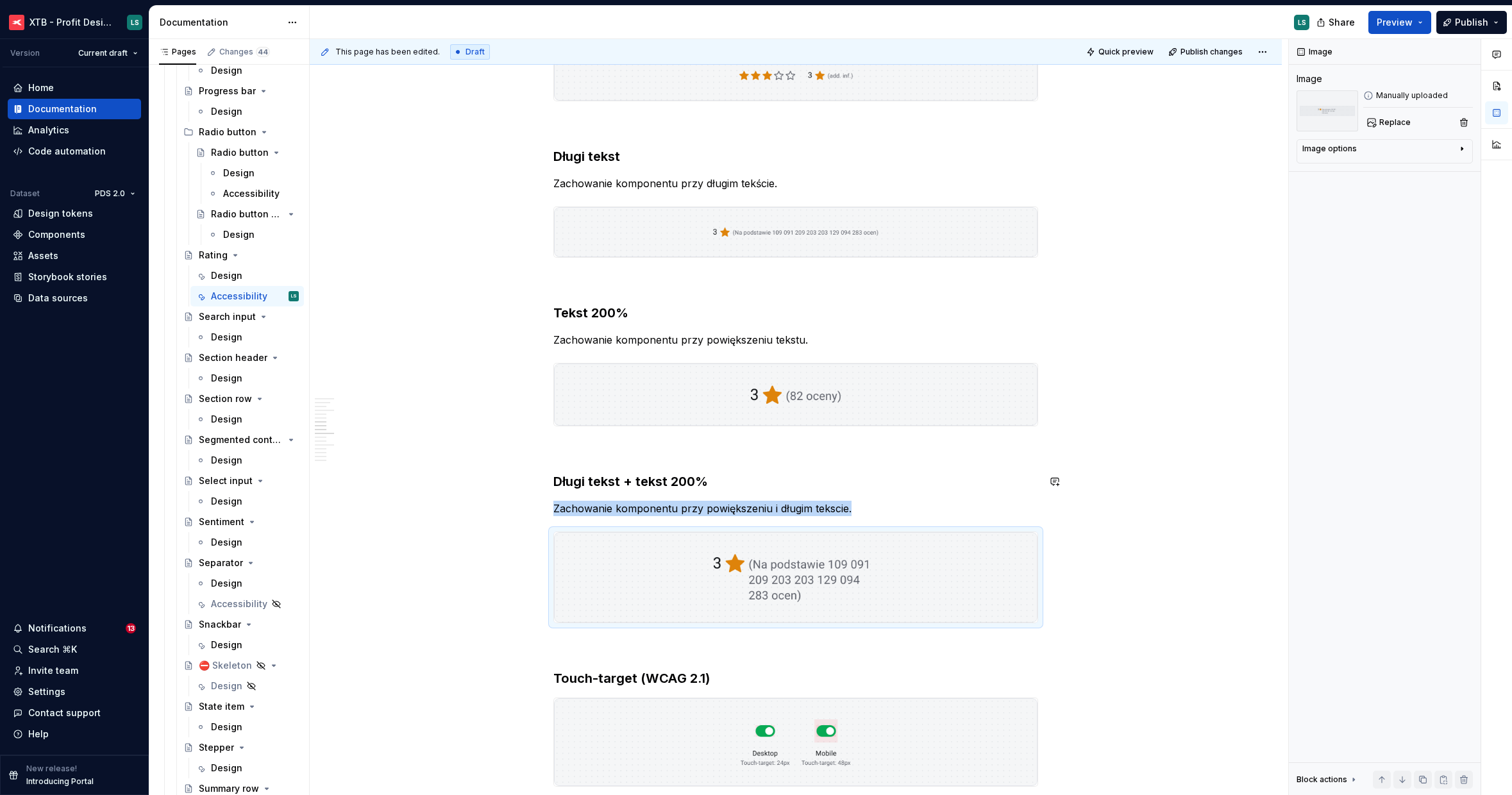
scroll to position [1301, 0]
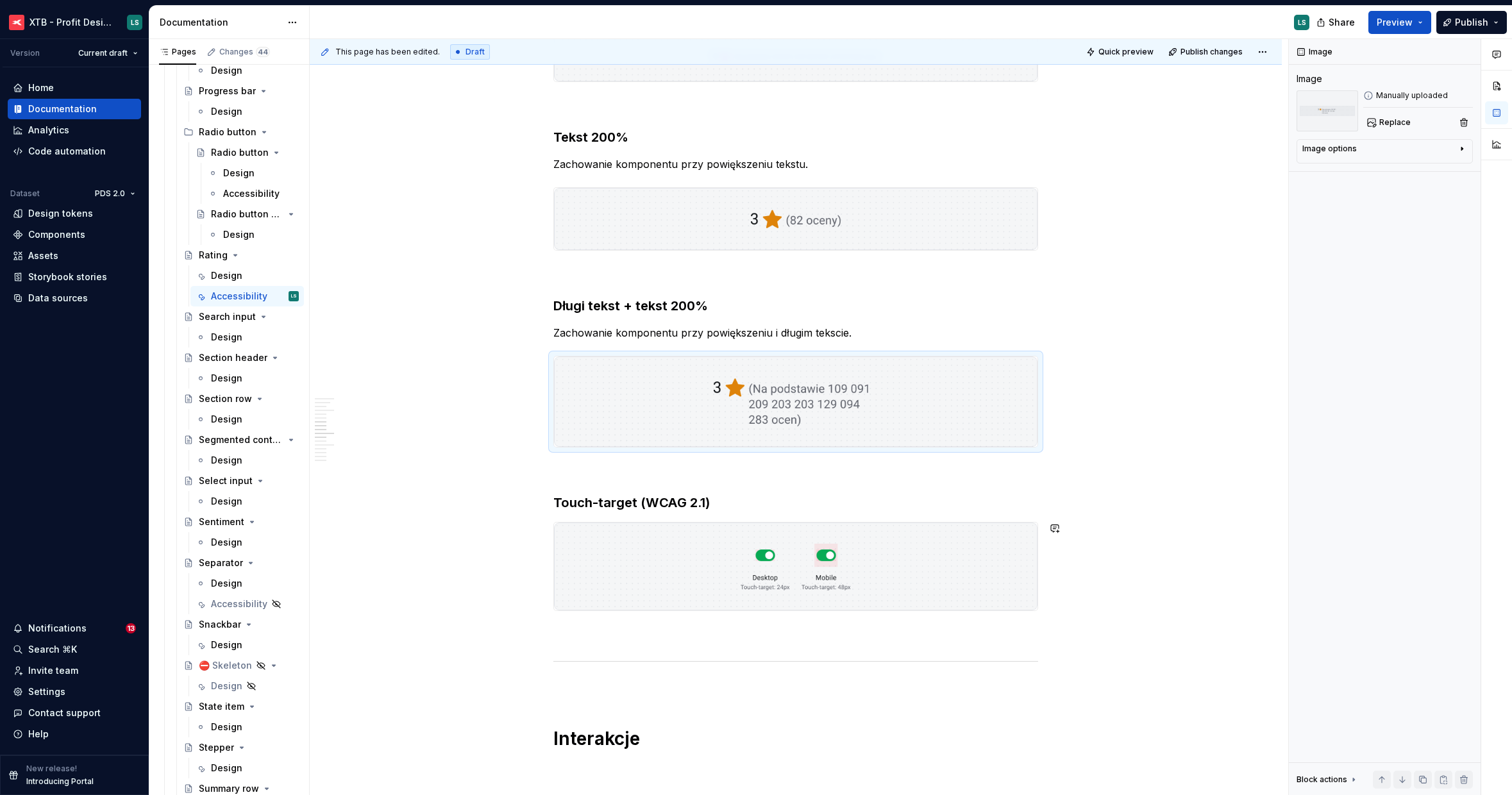
click at [742, 496] on h3 "Touch-target (WCAG 2.1)" at bounding box center [796, 502] width 485 height 18
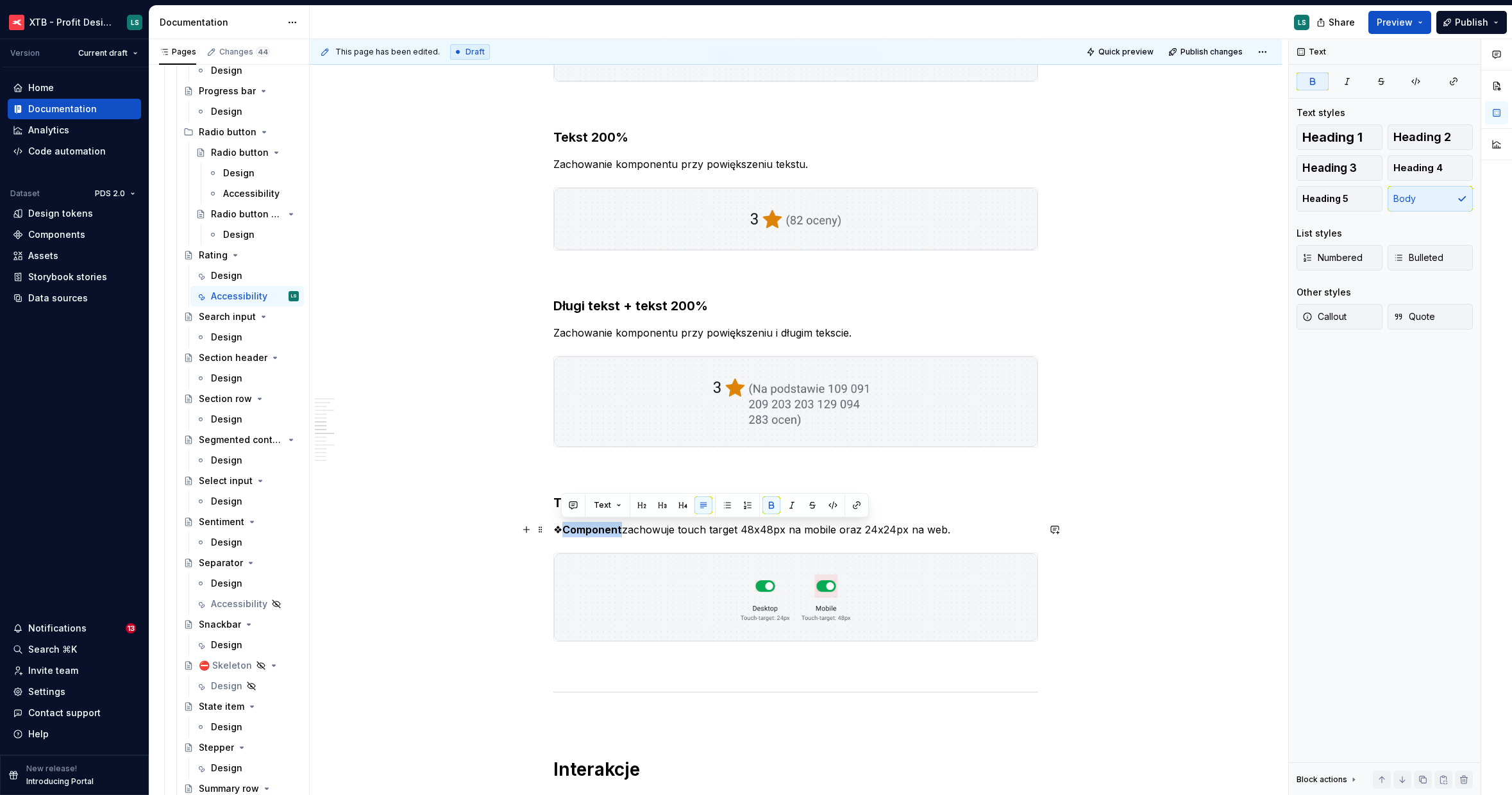
drag, startPoint x: 620, startPoint y: 526, endPoint x: 563, endPoint y: 526, distance: 57.0
click at [563, 527] on p "❖ Component zachowuje touch target 48x48px na mobile oraz 24x24px na web." at bounding box center [796, 529] width 485 height 15
click at [635, 615] on img "To enrich screen reader interactions, please activate Accessibility in Grammarl…" at bounding box center [796, 597] width 484 height 88
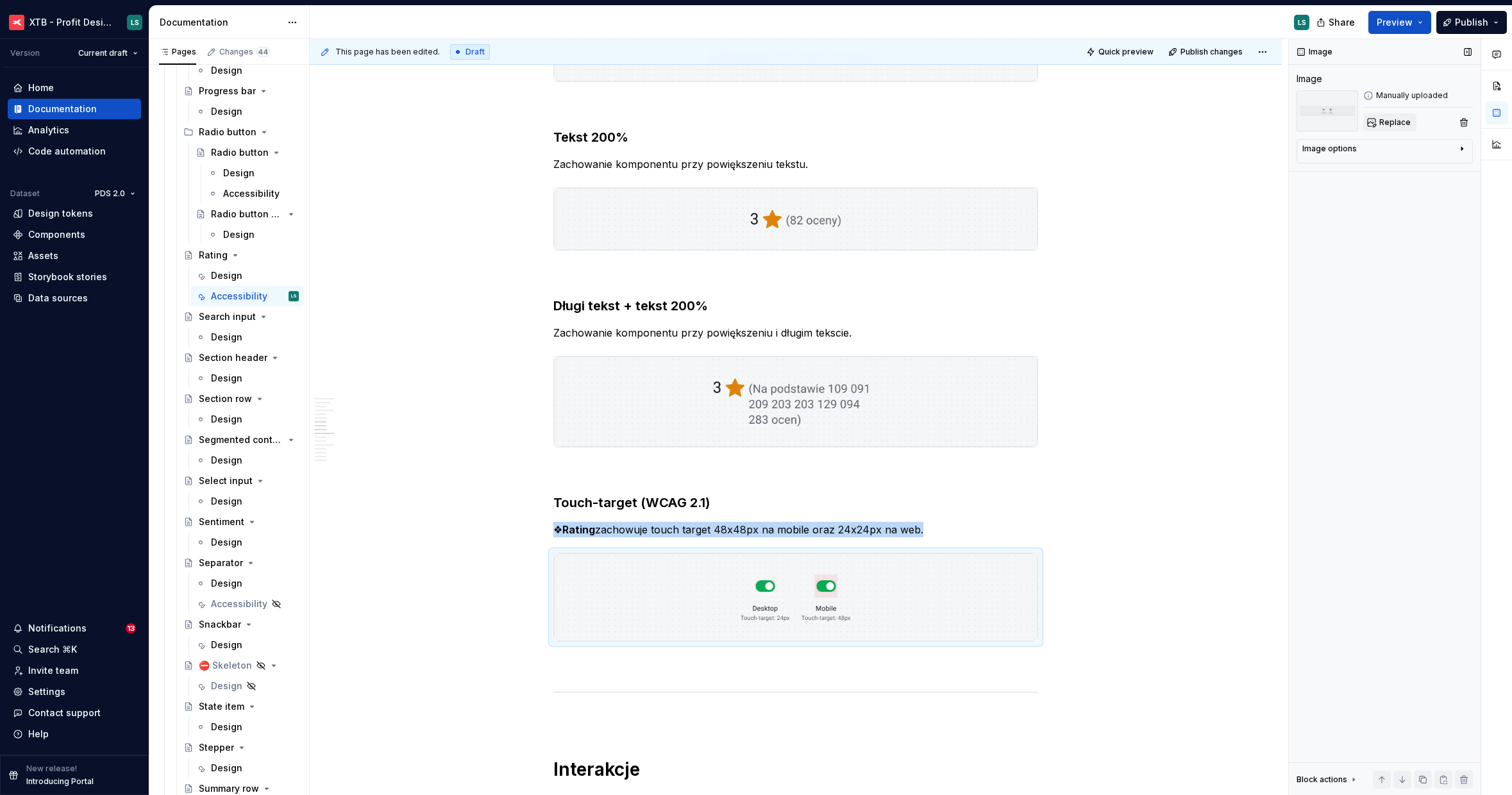
click at [1384, 120] on span "Replace" at bounding box center [1395, 123] width 32 height 10
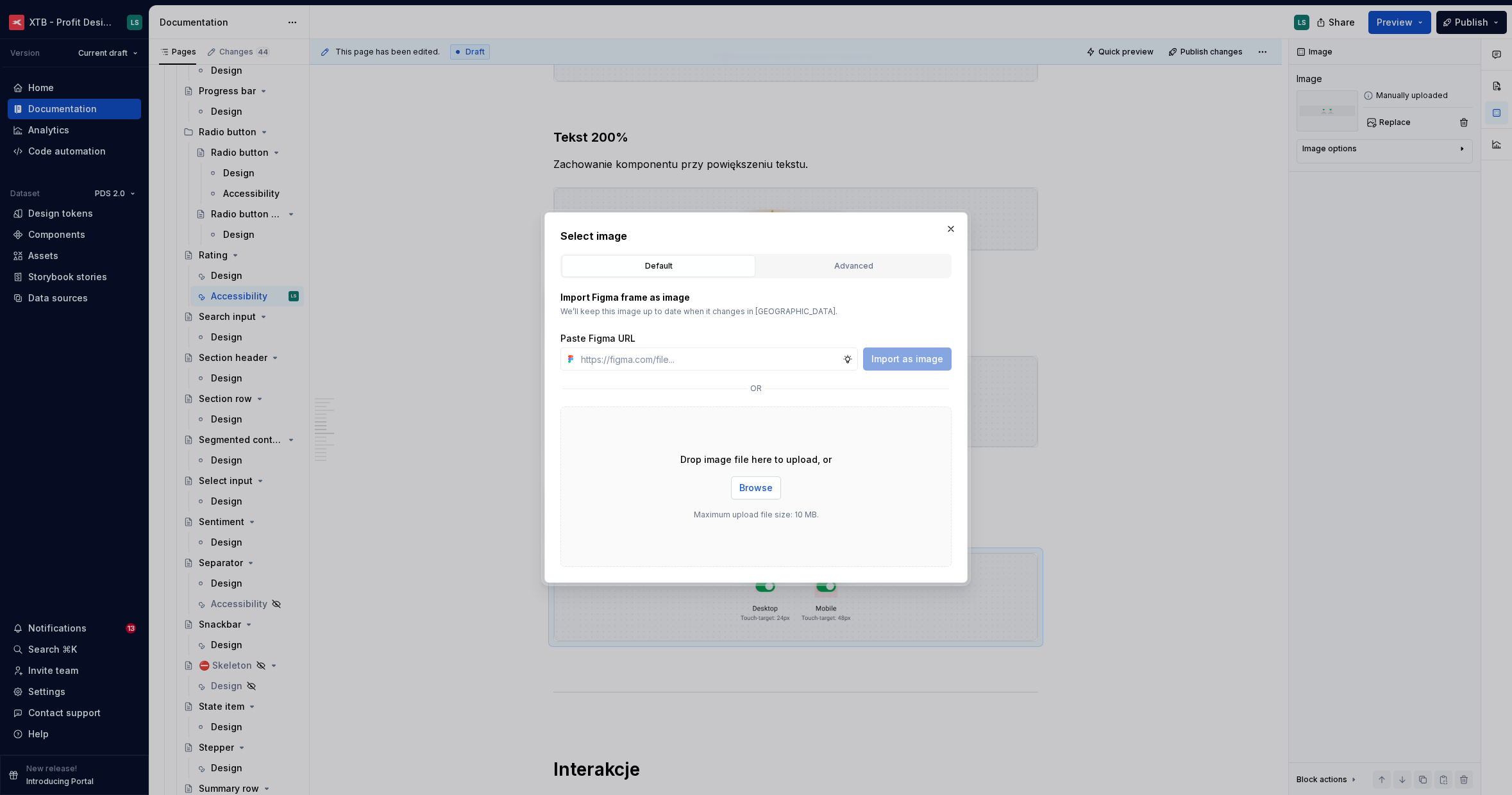
click at [770, 483] on span "Browse" at bounding box center [756, 488] width 33 height 13
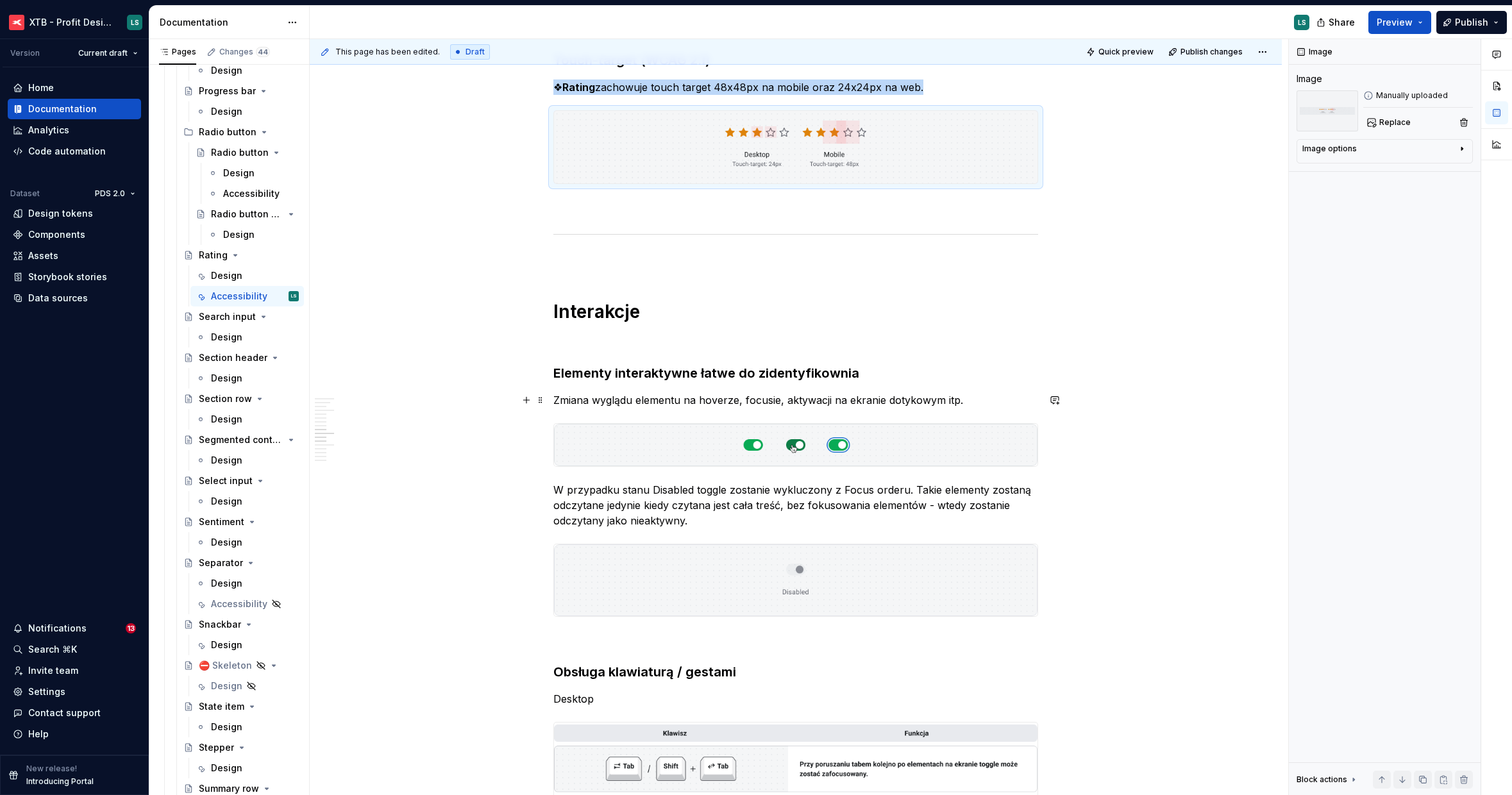
scroll to position [1753, 0]
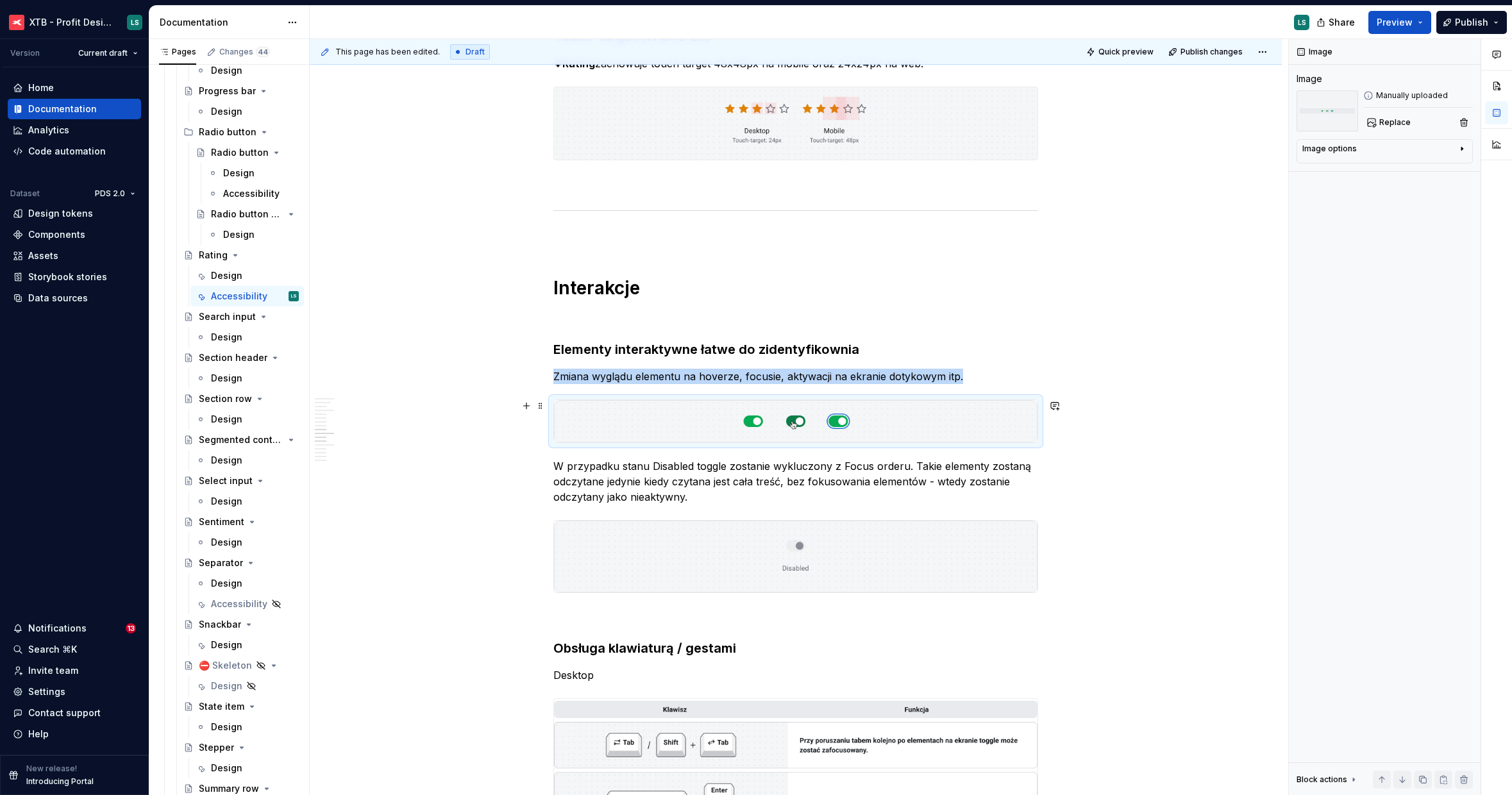
click at [687, 420] on img "To enrich screen reader interactions, please activate Accessibility in Grammarl…" at bounding box center [796, 421] width 484 height 43
click at [1380, 128] on button "Replace" at bounding box center [1390, 122] width 54 height 18
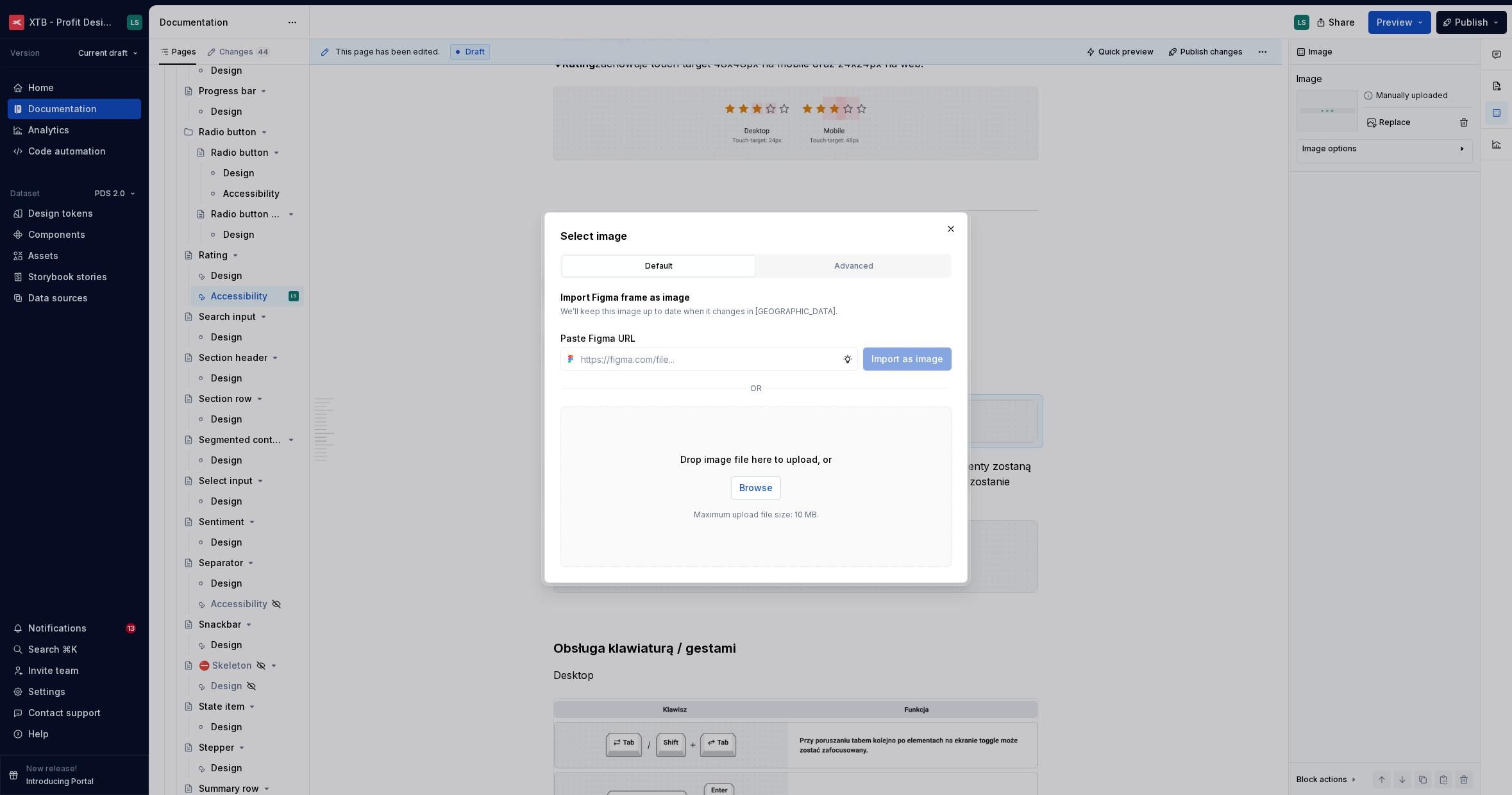
click at [751, 489] on span "Browse" at bounding box center [756, 488] width 33 height 13
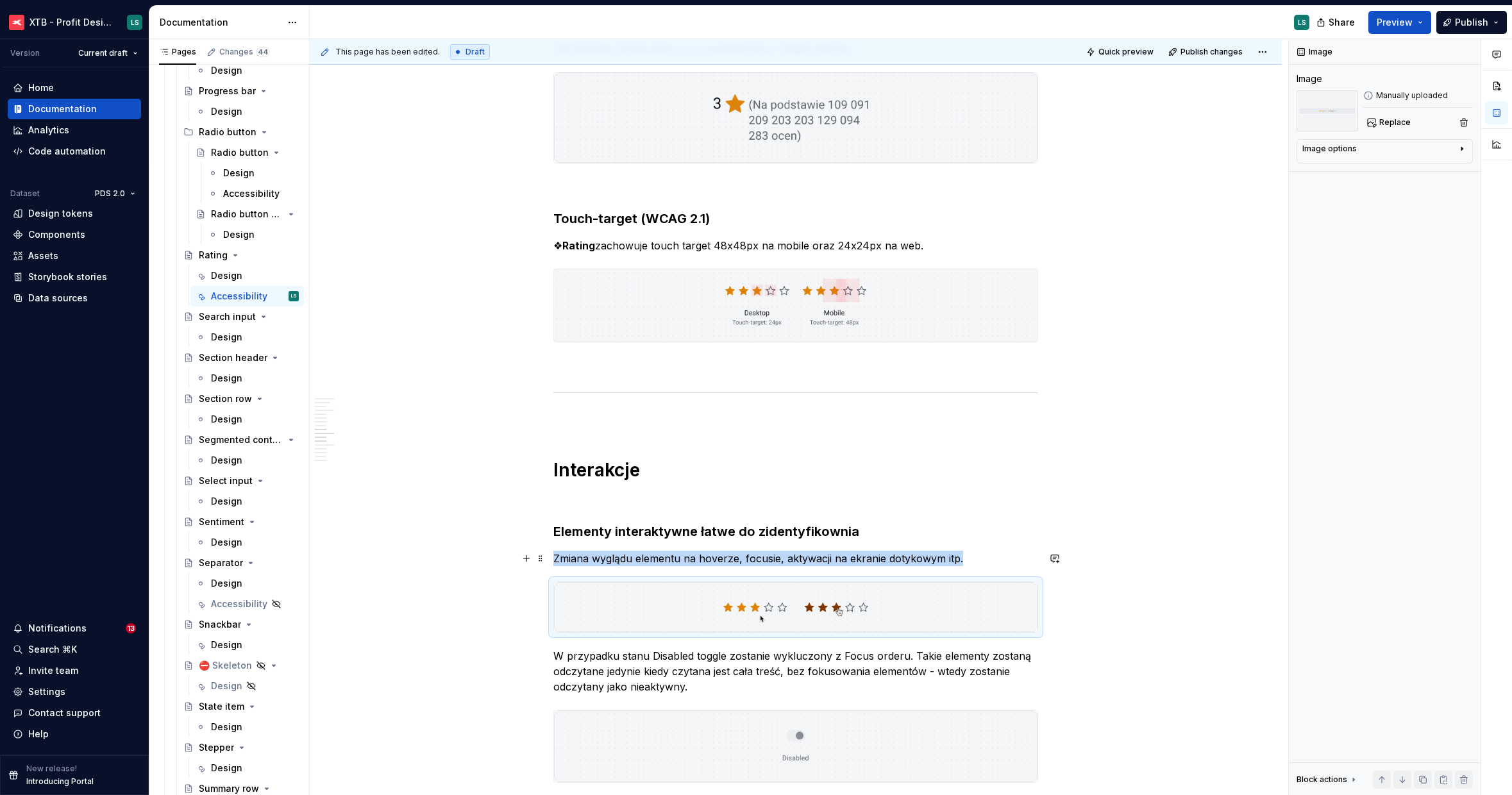
scroll to position [1767, 0]
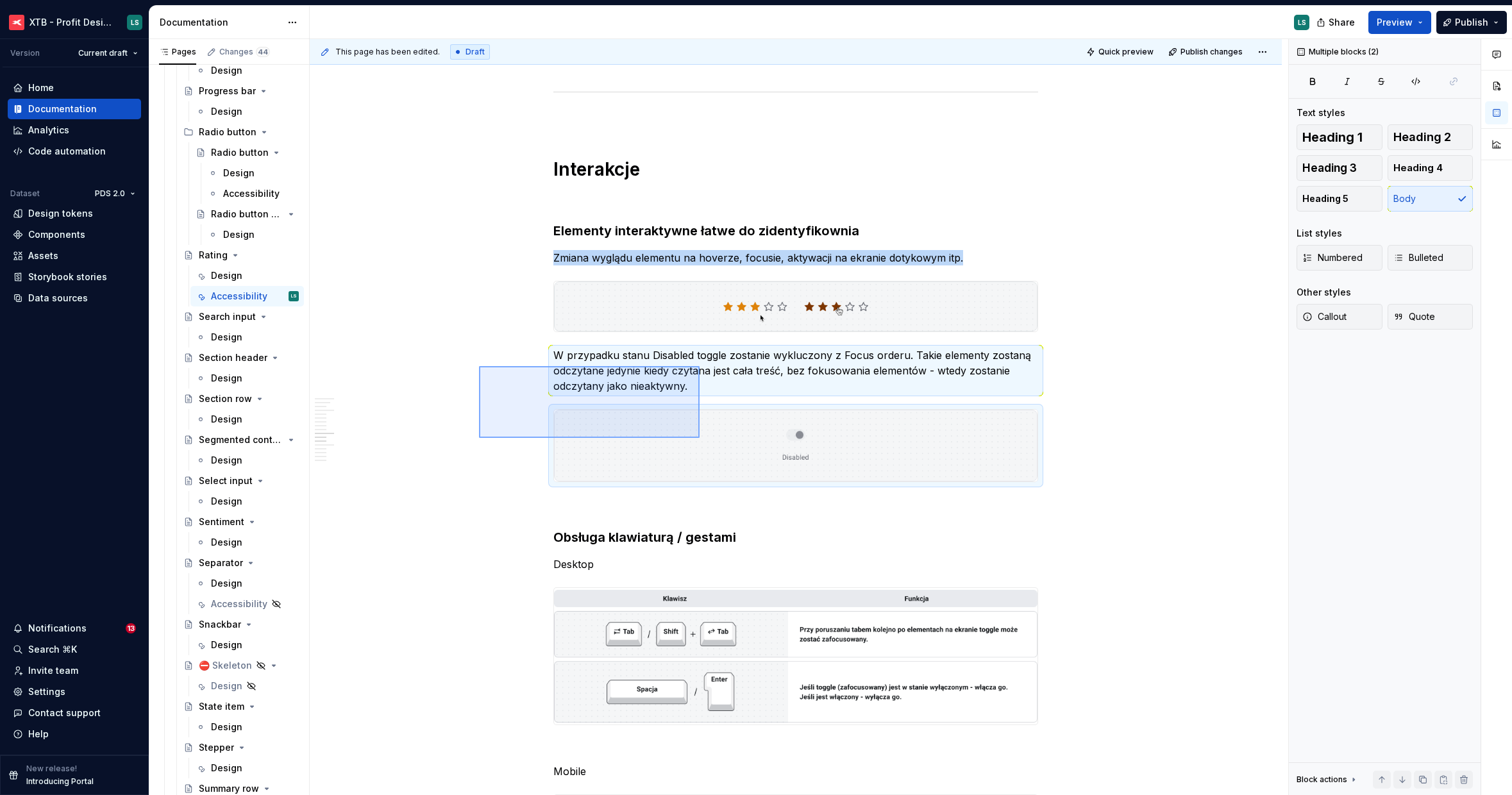
drag, startPoint x: 479, startPoint y: 366, endPoint x: 748, endPoint y: 460, distance: 285.0
click at [748, 460] on div "This page has been edited. Draft Quick preview Publish changes Rating A rating …" at bounding box center [799, 417] width 979 height 757
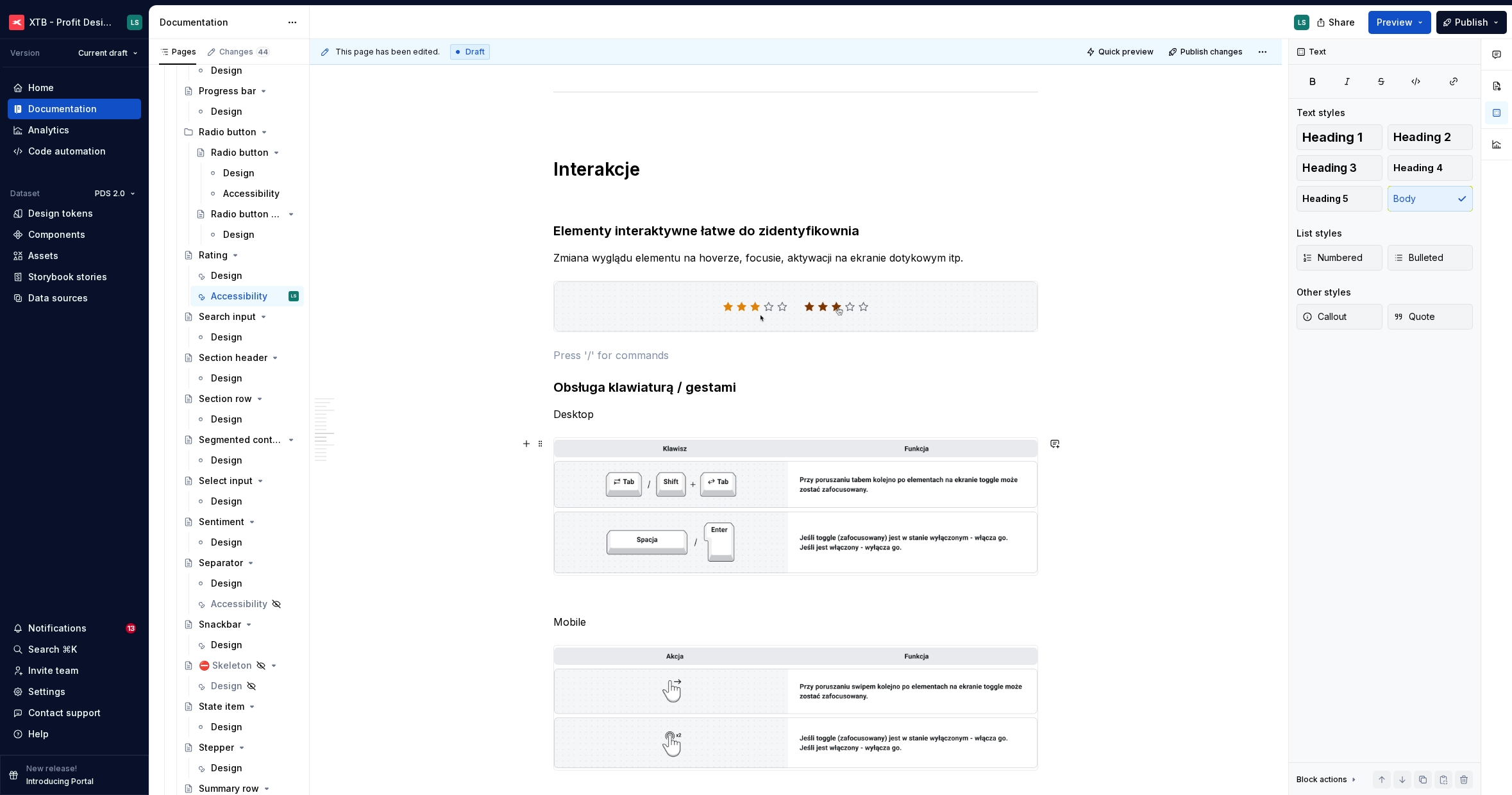
click at [776, 455] on img "To enrich screen reader interactions, please activate Accessibility in Grammarl…" at bounding box center [796, 506] width 484 height 136
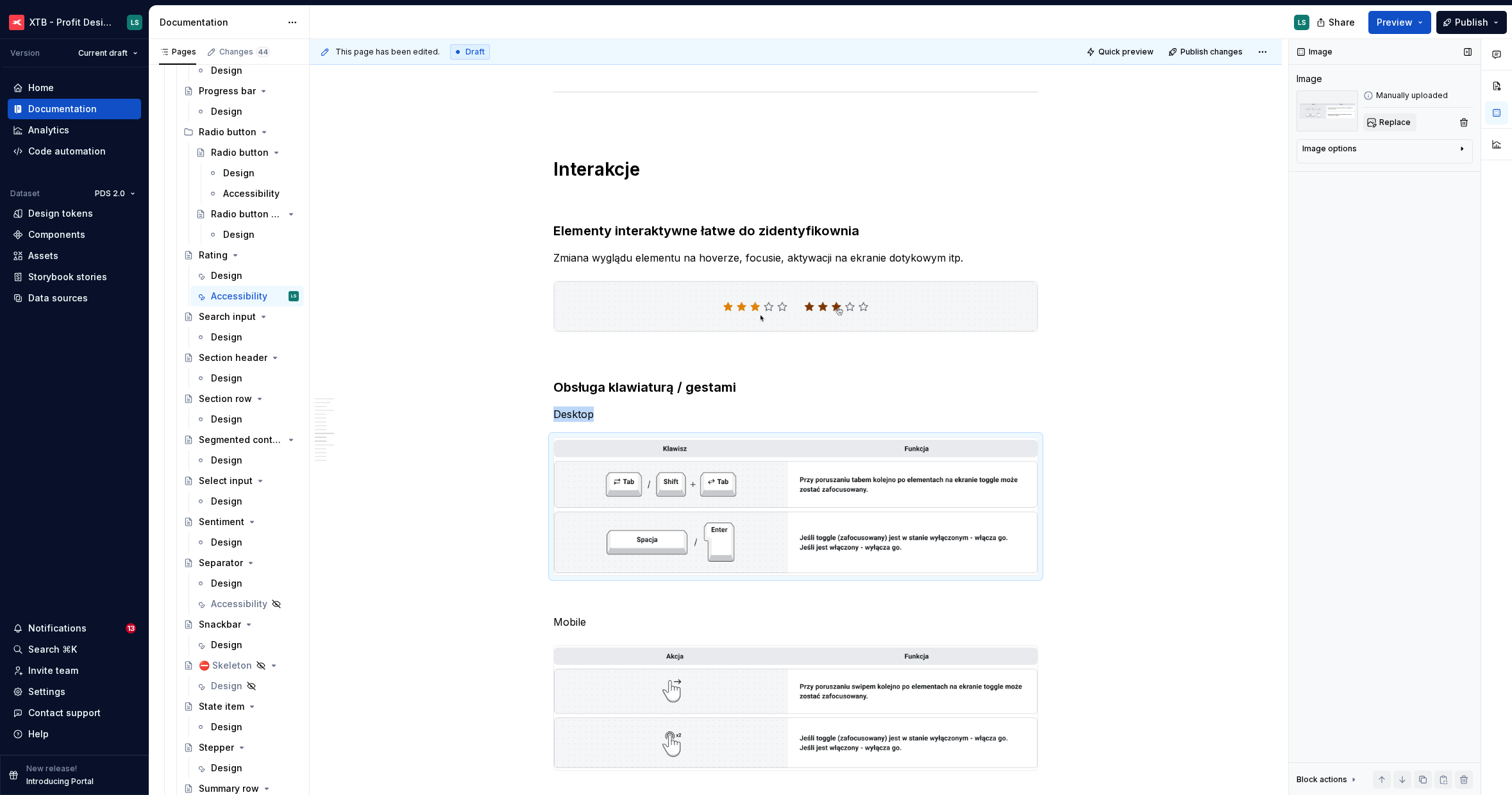
click at [1381, 121] on span "Replace" at bounding box center [1395, 123] width 32 height 10
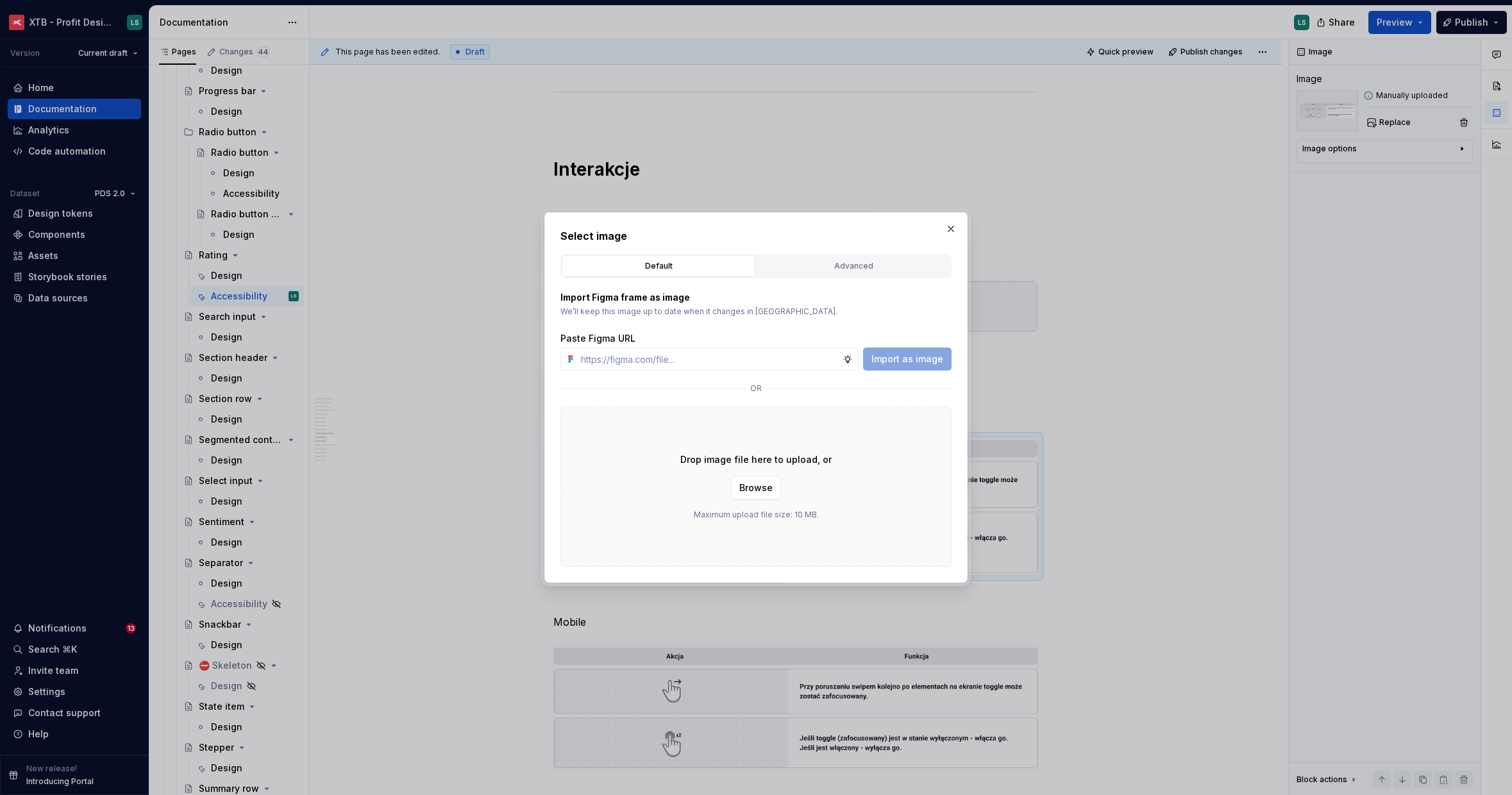
click at [758, 471] on div "Drop image file here to upload, or Browse Maximum upload file size: 10 MB." at bounding box center [756, 487] width 392 height 160
click at [760, 478] on button "Browse" at bounding box center [756, 488] width 50 height 23
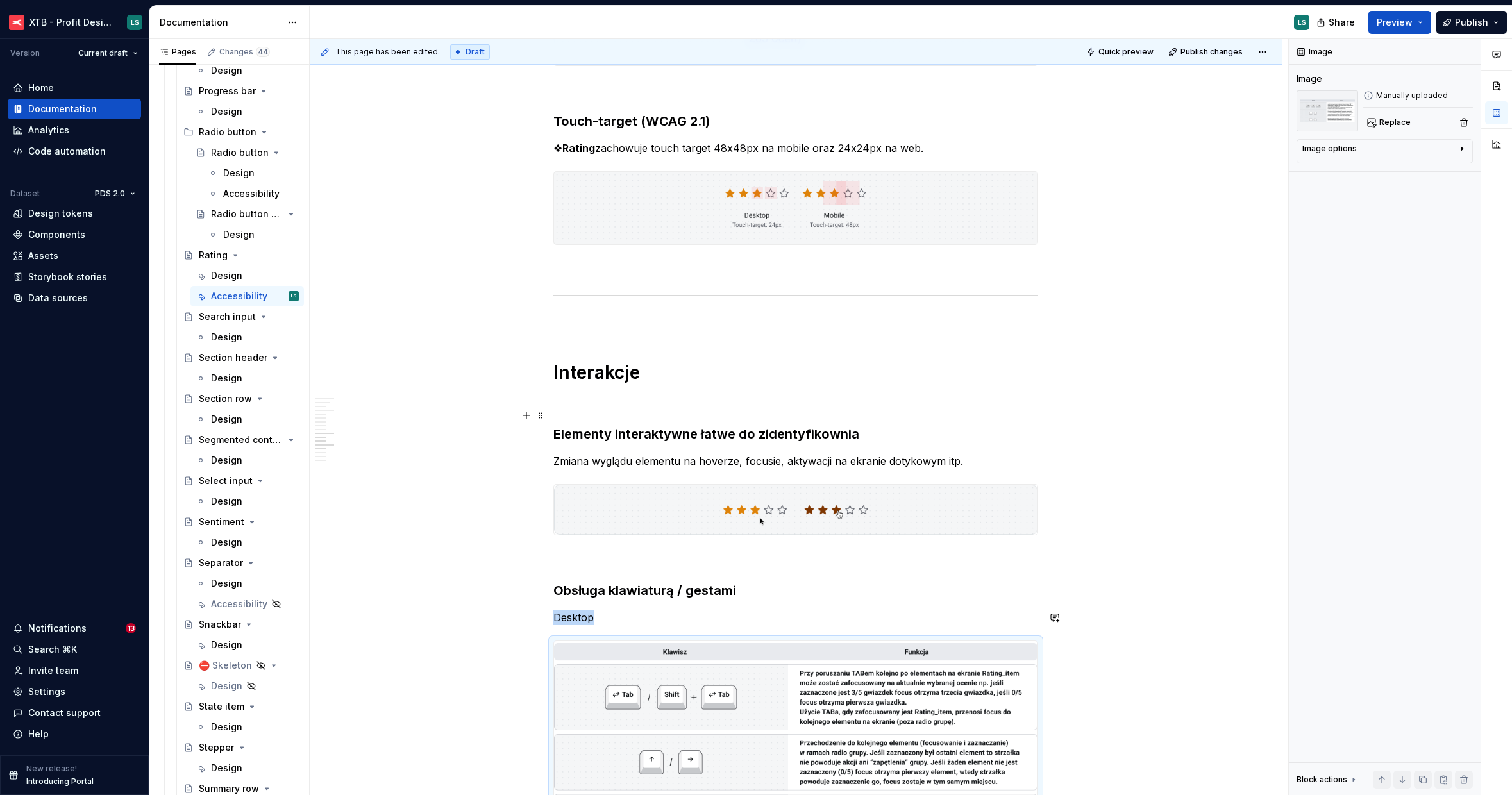
scroll to position [1886, 0]
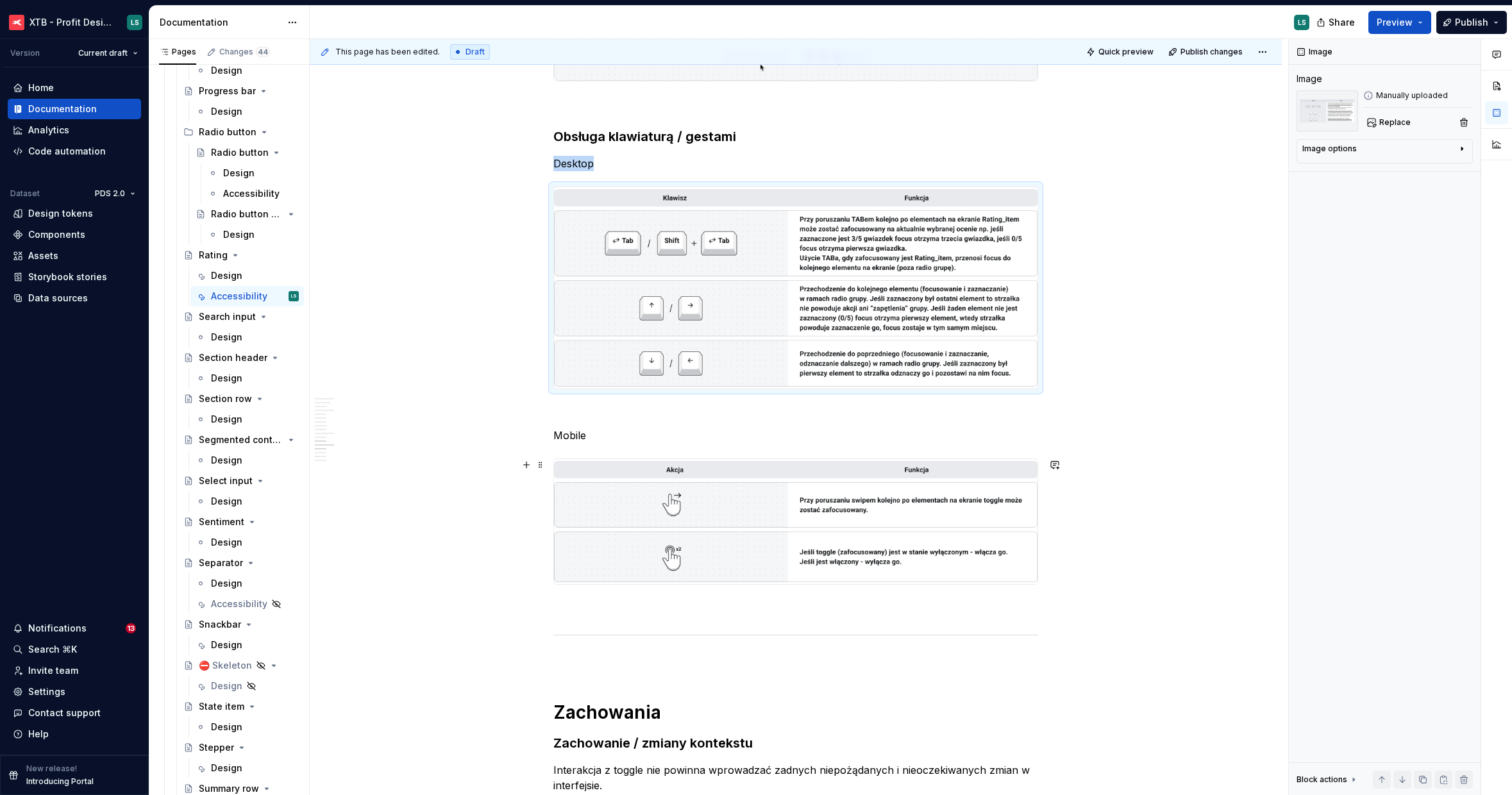
click at [887, 518] on img "To enrich screen reader interactions, please activate Accessibility in Grammarl…" at bounding box center [796, 521] width 484 height 125
click at [1383, 124] on span "Replace" at bounding box center [1395, 123] width 32 height 10
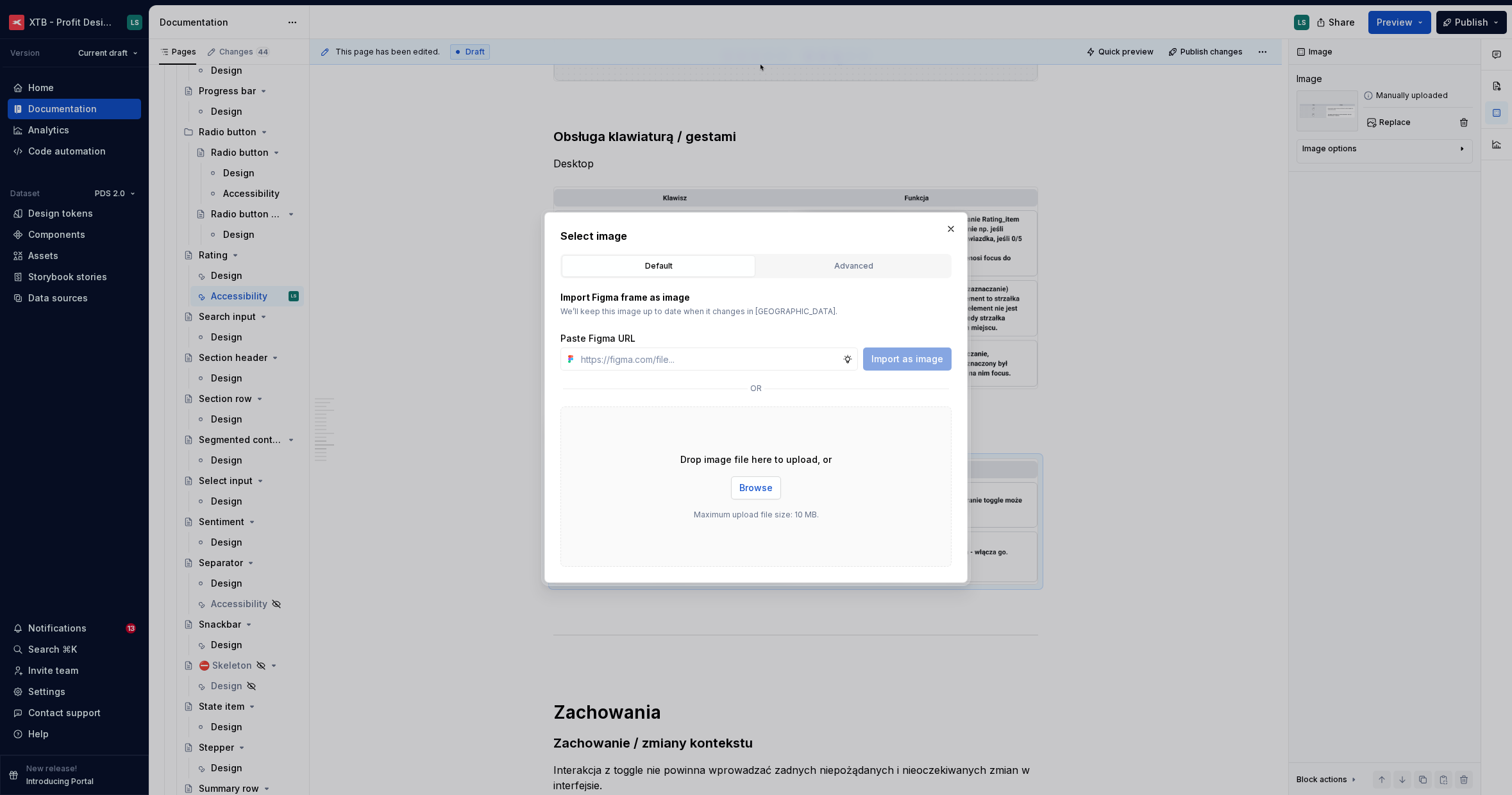
click at [760, 496] on button "Browse" at bounding box center [756, 488] width 50 height 23
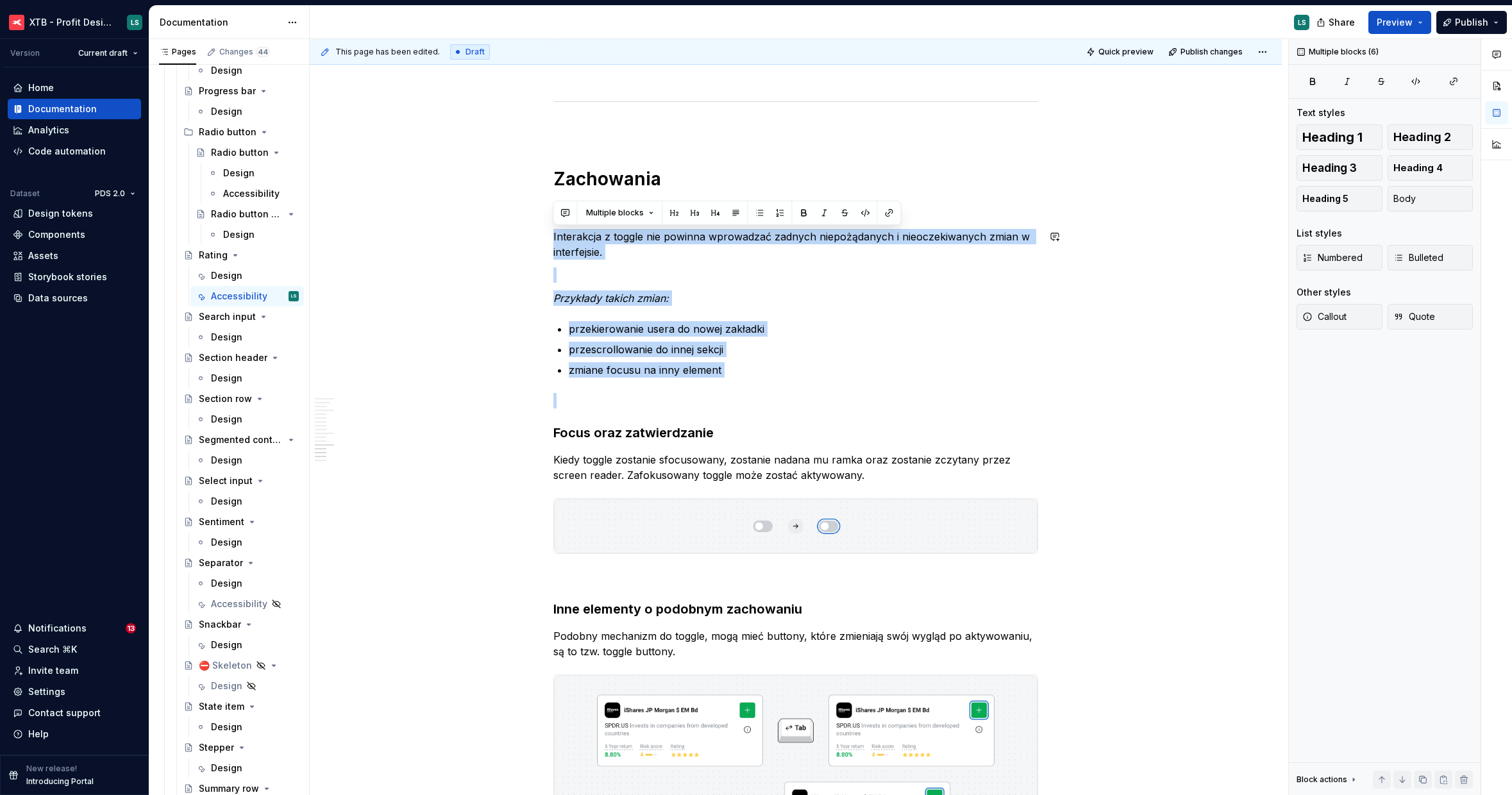
drag, startPoint x: 823, startPoint y: 412, endPoint x: 496, endPoint y: 222, distance: 378.2
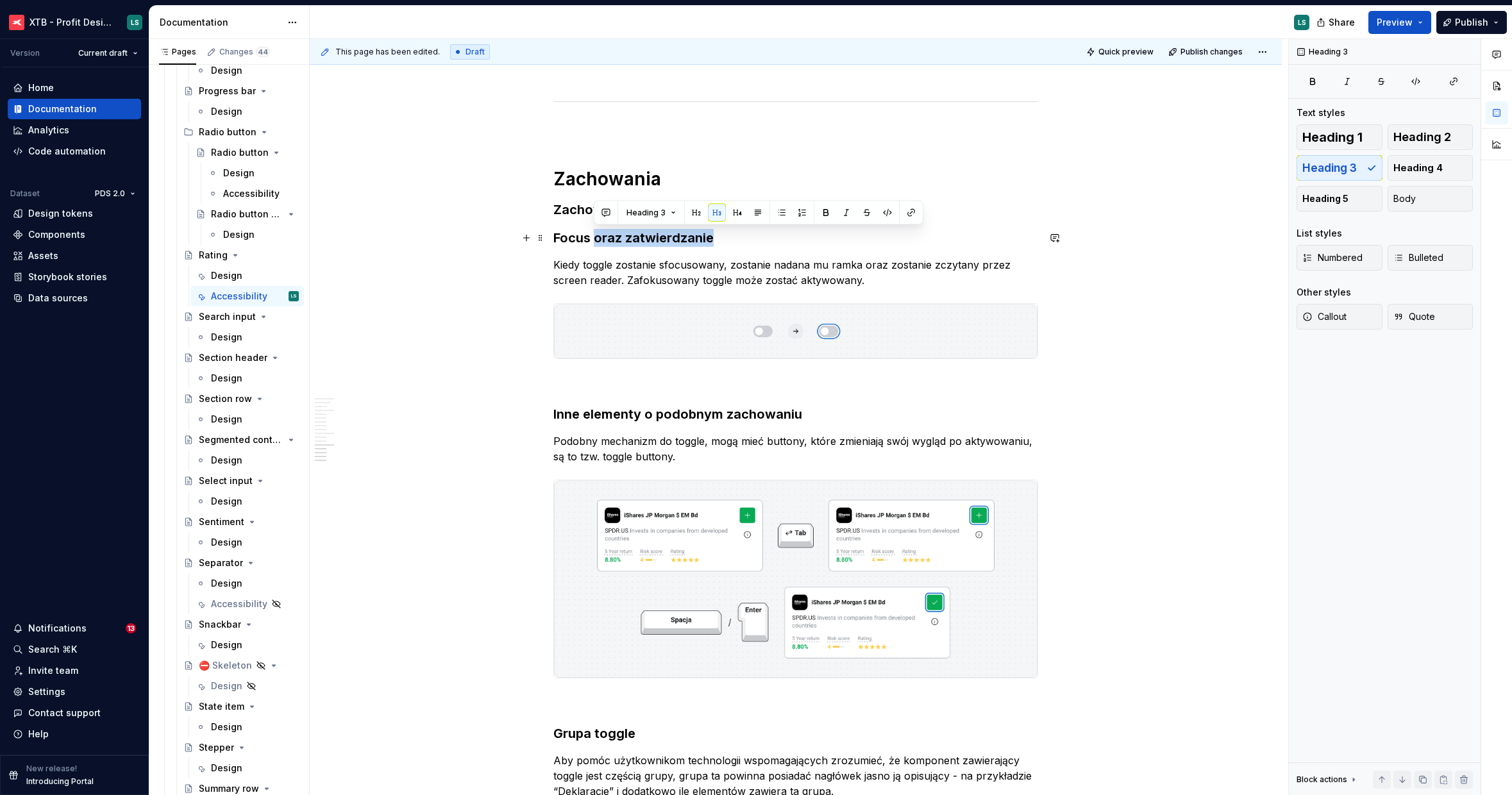
drag, startPoint x: 595, startPoint y: 237, endPoint x: 747, endPoint y: 230, distance: 152.2
click at [747, 230] on h3 "Focus oraz zatwierdzanie" at bounding box center [796, 237] width 485 height 18
click at [659, 279] on p "Kiedy toggle zostanie sfocusowany, zostanie nadana mu ramka oraz zostanie zczyt…" at bounding box center [796, 272] width 485 height 31
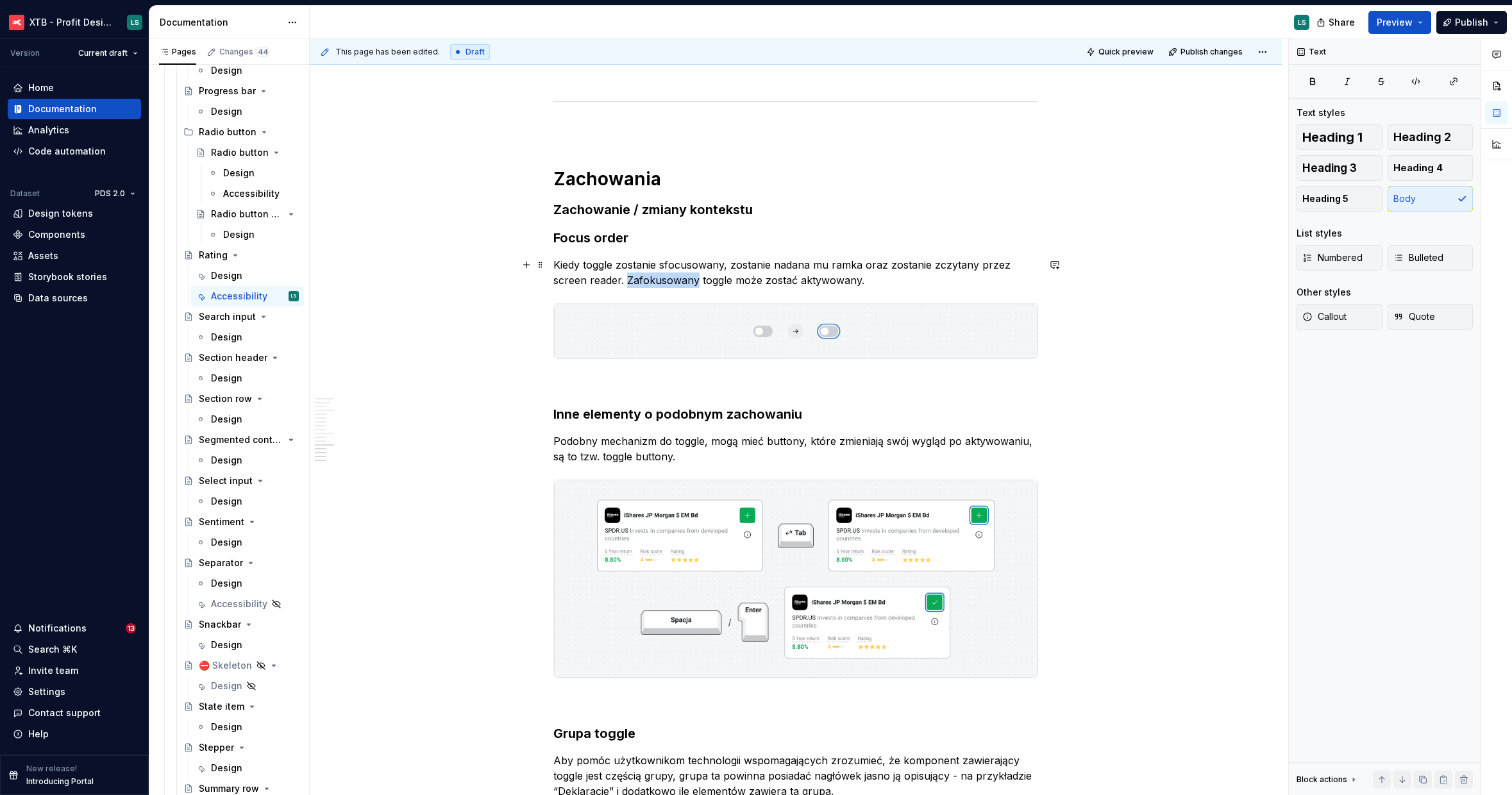
click at [659, 279] on p "Kiedy toggle zostanie sfocusowany, zostanie nadana mu ramka oraz zostanie zczyt…" at bounding box center [796, 272] width 485 height 31
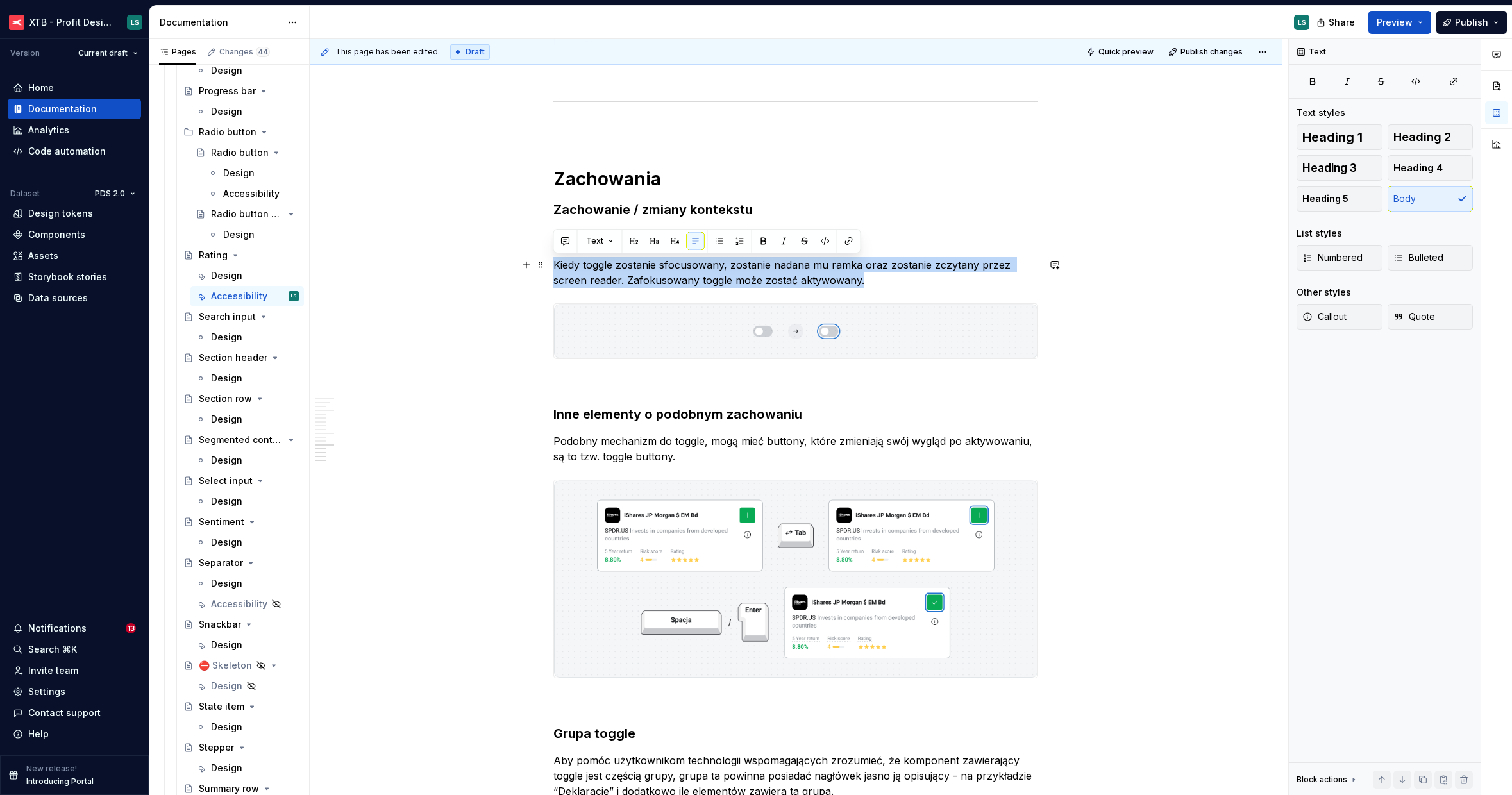
click at [659, 279] on p "Kiedy toggle zostanie sfocusowany, zostanie nadana mu ramka oraz zostanie zczyt…" at bounding box center [796, 272] width 485 height 31
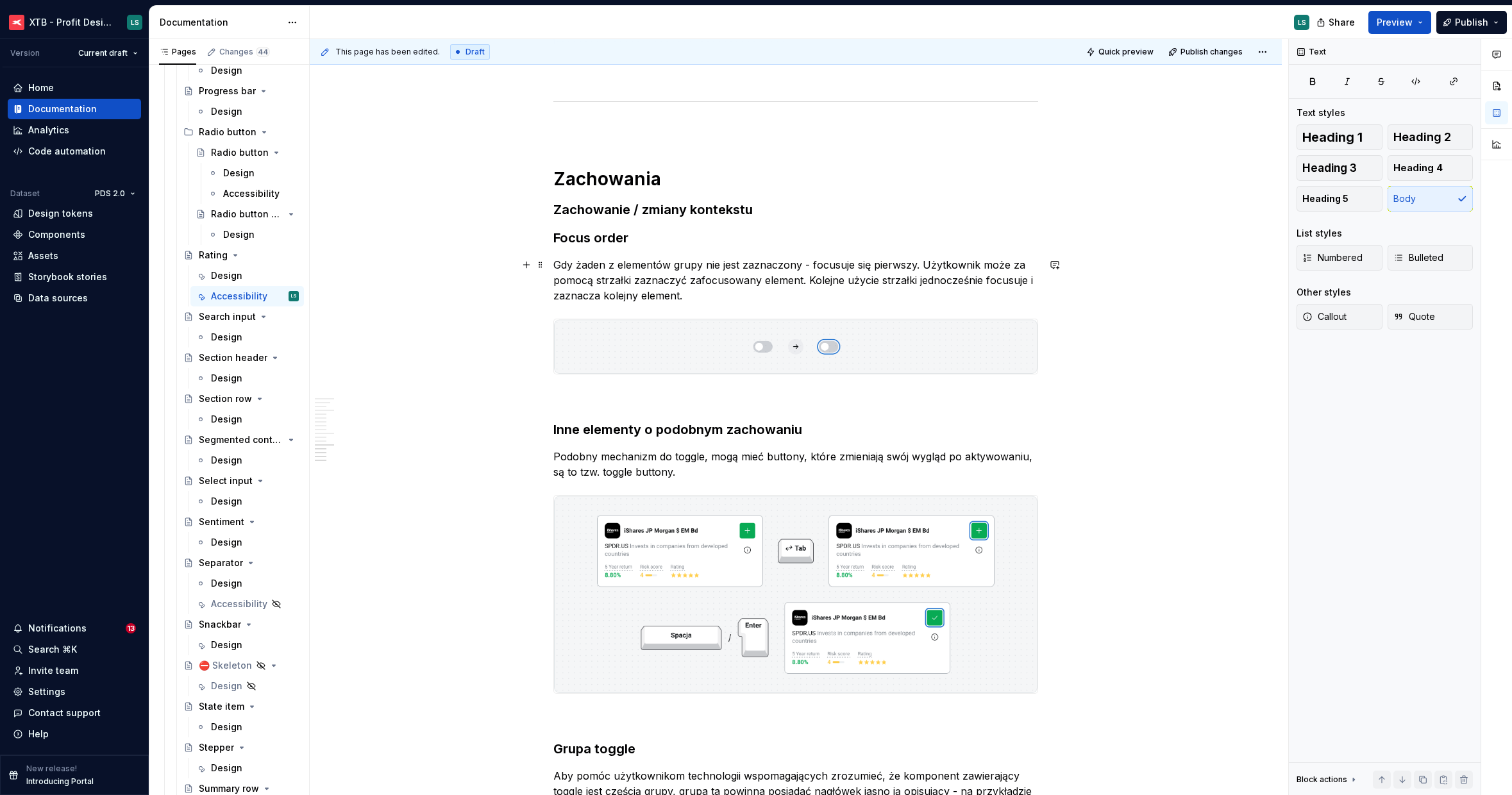
click at [878, 299] on p "Gdy żaden z elementów grupy nie jest zaznaczony - focusuje się pierwszy. Użytko…" at bounding box center [796, 280] width 485 height 46
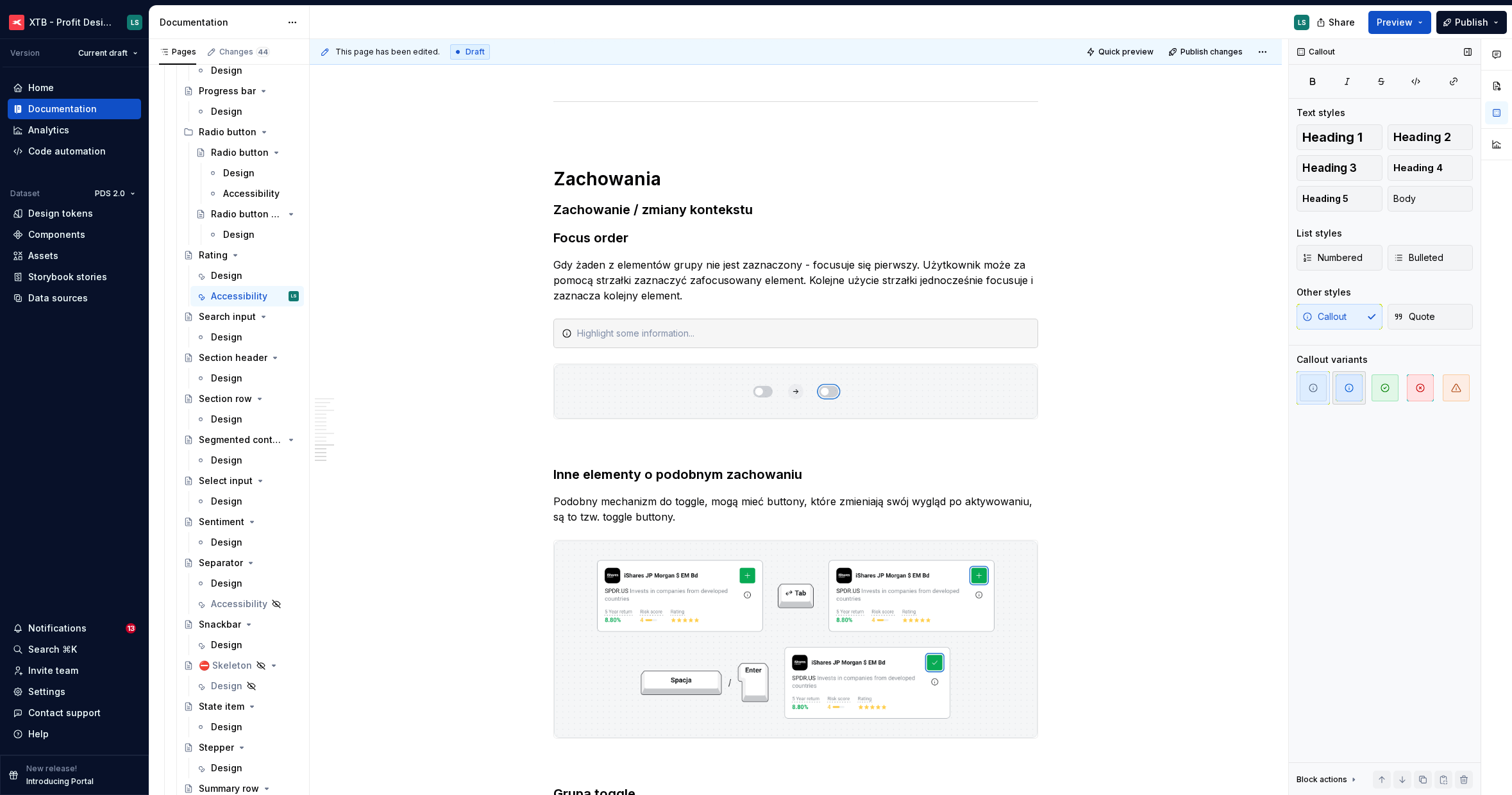
click at [1352, 390] on icon "button" at bounding box center [1349, 387] width 8 height 8
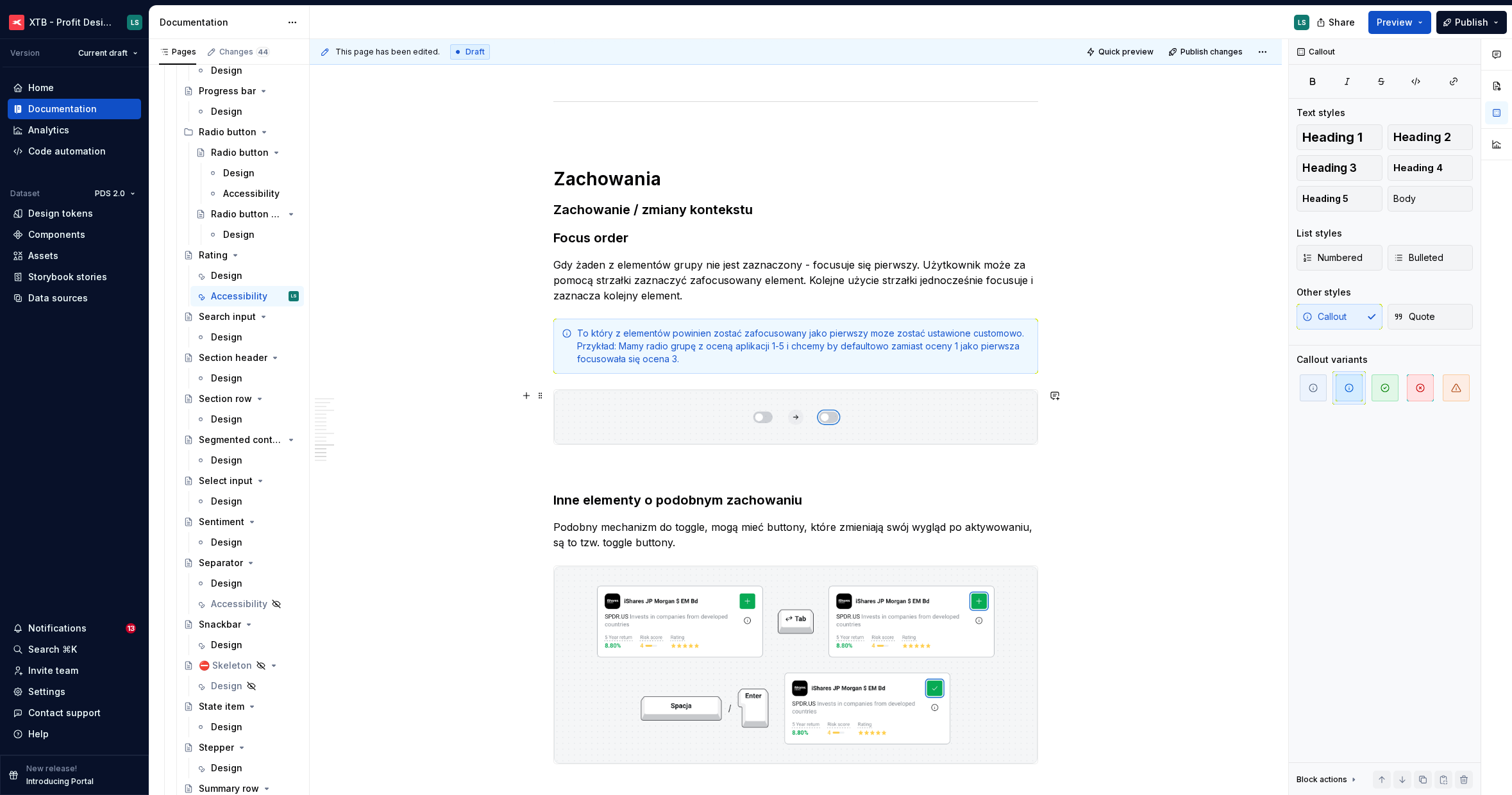
click at [688, 427] on img "To enrich screen reader interactions, please activate Accessibility in Grammarl…" at bounding box center [796, 417] width 484 height 54
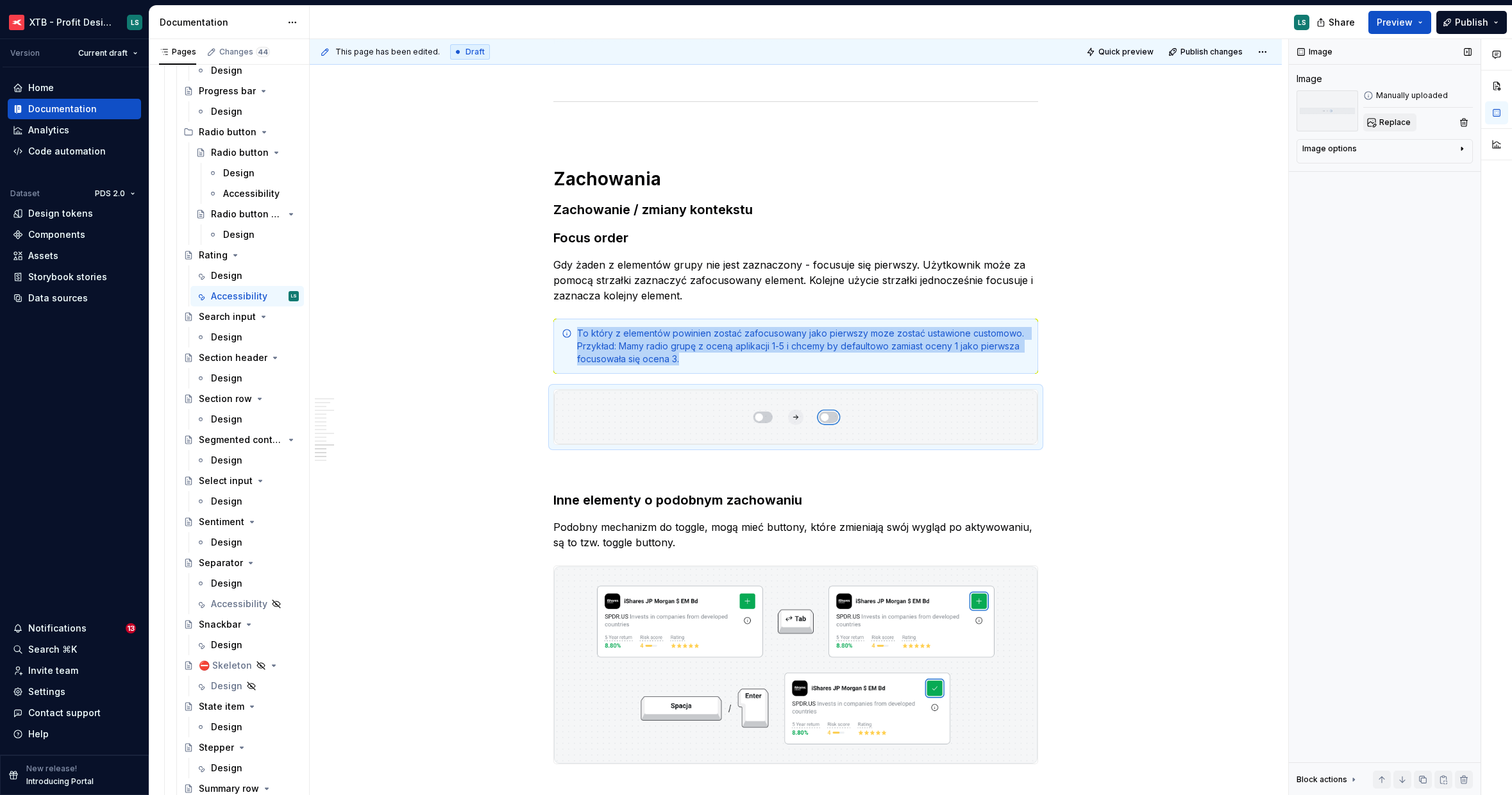
click at [1388, 117] on span "Replace" at bounding box center [1395, 123] width 32 height 10
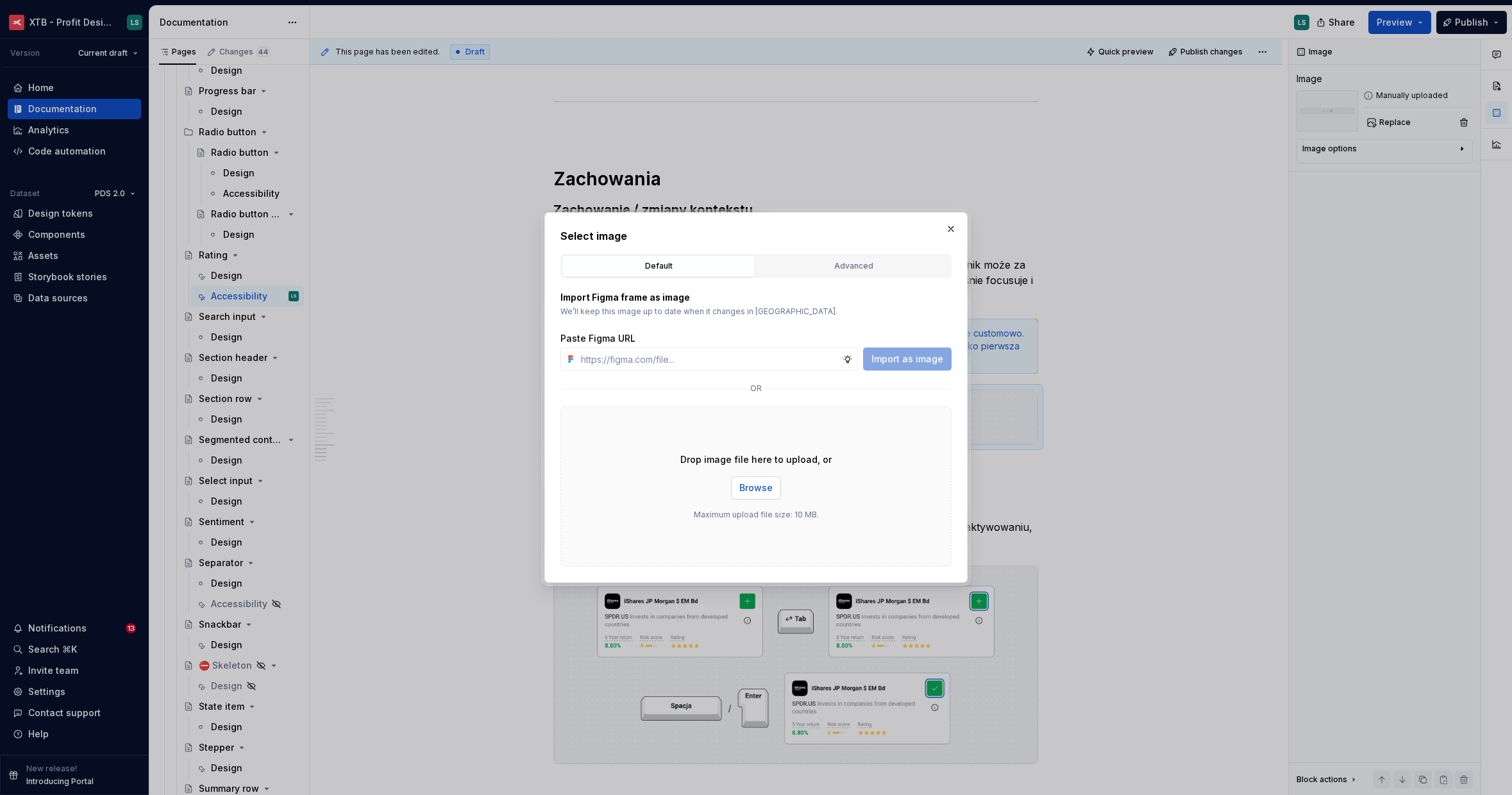
click at [760, 478] on button "Browse" at bounding box center [756, 488] width 50 height 23
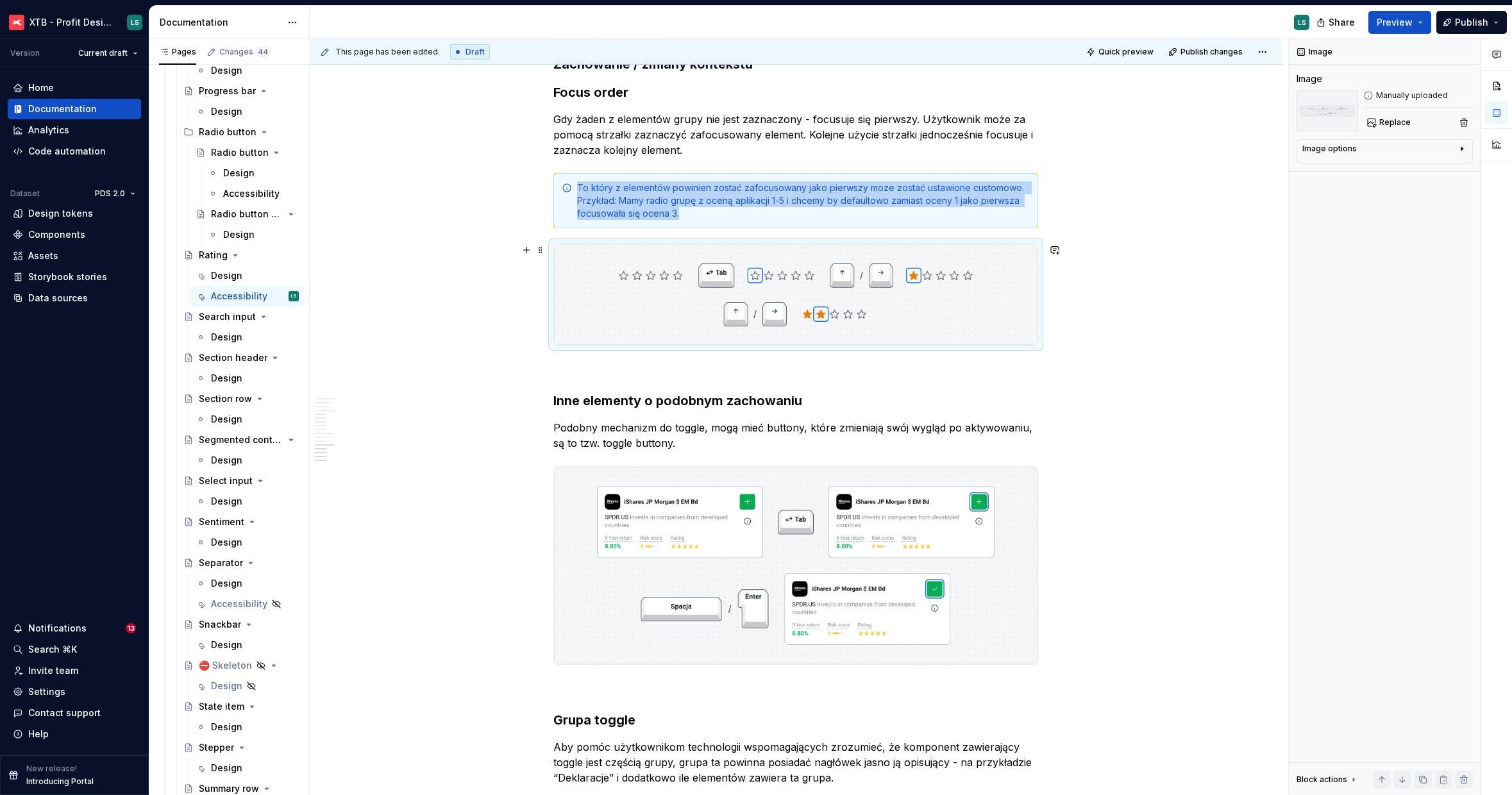
scroll to position [2891, 0]
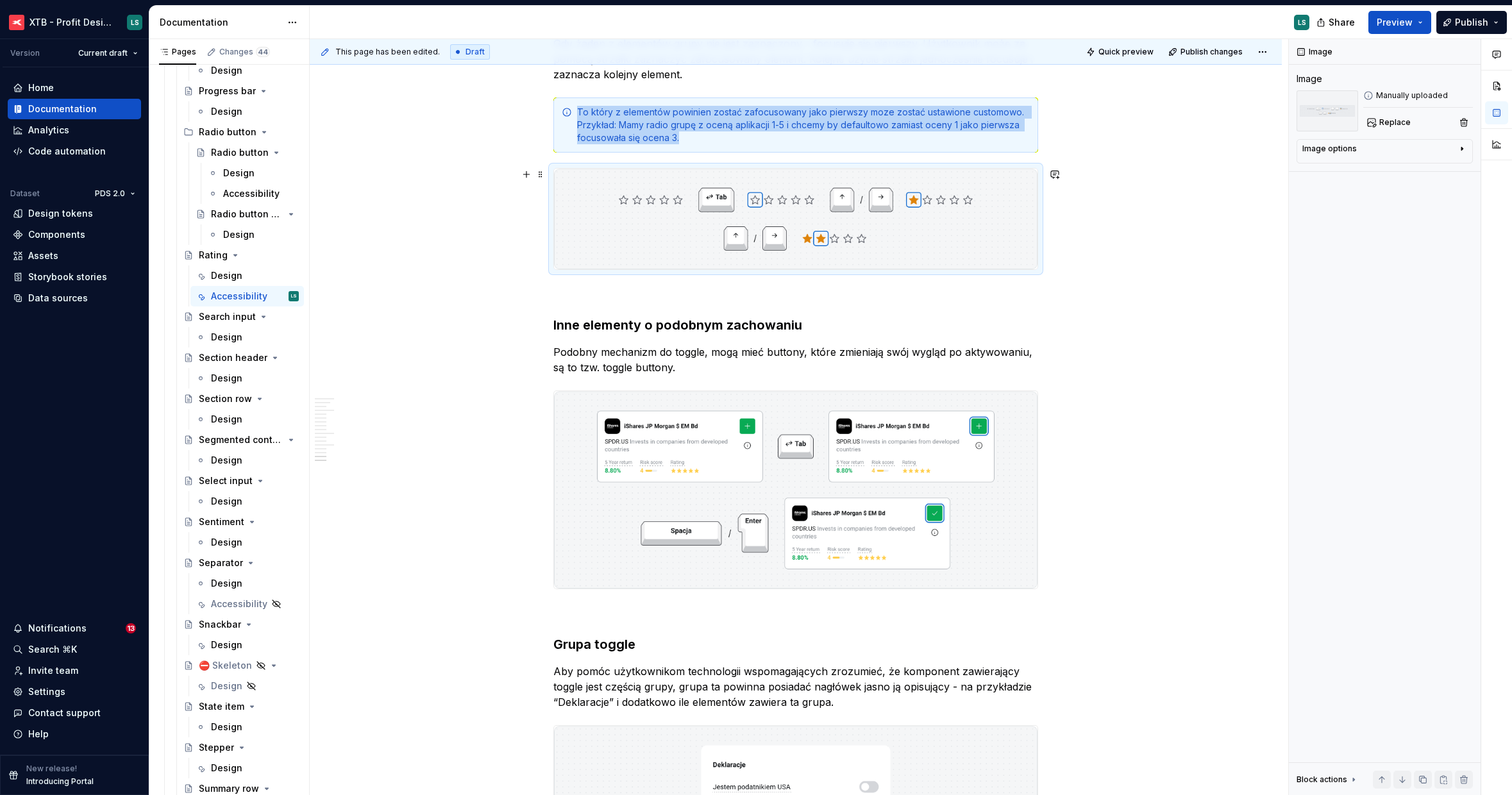
click at [959, 260] on img "To enrich screen reader interactions, please activate Accessibility in Grammarl…" at bounding box center [796, 219] width 484 height 100
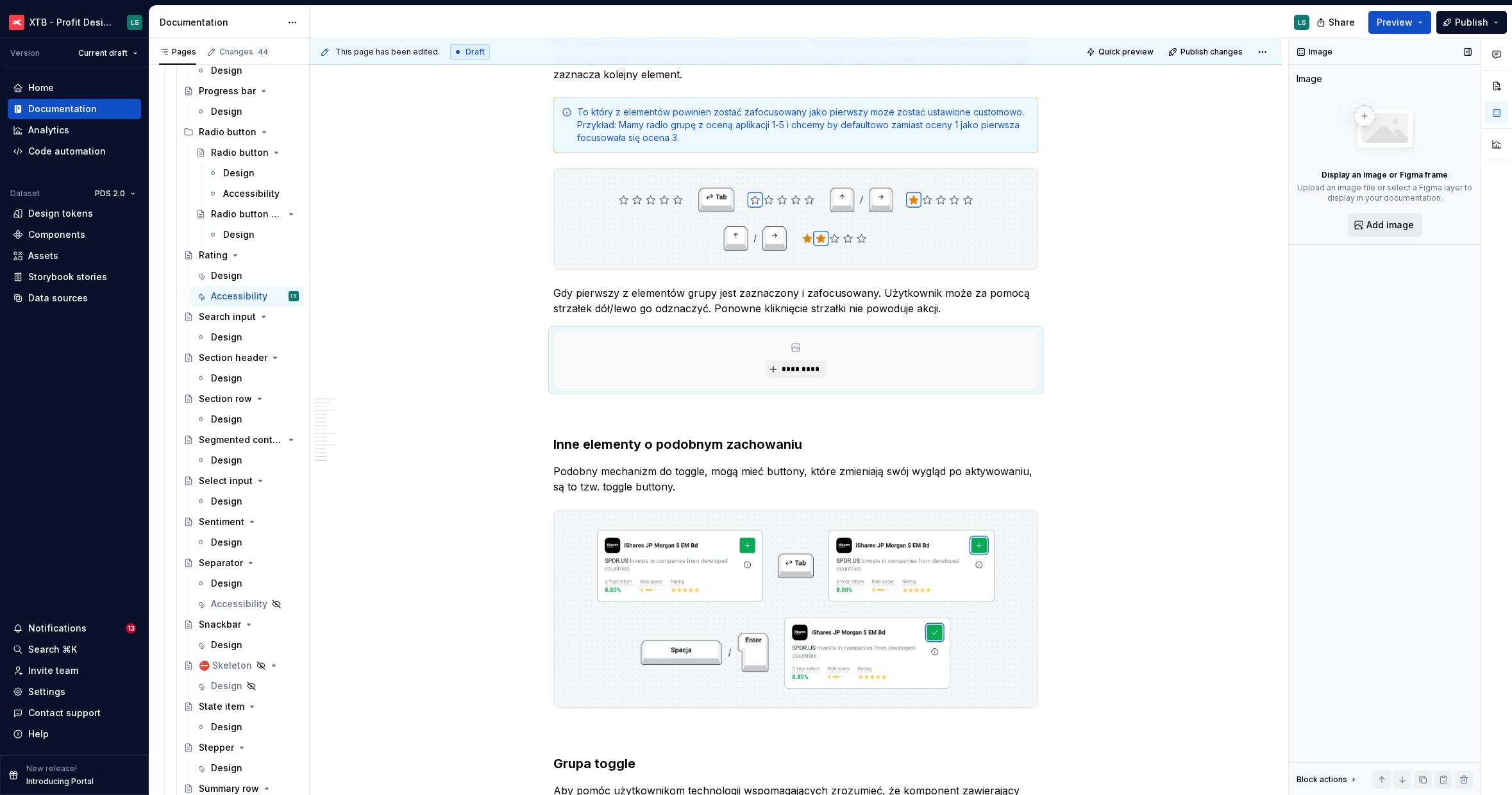
click at [1361, 229] on button "Add image" at bounding box center [1385, 225] width 74 height 23
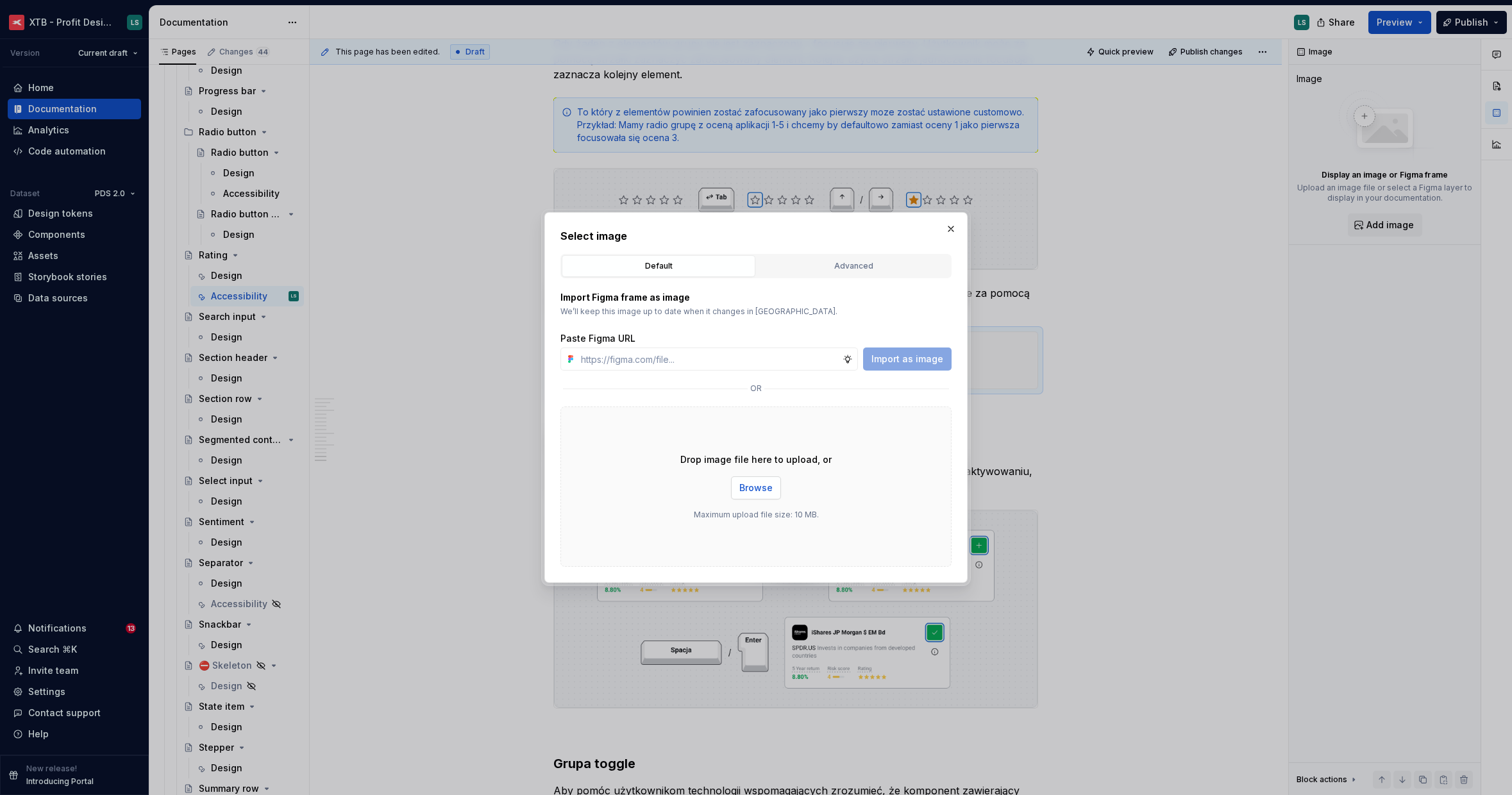
click at [764, 490] on span "Browse" at bounding box center [756, 488] width 33 height 13
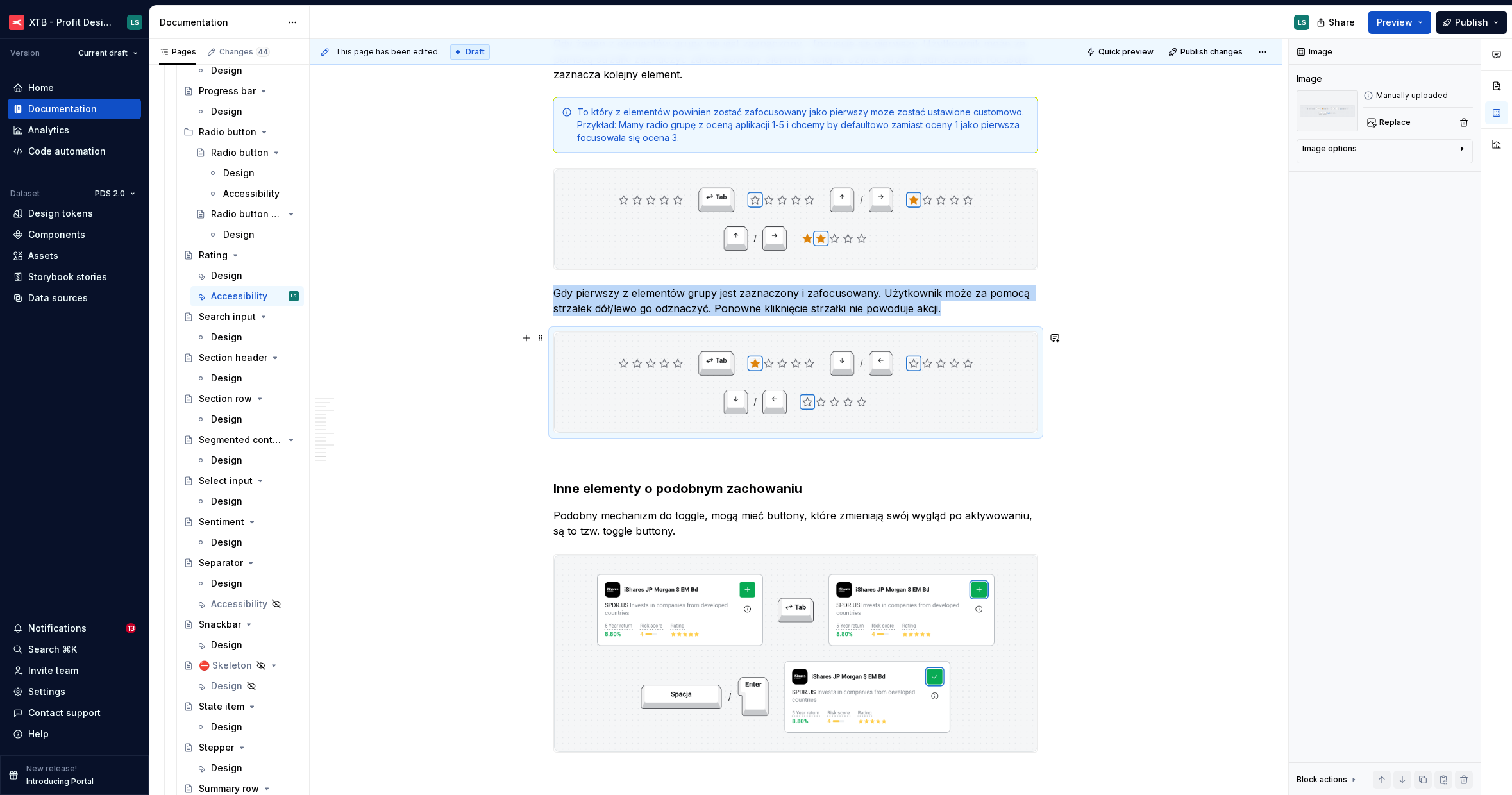
click at [901, 380] on img "To enrich screen reader interactions, please activate Accessibility in Grammarl…" at bounding box center [796, 382] width 484 height 100
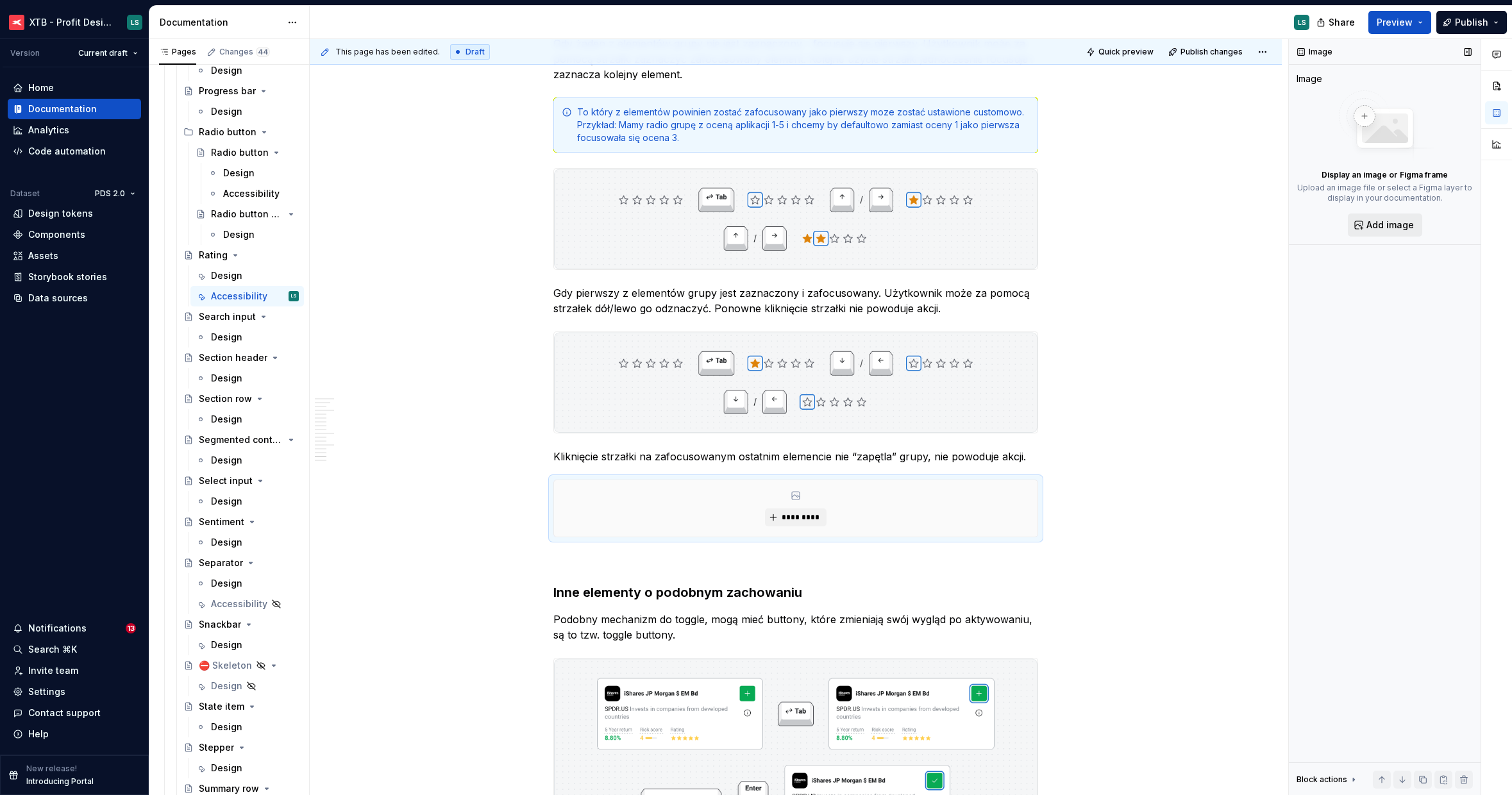
click at [1383, 226] on span "Add image" at bounding box center [1390, 225] width 48 height 13
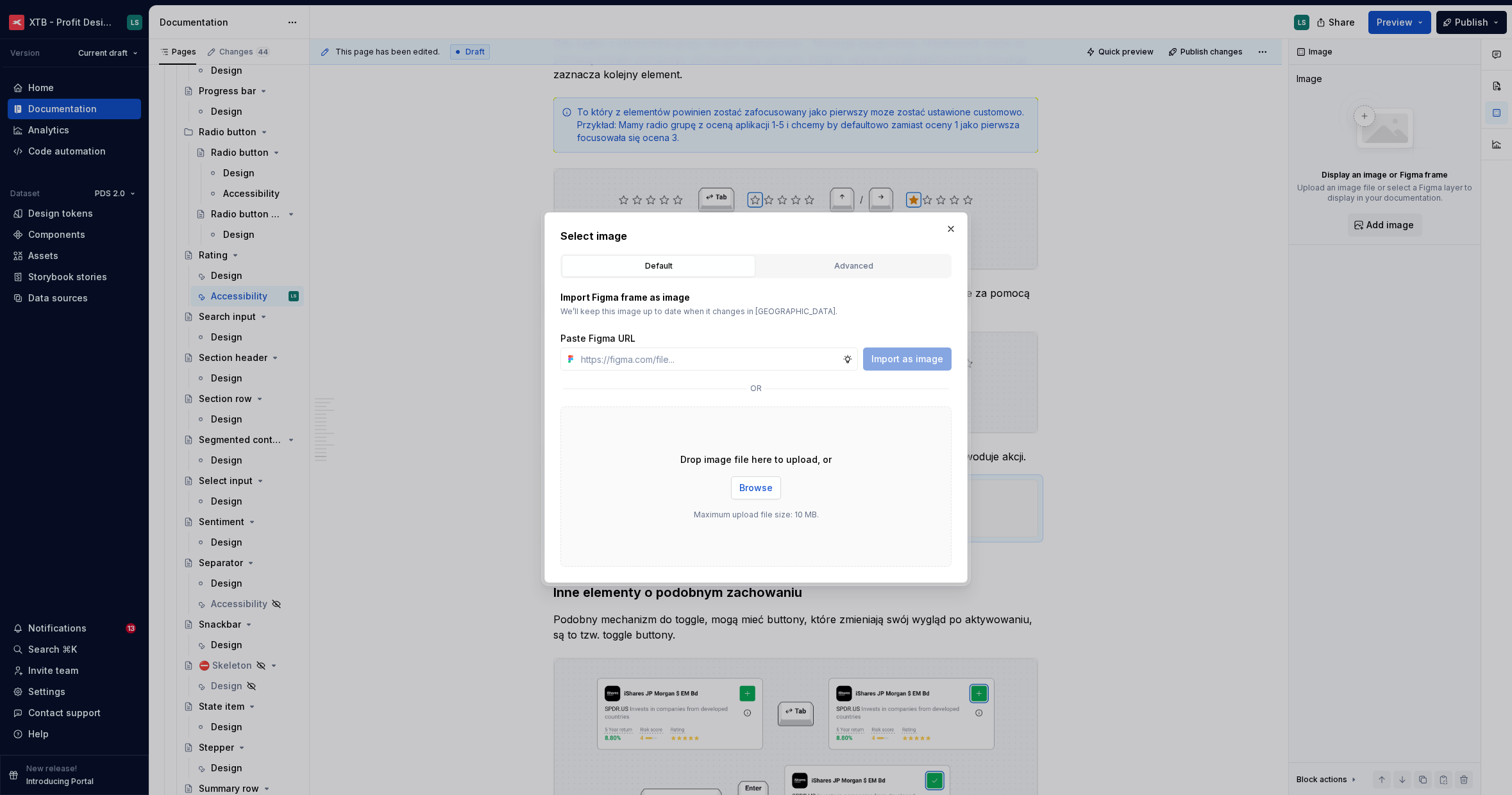
click at [774, 487] on button "Browse" at bounding box center [756, 488] width 50 height 23
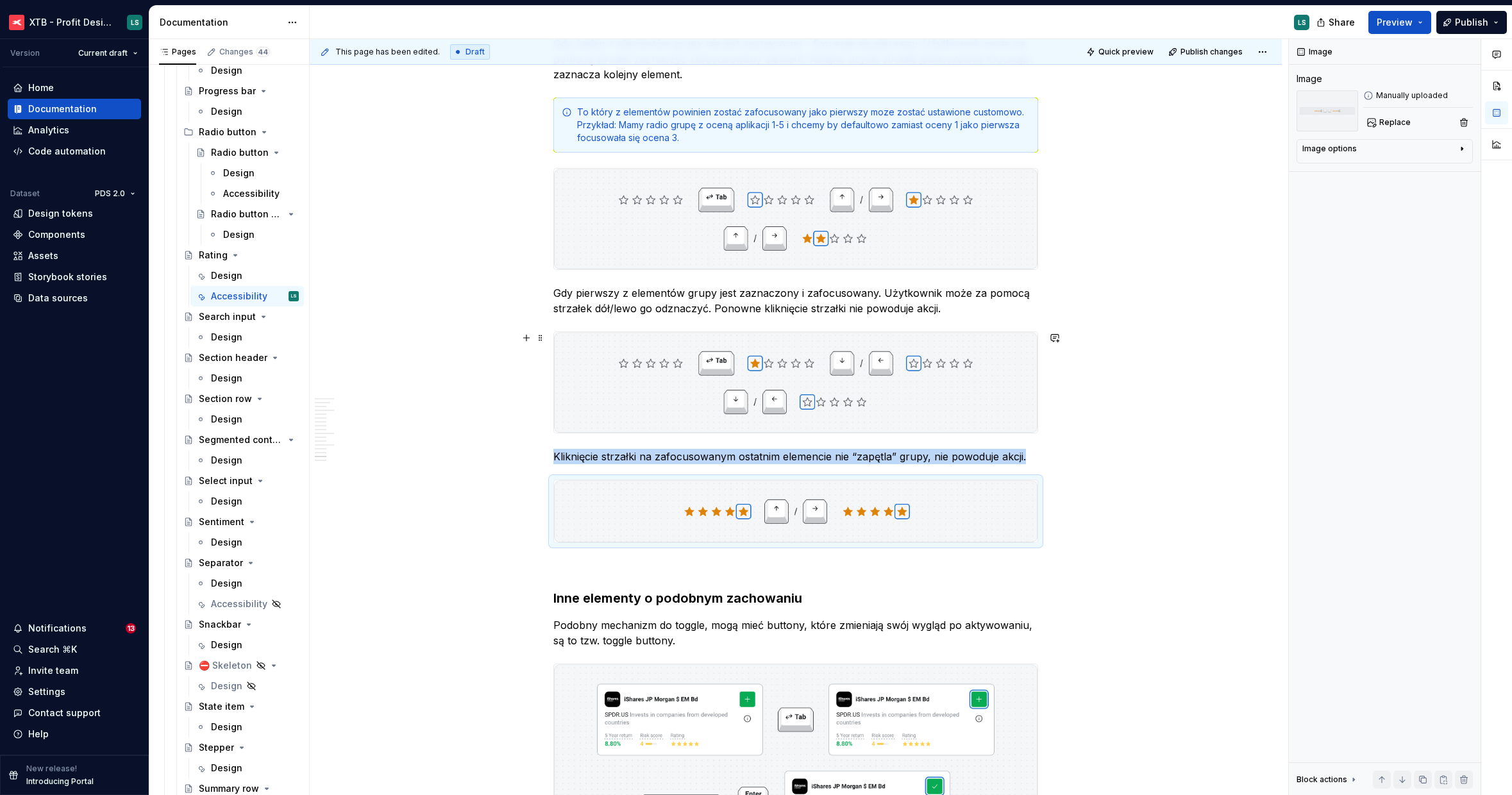
click at [854, 367] on img "To enrich screen reader interactions, please activate Accessibility in Grammarl…" at bounding box center [796, 382] width 484 height 100
click at [863, 481] on img "To enrich screen reader interactions, please activate Accessibility in Grammarl…" at bounding box center [796, 511] width 484 height 62
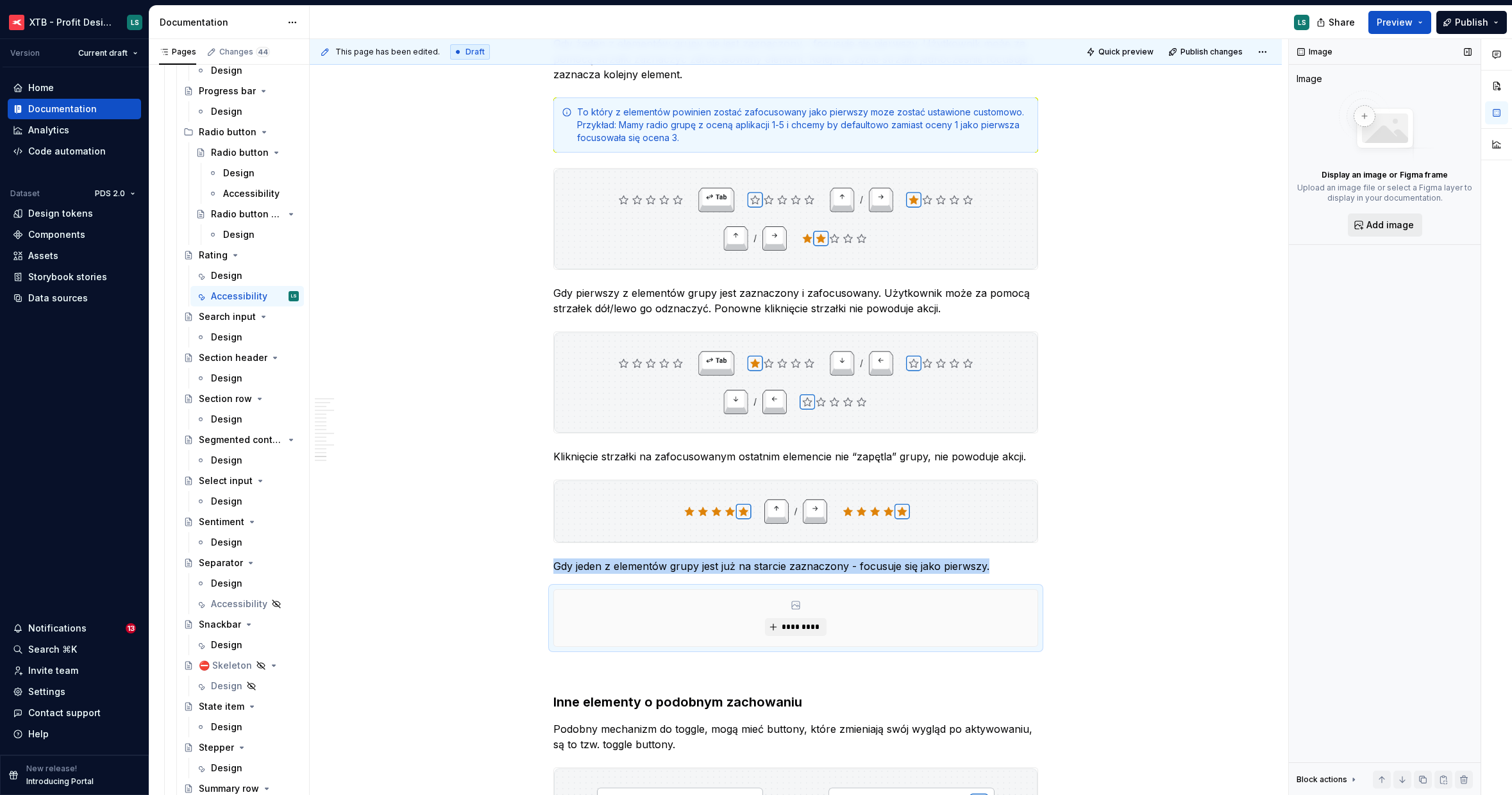
click at [1385, 222] on span "Add image" at bounding box center [1390, 225] width 48 height 13
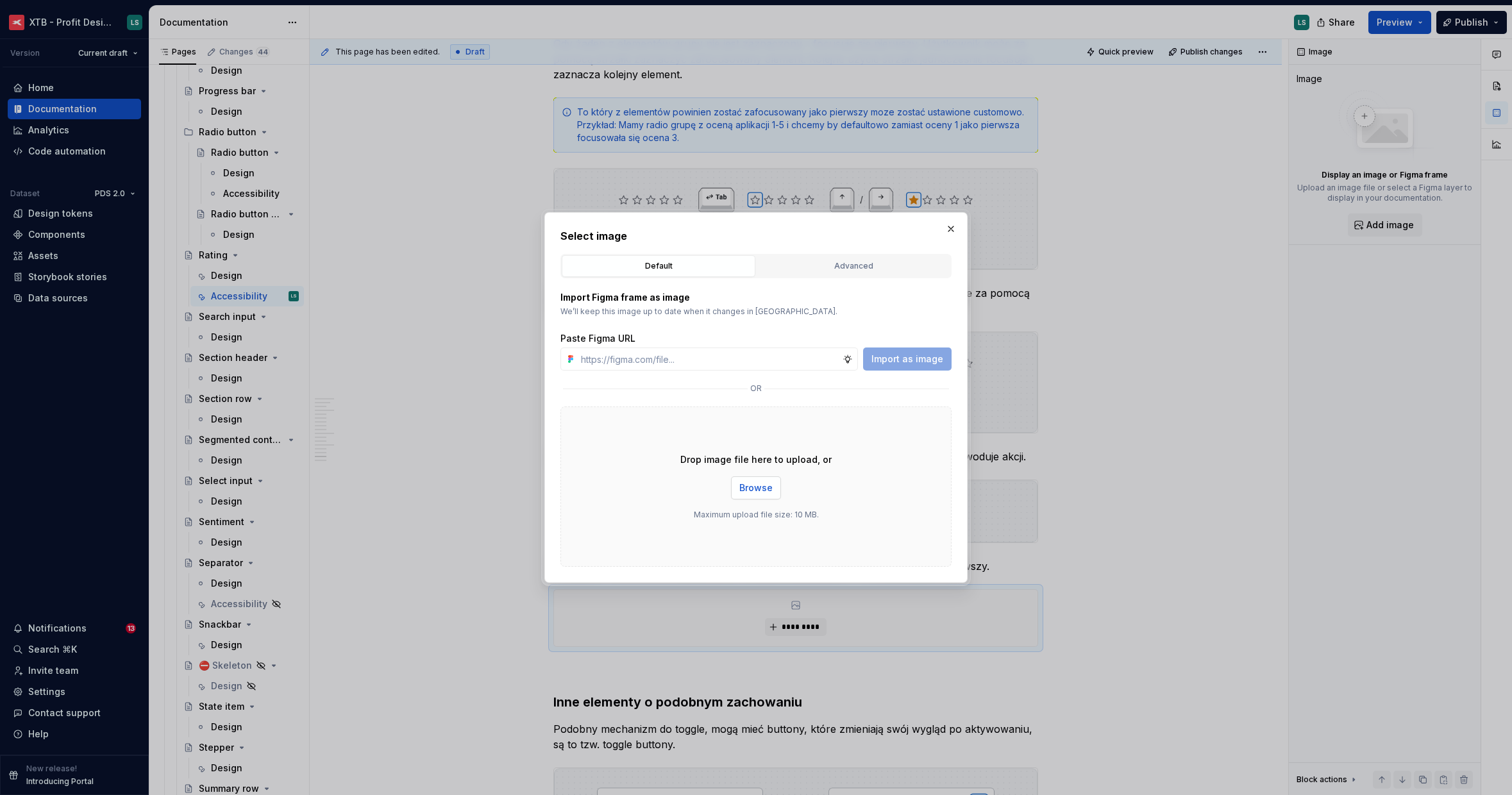
click at [753, 498] on button "Browse" at bounding box center [756, 488] width 50 height 23
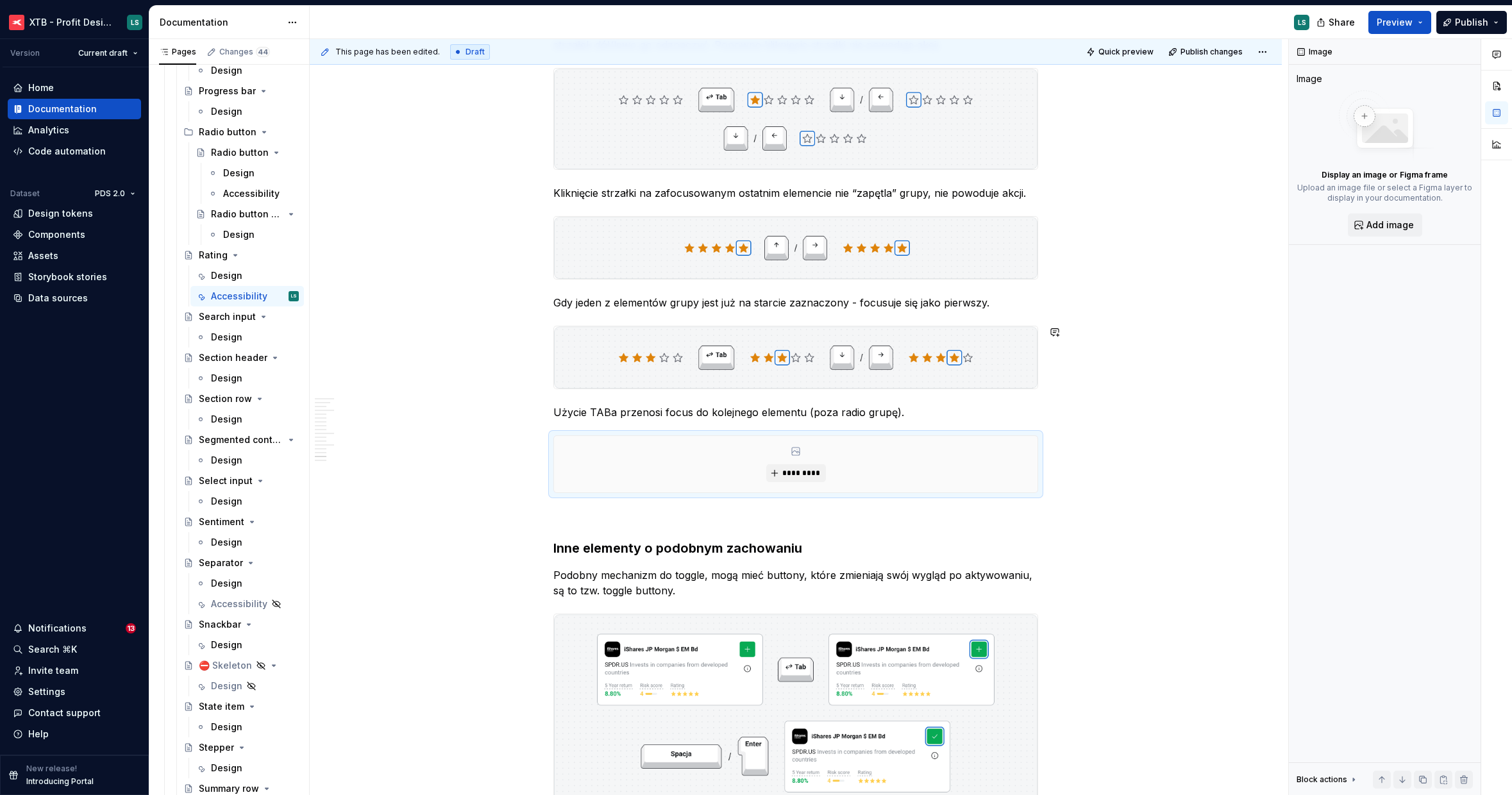
scroll to position [4327, 0]
click at [801, 481] on button "*********" at bounding box center [796, 472] width 61 height 18
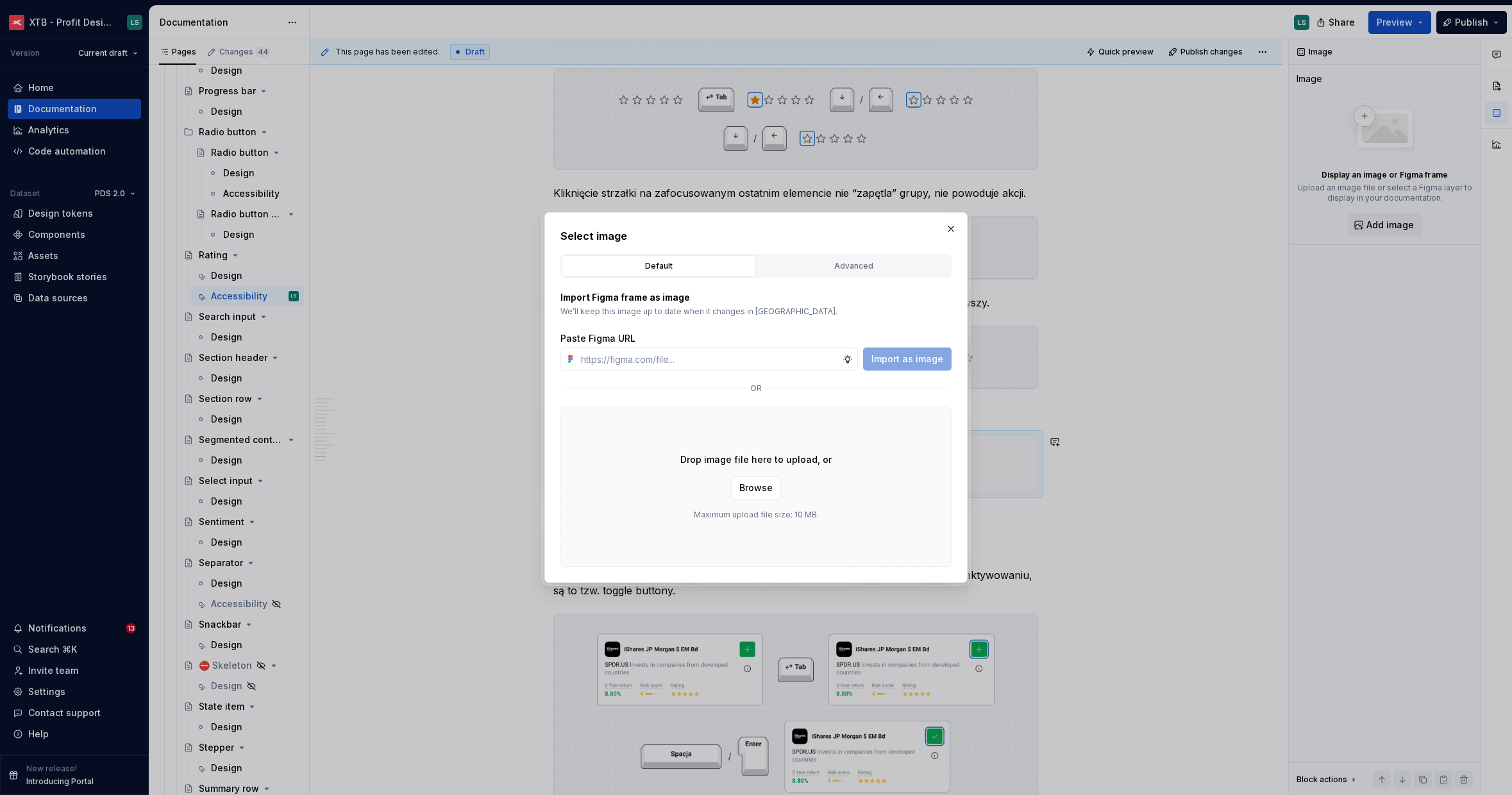
click at [803, 476] on div "Drop image file here to upload, or Browse Maximum upload file size: 10 MB." at bounding box center [756, 487] width 392 height 160
click at [749, 494] on span "Browse" at bounding box center [756, 488] width 33 height 13
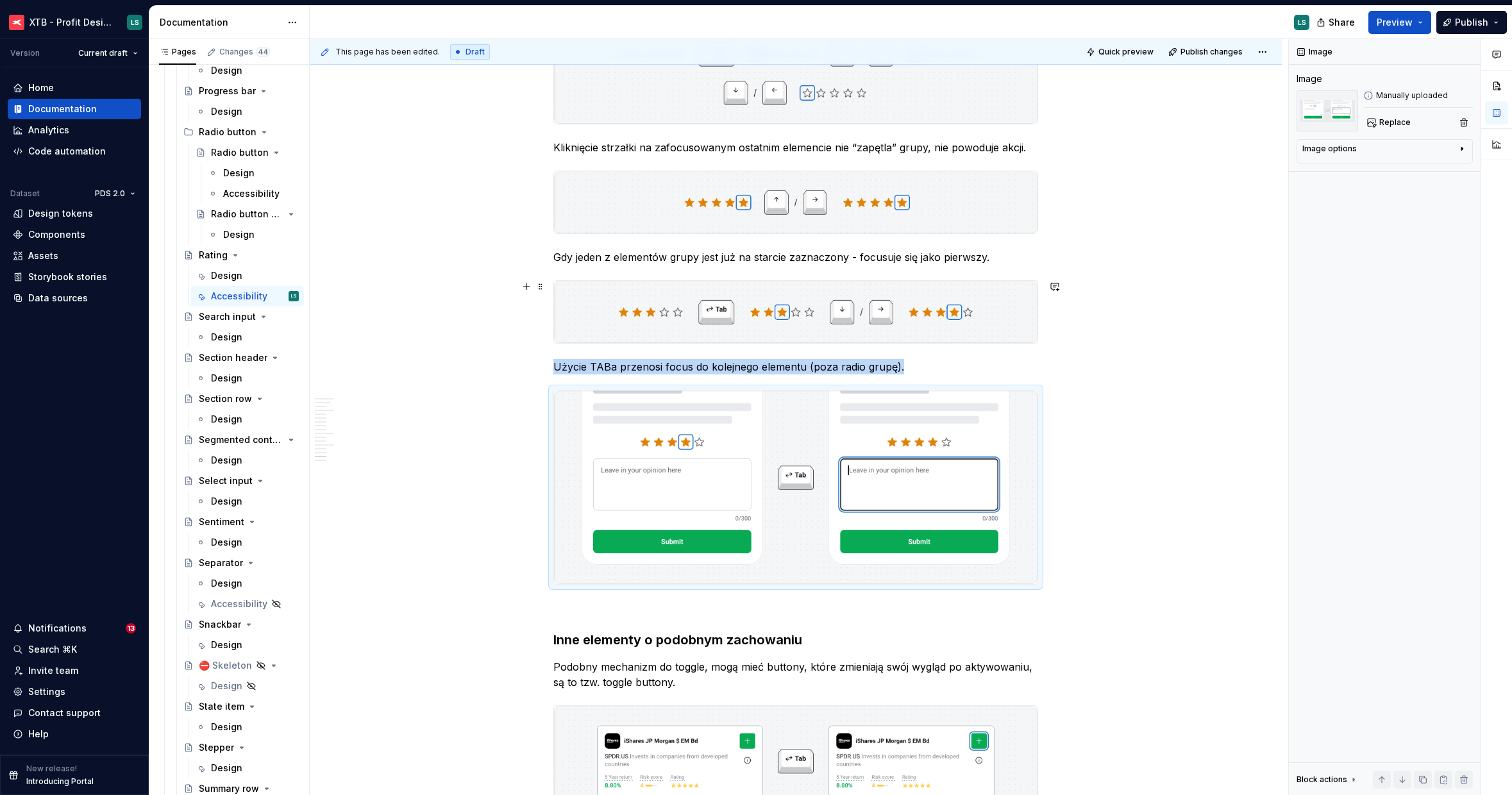
scroll to position [3271, 0]
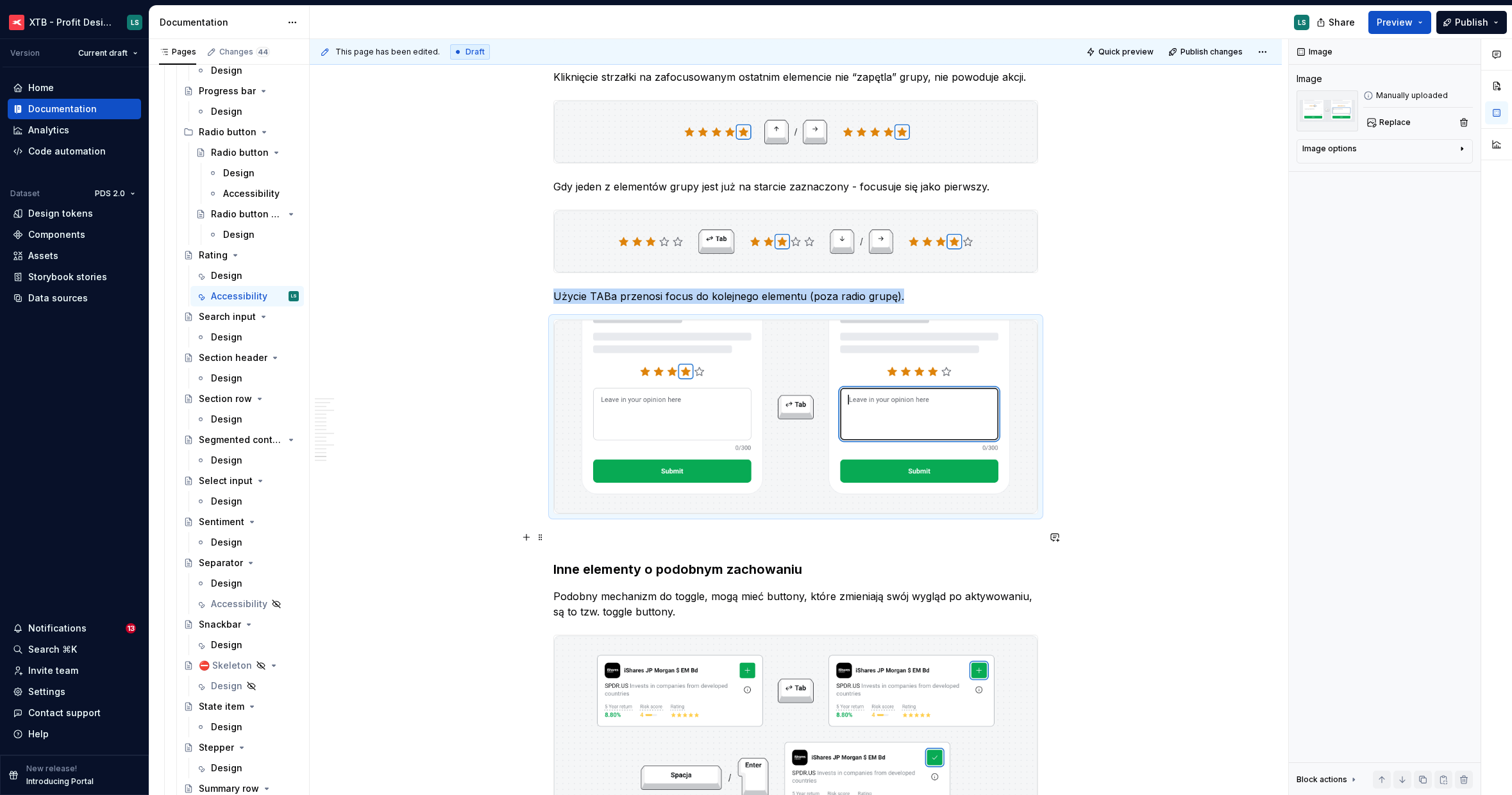
click at [650, 540] on p "To enrich screen reader interactions, please activate Accessibility in Grammarl…" at bounding box center [796, 537] width 485 height 15
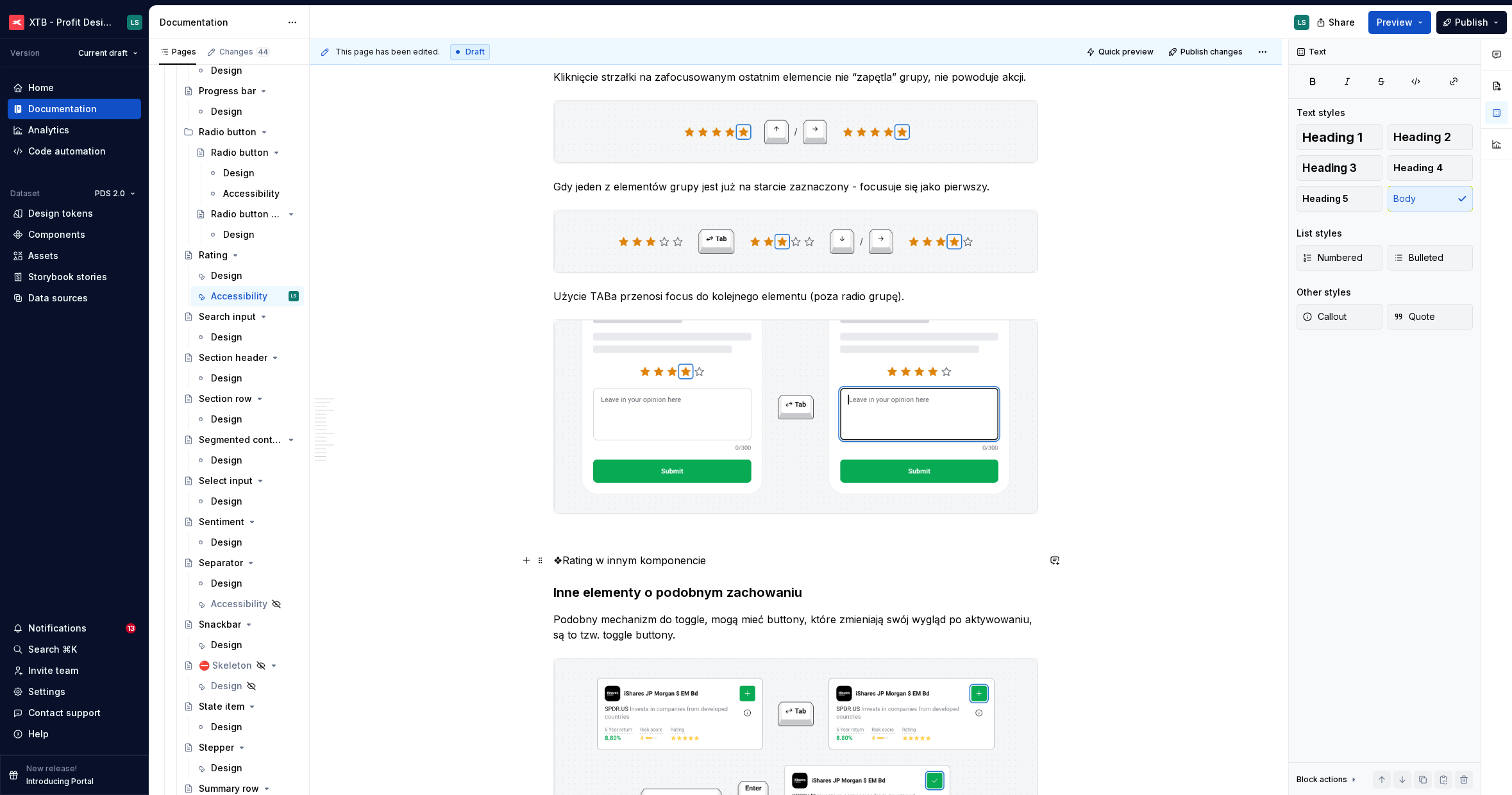
click at [636, 562] on p "❖Rating w innym komponencie" at bounding box center [796, 560] width 485 height 15
click at [1372, 173] on button "Heading 3" at bounding box center [1339, 168] width 86 height 26
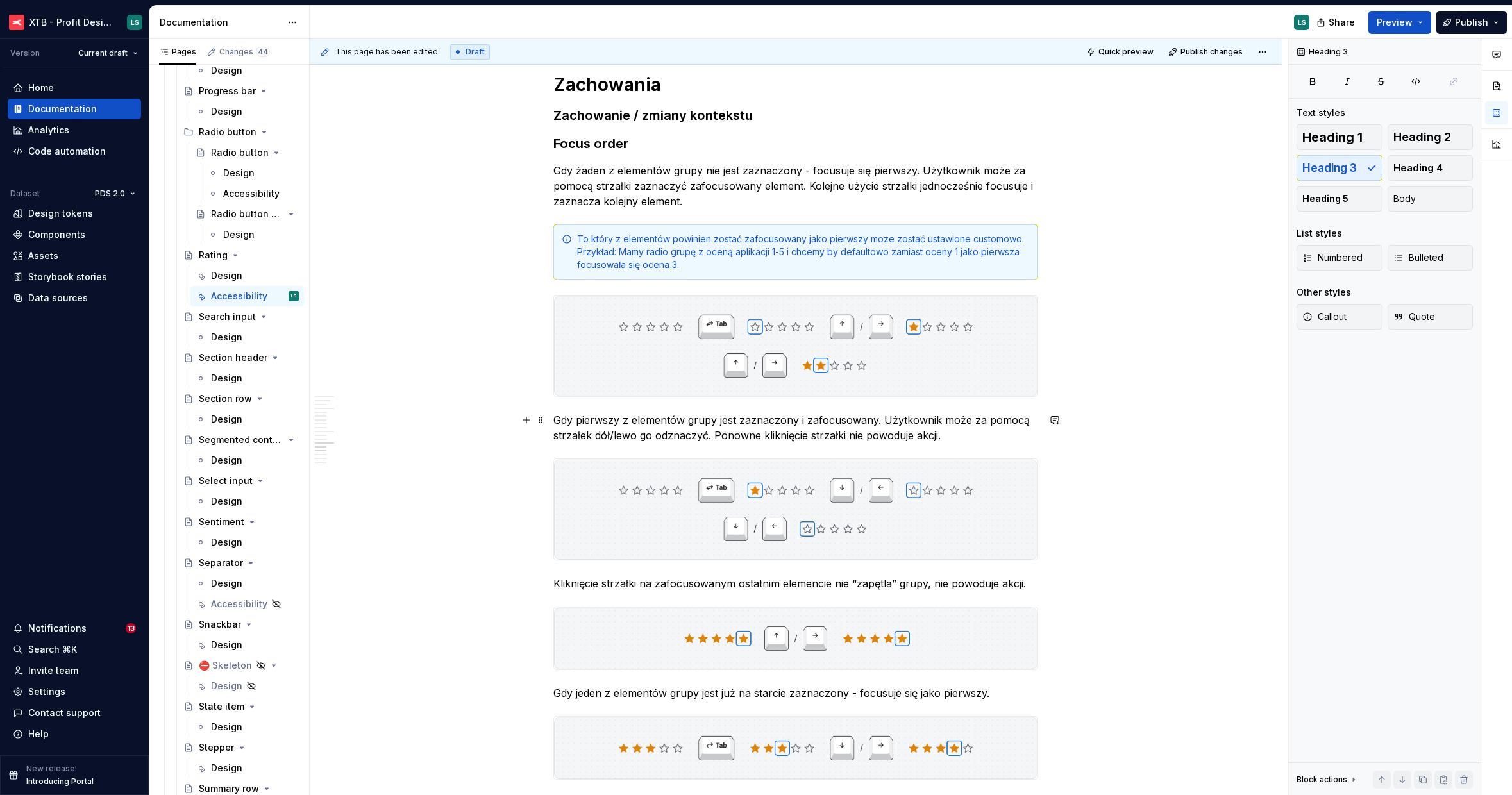
scroll to position [2742, 0]
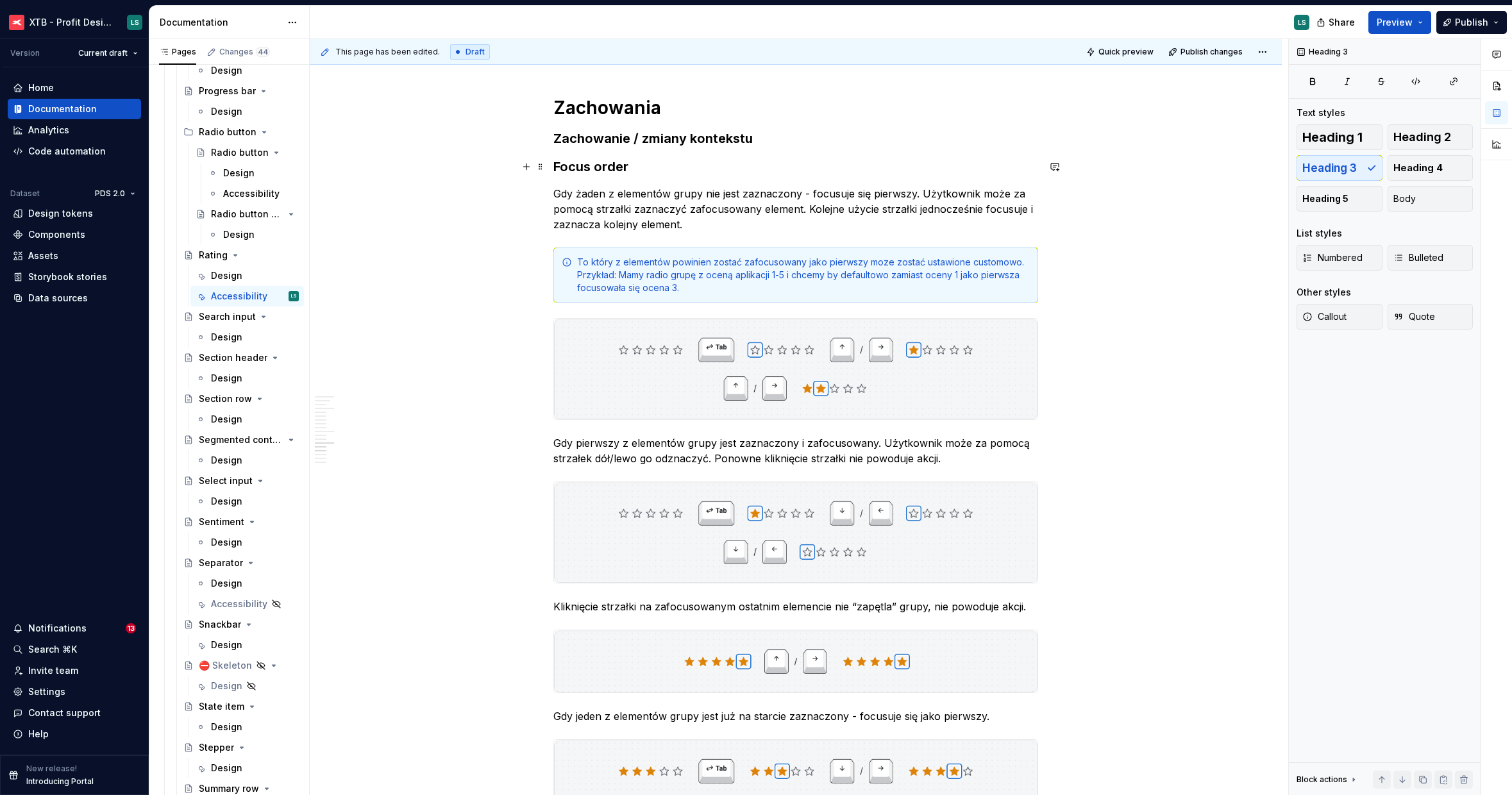
click at [602, 163] on h3 "Focus order" at bounding box center [796, 166] width 485 height 18
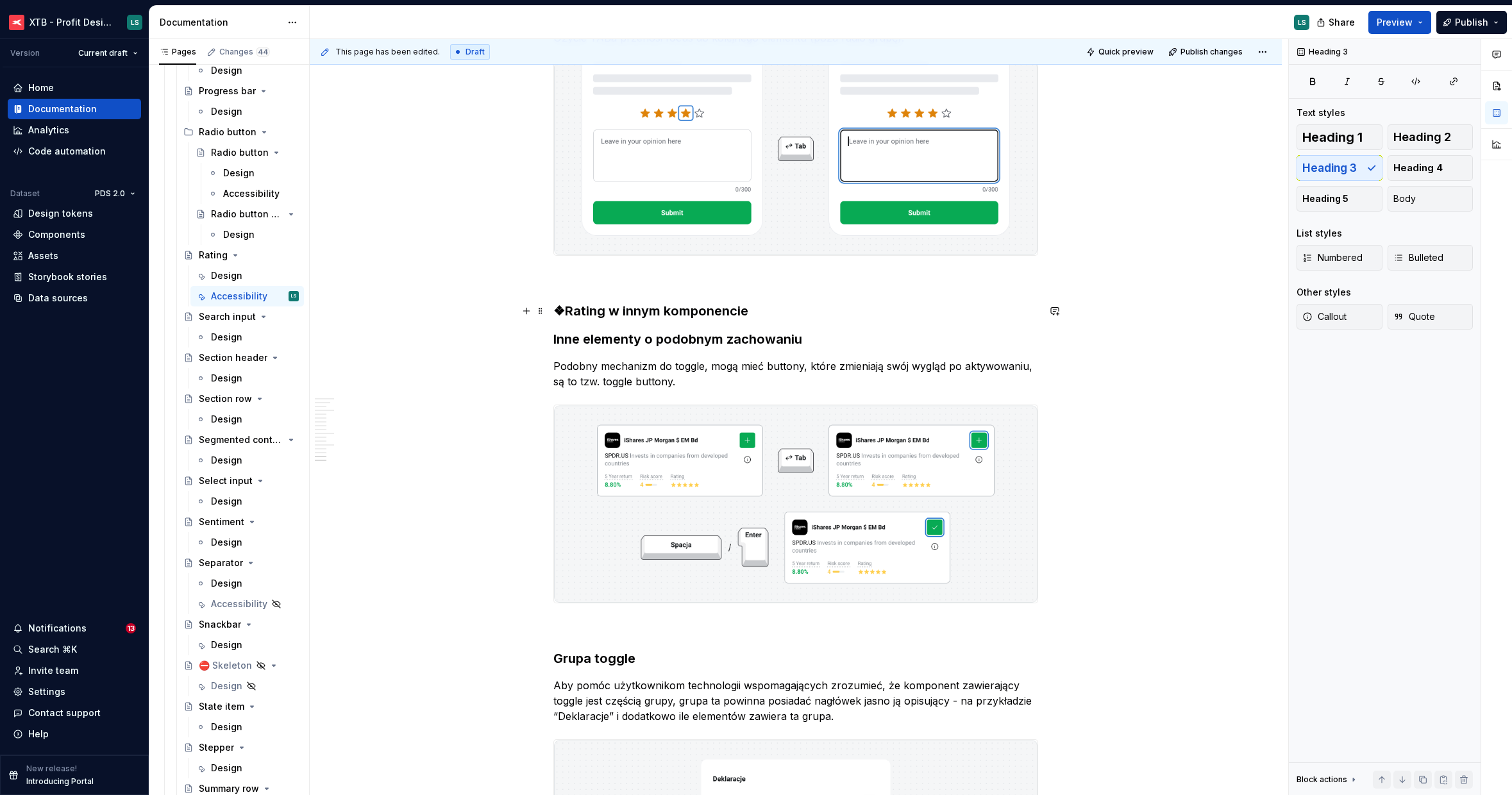
click at [697, 313] on h3 "❖Rating w innym komponencie" at bounding box center [796, 311] width 485 height 18
click at [1412, 162] on span "Heading 4" at bounding box center [1418, 168] width 49 height 13
click at [769, 306] on h4 "❖Rating w innym komponencie" at bounding box center [796, 310] width 485 height 15
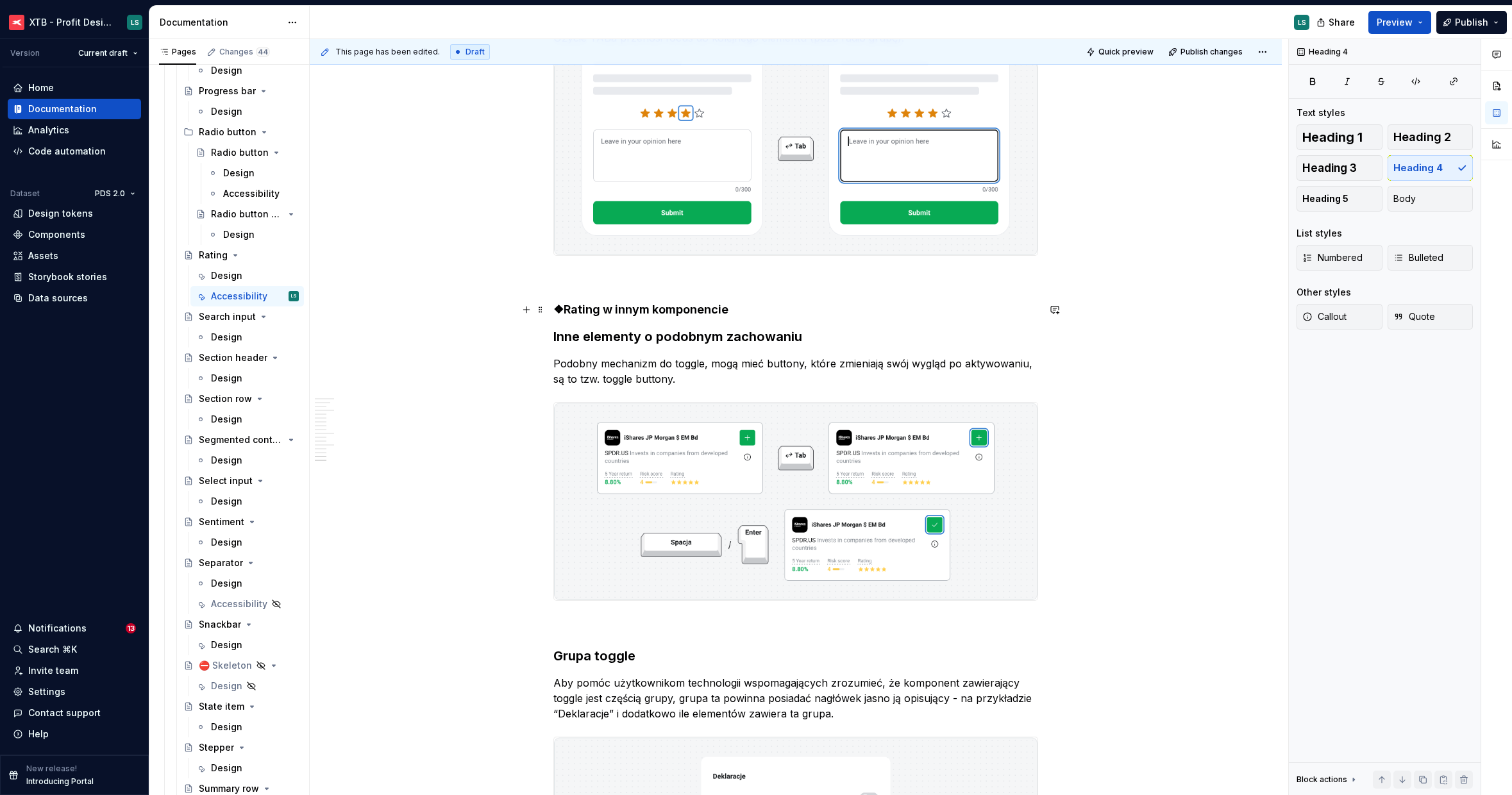
click at [769, 306] on h4 "❖Rating w innym komponencie" at bounding box center [796, 310] width 485 height 15
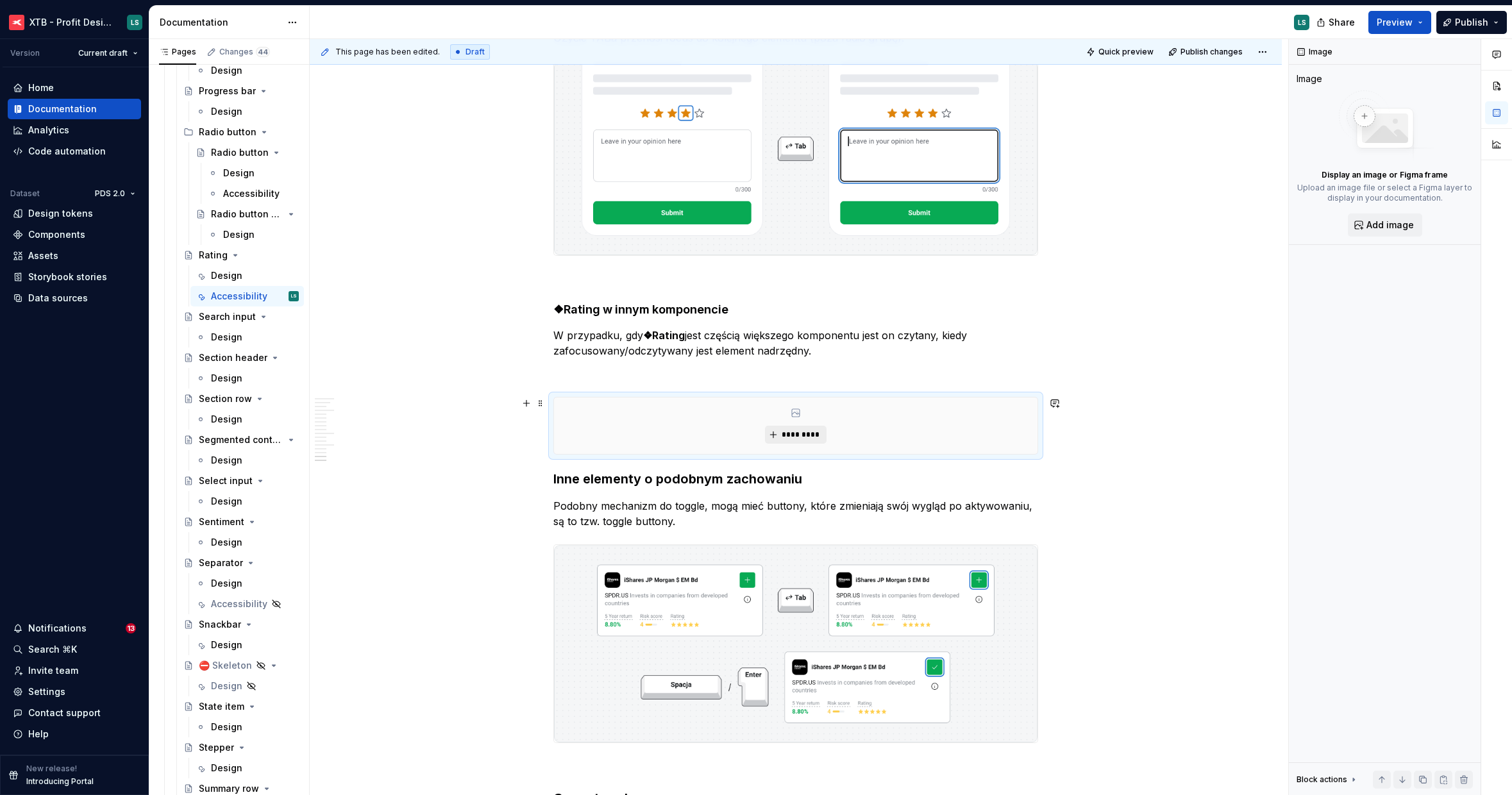
click at [788, 430] on span "*********" at bounding box center [801, 435] width 39 height 10
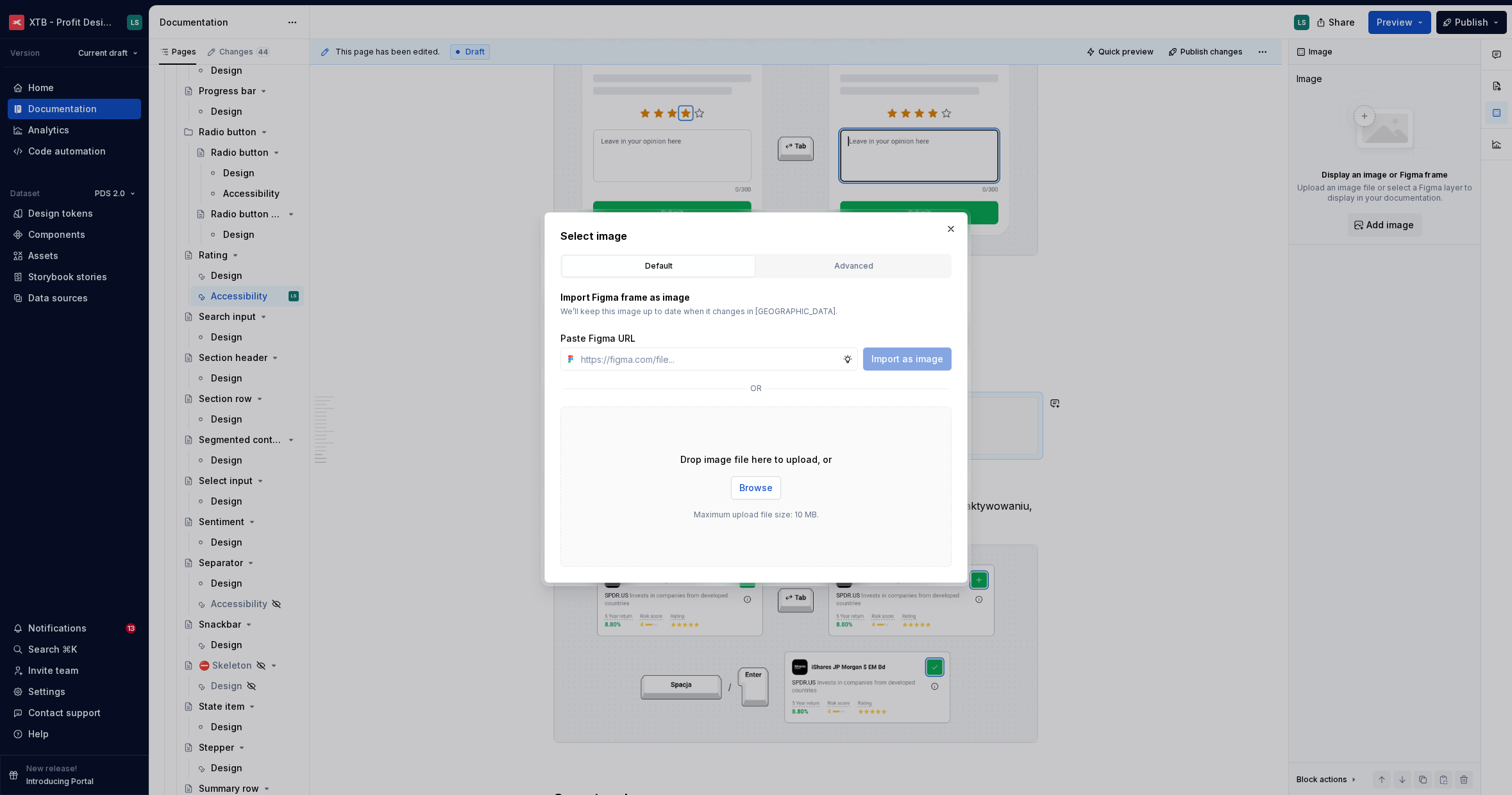
click at [736, 495] on button "Browse" at bounding box center [756, 488] width 50 height 23
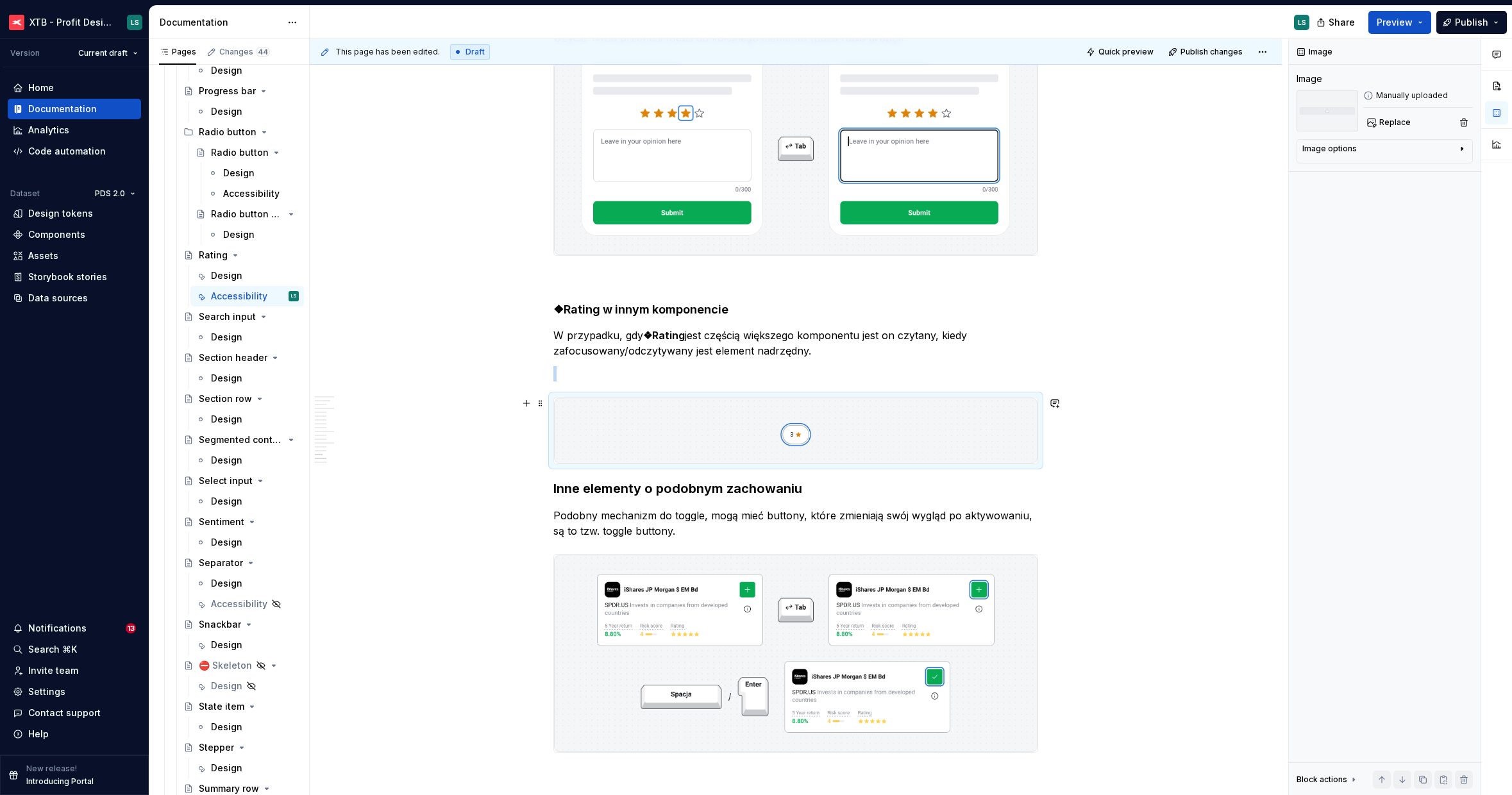
click at [741, 461] on img "To enrich screen reader interactions, please activate Accessibility in Grammarl…" at bounding box center [796, 431] width 484 height 66
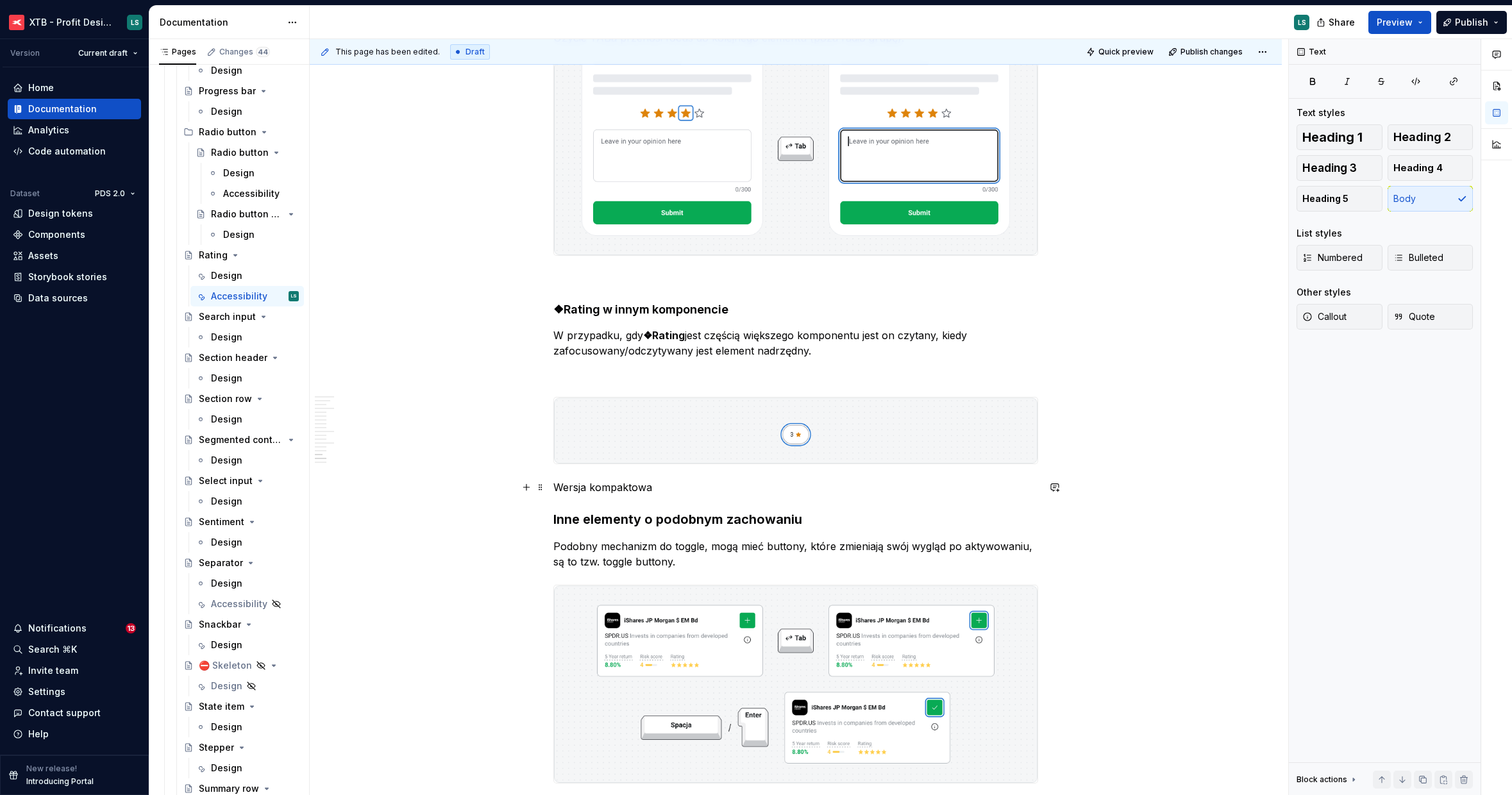
click at [630, 485] on p "Wersja kompaktowa" at bounding box center [796, 487] width 485 height 15
click at [1418, 173] on span "Heading 4" at bounding box center [1418, 168] width 49 height 13
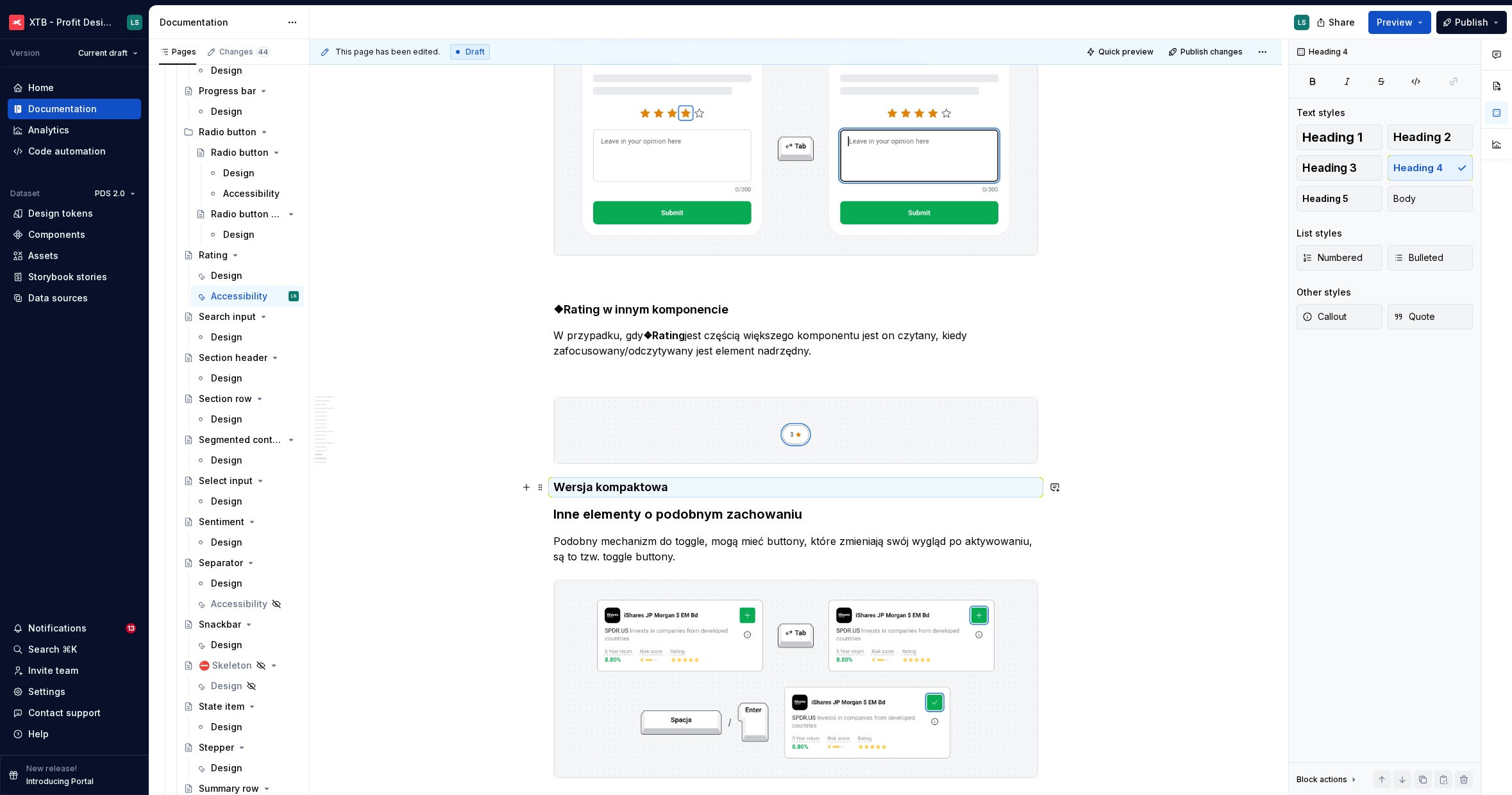
click at [746, 493] on h4 "Wersja kompaktowa" at bounding box center [796, 487] width 485 height 15
click at [742, 488] on h4 "Wersja kompaktowa" at bounding box center [796, 487] width 485 height 15
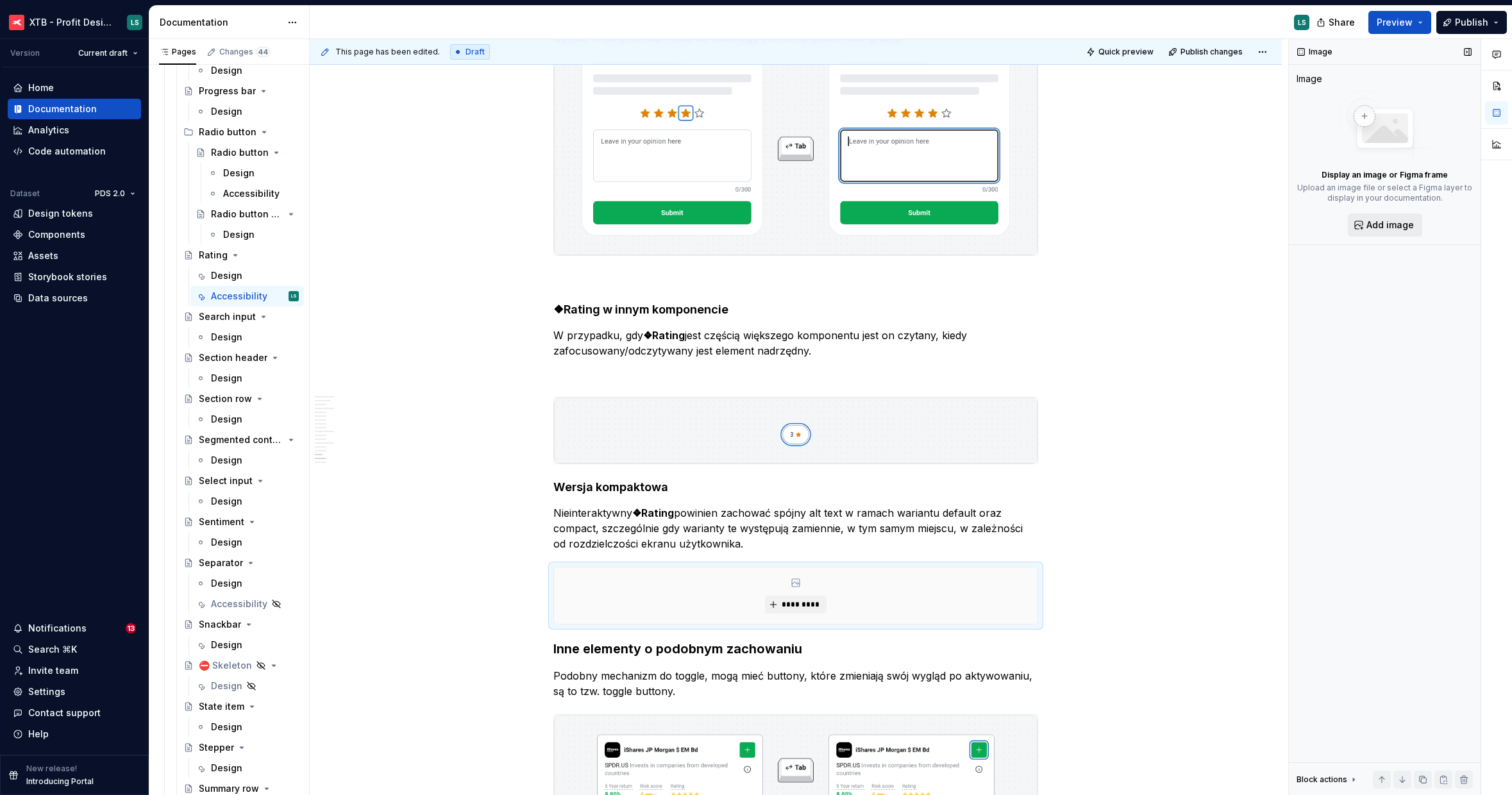
click at [1372, 228] on span "Add image" at bounding box center [1390, 225] width 48 height 13
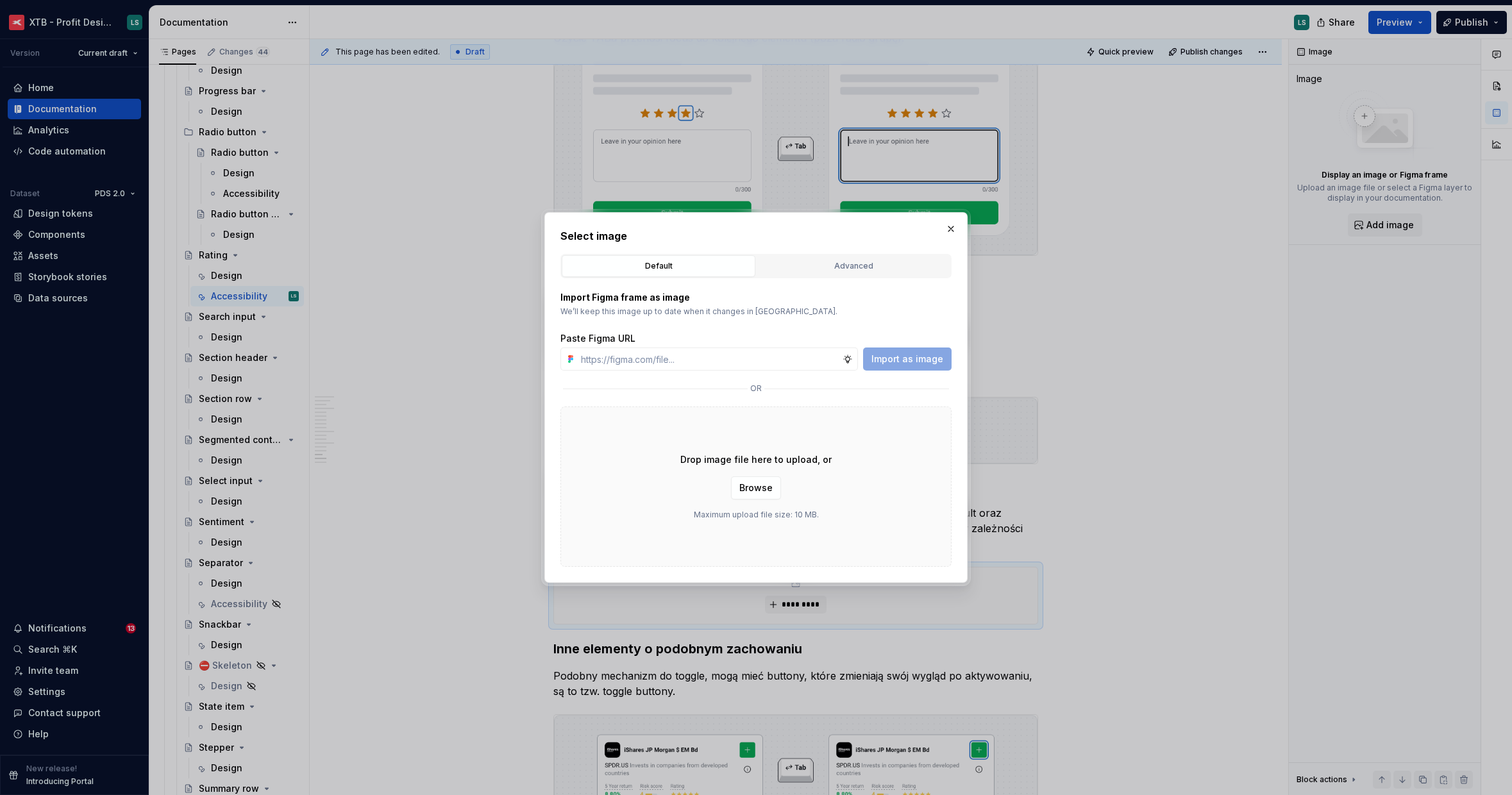
click at [757, 473] on div "Drop image file here to upload, or Browse Maximum upload file size: 10 MB." at bounding box center [756, 487] width 392 height 160
click at [758, 485] on span "Browse" at bounding box center [756, 488] width 33 height 13
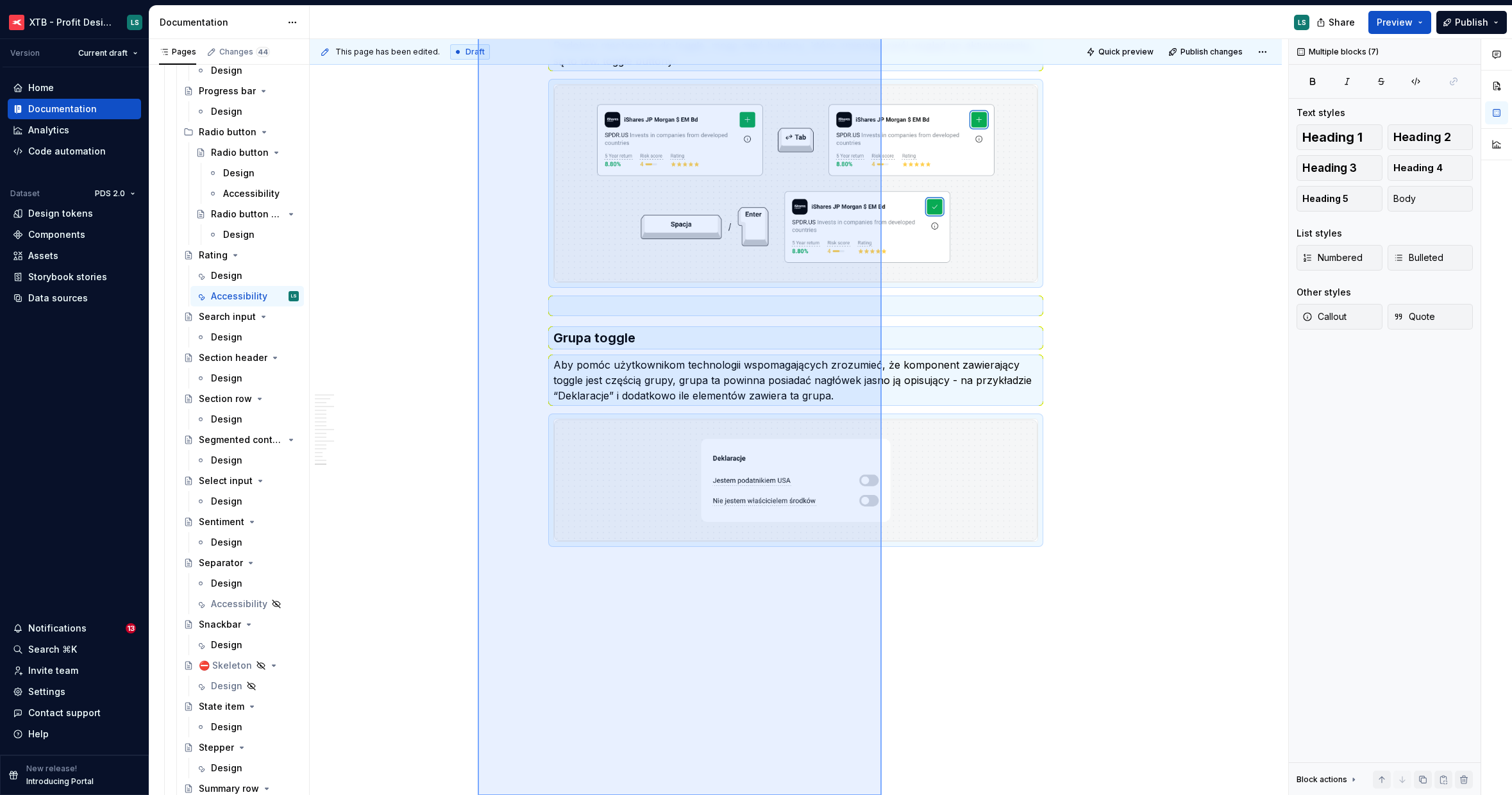
drag, startPoint x: 542, startPoint y: 485, endPoint x: 932, endPoint y: 835, distance: 524.0
click at [932, 794] on html "XTB - Profit Design System LS Version Current draft Home Documentation Analytic…" at bounding box center [756, 398] width 1512 height 795
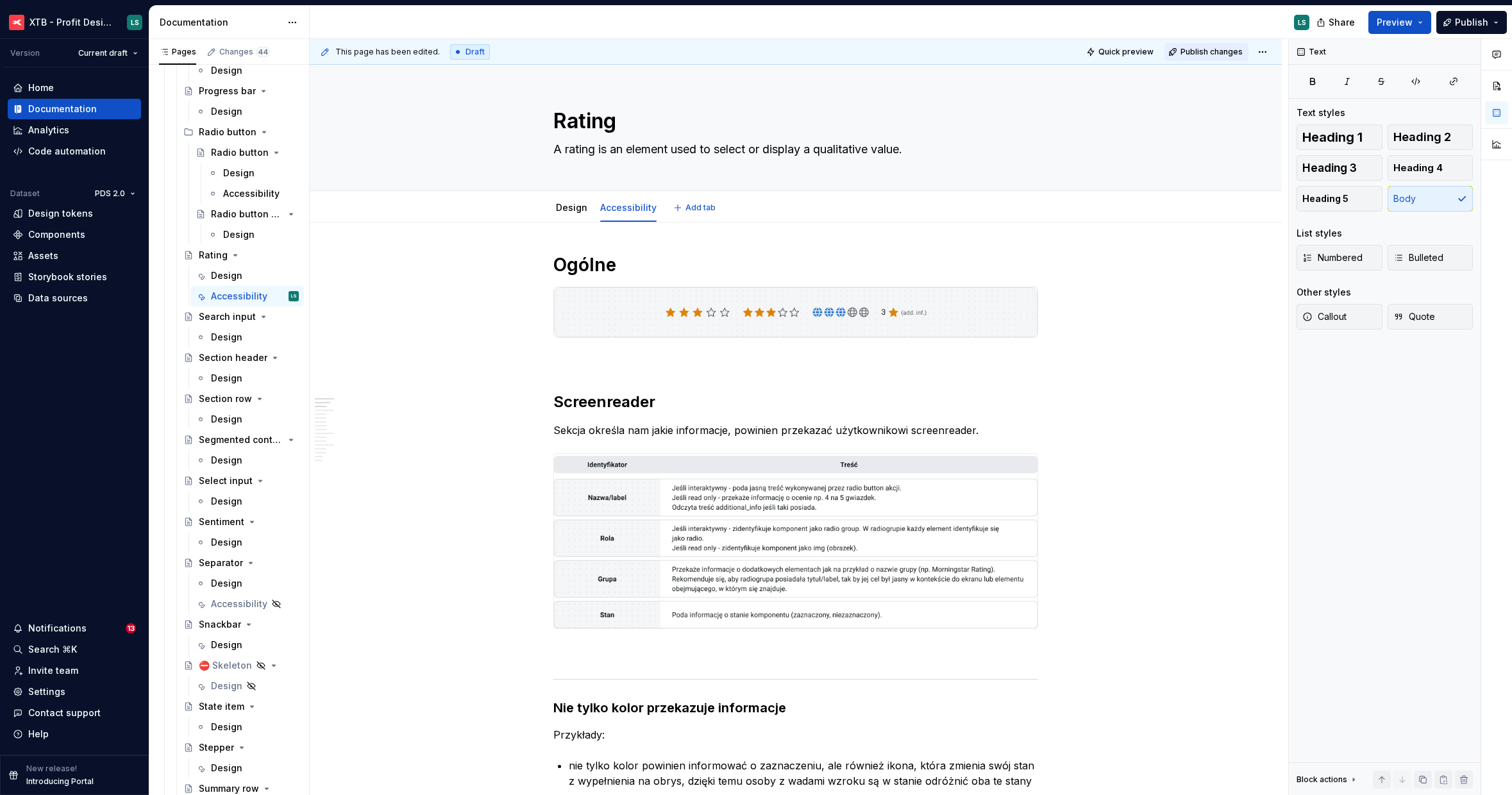
type textarea "*"
click at [1213, 56] on button "Publish changes" at bounding box center [1206, 51] width 84 height 18
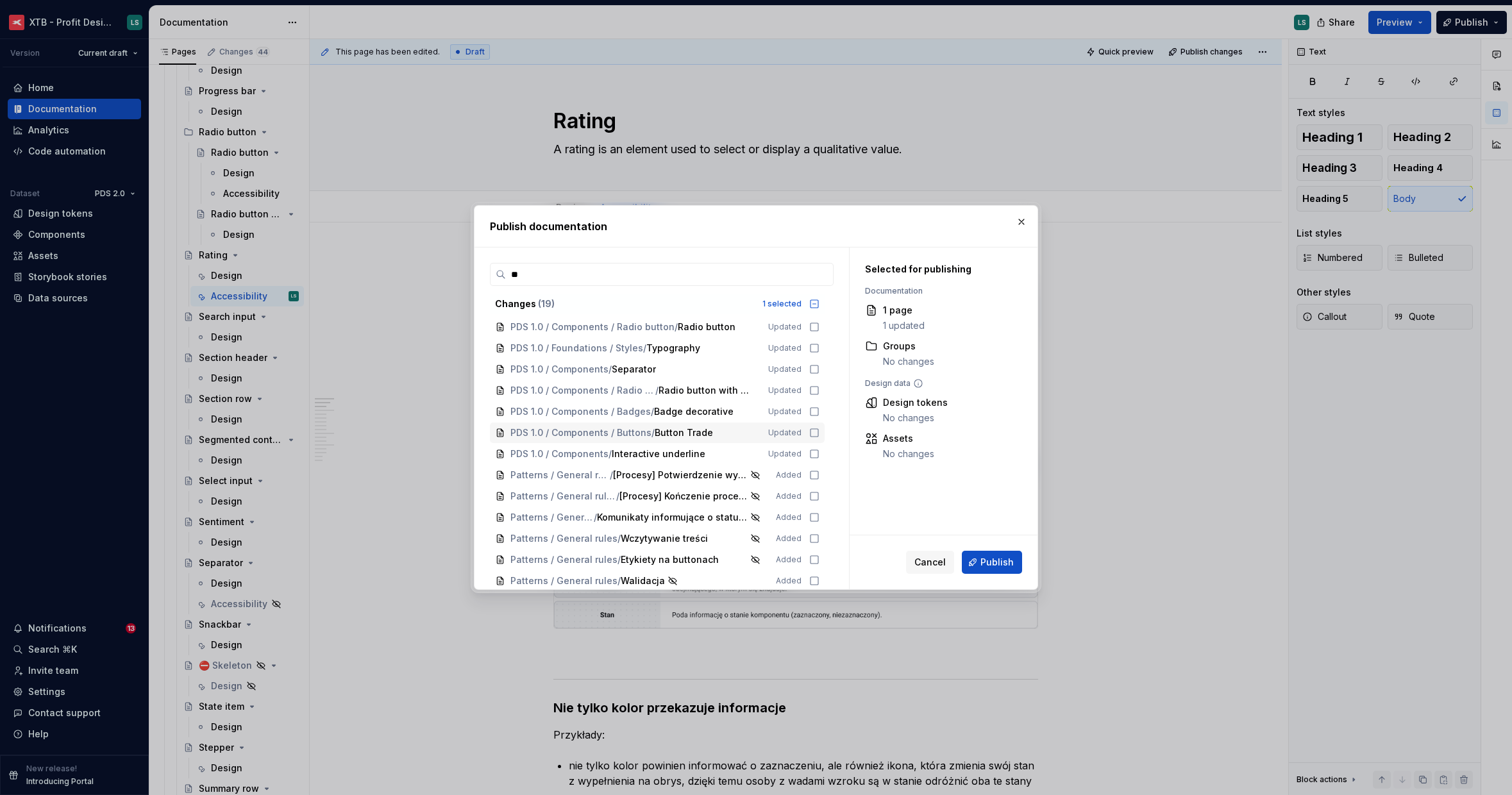
type input "***"
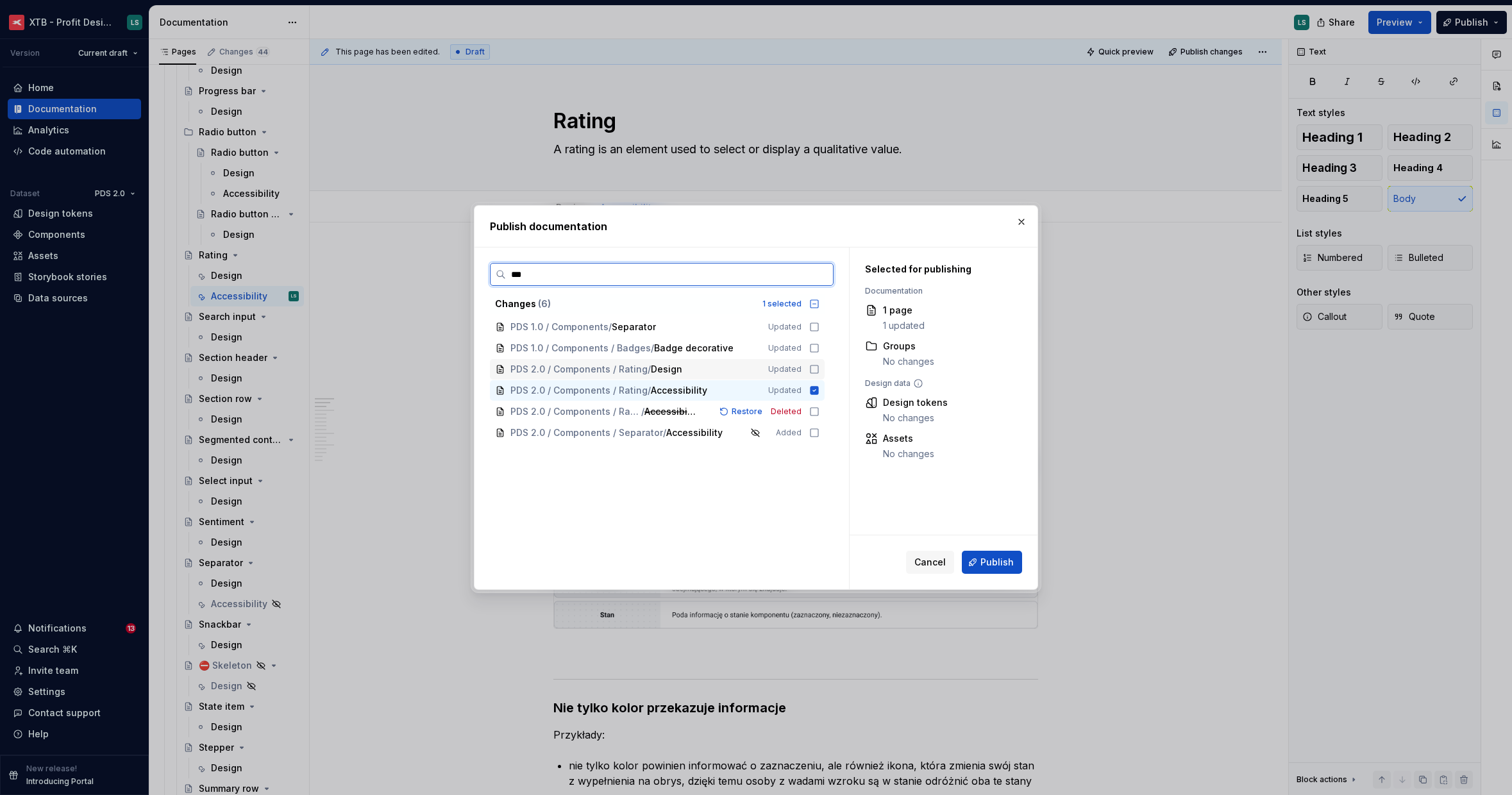
click at [812, 376] on div "PDS 2.0 / Components / Rating / Design Updated" at bounding box center [657, 369] width 335 height 20
click at [990, 564] on span "Publish" at bounding box center [997, 562] width 33 height 13
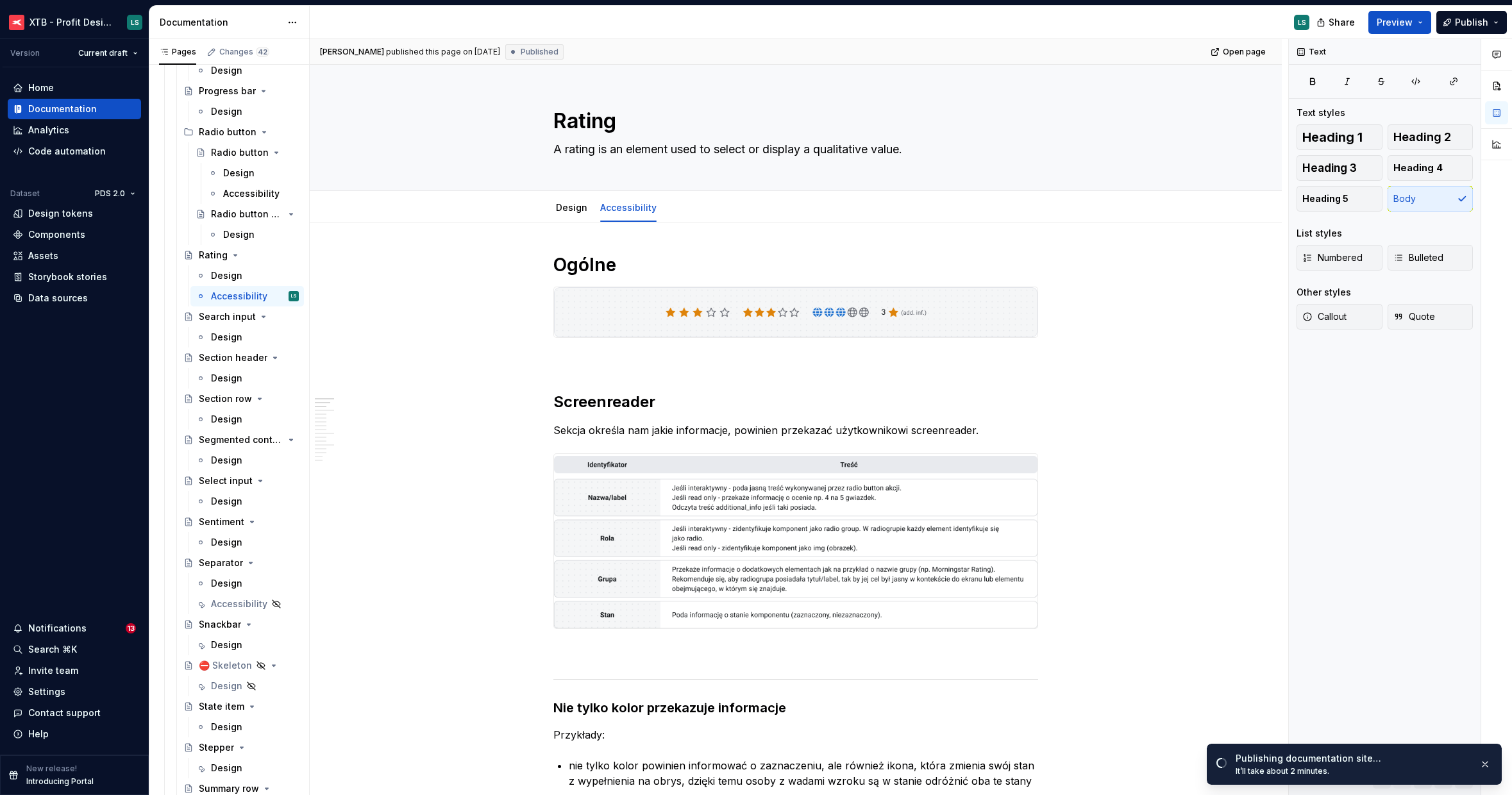
type textarea "*"
